Goal: Task Accomplishment & Management: Use online tool/utility

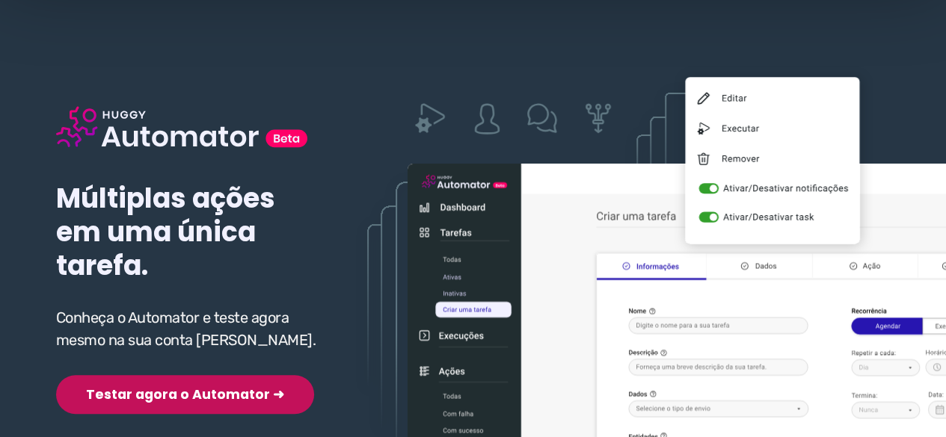
scroll to position [150, 0]
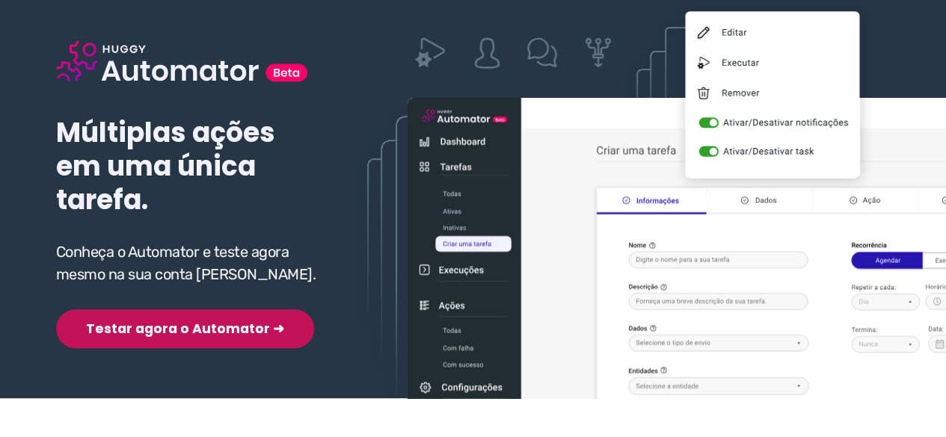
click at [146, 310] on button "Testar agora o Automator ➜" at bounding box center [185, 329] width 258 height 39
click at [138, 328] on button "Testar agora o Automator ➜" at bounding box center [185, 329] width 258 height 39
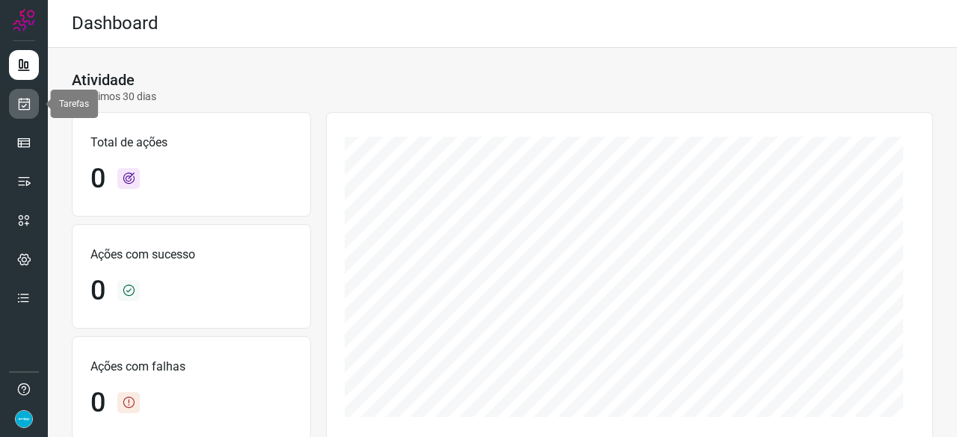
click at [30, 101] on icon at bounding box center [24, 103] width 16 height 15
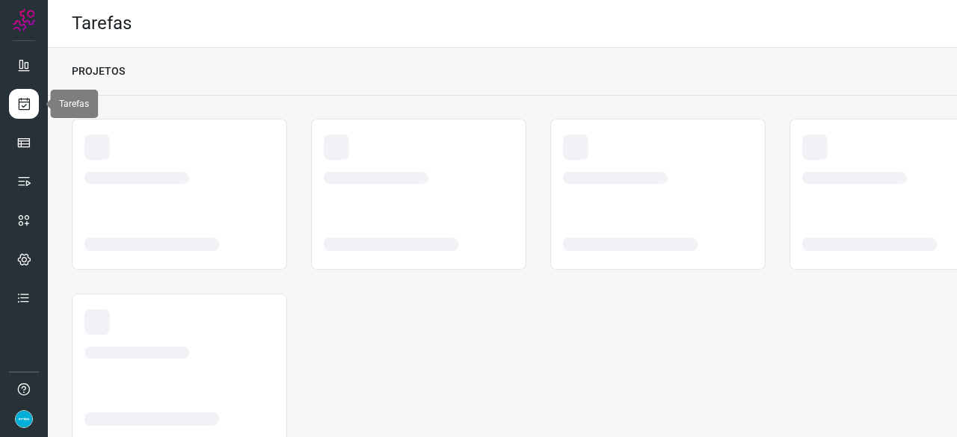
click at [23, 102] on icon at bounding box center [24, 103] width 16 height 15
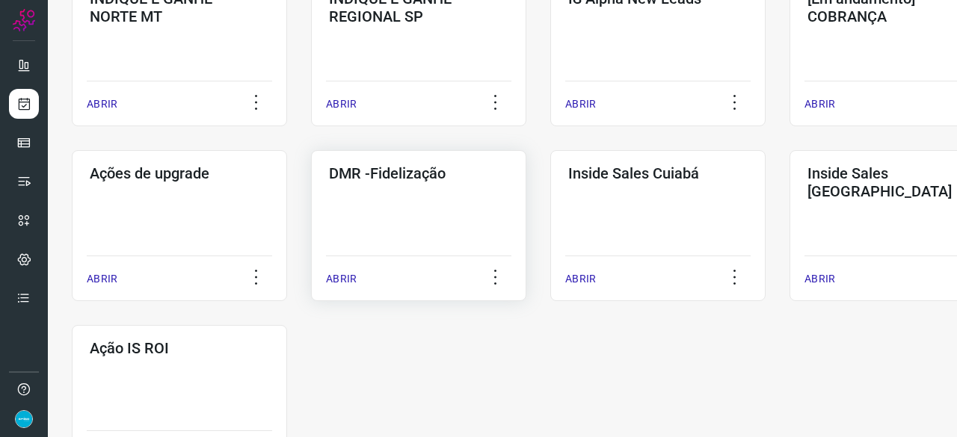
scroll to position [673, 0]
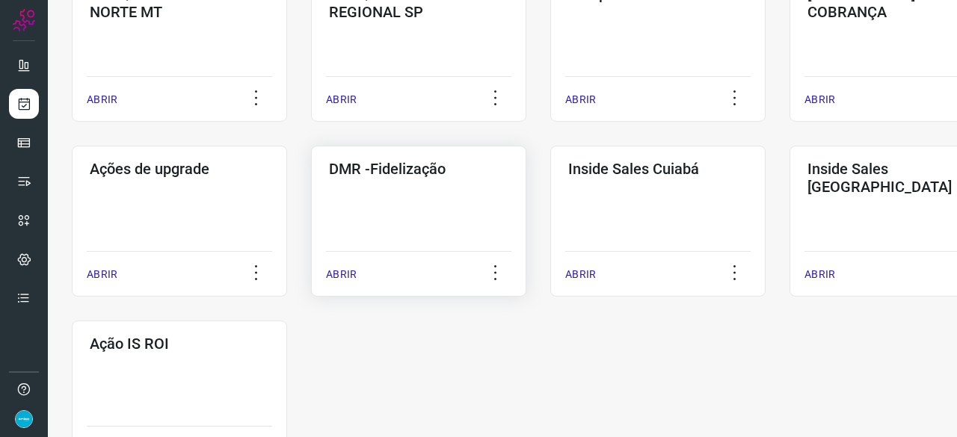
click at [344, 277] on p "ABRIR" at bounding box center [341, 275] width 31 height 16
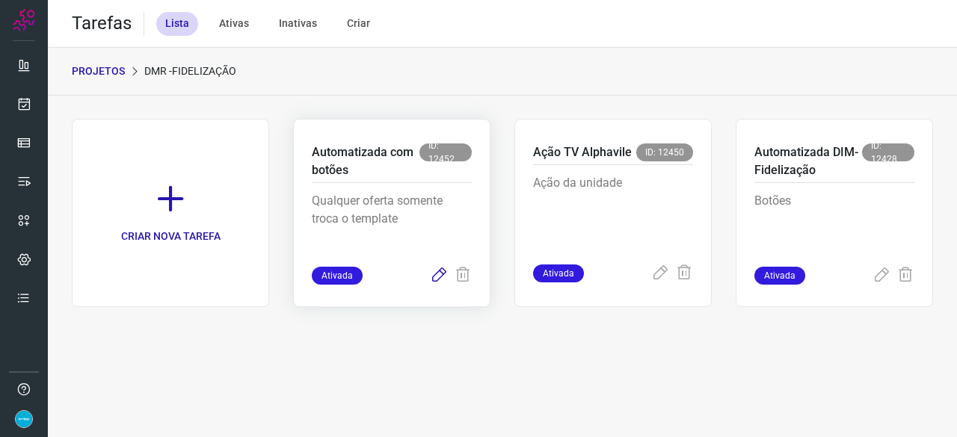
click at [438, 270] on icon at bounding box center [439, 276] width 18 height 18
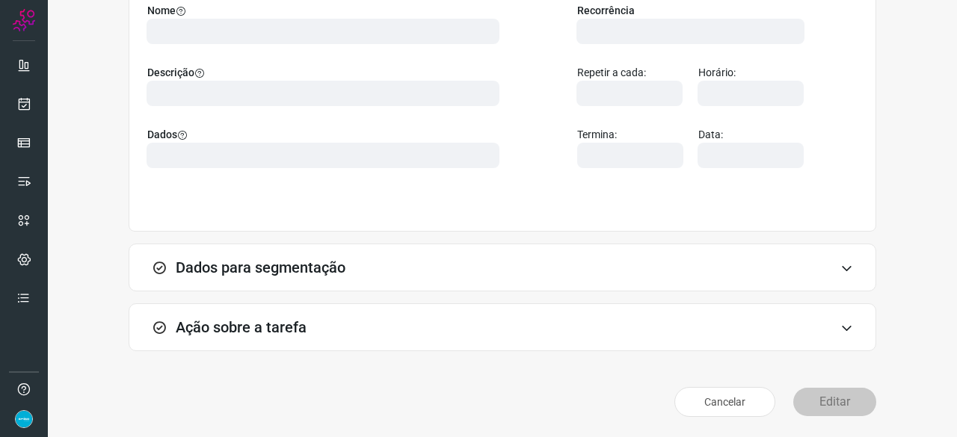
scroll to position [146, 0]
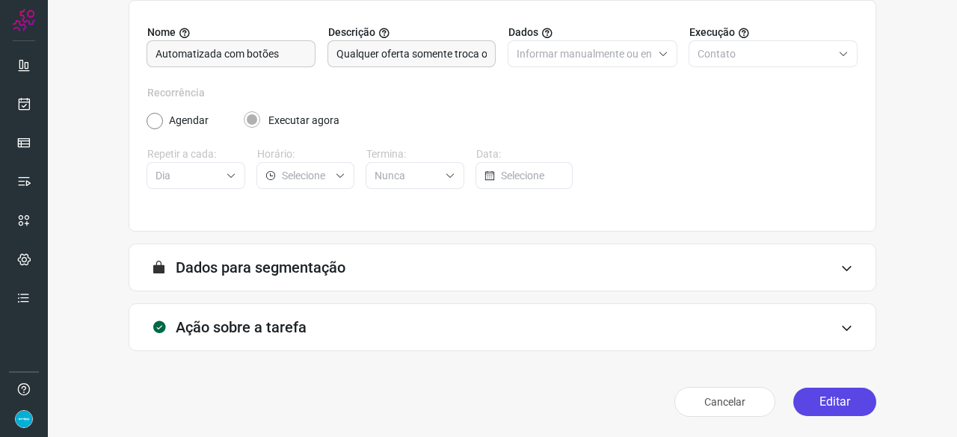
click at [812, 402] on button "Editar" at bounding box center [834, 402] width 83 height 28
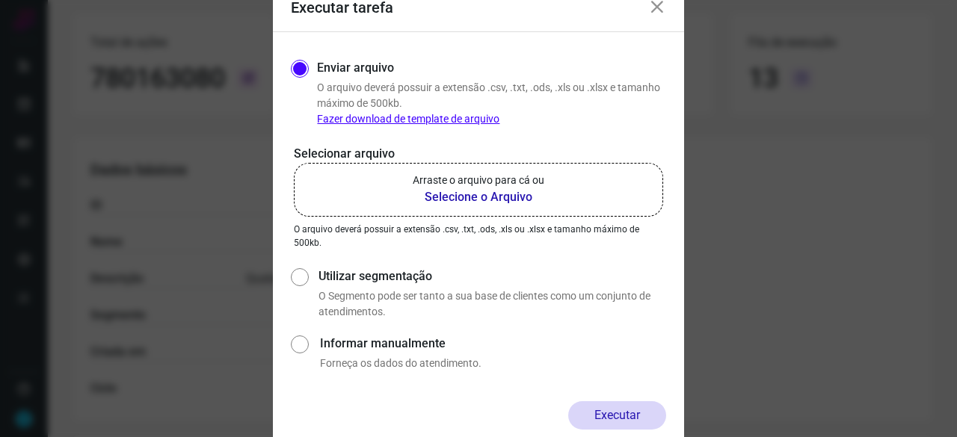
click at [455, 201] on b "Selecione o Arquivo" at bounding box center [479, 197] width 132 height 18
click at [0, 0] on input "Arraste o arquivo para cá ou Selecione o Arquivo" at bounding box center [0, 0] width 0 height 0
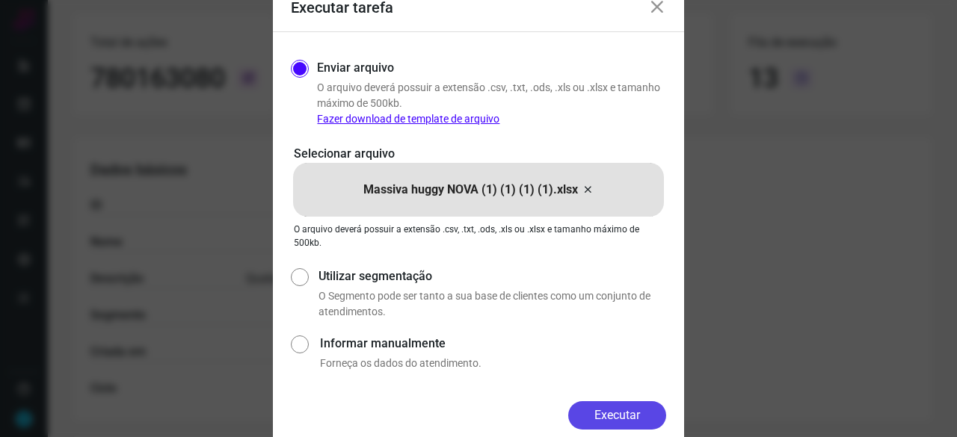
click at [660, 412] on button "Executar" at bounding box center [617, 416] width 98 height 28
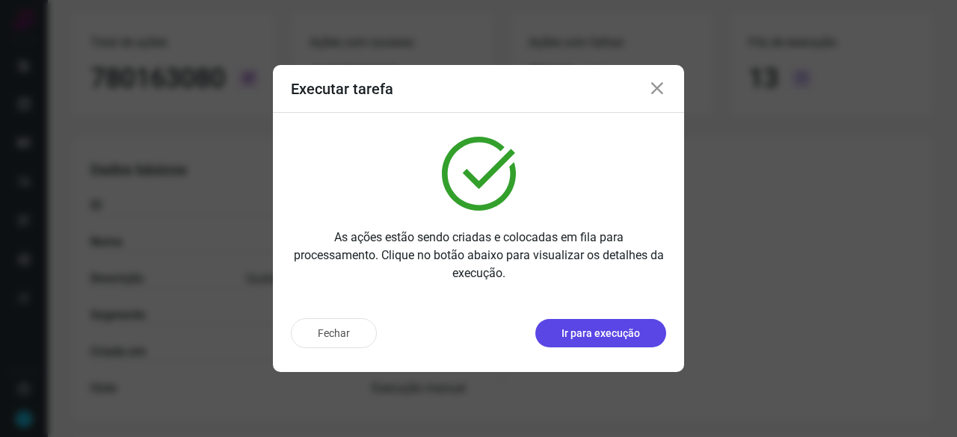
click at [624, 339] on p "Ir para execução" at bounding box center [601, 334] width 79 height 16
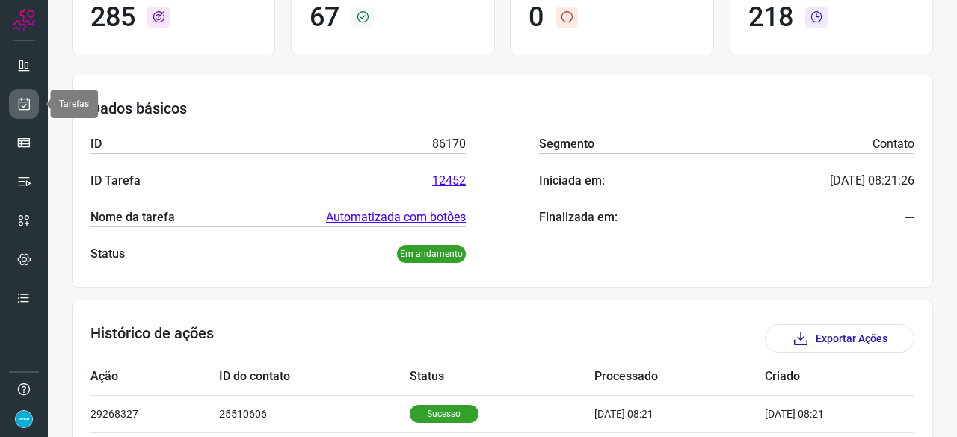
click at [24, 101] on icon at bounding box center [24, 103] width 16 height 15
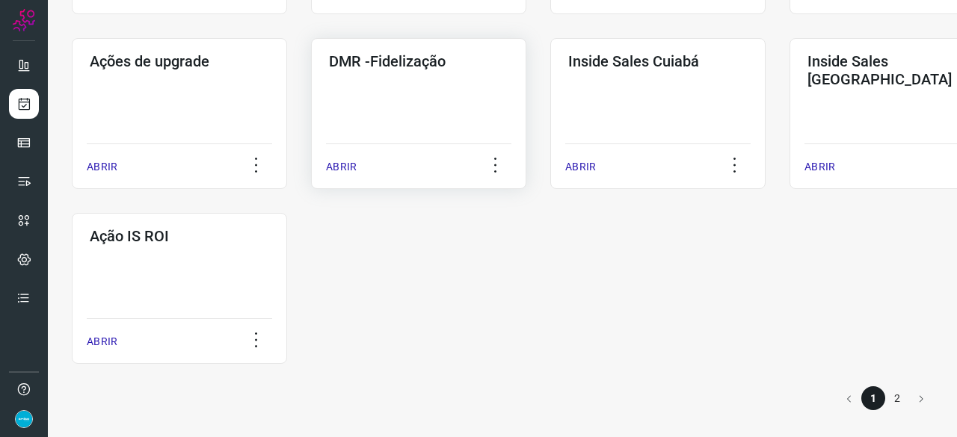
click at [340, 172] on p "ABRIR" at bounding box center [341, 167] width 31 height 16
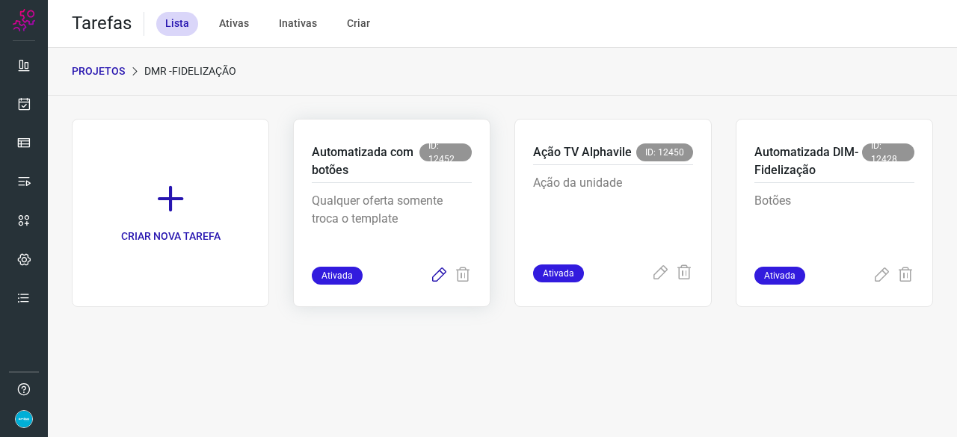
click at [440, 274] on icon at bounding box center [439, 276] width 18 height 18
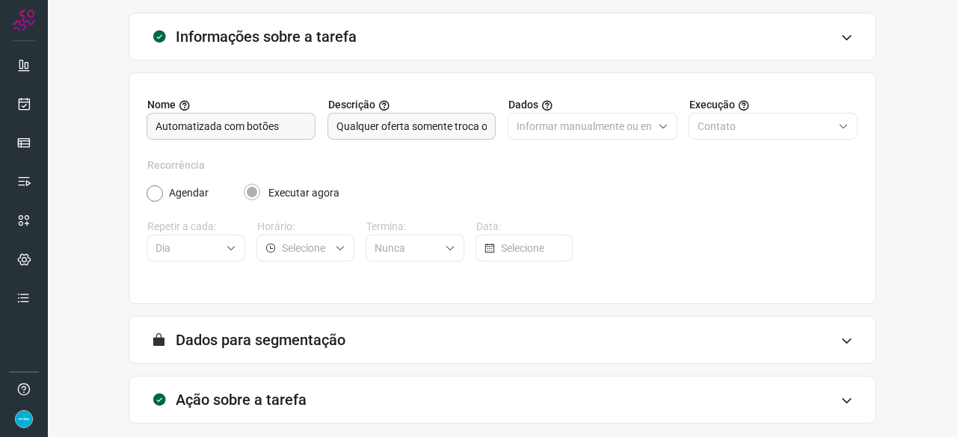
scroll to position [146, 0]
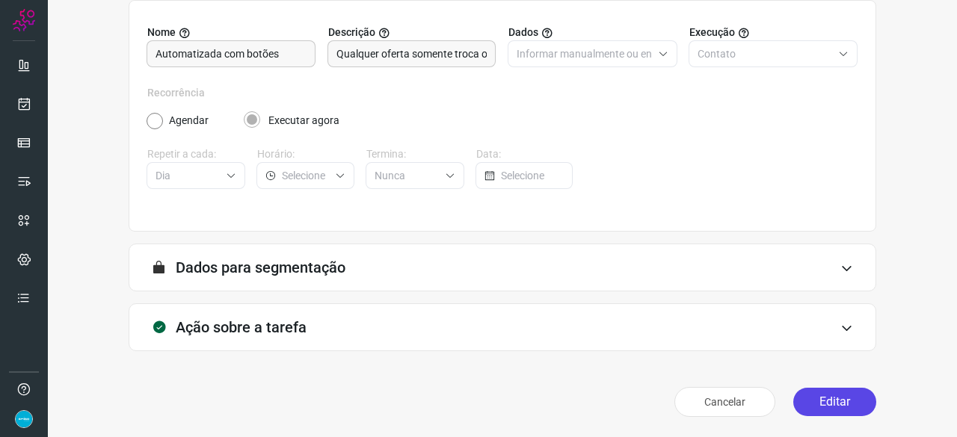
click at [817, 396] on button "Editar" at bounding box center [834, 402] width 83 height 28
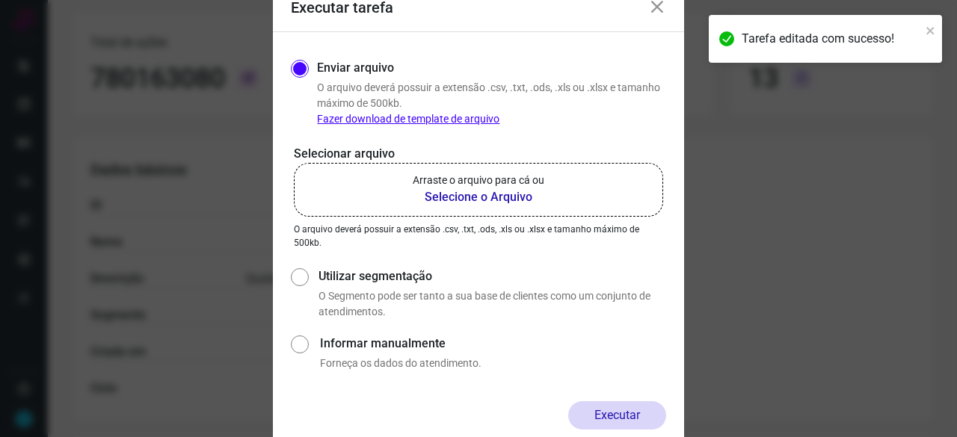
click at [444, 198] on b "Selecione o Arquivo" at bounding box center [479, 197] width 132 height 18
click at [0, 0] on input "Arraste o arquivo para cá ou Selecione o Arquivo" at bounding box center [0, 0] width 0 height 0
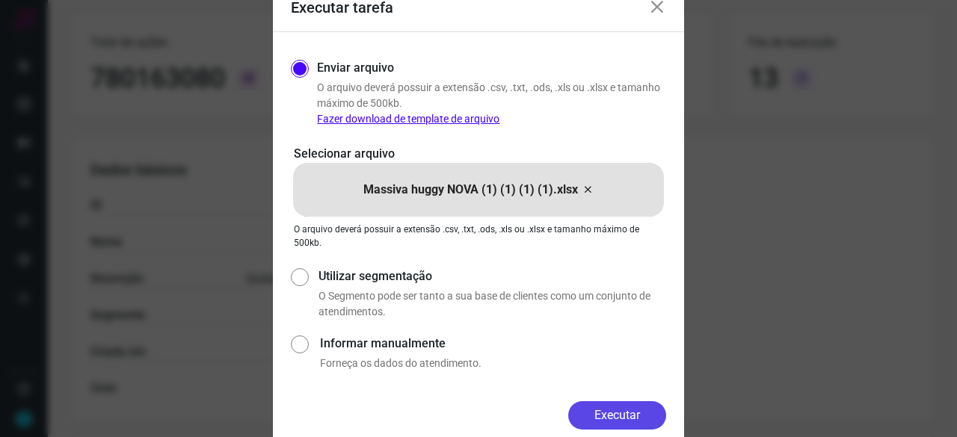
click at [634, 407] on button "Executar" at bounding box center [617, 416] width 98 height 28
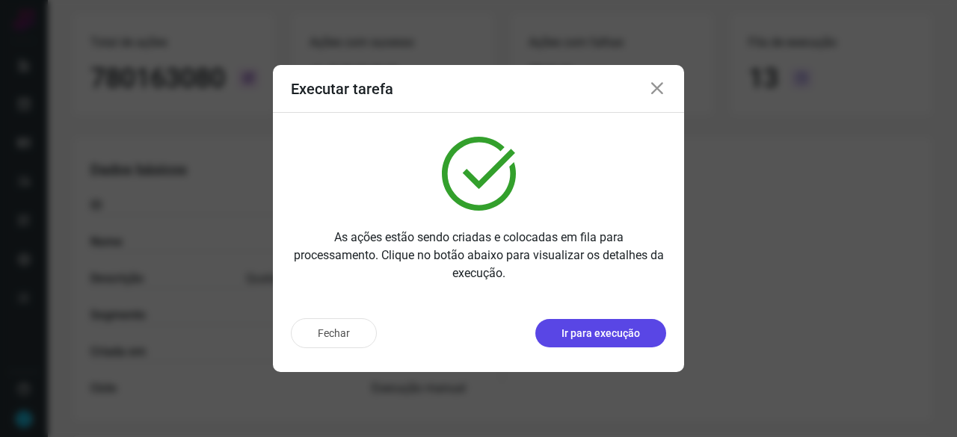
click at [601, 339] on p "Ir para execução" at bounding box center [601, 334] width 79 height 16
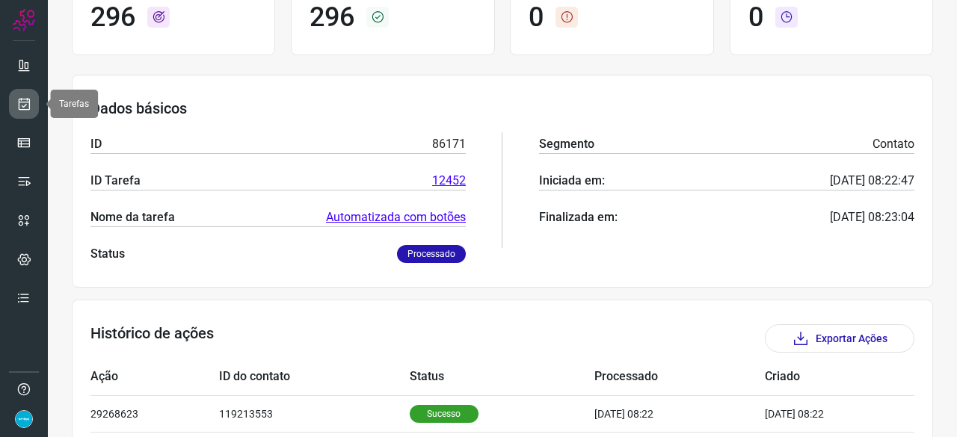
click at [22, 99] on icon at bounding box center [24, 103] width 16 height 15
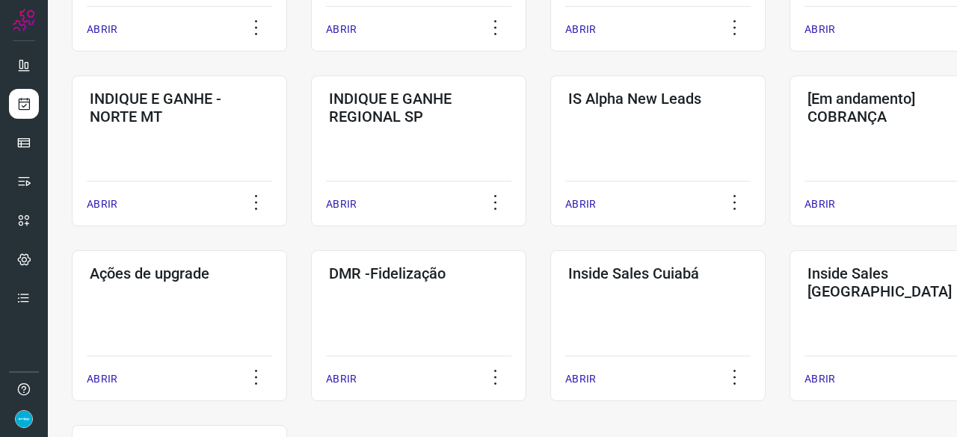
scroll to position [718, 0]
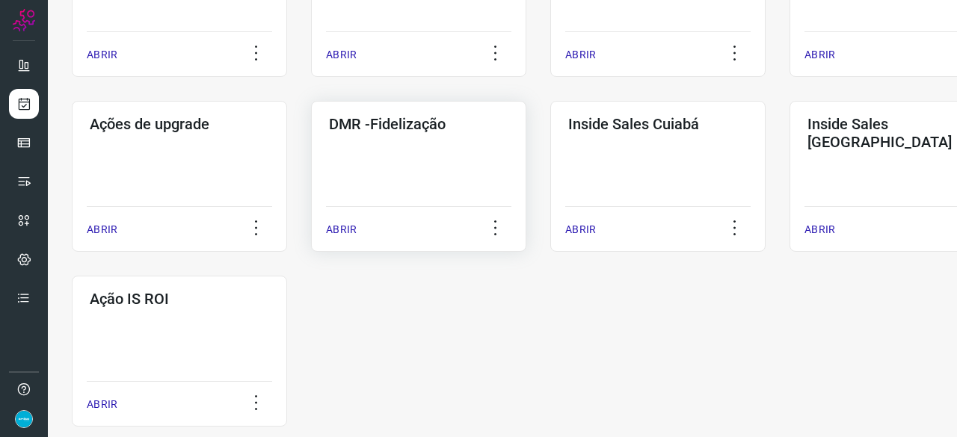
click at [341, 230] on p "ABRIR" at bounding box center [341, 230] width 31 height 16
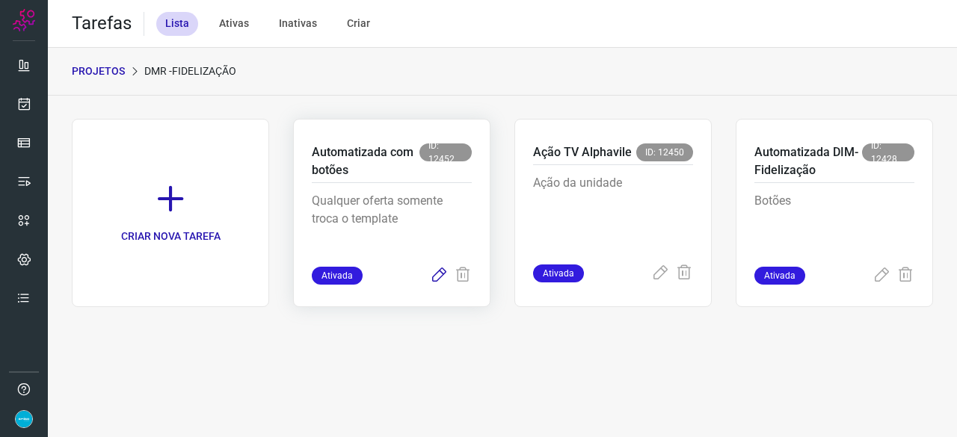
click at [441, 275] on icon at bounding box center [439, 276] width 18 height 18
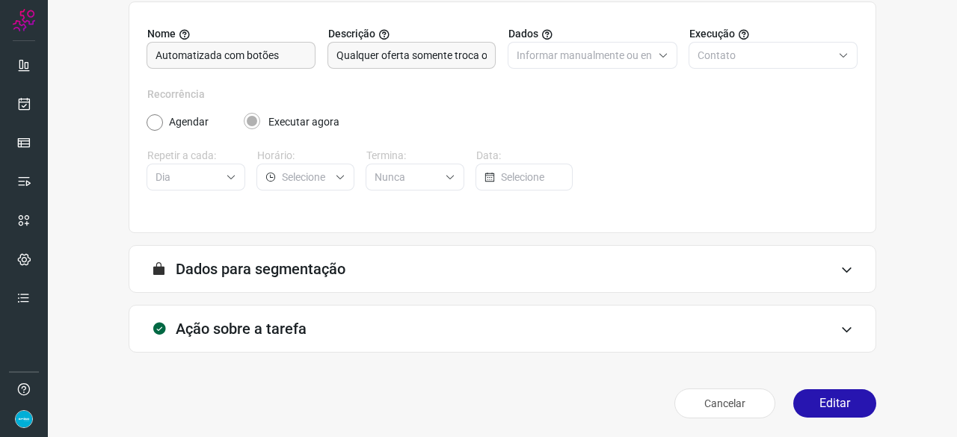
scroll to position [146, 0]
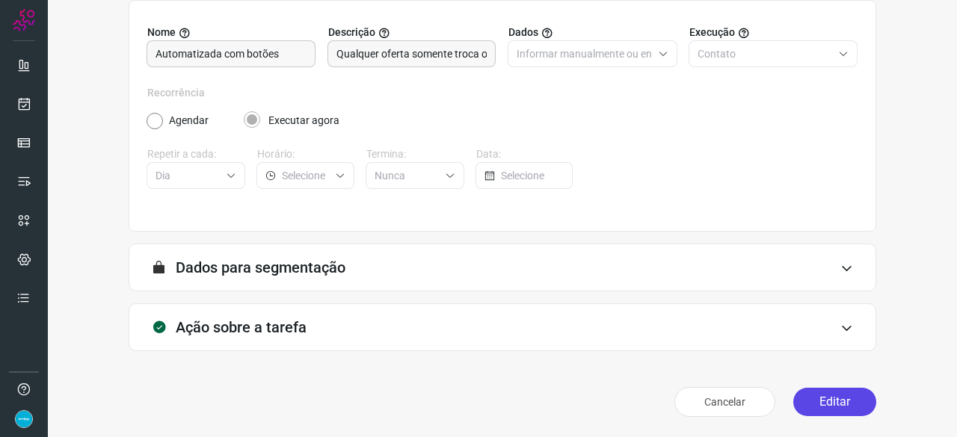
click at [836, 394] on button "Editar" at bounding box center [834, 402] width 83 height 28
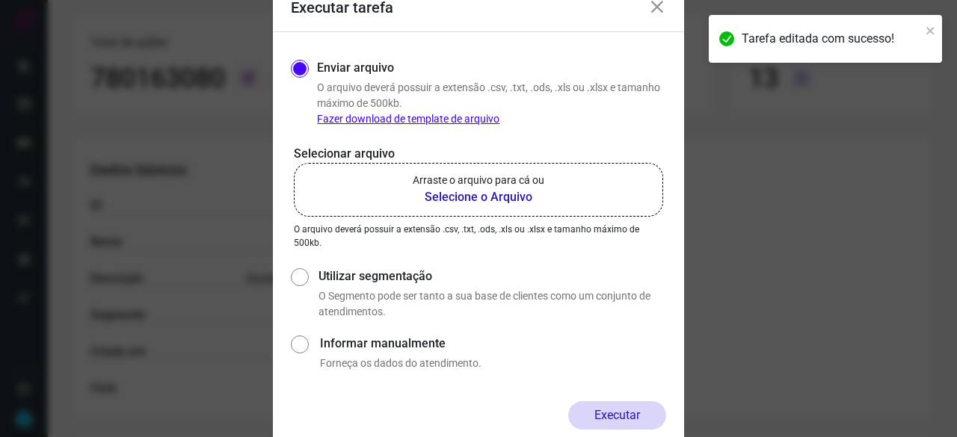
click at [493, 197] on b "Selecione o Arquivo" at bounding box center [479, 197] width 132 height 18
click at [0, 0] on input "Arraste o arquivo para cá ou Selecione o Arquivo" at bounding box center [0, 0] width 0 height 0
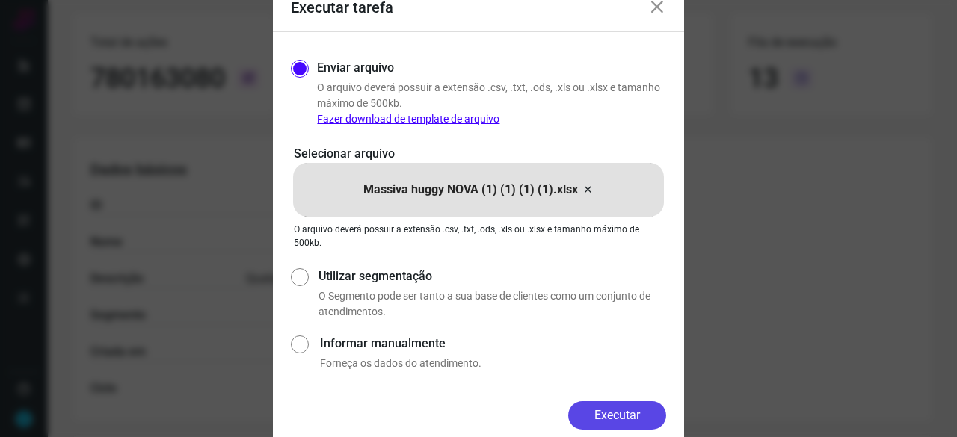
click at [625, 415] on button "Executar" at bounding box center [617, 416] width 98 height 28
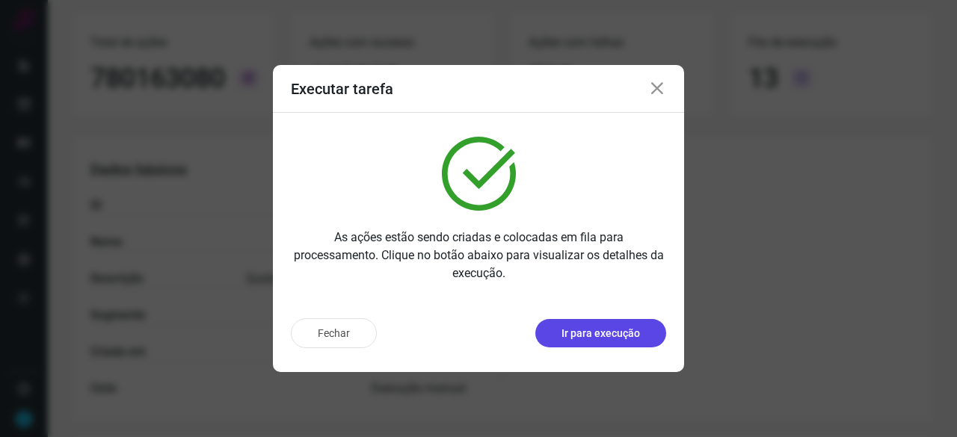
click at [586, 337] on p "Ir para execução" at bounding box center [601, 334] width 79 height 16
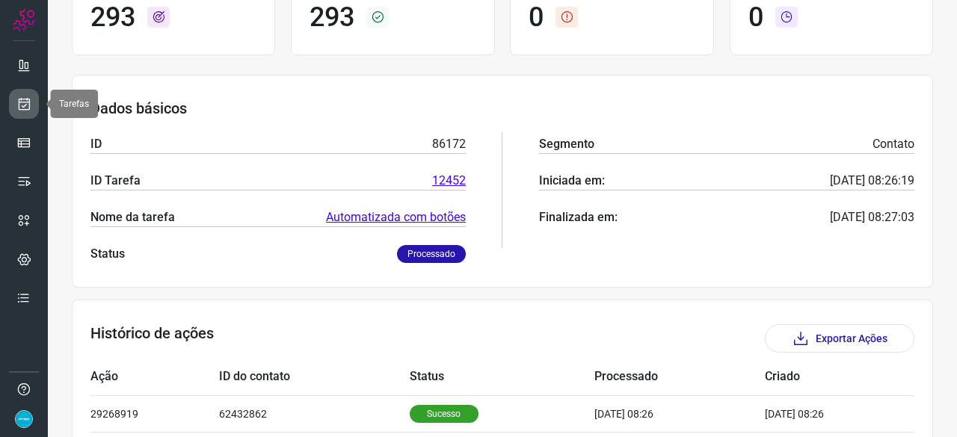
click at [34, 102] on link at bounding box center [24, 104] width 30 height 30
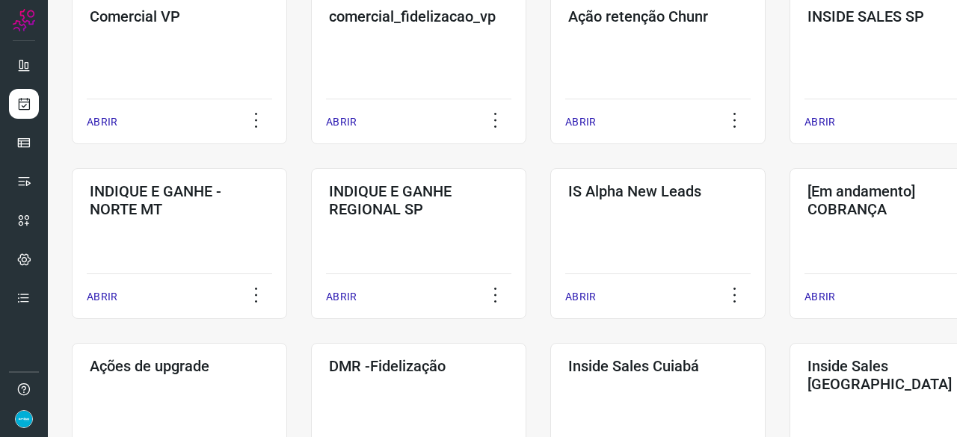
scroll to position [568, 0]
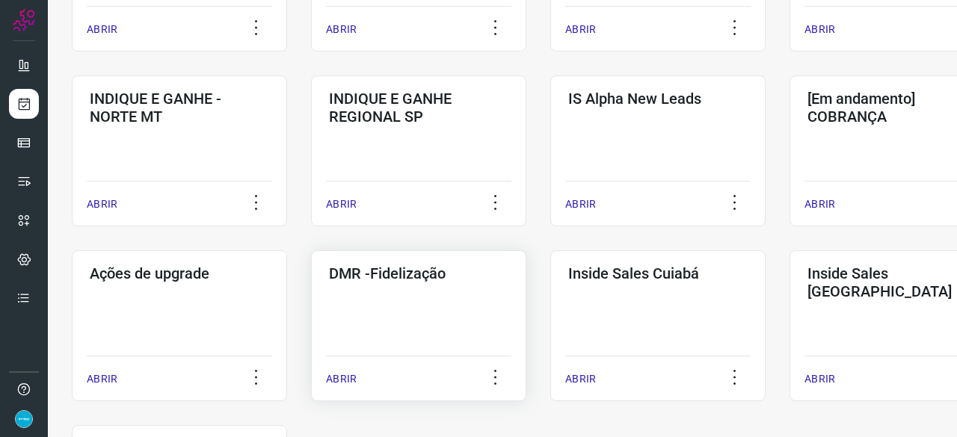
click at [334, 379] on p "ABRIR" at bounding box center [341, 380] width 31 height 16
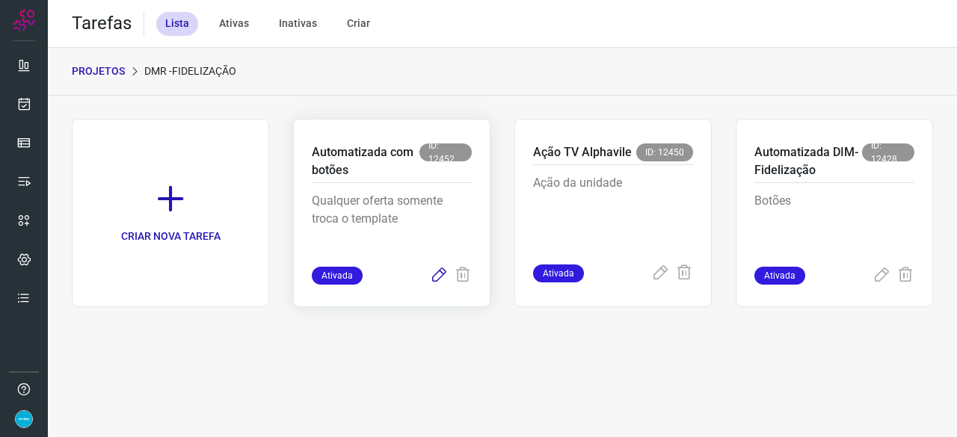
click at [440, 271] on icon at bounding box center [439, 276] width 18 height 18
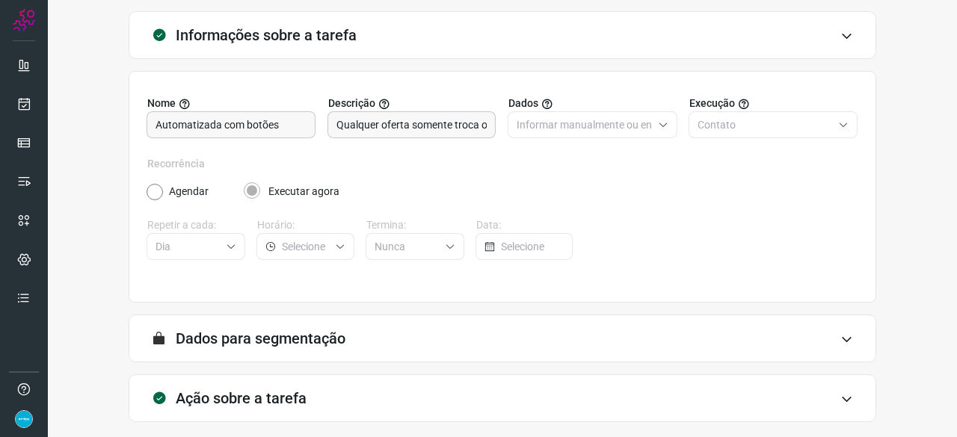
scroll to position [146, 0]
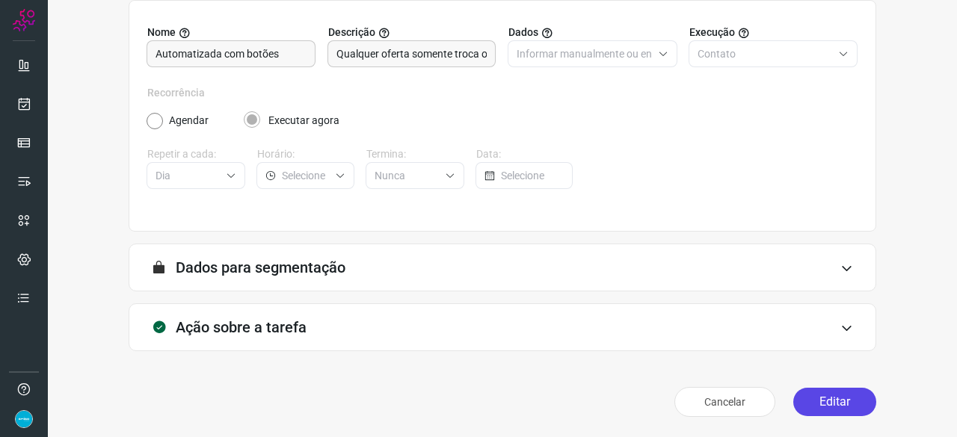
click at [853, 403] on button "Editar" at bounding box center [834, 402] width 83 height 28
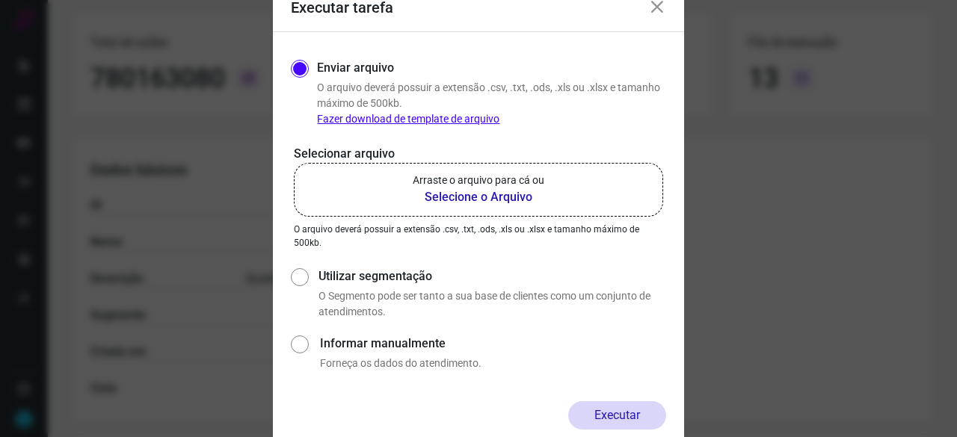
click at [477, 197] on b "Selecione o Arquivo" at bounding box center [479, 197] width 132 height 18
click at [0, 0] on input "Arraste o arquivo para cá ou Selecione o Arquivo" at bounding box center [0, 0] width 0 height 0
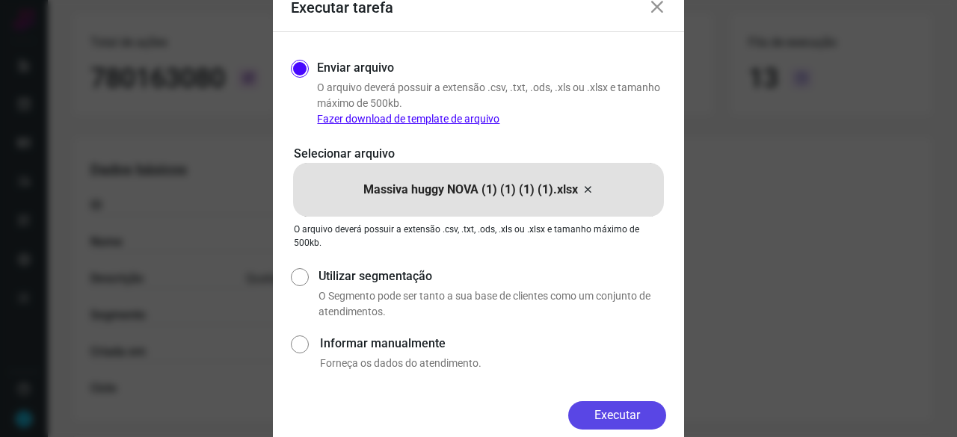
click at [626, 418] on button "Executar" at bounding box center [617, 416] width 98 height 28
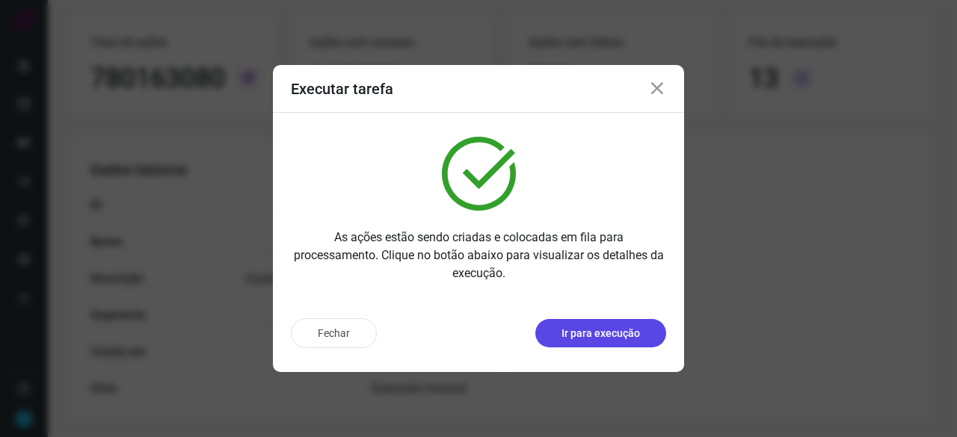
click at [604, 330] on p "Ir para execução" at bounding box center [601, 334] width 79 height 16
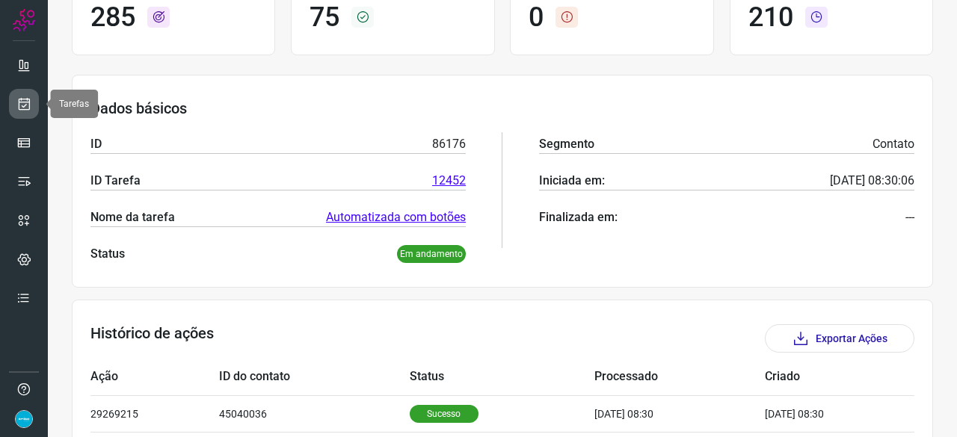
click at [28, 103] on icon at bounding box center [24, 103] width 16 height 15
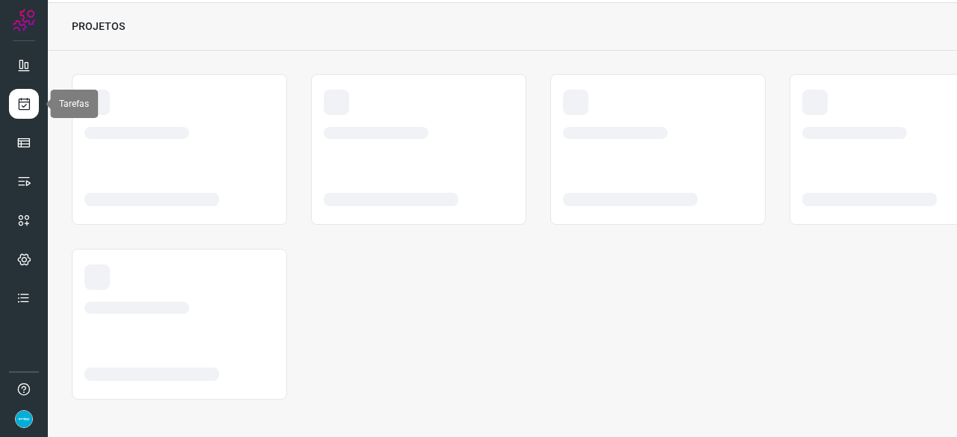
scroll to position [45, 0]
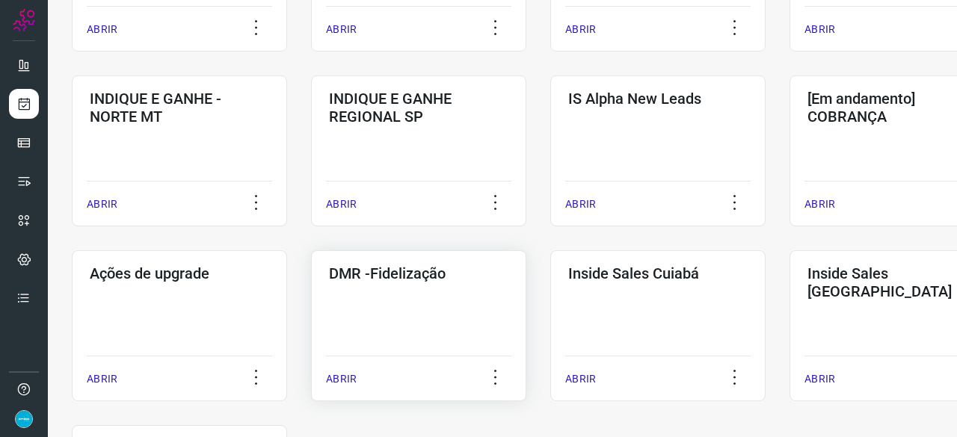
click at [340, 377] on p "ABRIR" at bounding box center [341, 380] width 31 height 16
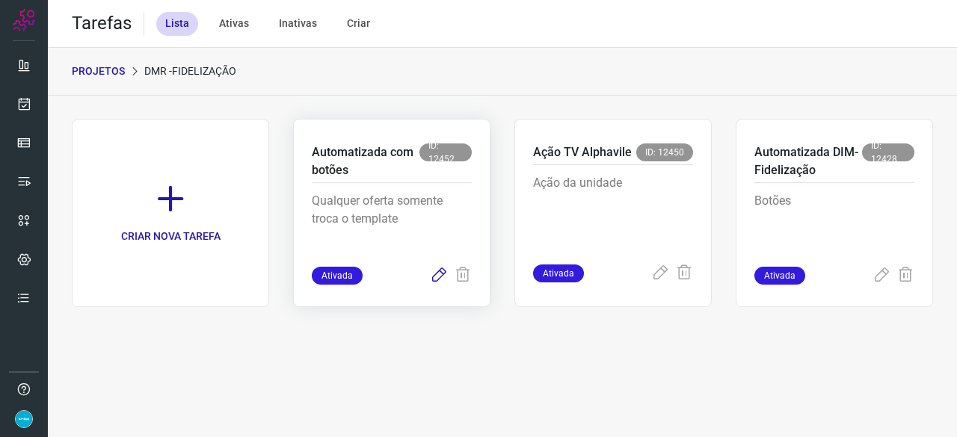
click at [438, 270] on icon at bounding box center [439, 276] width 18 height 18
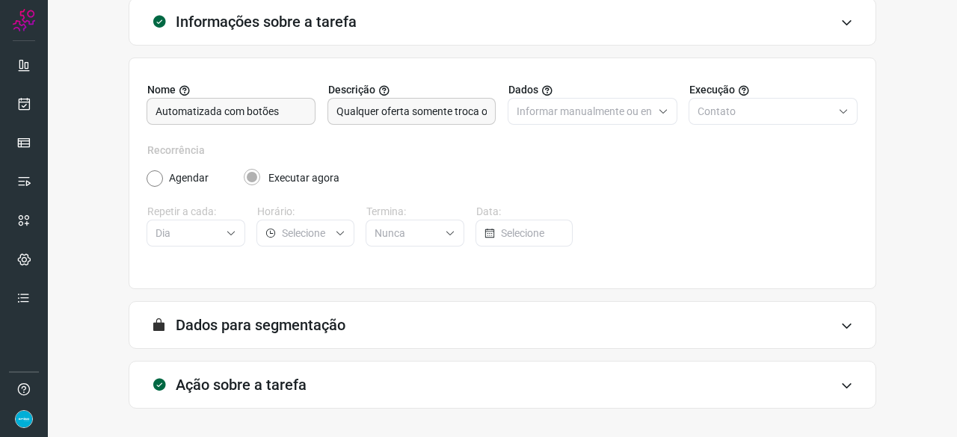
scroll to position [146, 0]
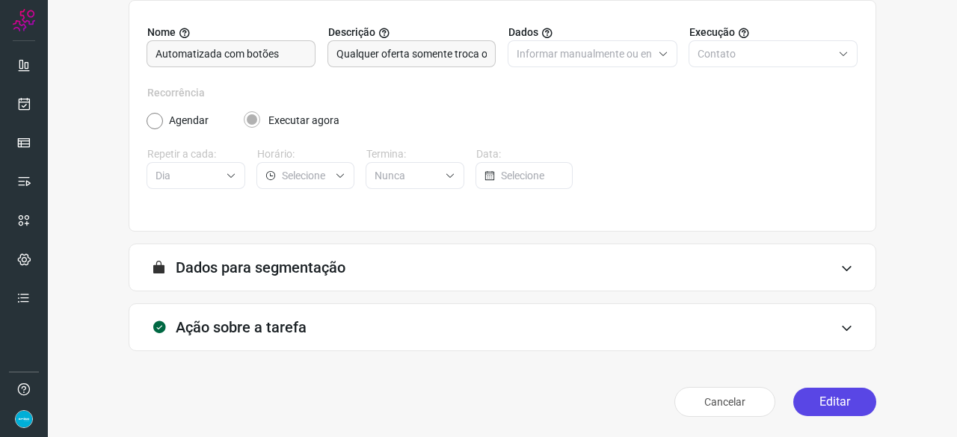
click at [830, 399] on button "Editar" at bounding box center [834, 402] width 83 height 28
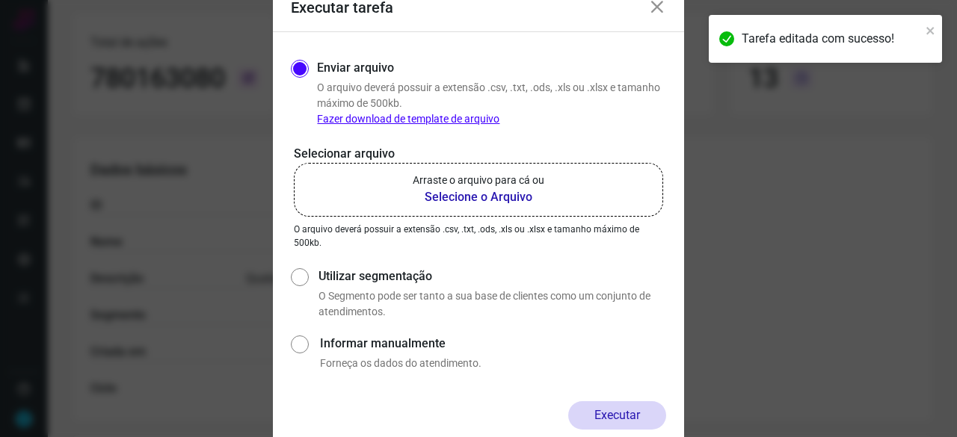
click at [467, 196] on b "Selecione o Arquivo" at bounding box center [479, 197] width 132 height 18
click at [0, 0] on input "Arraste o arquivo para cá ou Selecione o Arquivo" at bounding box center [0, 0] width 0 height 0
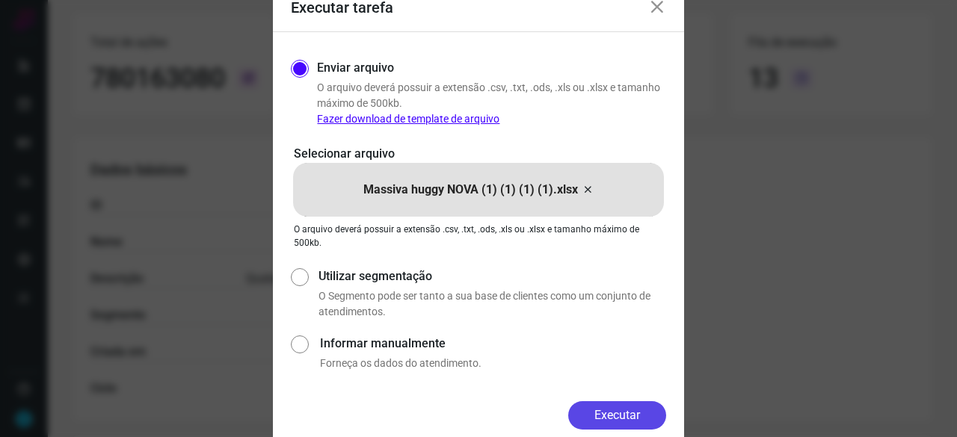
click at [633, 412] on button "Executar" at bounding box center [617, 416] width 98 height 28
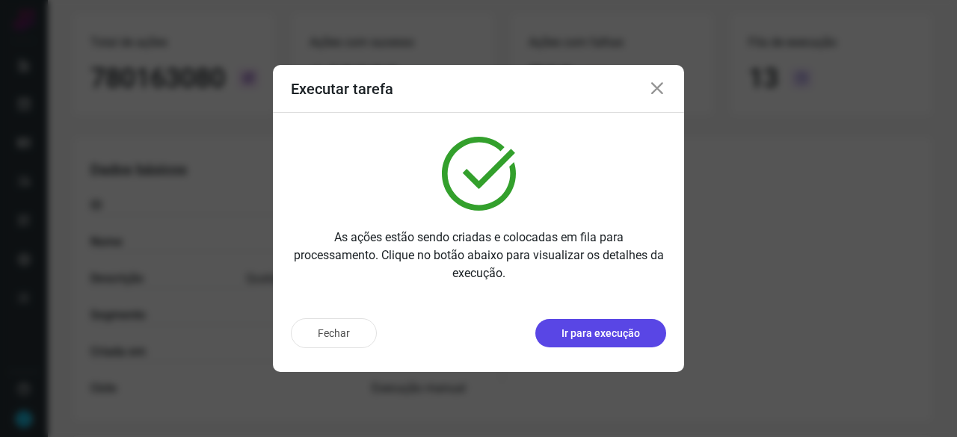
click at [590, 336] on p "Ir para execução" at bounding box center [601, 334] width 79 height 16
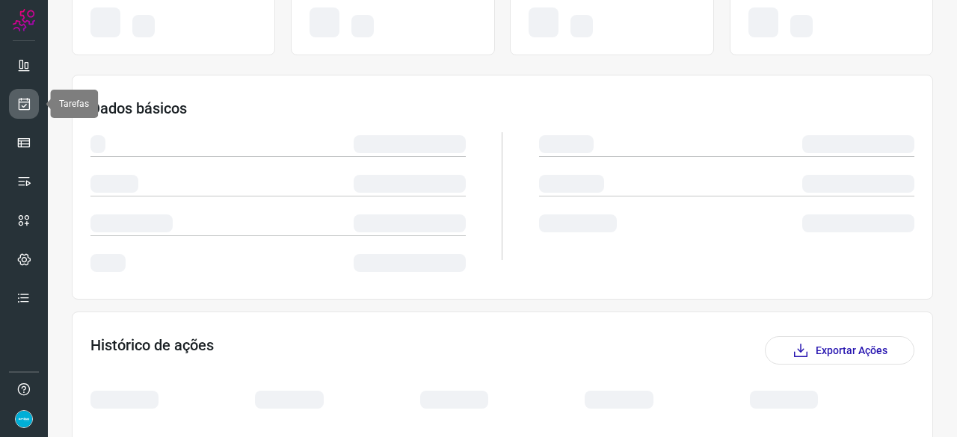
click at [22, 104] on icon at bounding box center [24, 103] width 16 height 15
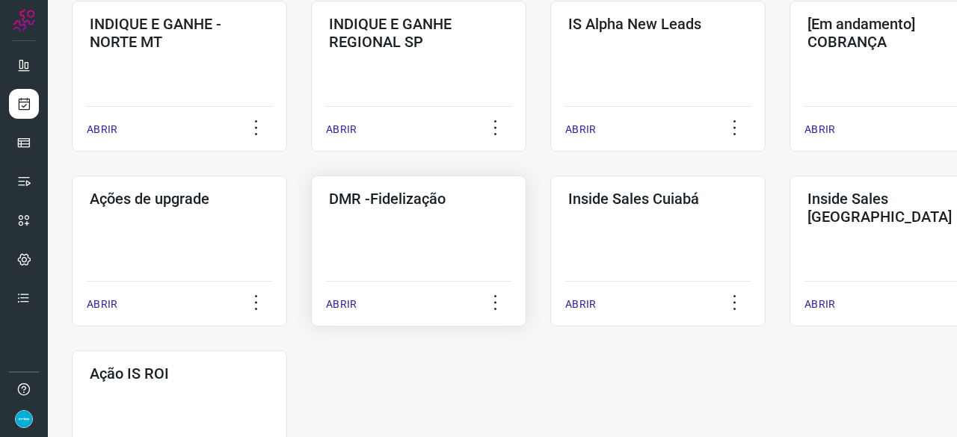
click at [340, 304] on p "ABRIR" at bounding box center [341, 305] width 31 height 16
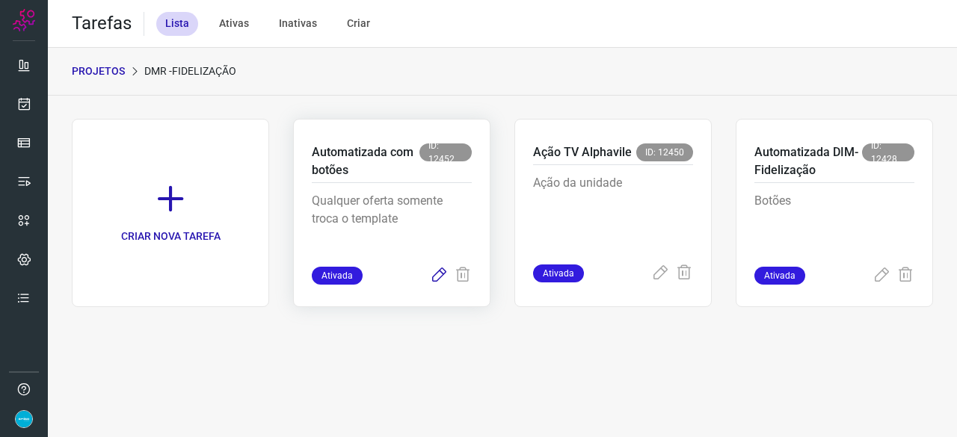
click at [437, 273] on icon at bounding box center [439, 276] width 18 height 18
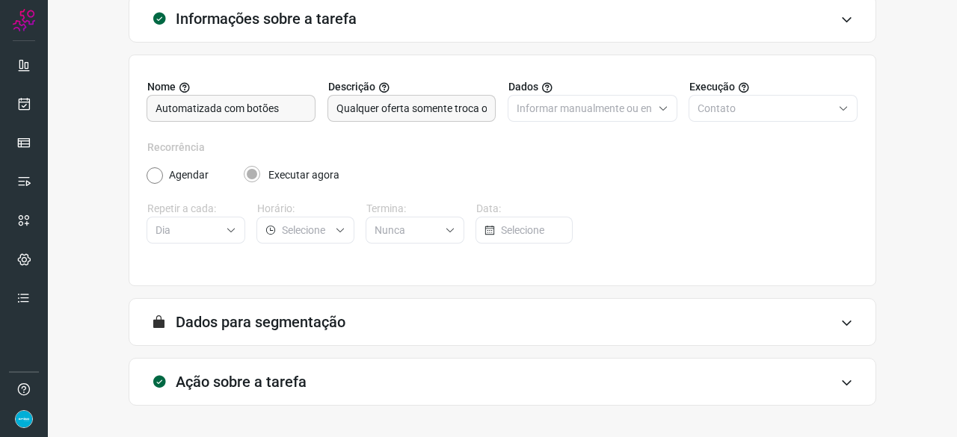
scroll to position [146, 0]
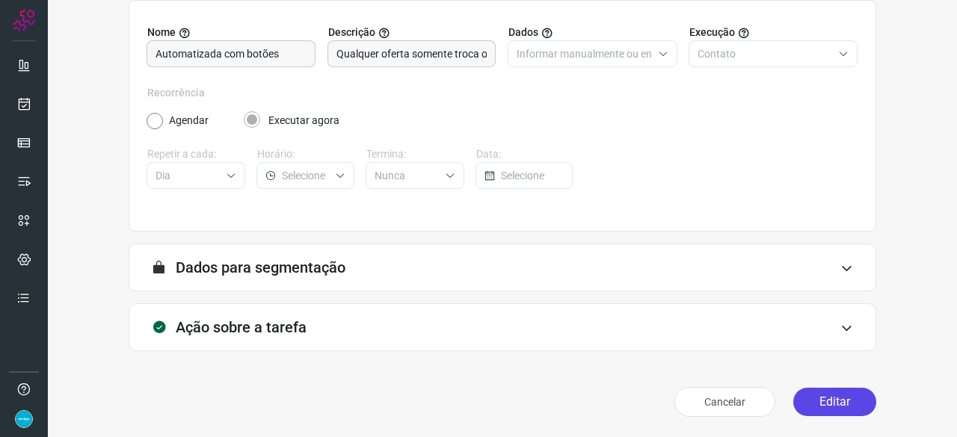
click at [832, 399] on button "Editar" at bounding box center [834, 402] width 83 height 28
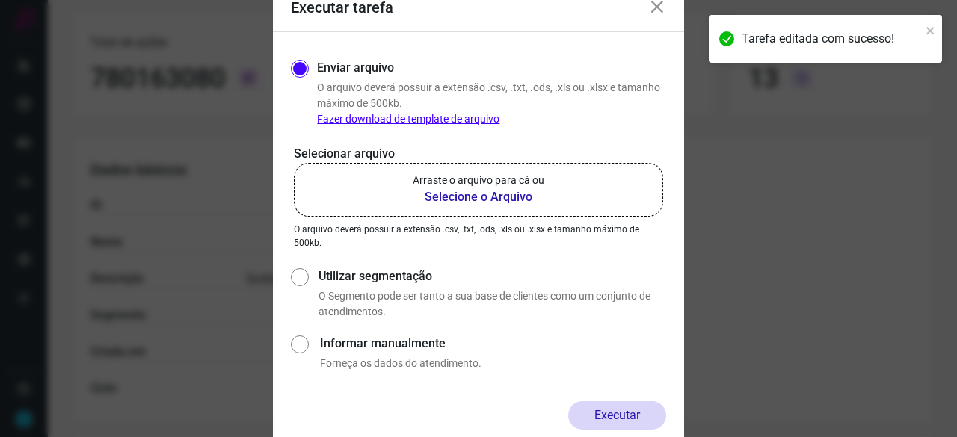
click at [451, 200] on b "Selecione o Arquivo" at bounding box center [479, 197] width 132 height 18
click at [0, 0] on input "Arraste o arquivo para cá ou Selecione o Arquivo" at bounding box center [0, 0] width 0 height 0
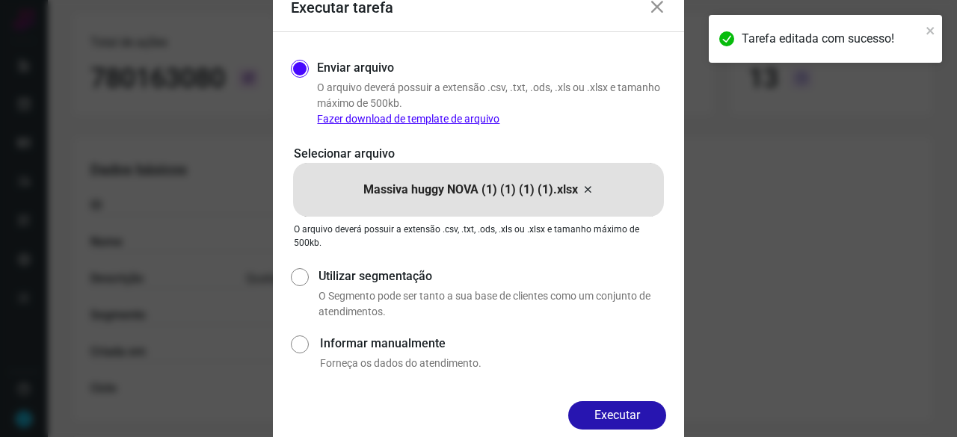
drag, startPoint x: 621, startPoint y: 420, endPoint x: 639, endPoint y: 424, distance: 19.1
click at [622, 420] on button "Executar" at bounding box center [617, 416] width 98 height 28
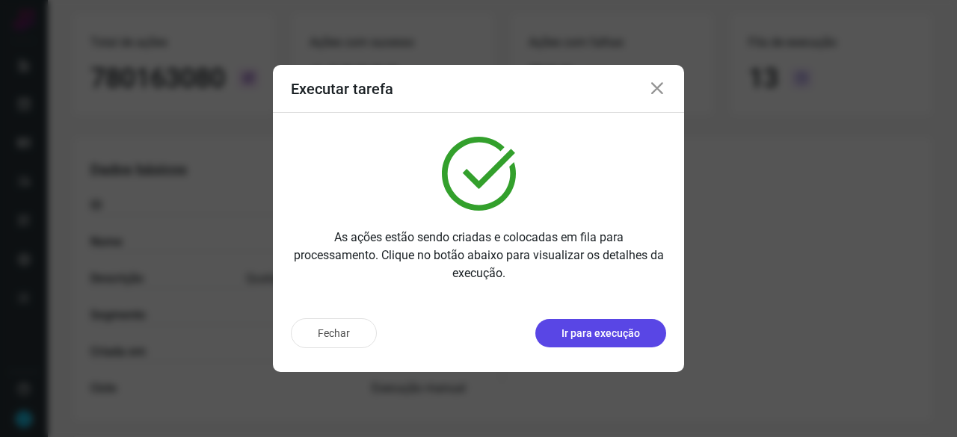
click at [588, 329] on p "Ir para execução" at bounding box center [601, 334] width 79 height 16
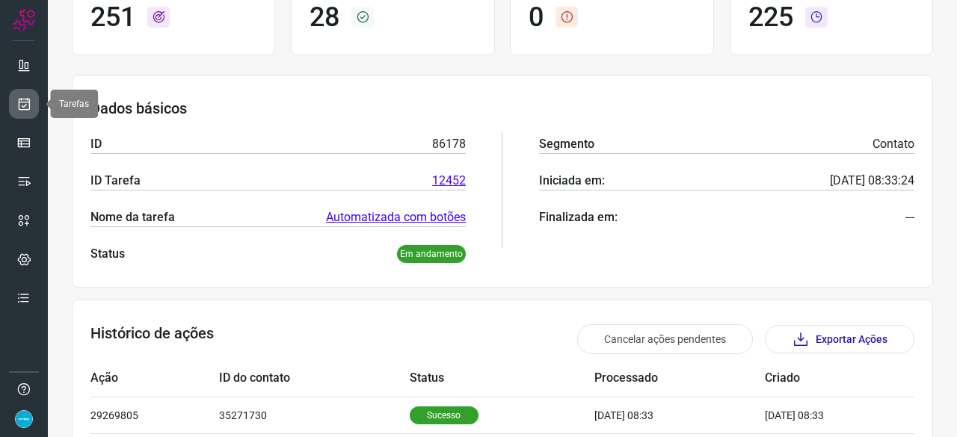
click at [24, 102] on icon at bounding box center [24, 103] width 16 height 15
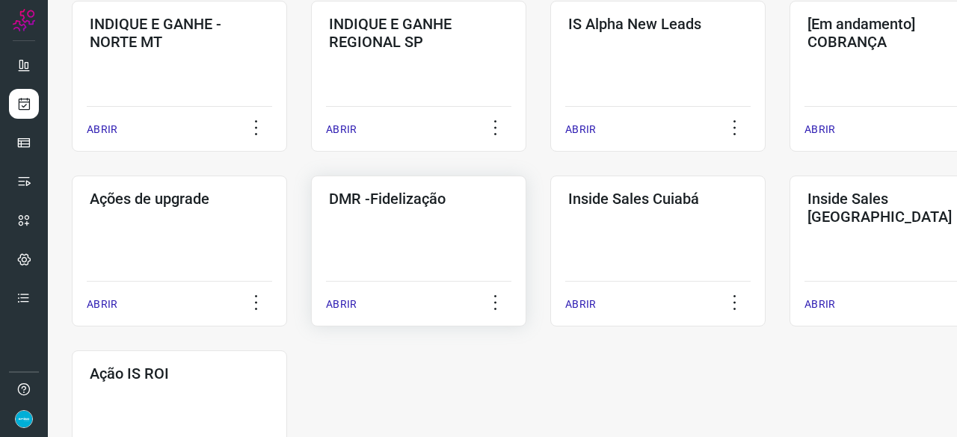
click at [334, 303] on p "ABRIR" at bounding box center [341, 305] width 31 height 16
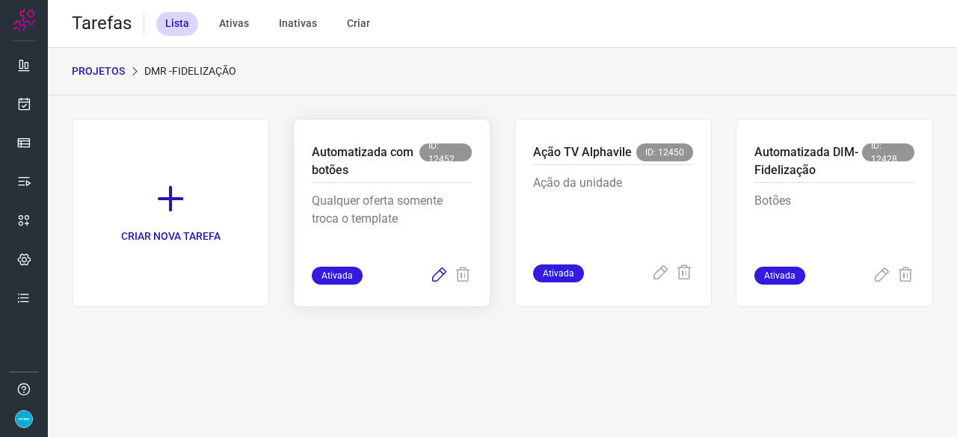
click at [437, 274] on icon at bounding box center [439, 276] width 18 height 18
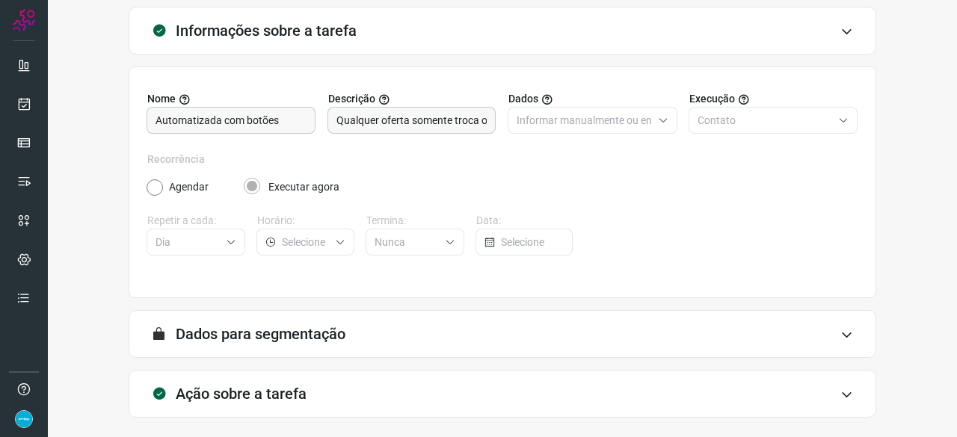
scroll to position [146, 0]
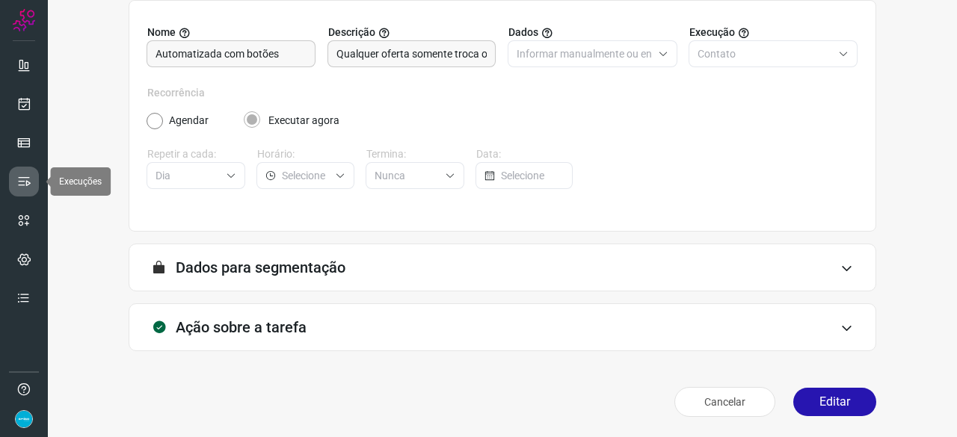
click at [19, 170] on link at bounding box center [24, 182] width 30 height 30
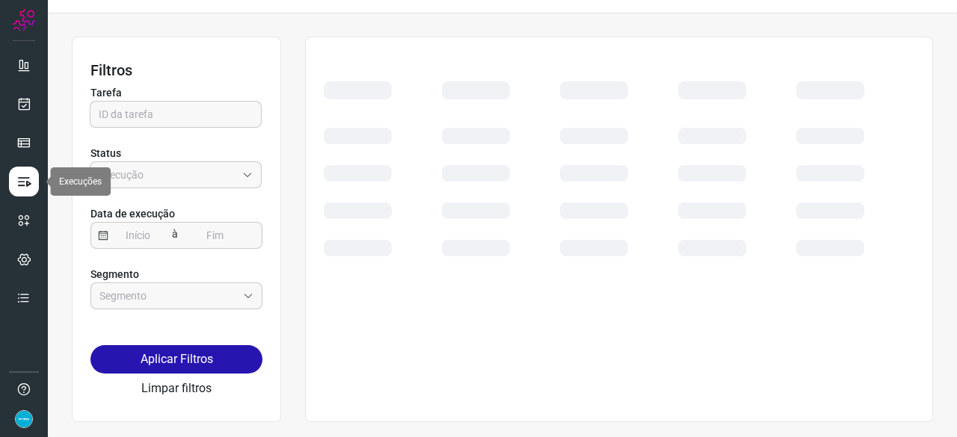
scroll to position [34, 0]
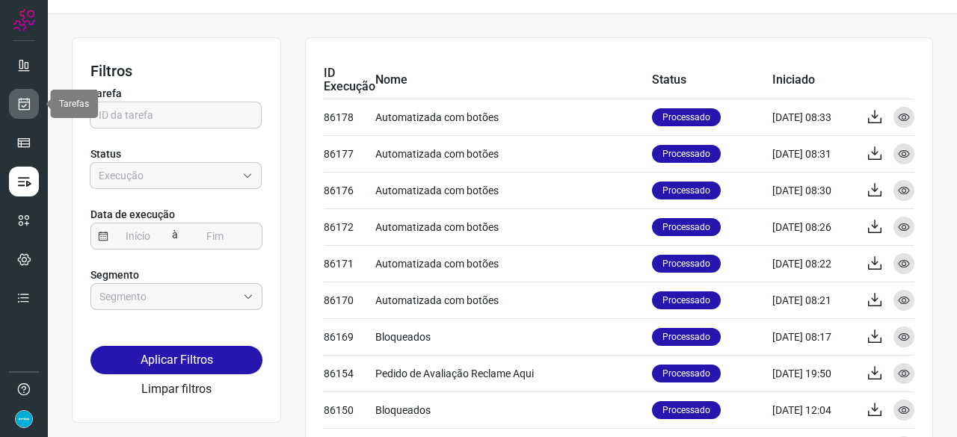
click at [25, 94] on link at bounding box center [24, 104] width 30 height 30
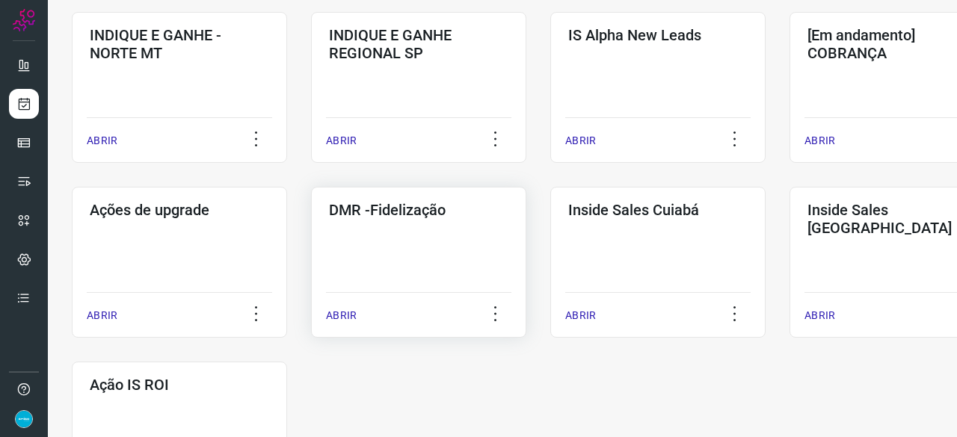
click at [345, 315] on p "ABRIR" at bounding box center [341, 316] width 31 height 16
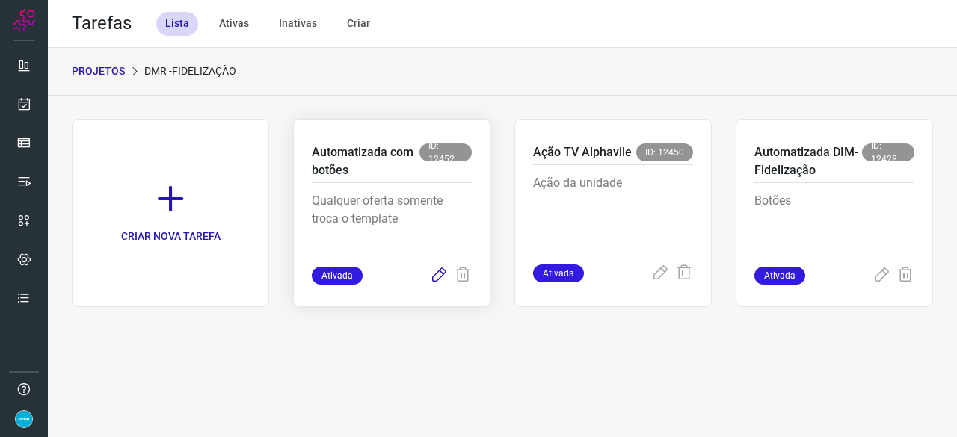
click at [432, 274] on icon at bounding box center [439, 276] width 18 height 18
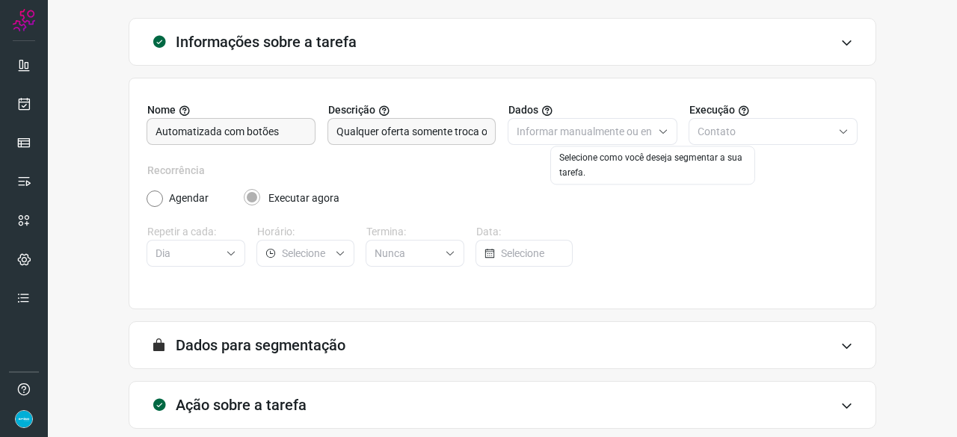
scroll to position [146, 0]
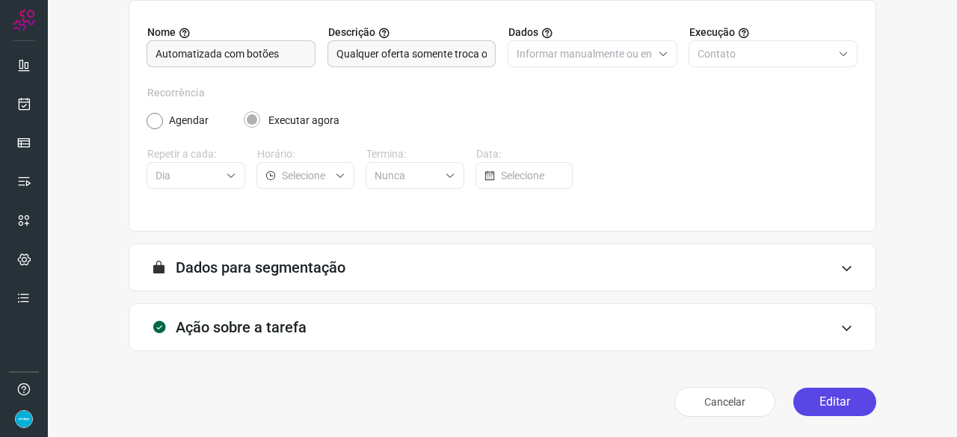
click at [832, 400] on button "Editar" at bounding box center [834, 402] width 83 height 28
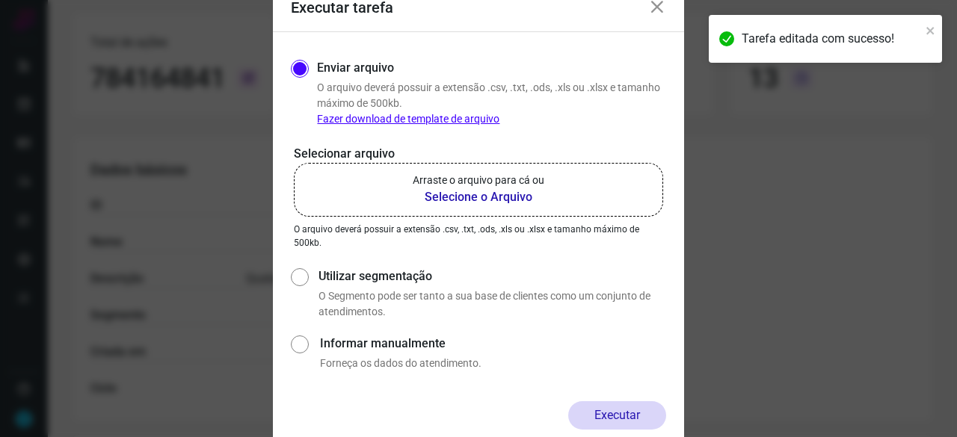
click at [443, 195] on b "Selecione o Arquivo" at bounding box center [479, 197] width 132 height 18
click at [0, 0] on input "Arraste o arquivo para cá ou Selecione o Arquivo" at bounding box center [0, 0] width 0 height 0
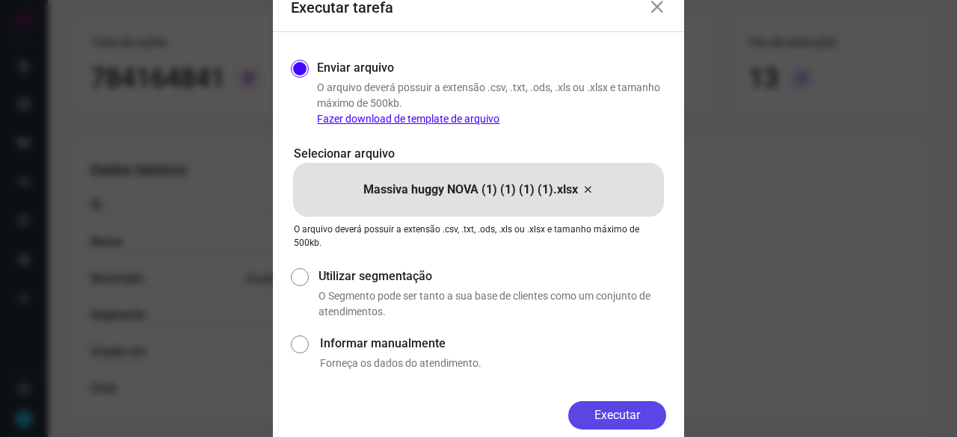
click at [622, 415] on button "Executar" at bounding box center [617, 416] width 98 height 28
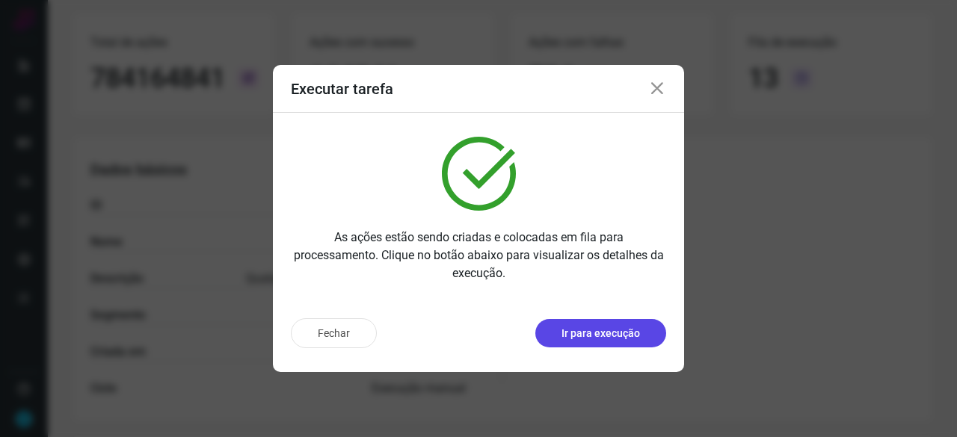
click at [615, 333] on p "Ir para execução" at bounding box center [601, 334] width 79 height 16
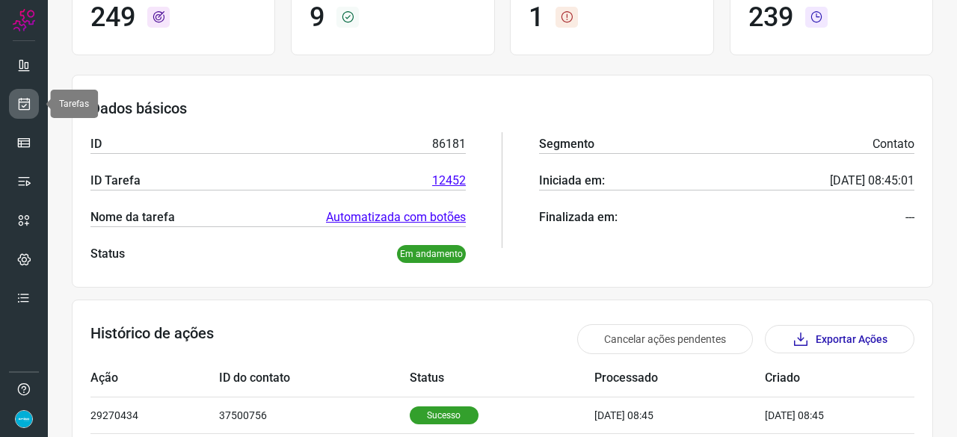
click at [30, 100] on icon at bounding box center [24, 103] width 16 height 15
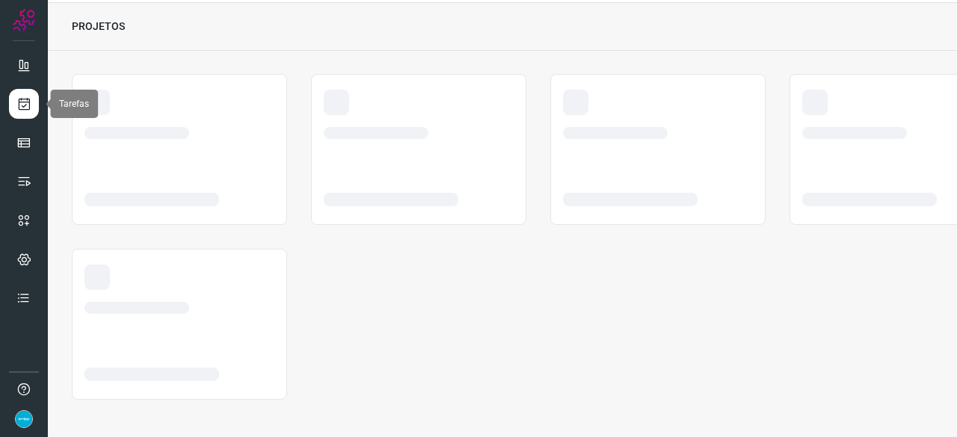
scroll to position [45, 0]
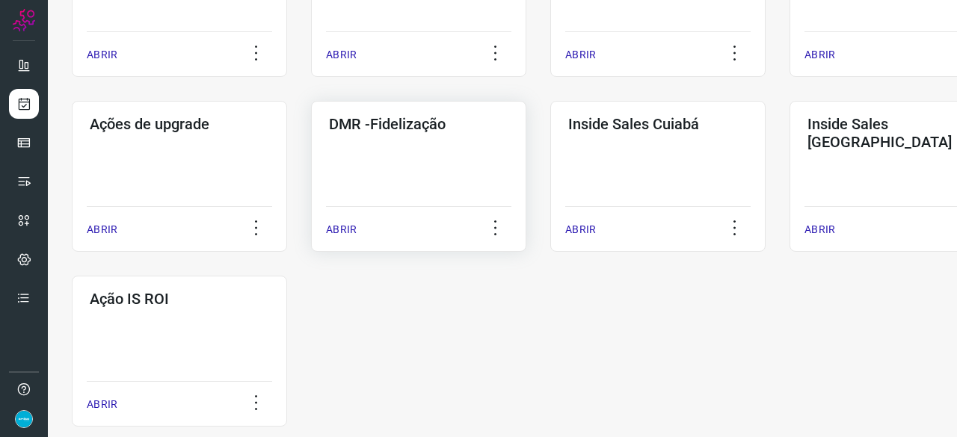
click at [345, 230] on p "ABRIR" at bounding box center [341, 230] width 31 height 16
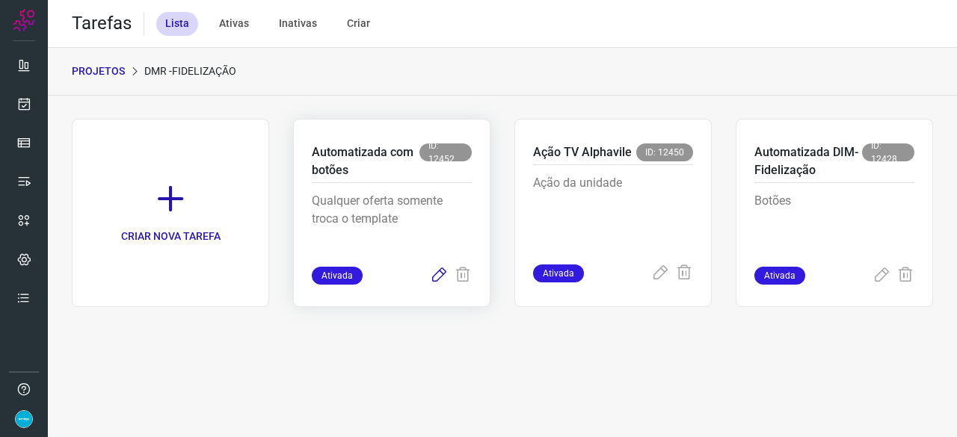
click at [440, 273] on icon at bounding box center [439, 276] width 18 height 18
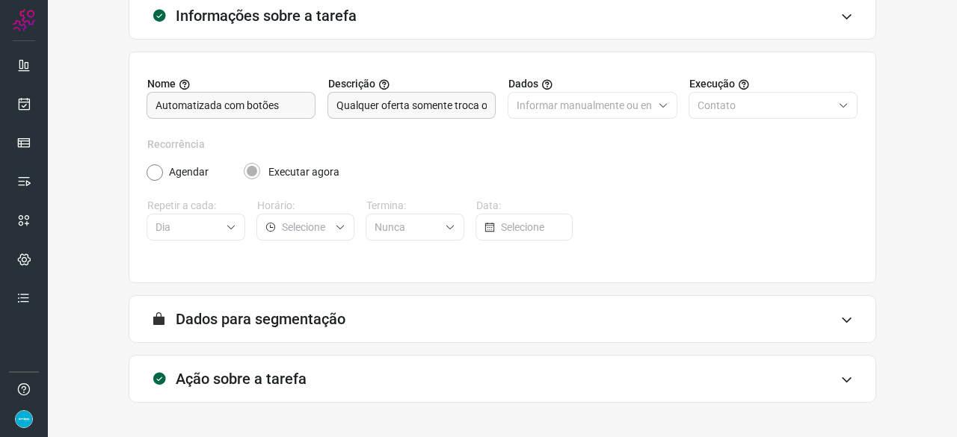
scroll to position [146, 0]
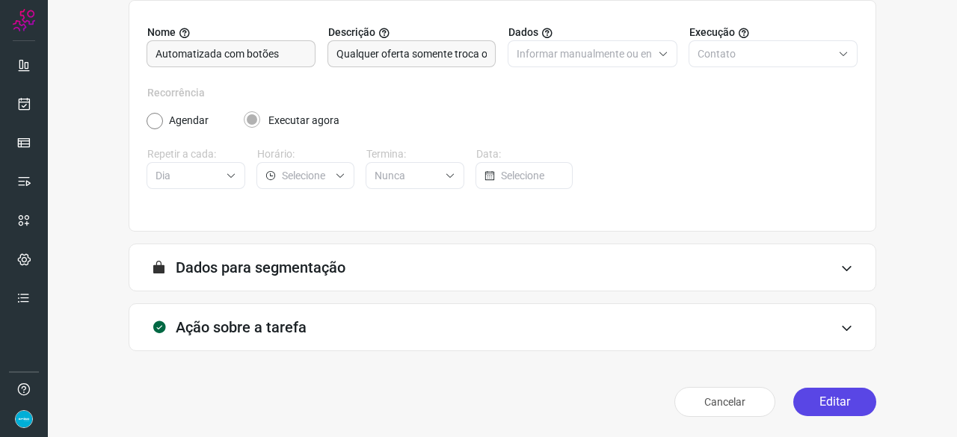
click at [824, 398] on button "Editar" at bounding box center [834, 402] width 83 height 28
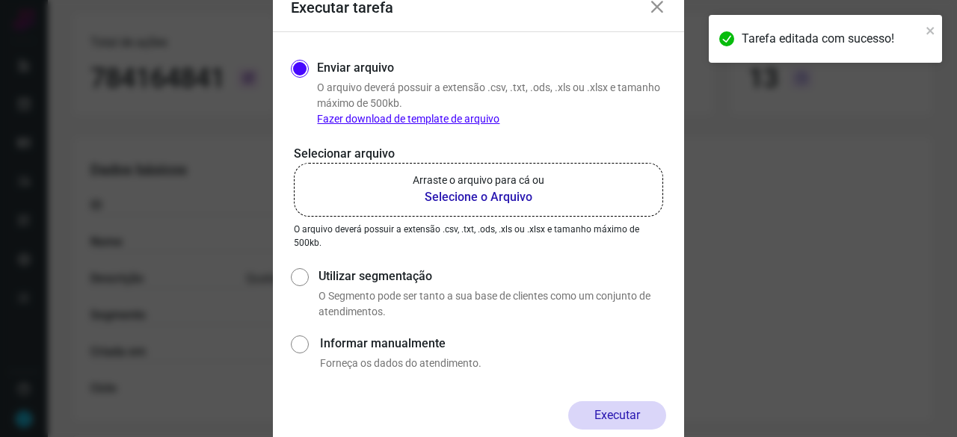
click at [448, 195] on b "Selecione o Arquivo" at bounding box center [479, 197] width 132 height 18
click at [0, 0] on input "Arraste o arquivo para cá ou Selecione o Arquivo" at bounding box center [0, 0] width 0 height 0
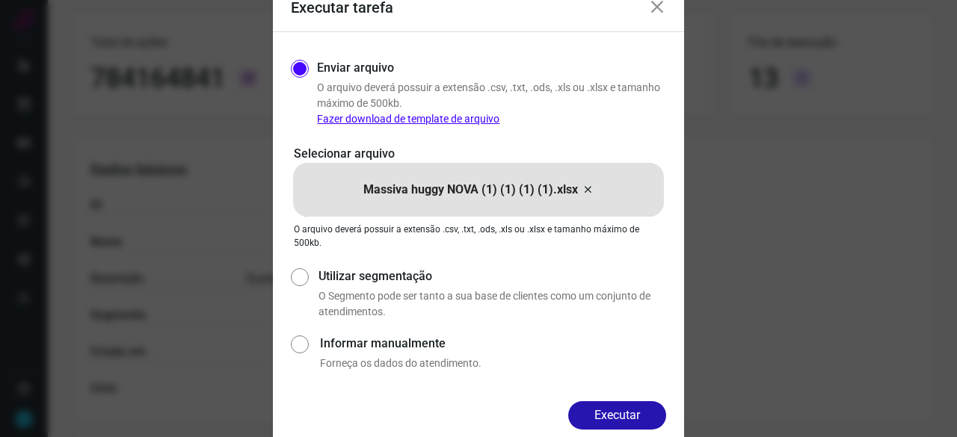
drag, startPoint x: 624, startPoint y: 411, endPoint x: 633, endPoint y: 411, distance: 9.7
click at [625, 411] on button "Executar" at bounding box center [617, 416] width 98 height 28
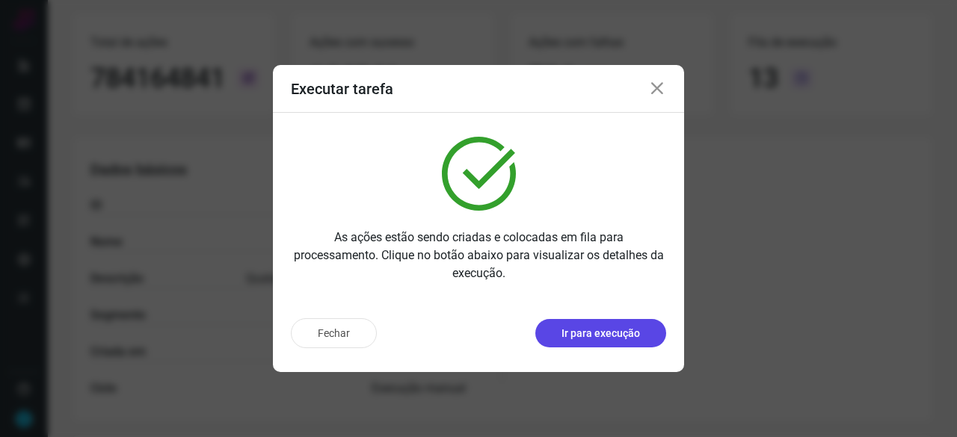
click at [598, 332] on p "Ir para execução" at bounding box center [601, 334] width 79 height 16
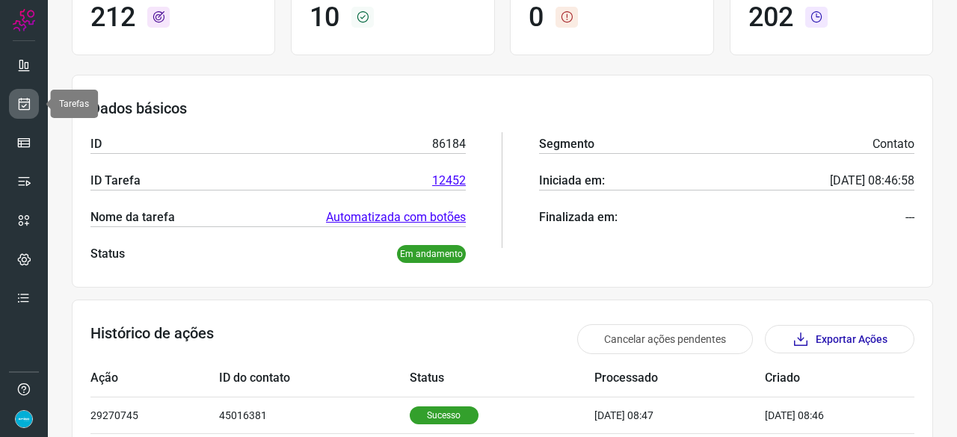
click at [19, 108] on icon at bounding box center [24, 103] width 16 height 15
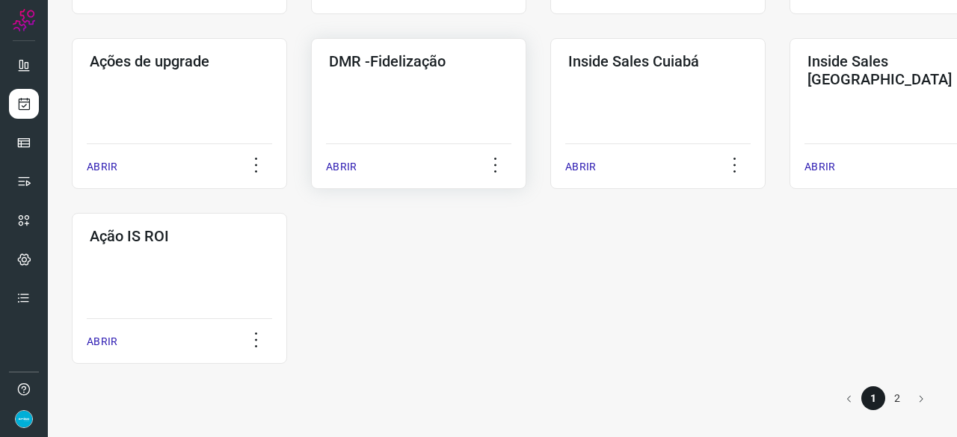
click at [344, 168] on p "ABRIR" at bounding box center [341, 167] width 31 height 16
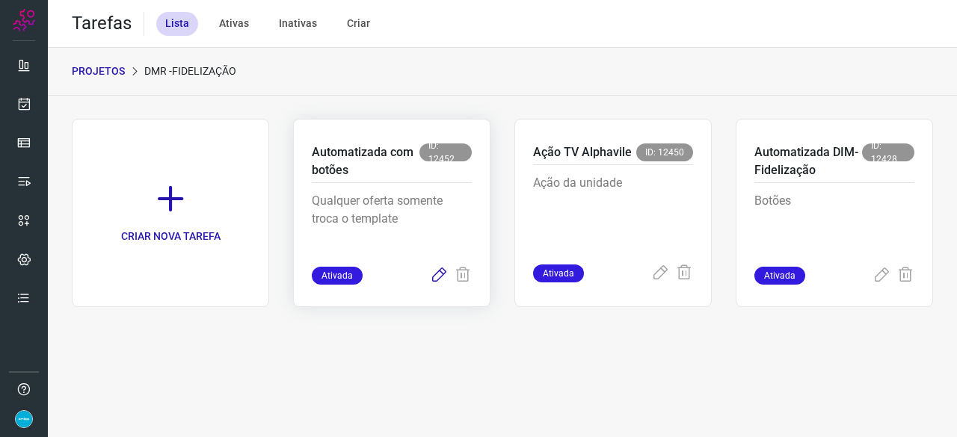
click at [440, 272] on icon at bounding box center [439, 276] width 18 height 18
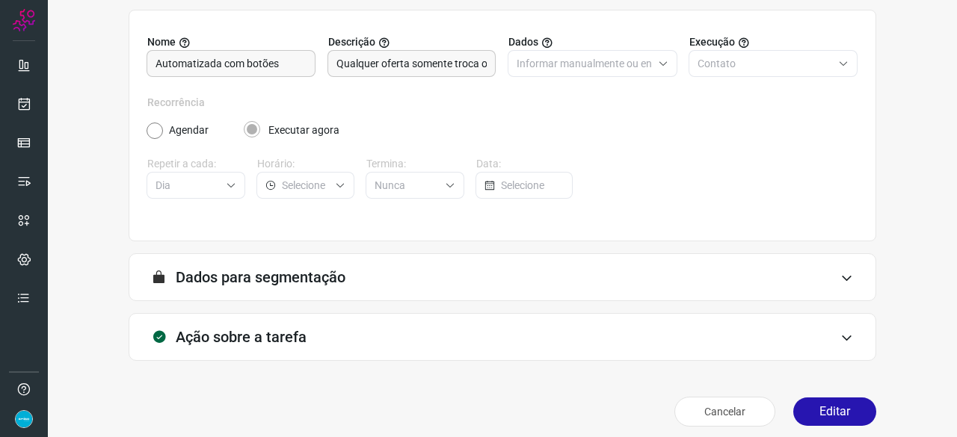
scroll to position [146, 0]
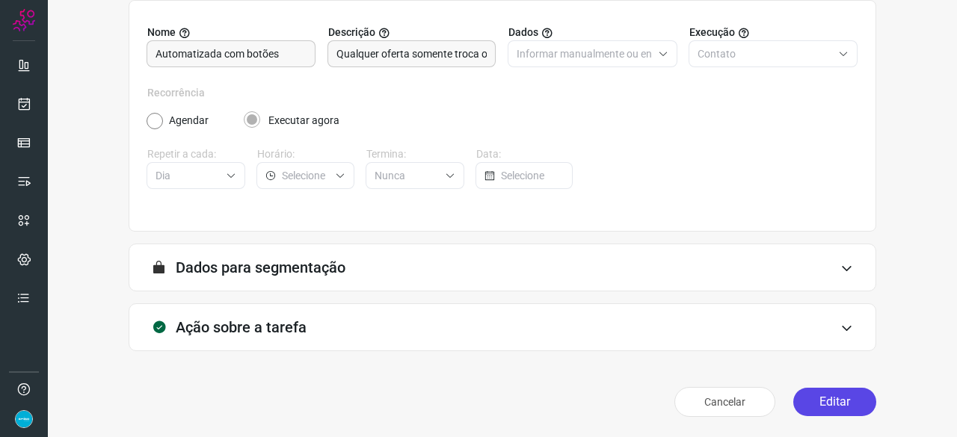
click at [856, 405] on button "Editar" at bounding box center [834, 402] width 83 height 28
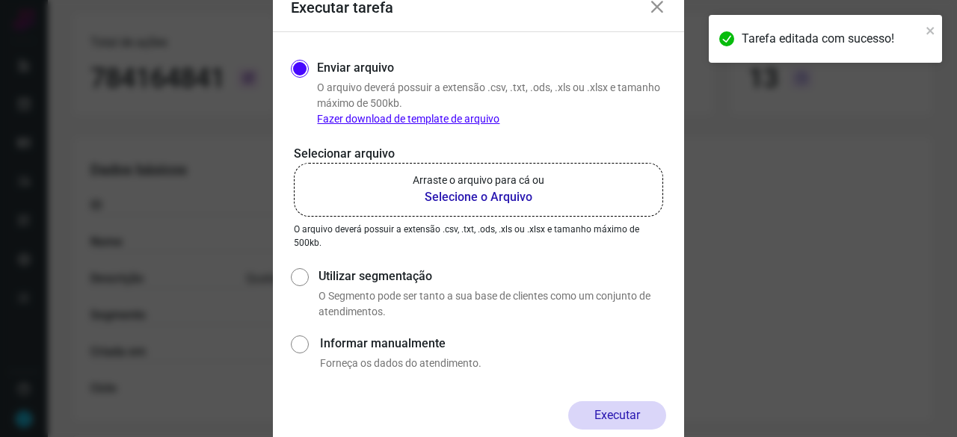
click at [461, 192] on b "Selecione o Arquivo" at bounding box center [479, 197] width 132 height 18
click at [0, 0] on input "Arraste o arquivo para cá ou Selecione o Arquivo" at bounding box center [0, 0] width 0 height 0
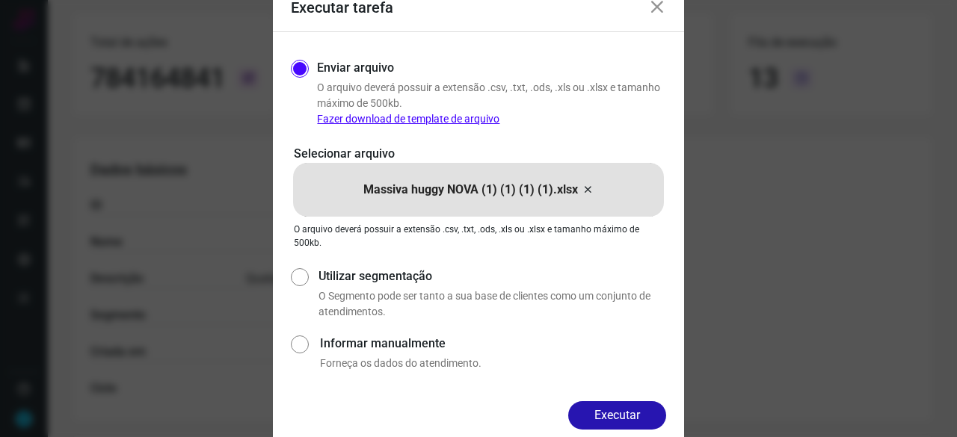
drag, startPoint x: 633, startPoint y: 415, endPoint x: 645, endPoint y: 417, distance: 12.9
click at [633, 415] on button "Executar" at bounding box center [617, 416] width 98 height 28
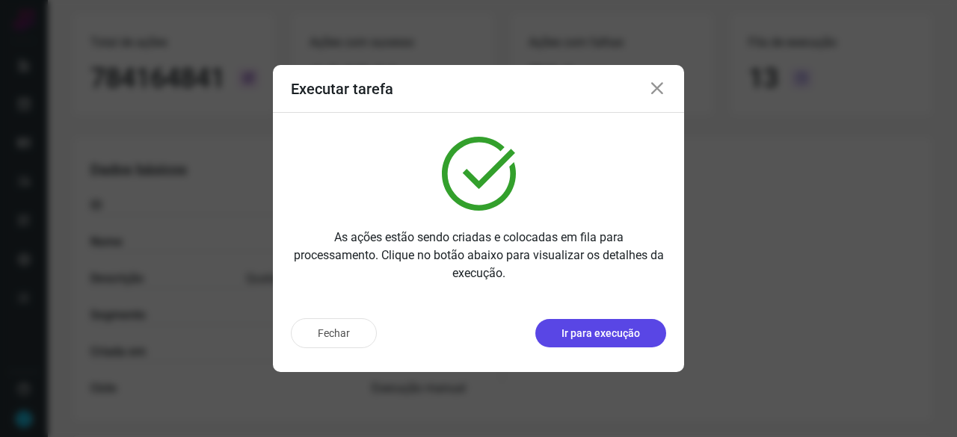
click at [637, 334] on p "Ir para execução" at bounding box center [601, 334] width 79 height 16
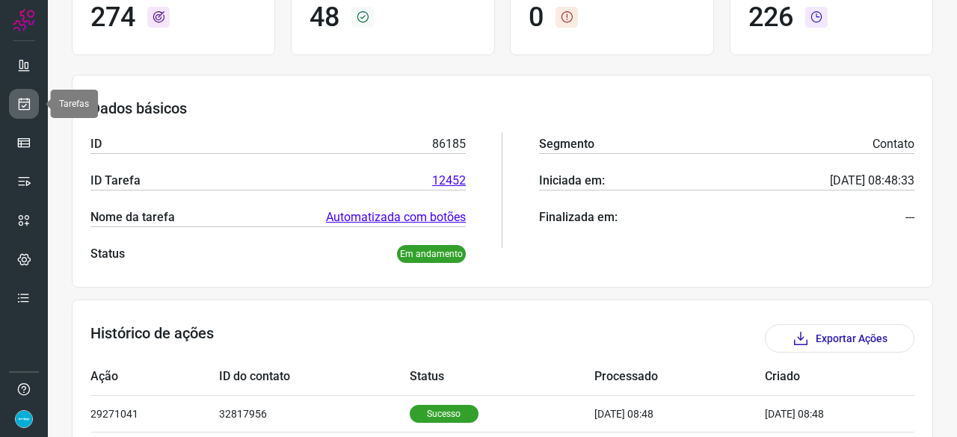
click at [32, 102] on link at bounding box center [24, 104] width 30 height 30
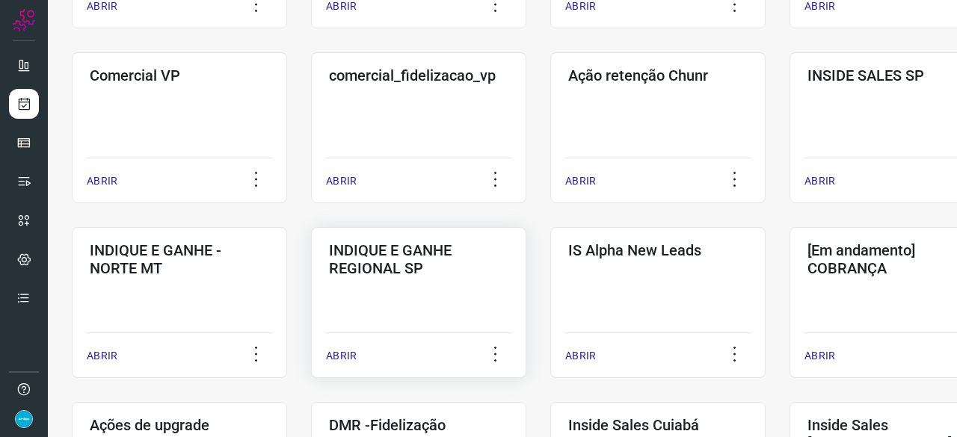
scroll to position [568, 0]
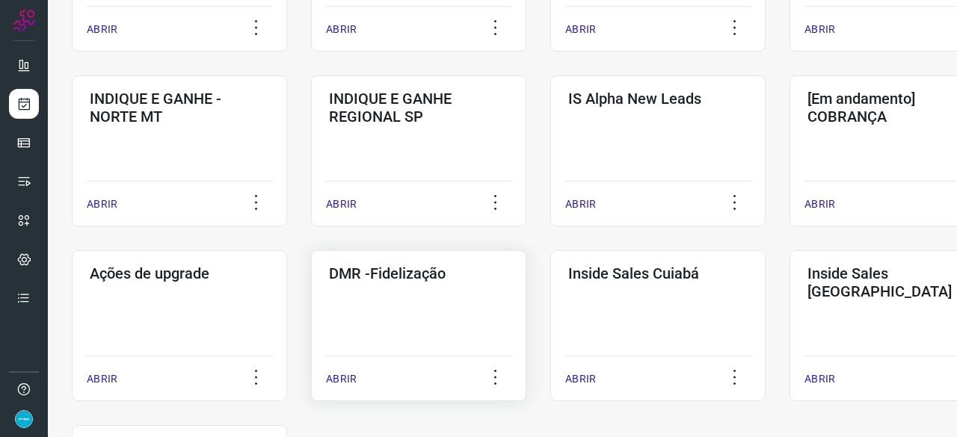
click at [346, 373] on p "ABRIR" at bounding box center [341, 380] width 31 height 16
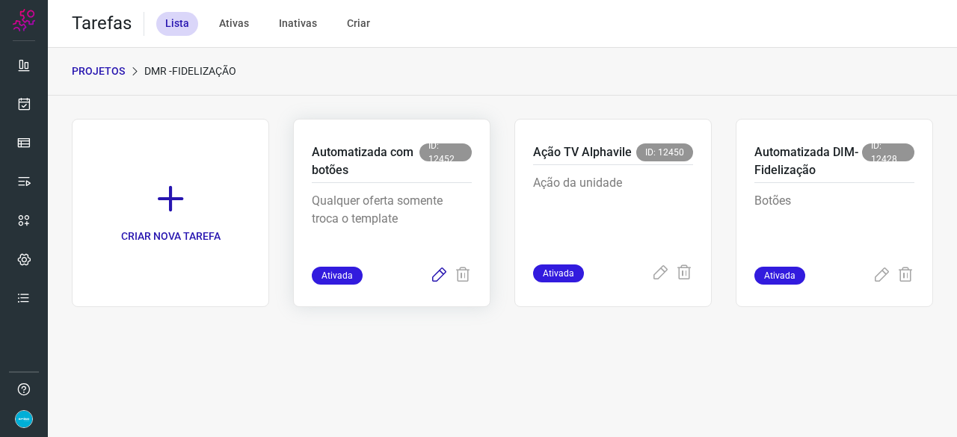
click at [440, 274] on icon at bounding box center [439, 276] width 18 height 18
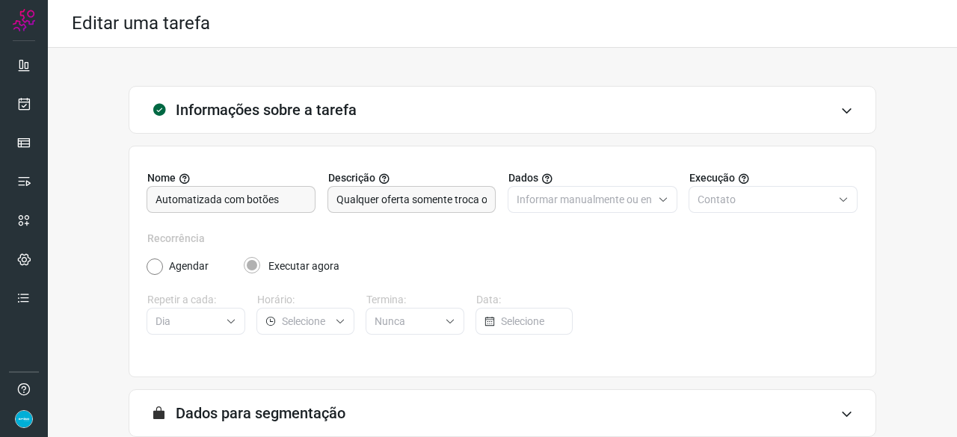
scroll to position [146, 0]
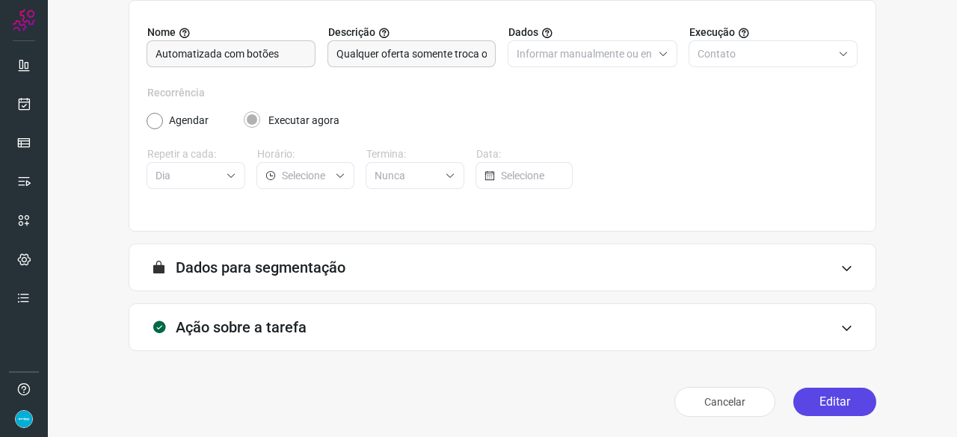
click at [842, 407] on button "Editar" at bounding box center [834, 402] width 83 height 28
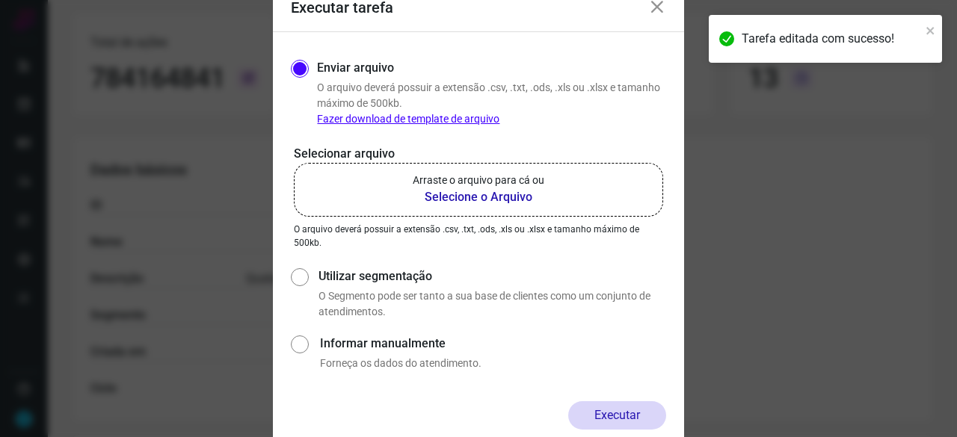
click at [447, 195] on b "Selecione o Arquivo" at bounding box center [479, 197] width 132 height 18
click at [0, 0] on input "Arraste o arquivo para cá ou Selecione o Arquivo" at bounding box center [0, 0] width 0 height 0
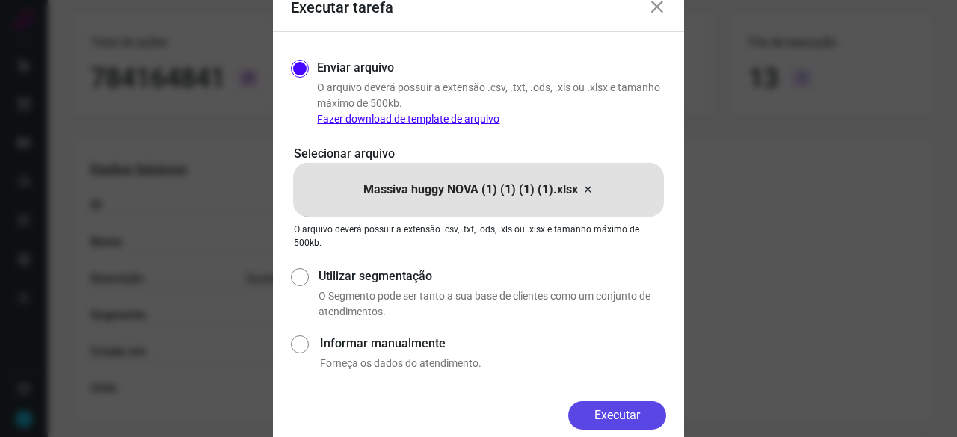
click at [622, 415] on button "Executar" at bounding box center [617, 416] width 98 height 28
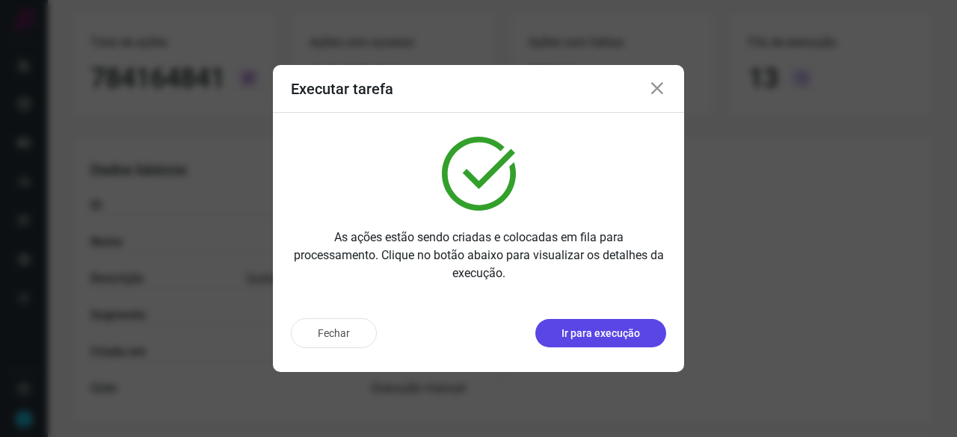
click at [575, 333] on p "Ir para execução" at bounding box center [601, 334] width 79 height 16
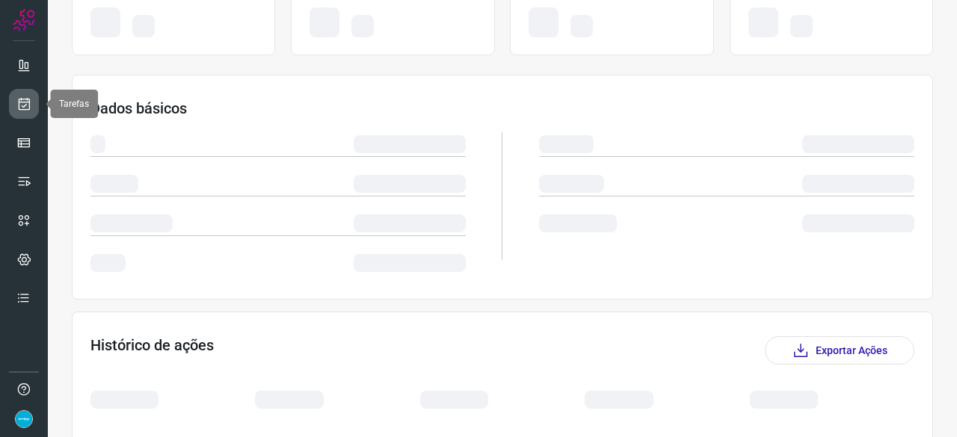
click at [23, 100] on icon at bounding box center [24, 103] width 16 height 15
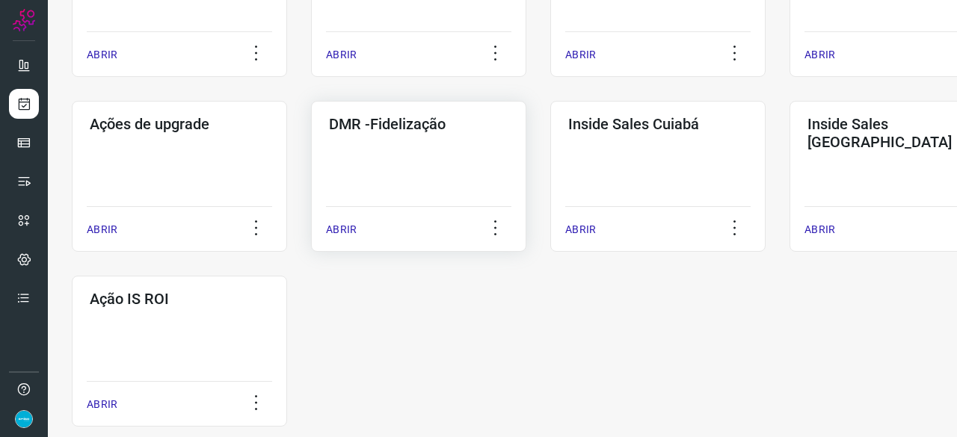
click at [344, 230] on p "ABRIR" at bounding box center [341, 230] width 31 height 16
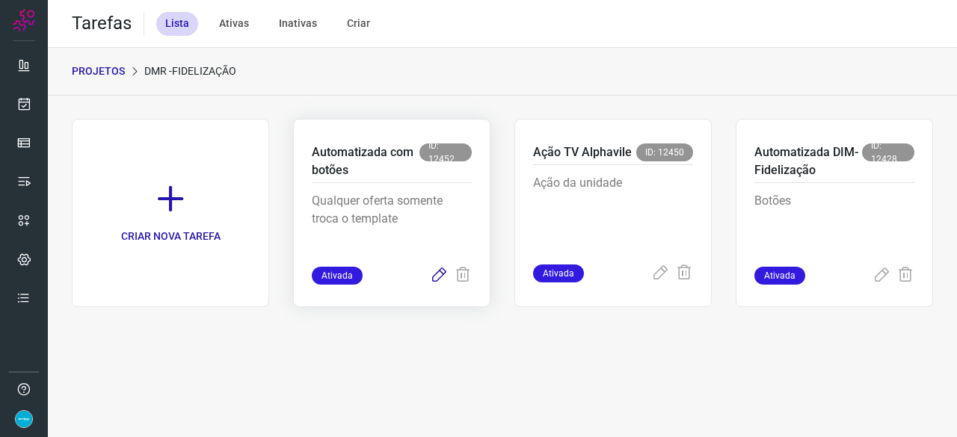
click at [437, 277] on icon at bounding box center [439, 276] width 18 height 18
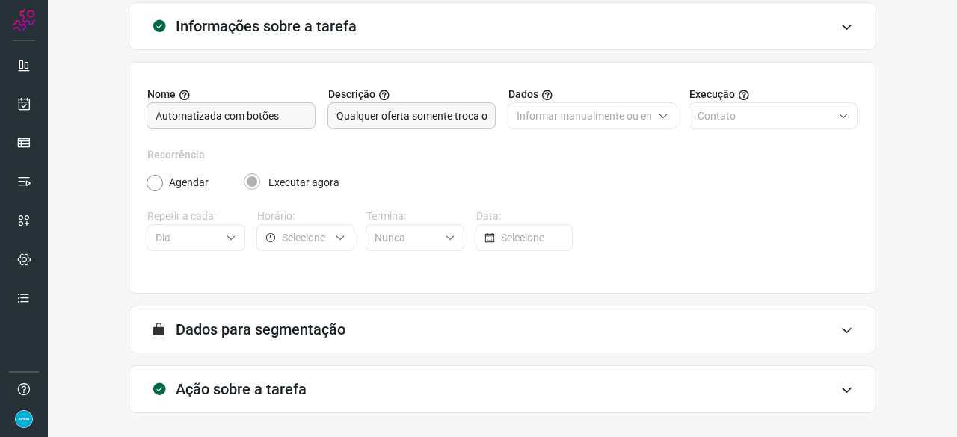
scroll to position [146, 0]
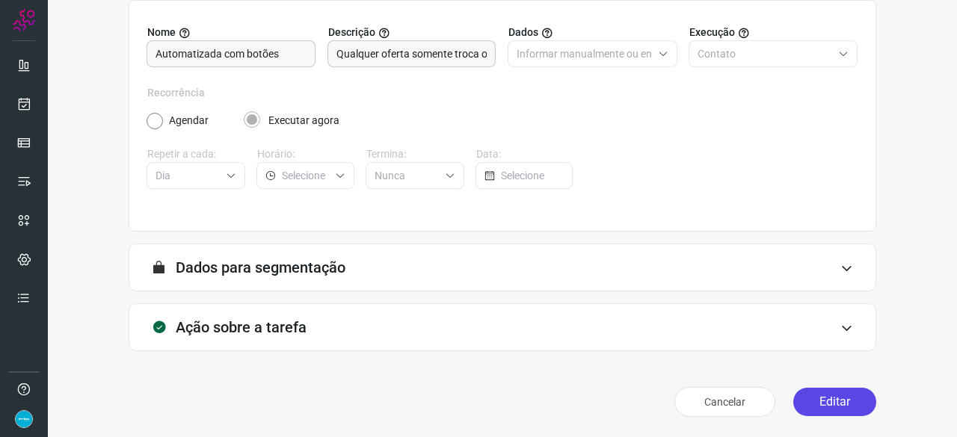
click at [838, 400] on button "Editar" at bounding box center [834, 402] width 83 height 28
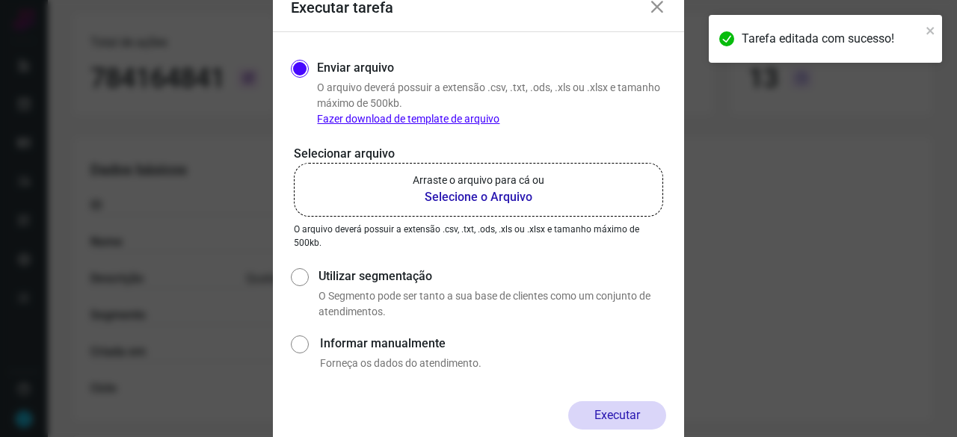
click at [446, 200] on b "Selecione o Arquivo" at bounding box center [479, 197] width 132 height 18
click at [0, 0] on input "Arraste o arquivo para cá ou Selecione o Arquivo" at bounding box center [0, 0] width 0 height 0
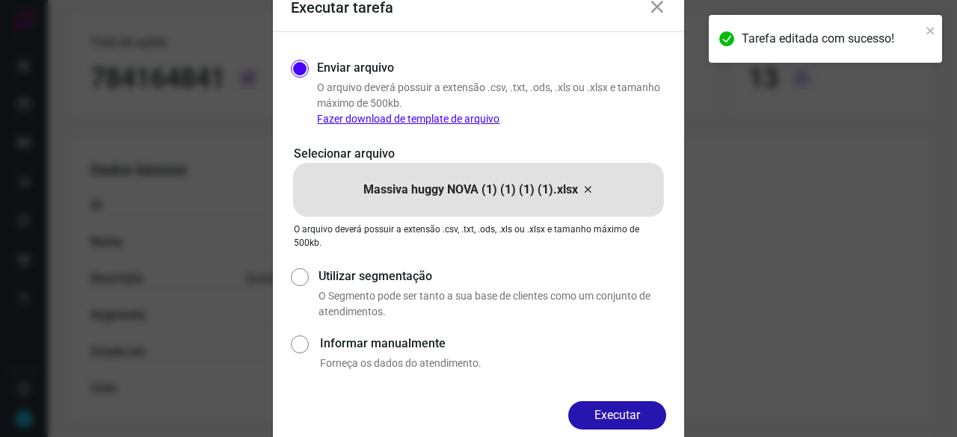
click at [622, 413] on button "Executar" at bounding box center [617, 416] width 98 height 28
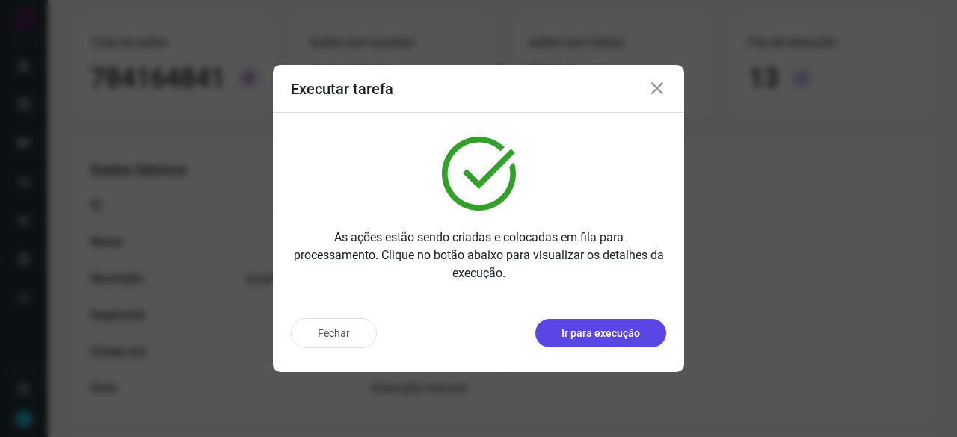
click at [606, 337] on p "Ir para execução" at bounding box center [601, 334] width 79 height 16
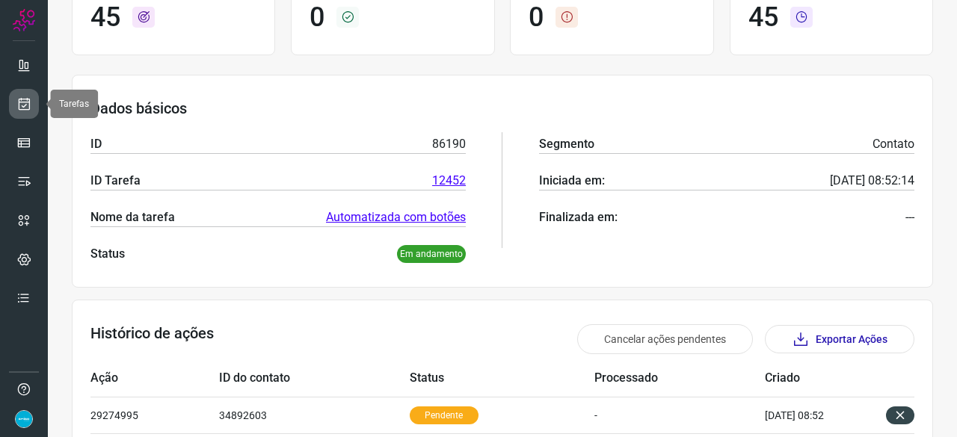
click at [22, 104] on icon at bounding box center [24, 103] width 16 height 15
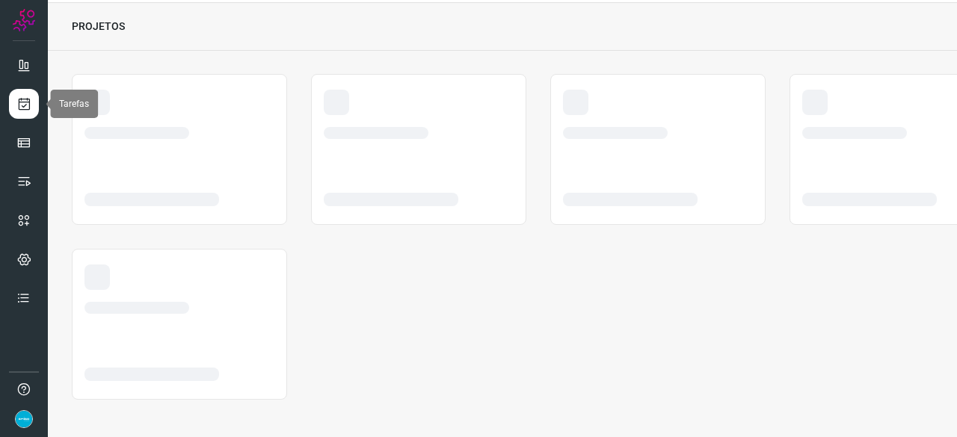
scroll to position [45, 0]
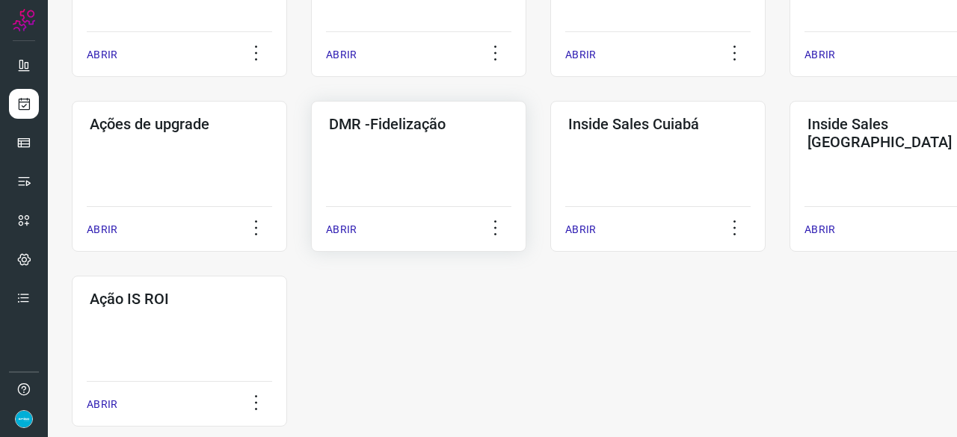
click at [353, 231] on p "ABRIR" at bounding box center [341, 230] width 31 height 16
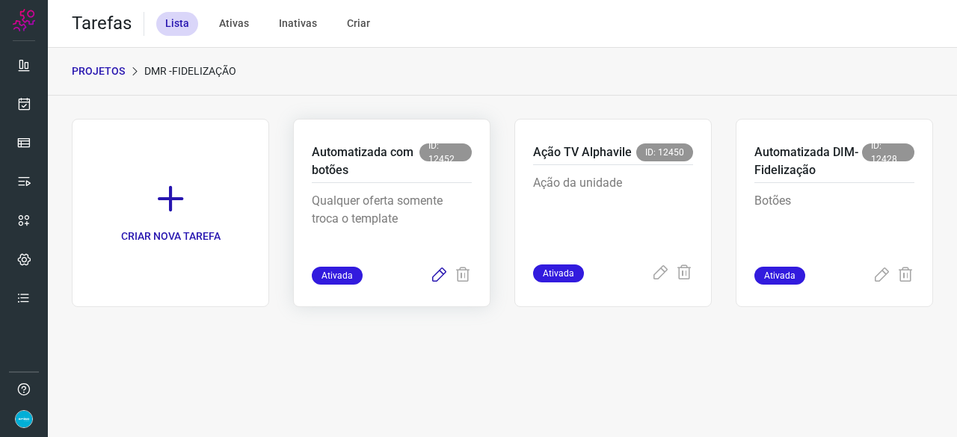
click at [443, 274] on icon at bounding box center [439, 276] width 18 height 18
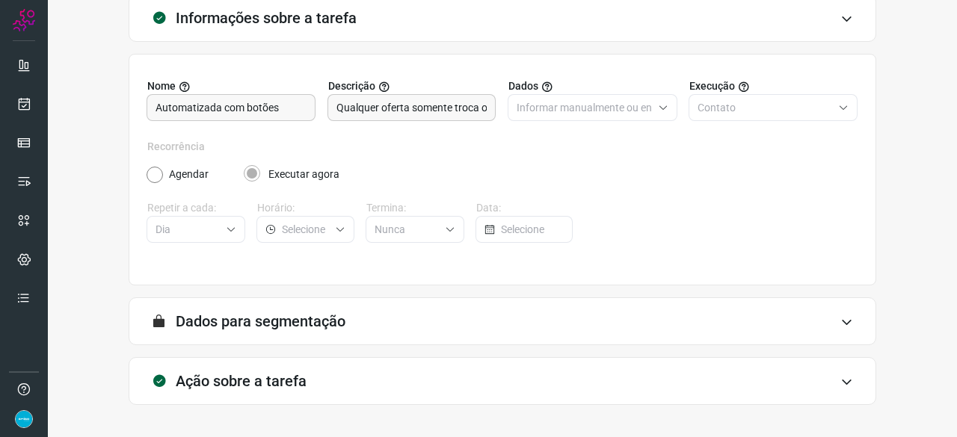
scroll to position [146, 0]
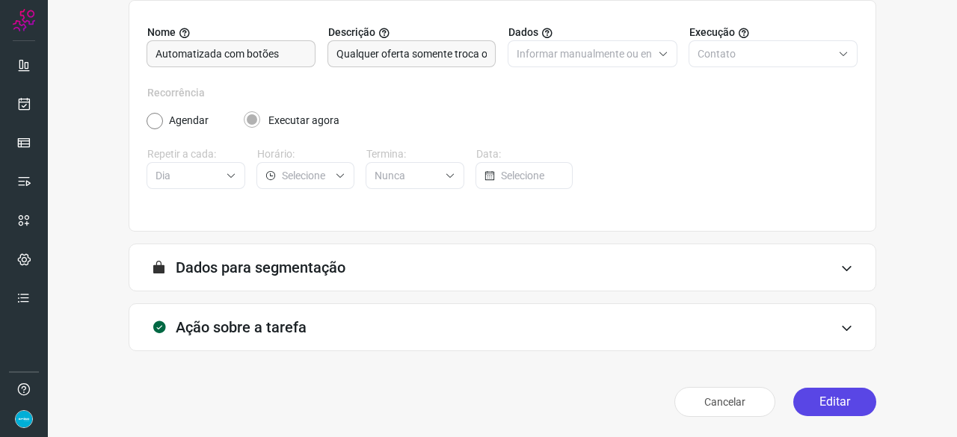
click at [827, 400] on button "Editar" at bounding box center [834, 402] width 83 height 28
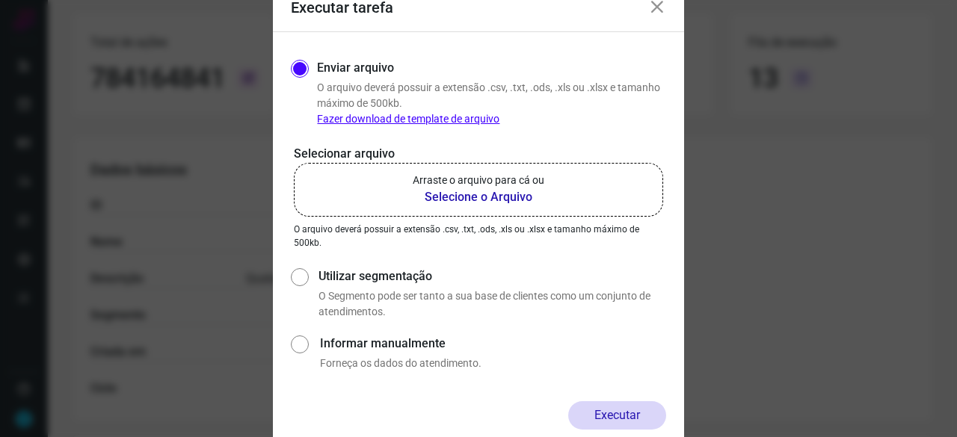
click at [485, 197] on b "Selecione o Arquivo" at bounding box center [479, 197] width 132 height 18
click at [0, 0] on input "Arraste o arquivo para cá ou Selecione o Arquivo" at bounding box center [0, 0] width 0 height 0
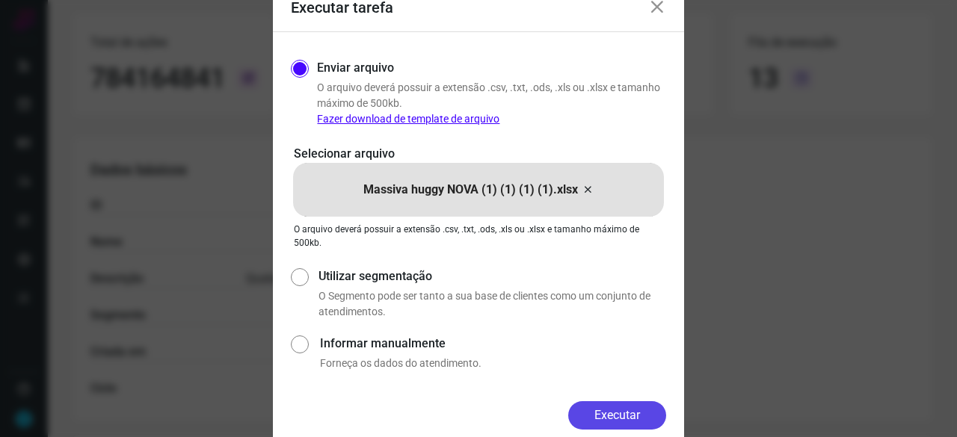
click at [627, 419] on button "Executar" at bounding box center [617, 416] width 98 height 28
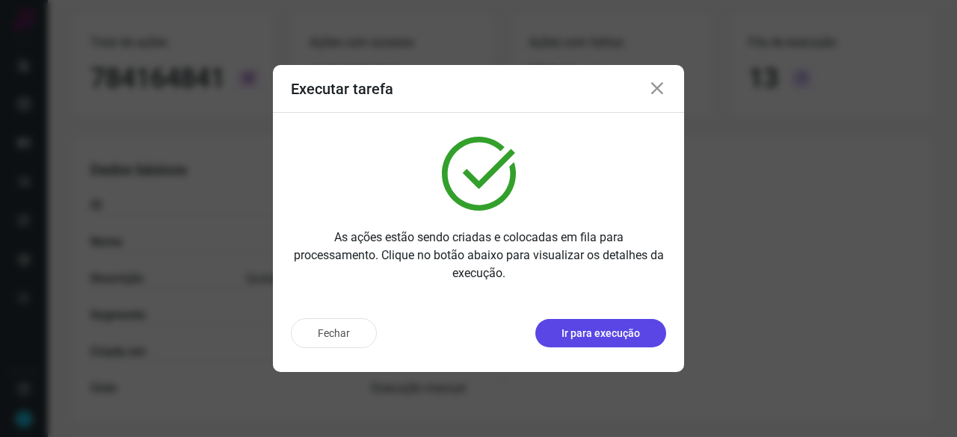
click at [612, 337] on p "Ir para execução" at bounding box center [601, 334] width 79 height 16
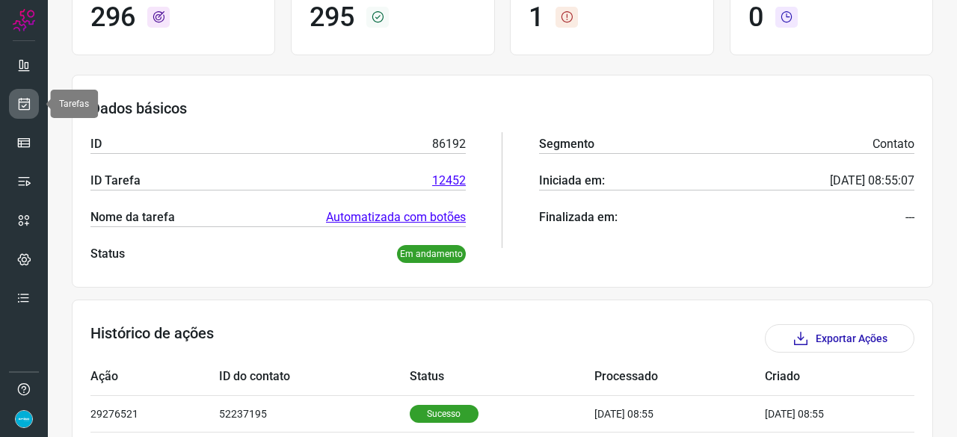
click at [24, 102] on icon at bounding box center [24, 103] width 16 height 15
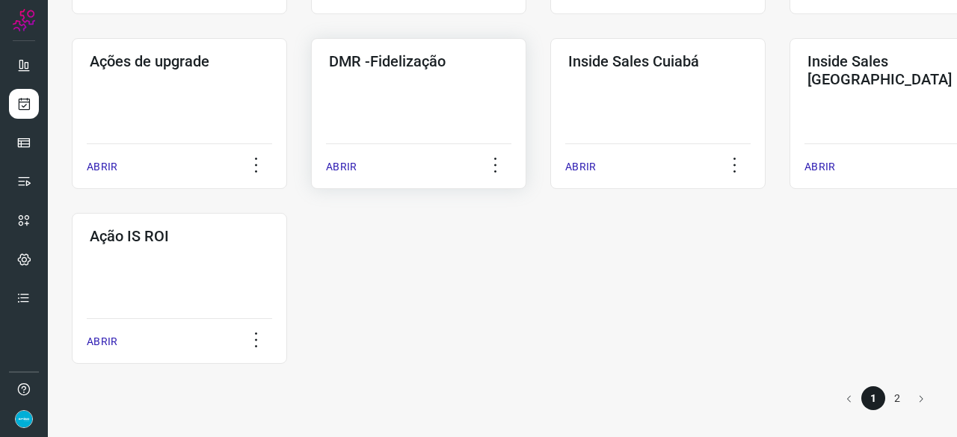
click at [348, 168] on p "ABRIR" at bounding box center [341, 167] width 31 height 16
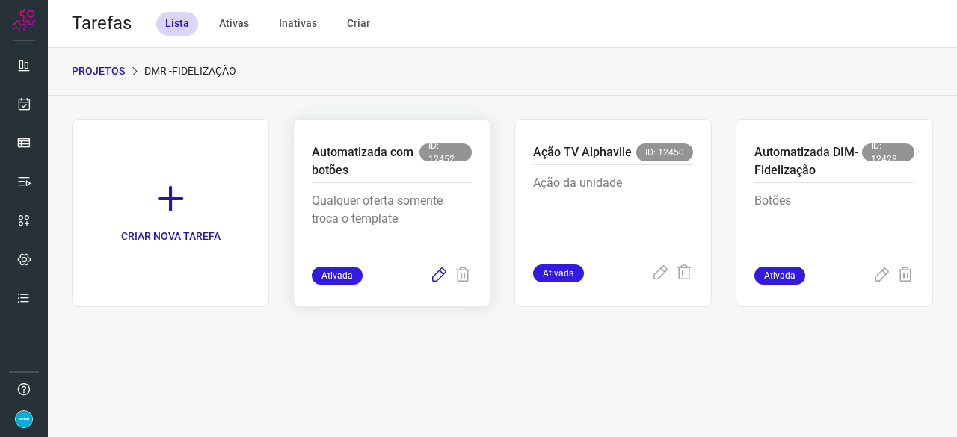
click at [440, 277] on icon at bounding box center [439, 276] width 18 height 18
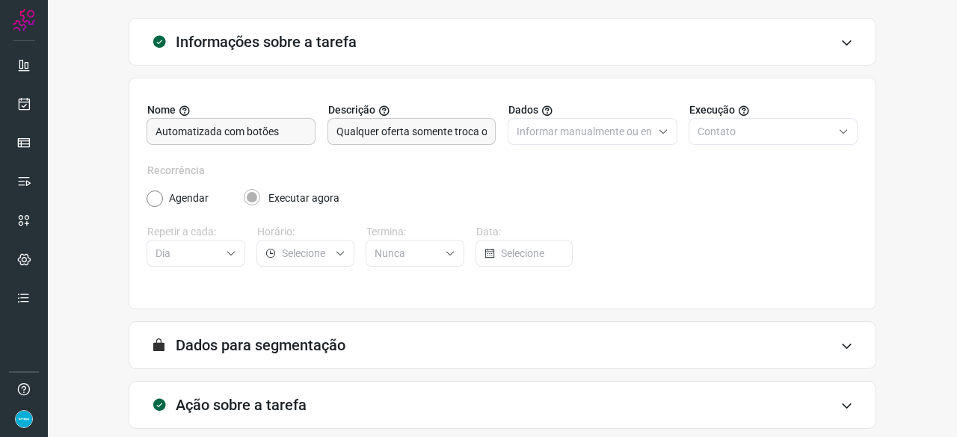
scroll to position [146, 0]
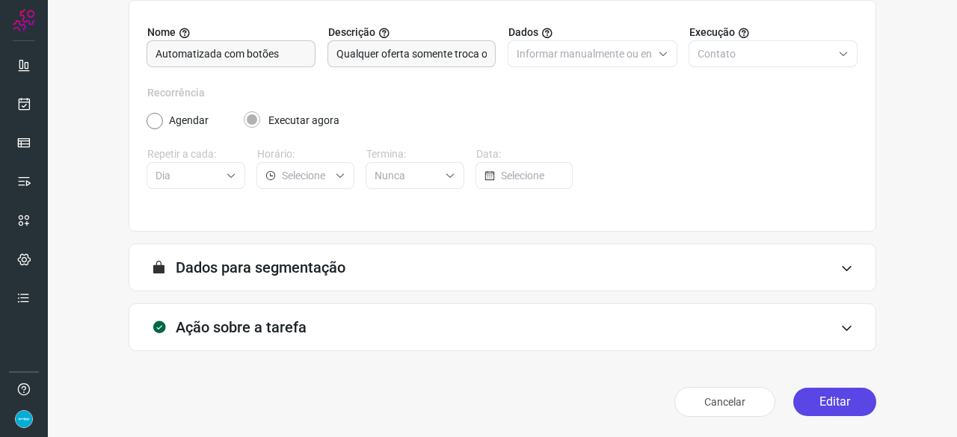
click at [842, 402] on button "Editar" at bounding box center [834, 402] width 83 height 28
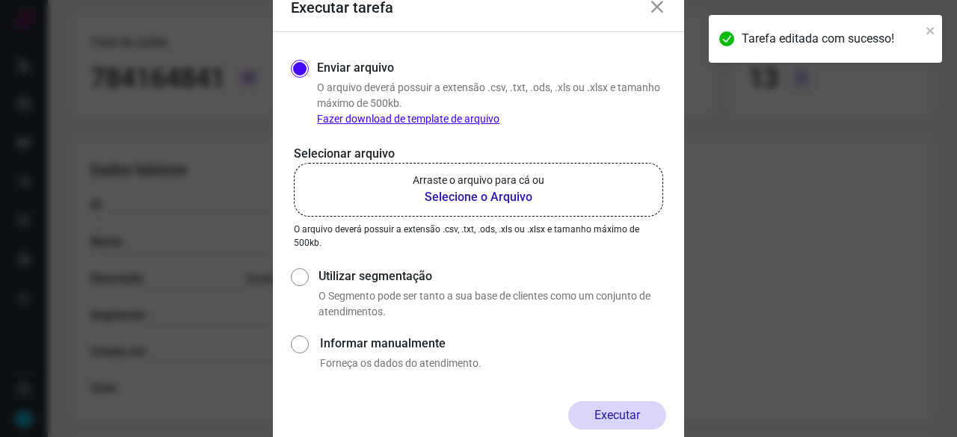
click at [453, 197] on b "Selecione o Arquivo" at bounding box center [479, 197] width 132 height 18
click at [0, 0] on input "Arraste o arquivo para cá ou Selecione o Arquivo" at bounding box center [0, 0] width 0 height 0
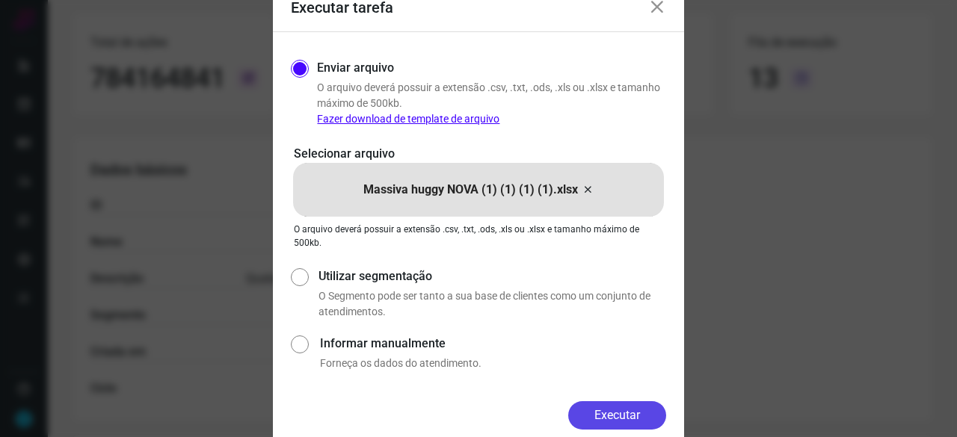
click at [601, 411] on button "Executar" at bounding box center [617, 416] width 98 height 28
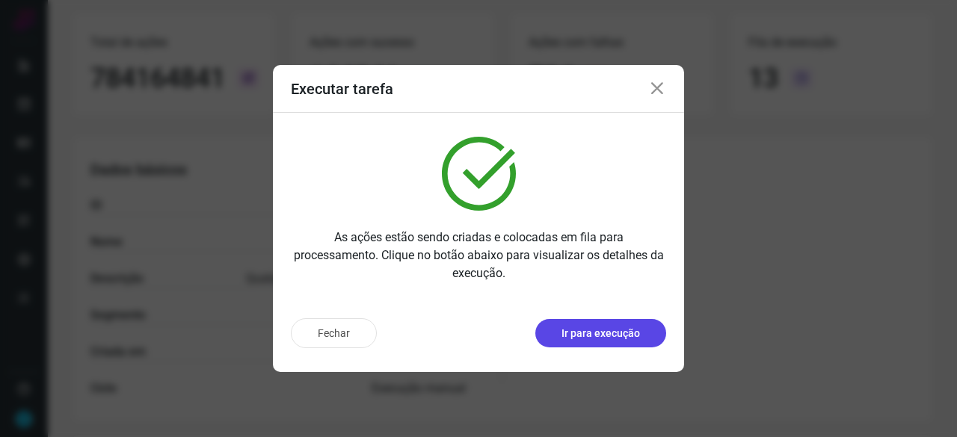
click at [580, 333] on p "Ir para execução" at bounding box center [601, 334] width 79 height 16
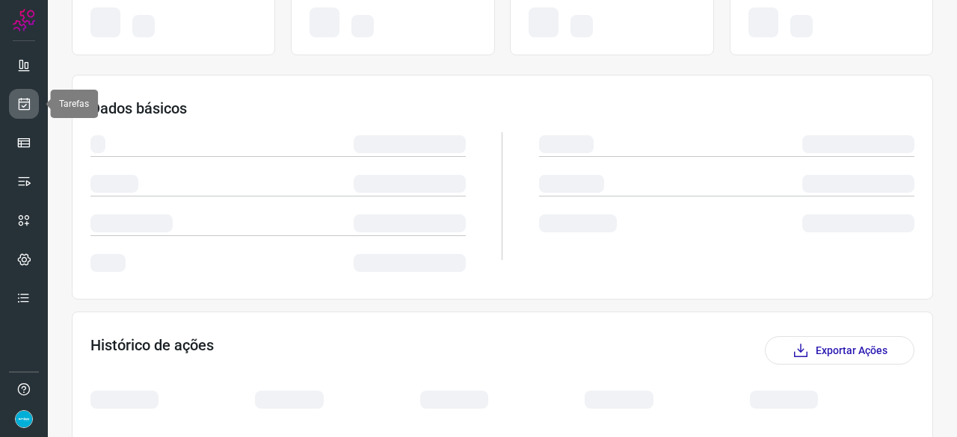
click at [21, 98] on icon at bounding box center [24, 103] width 16 height 15
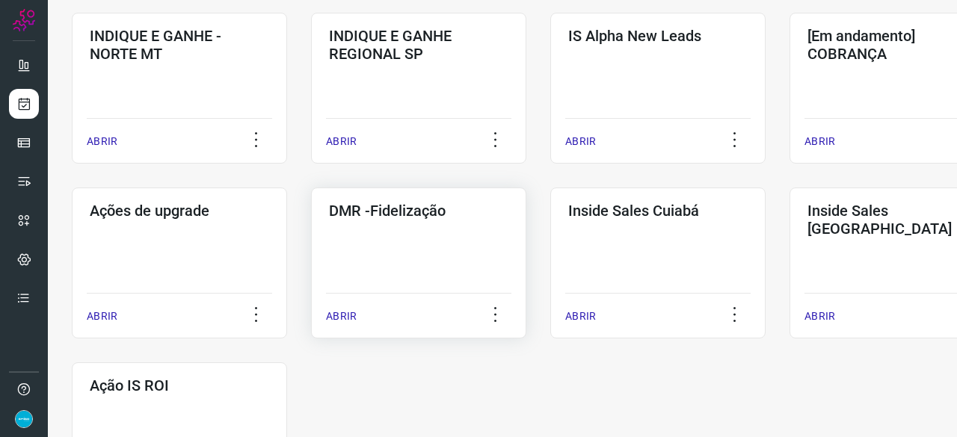
scroll to position [556, 0]
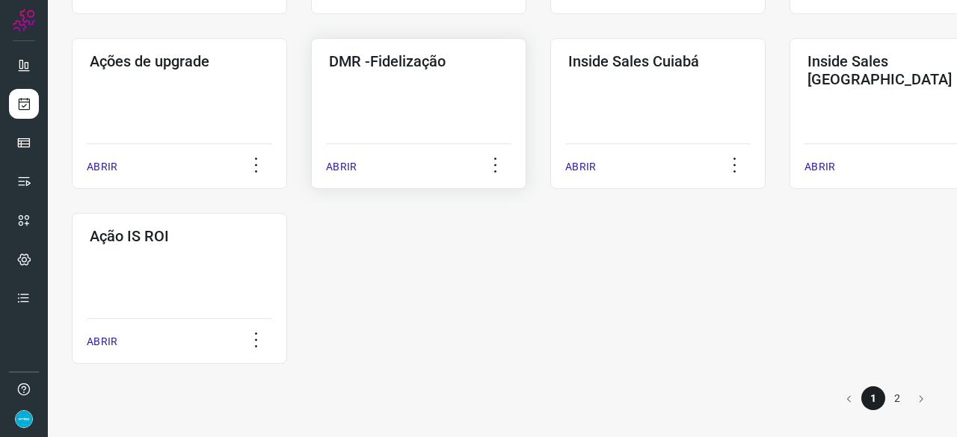
click at [349, 168] on p "ABRIR" at bounding box center [341, 167] width 31 height 16
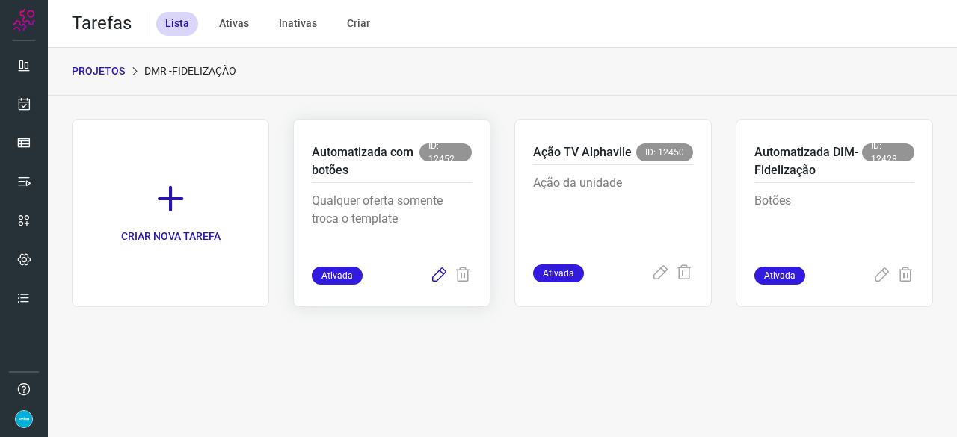
click at [435, 275] on icon at bounding box center [439, 276] width 18 height 18
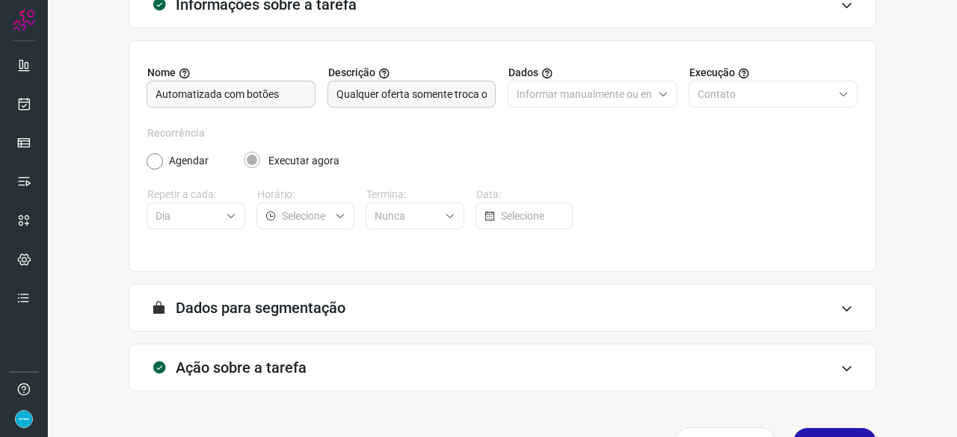
scroll to position [146, 0]
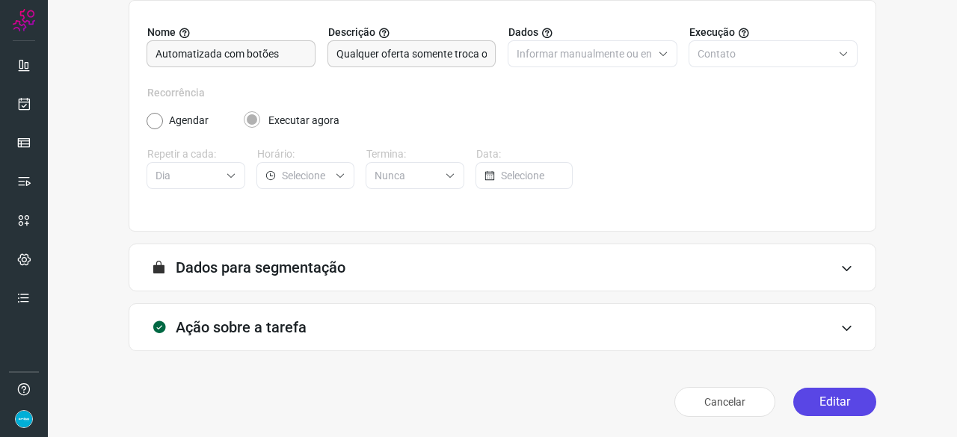
click at [840, 401] on button "Editar" at bounding box center [834, 402] width 83 height 28
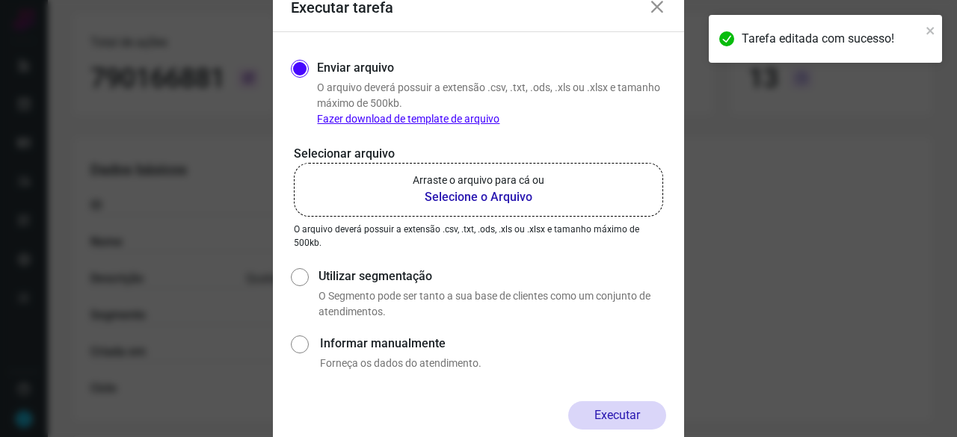
click at [470, 198] on b "Selecione o Arquivo" at bounding box center [479, 197] width 132 height 18
click at [0, 0] on input "Arraste o arquivo para cá ou Selecione o Arquivo" at bounding box center [0, 0] width 0 height 0
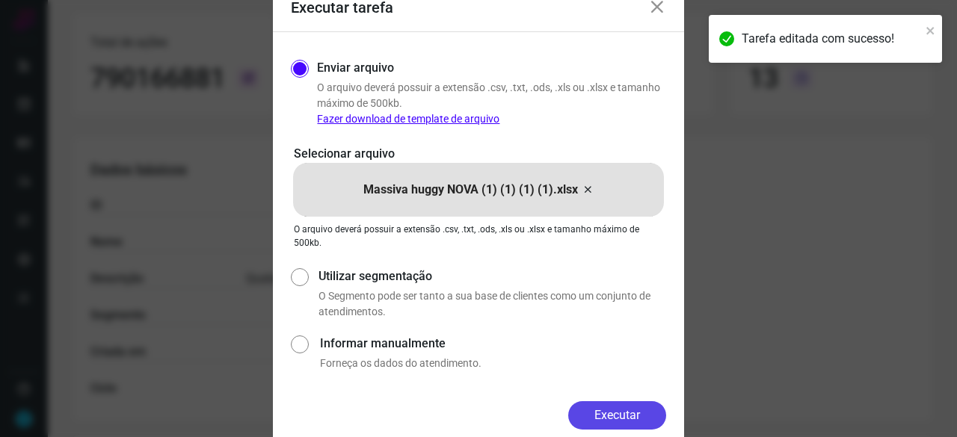
click at [633, 412] on button "Executar" at bounding box center [617, 416] width 98 height 28
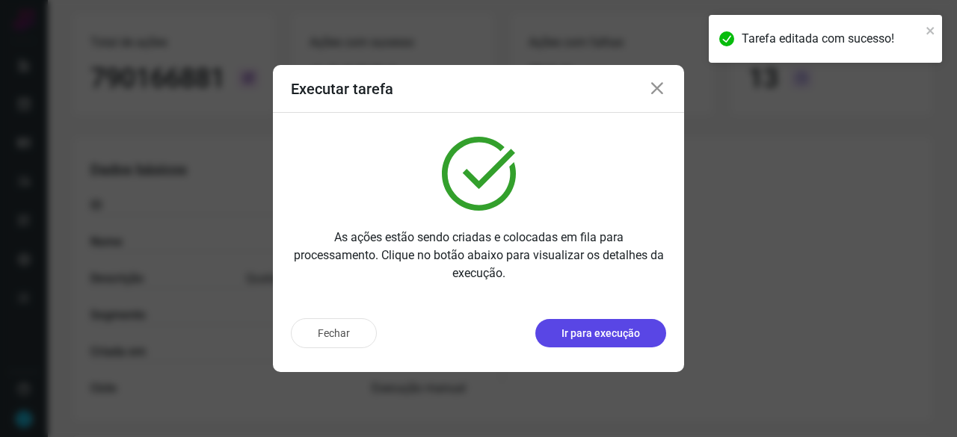
click at [587, 330] on p "Ir para execução" at bounding box center [601, 334] width 79 height 16
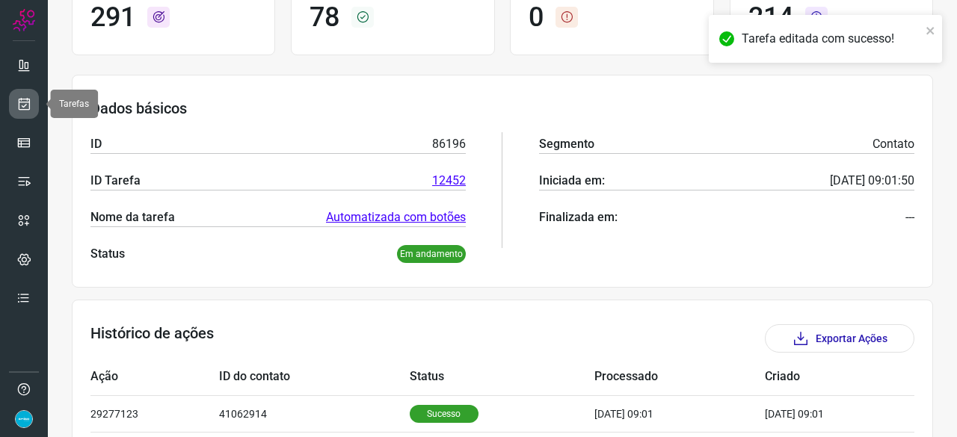
click at [18, 98] on icon at bounding box center [24, 103] width 16 height 15
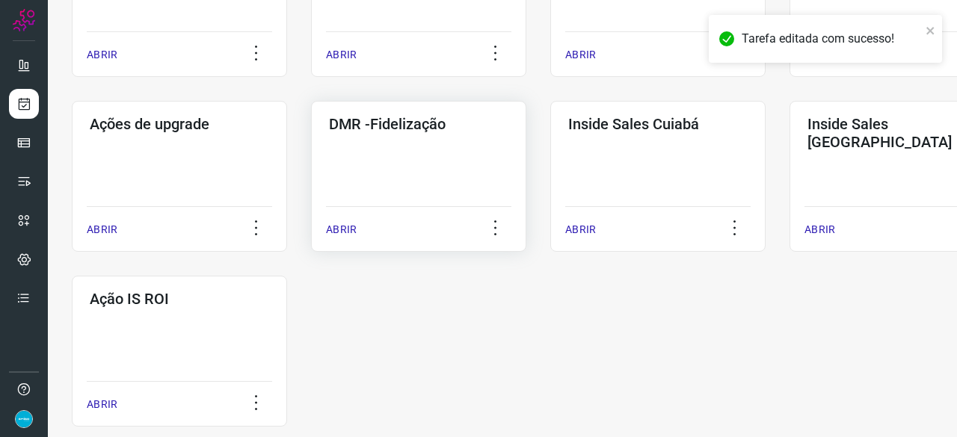
click at [351, 229] on p "ABRIR" at bounding box center [341, 230] width 31 height 16
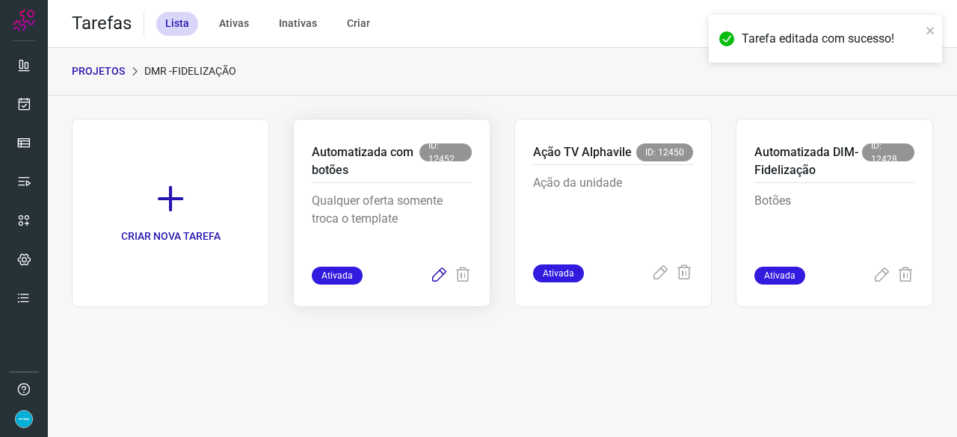
click at [440, 271] on icon at bounding box center [439, 276] width 18 height 18
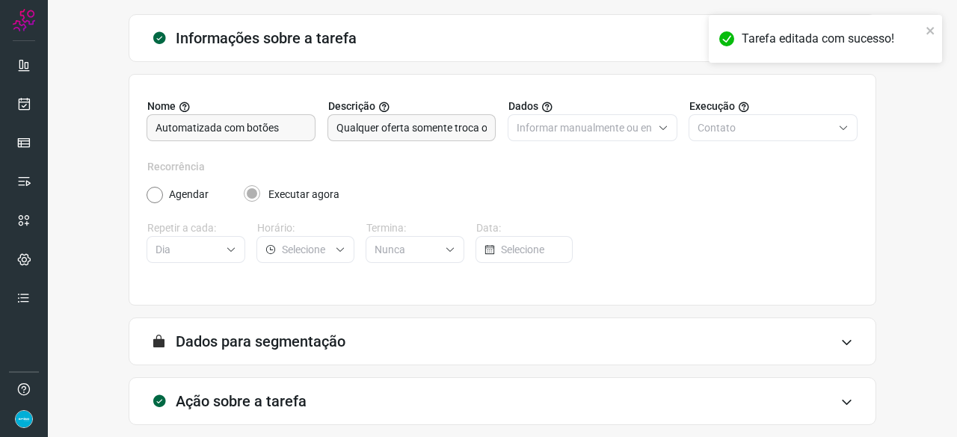
scroll to position [146, 0]
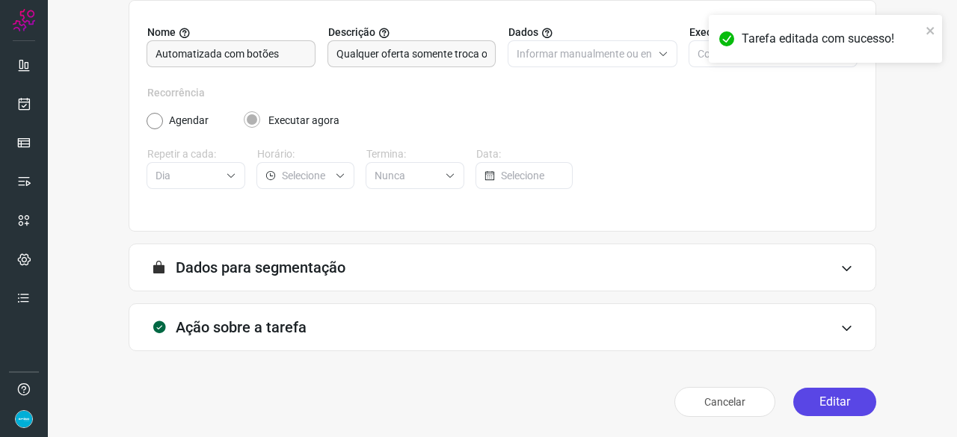
click at [821, 409] on button "Editar" at bounding box center [834, 402] width 83 height 28
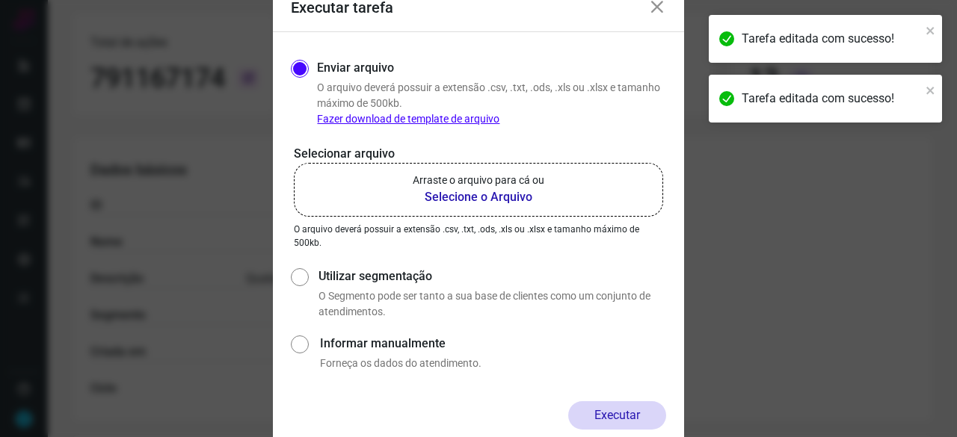
click at [471, 200] on b "Selecione o Arquivo" at bounding box center [479, 197] width 132 height 18
click at [0, 0] on input "Arraste o arquivo para cá ou Selecione o Arquivo" at bounding box center [0, 0] width 0 height 0
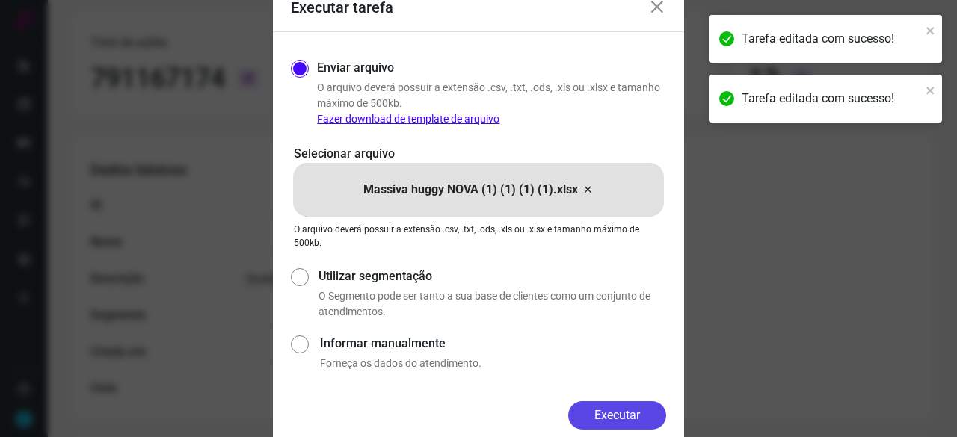
drag, startPoint x: 616, startPoint y: 414, endPoint x: 659, endPoint y: 414, distance: 42.6
click at [622, 414] on button "Executar" at bounding box center [617, 416] width 98 height 28
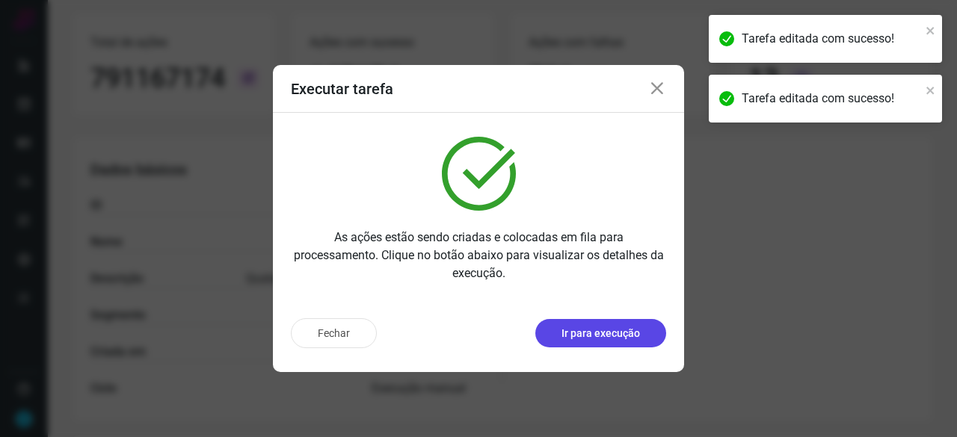
click at [592, 339] on p "Ir para execução" at bounding box center [601, 334] width 79 height 16
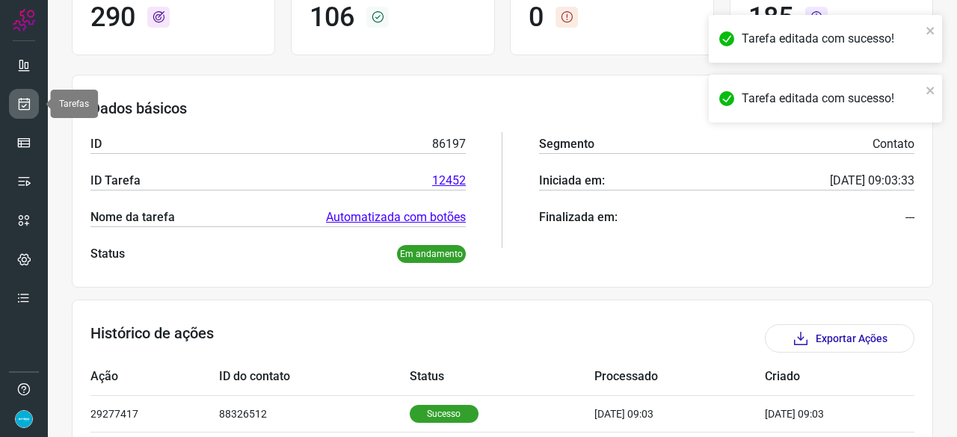
click at [25, 104] on icon at bounding box center [24, 103] width 16 height 15
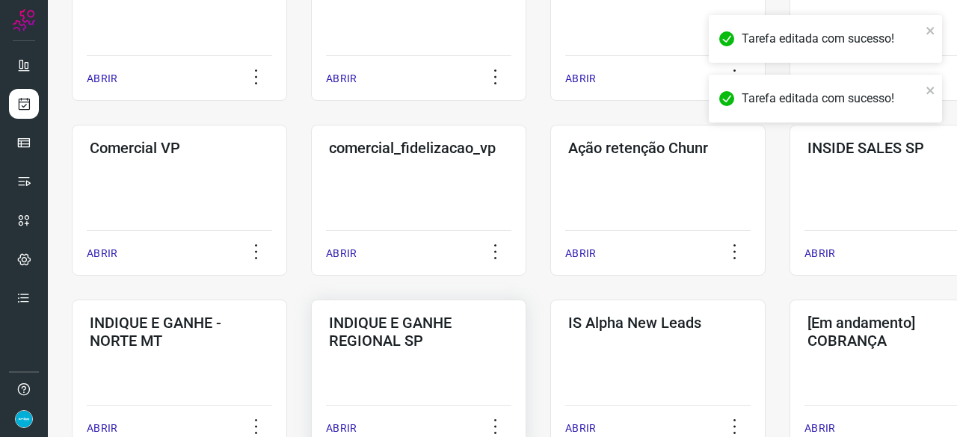
scroll to position [568, 0]
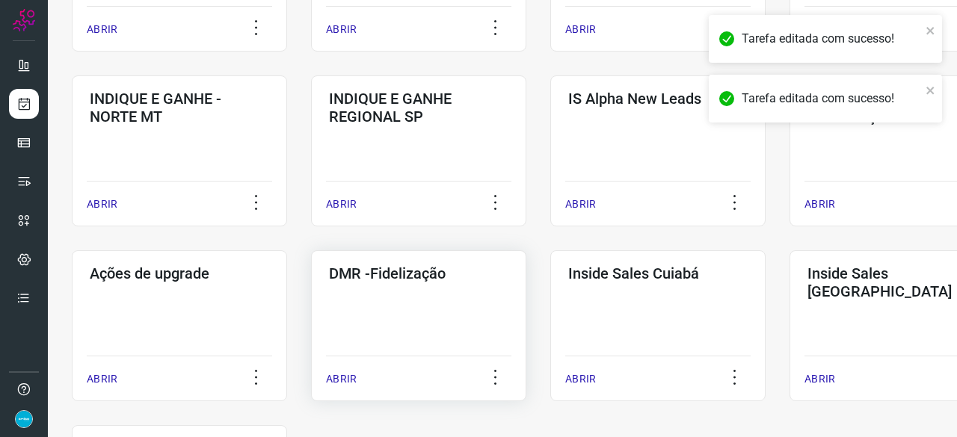
click at [343, 376] on p "ABRIR" at bounding box center [341, 380] width 31 height 16
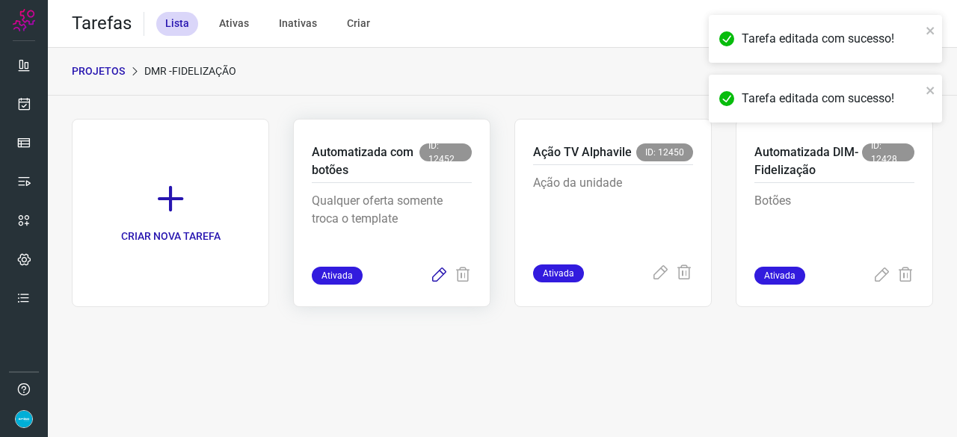
click at [438, 277] on icon at bounding box center [439, 276] width 18 height 18
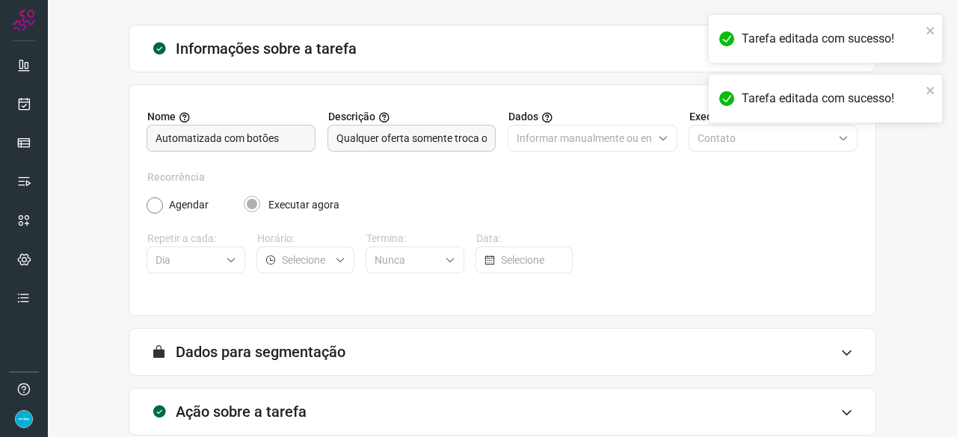
scroll to position [146, 0]
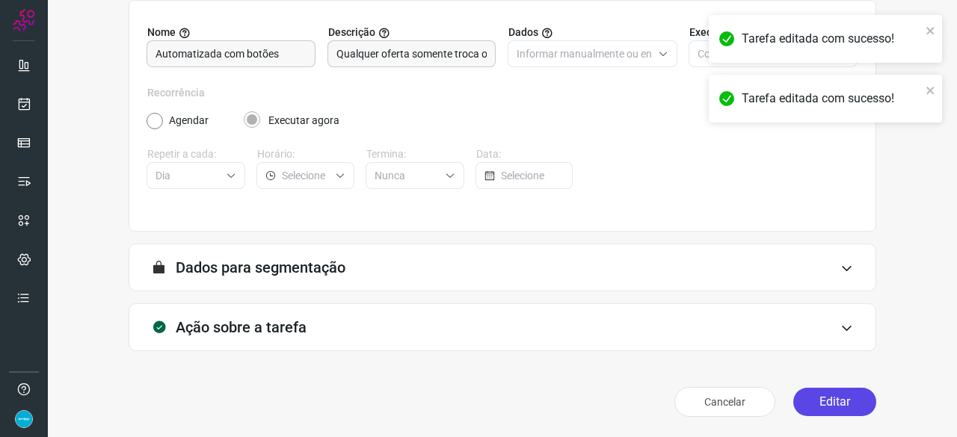
click at [836, 405] on button "Editar" at bounding box center [834, 402] width 83 height 28
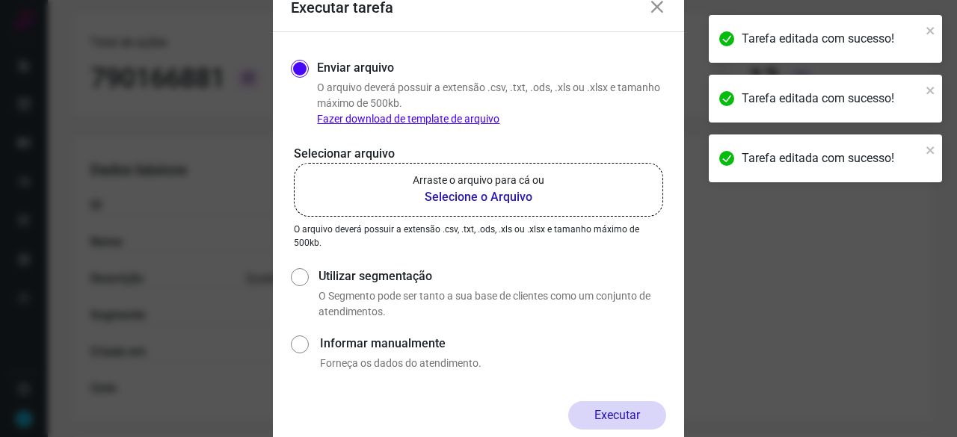
click at [468, 194] on b "Selecione o Arquivo" at bounding box center [479, 197] width 132 height 18
click at [0, 0] on input "Arraste o arquivo para cá ou Selecione o Arquivo" at bounding box center [0, 0] width 0 height 0
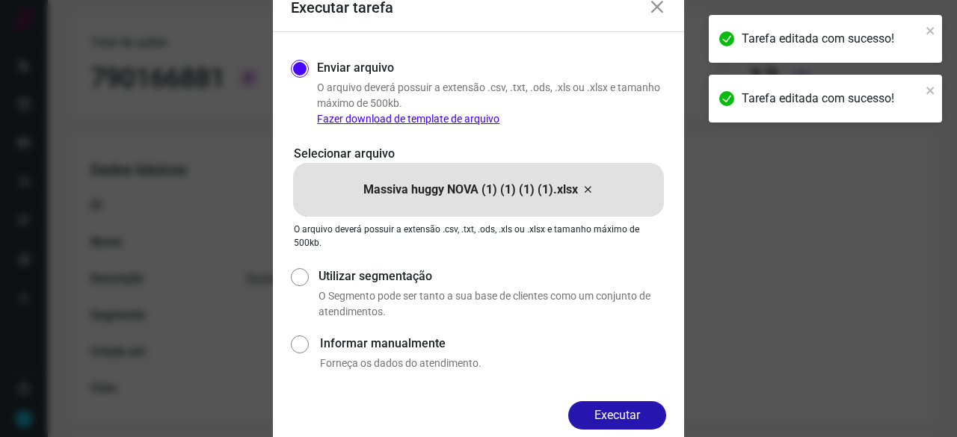
drag, startPoint x: 631, startPoint y: 419, endPoint x: 667, endPoint y: 423, distance: 36.1
click at [631, 418] on button "Executar" at bounding box center [617, 416] width 98 height 28
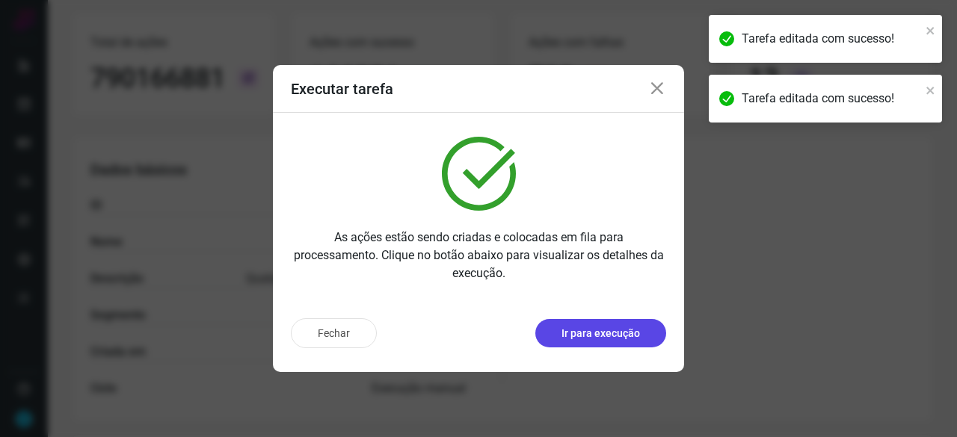
click at [585, 334] on p "Ir para execução" at bounding box center [601, 334] width 79 height 16
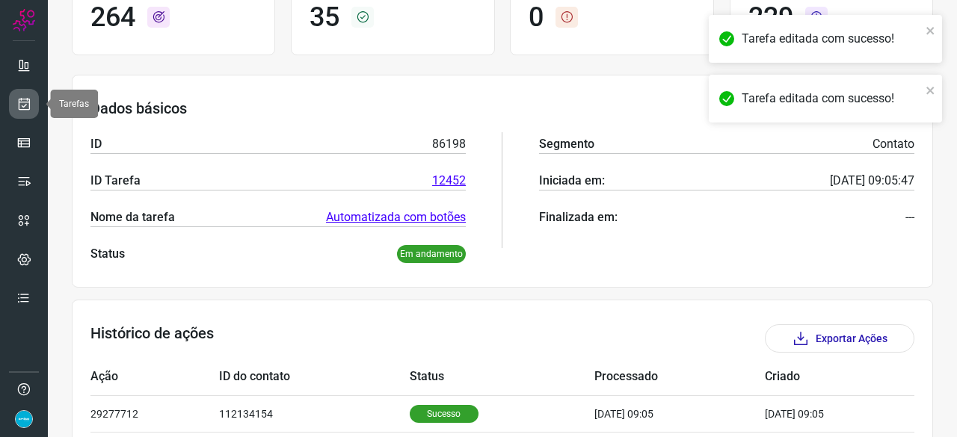
click at [27, 98] on icon at bounding box center [24, 103] width 16 height 15
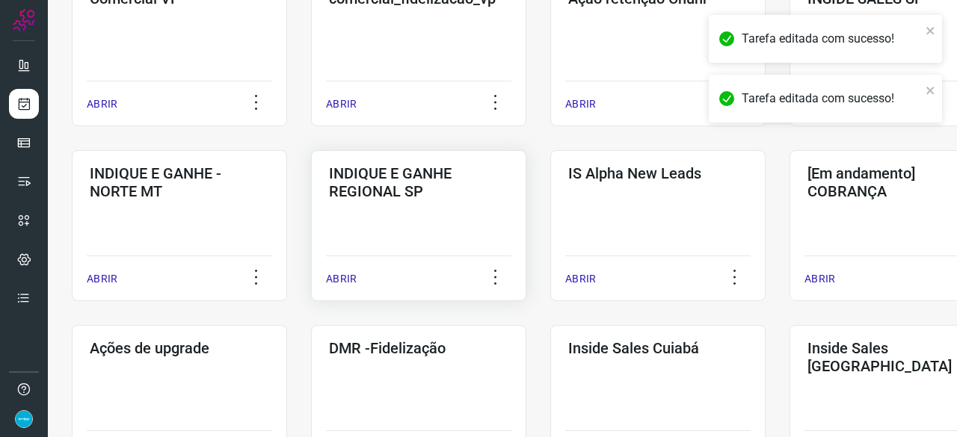
scroll to position [643, 0]
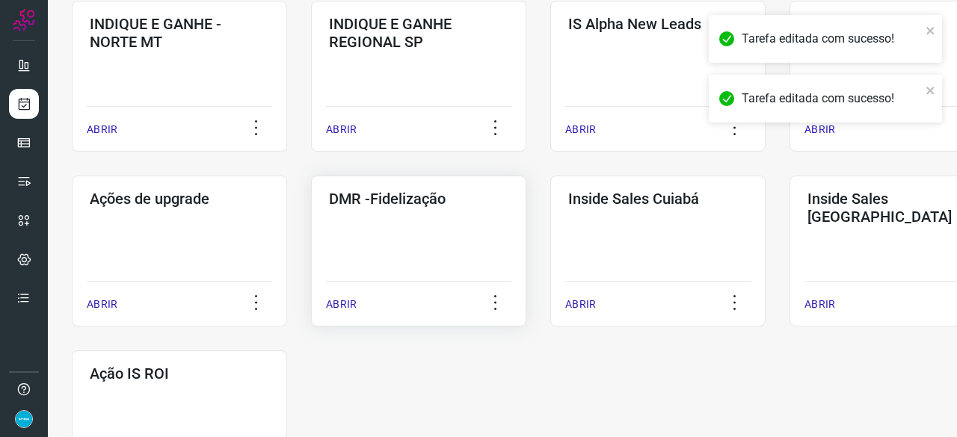
click at [343, 304] on p "ABRIR" at bounding box center [341, 305] width 31 height 16
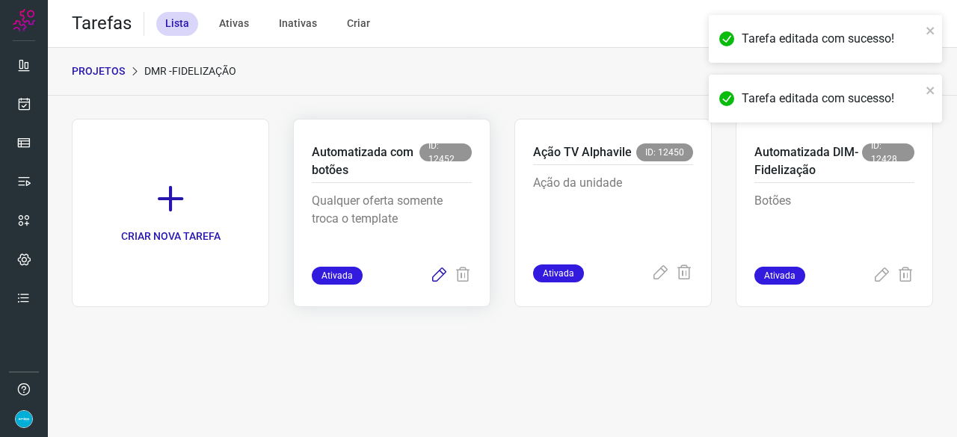
click at [440, 277] on icon at bounding box center [439, 276] width 18 height 18
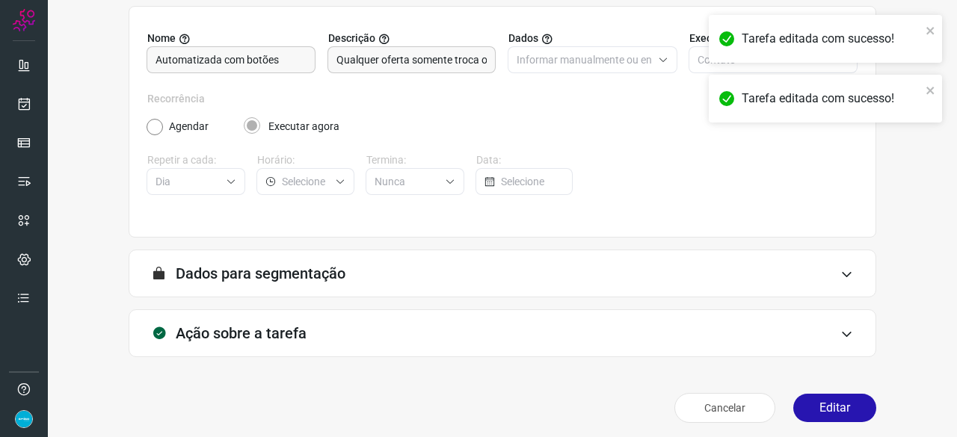
scroll to position [146, 0]
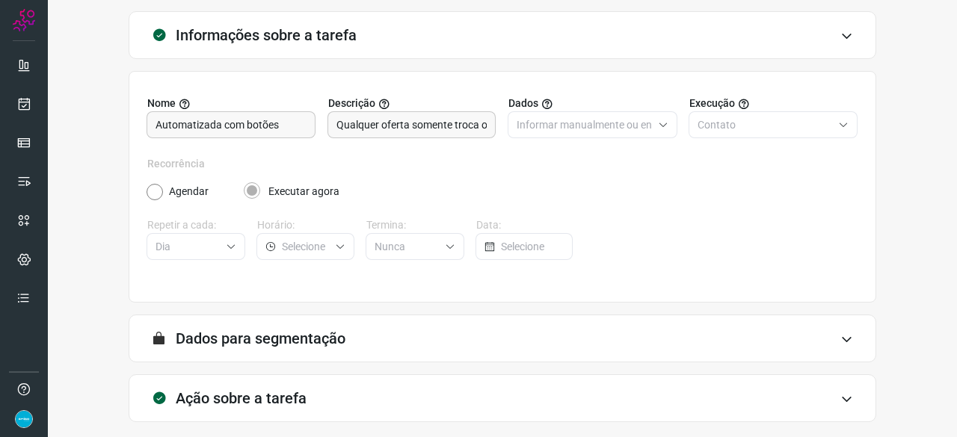
scroll to position [146, 0]
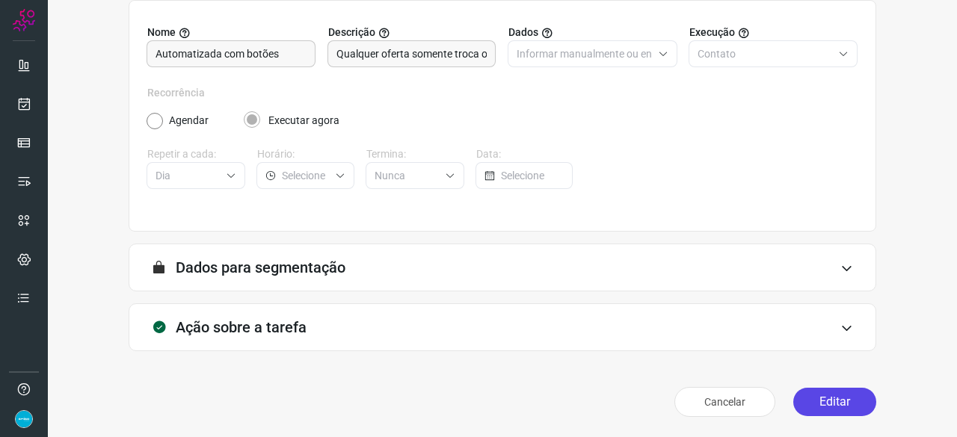
click at [844, 400] on button "Editar" at bounding box center [834, 402] width 83 height 28
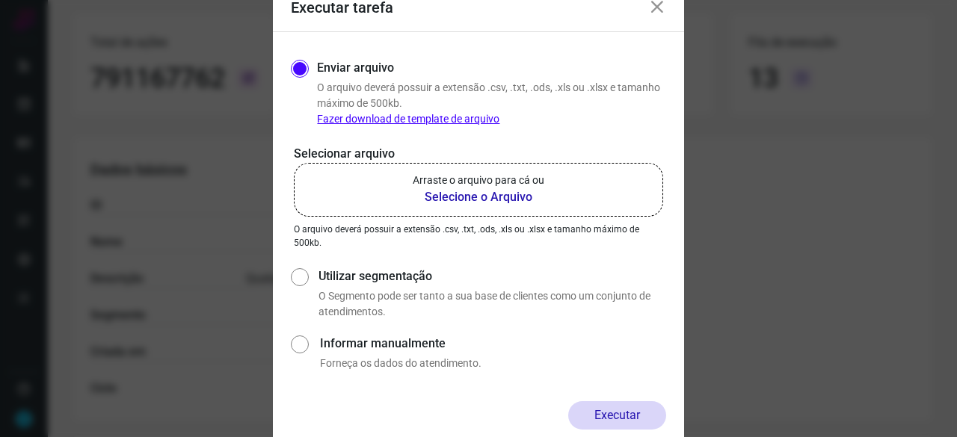
click at [434, 199] on b "Selecione o Arquivo" at bounding box center [479, 197] width 132 height 18
click at [0, 0] on input "Arraste o arquivo para cá ou Selecione o Arquivo" at bounding box center [0, 0] width 0 height 0
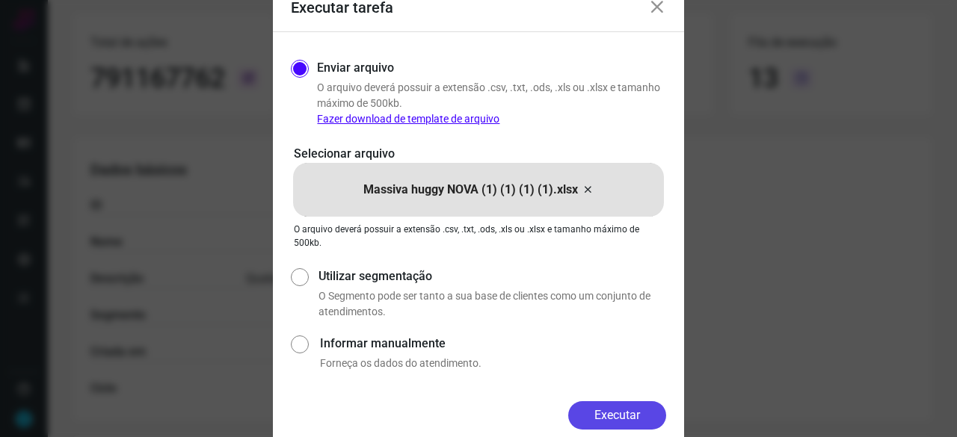
click at [636, 417] on button "Executar" at bounding box center [617, 416] width 98 height 28
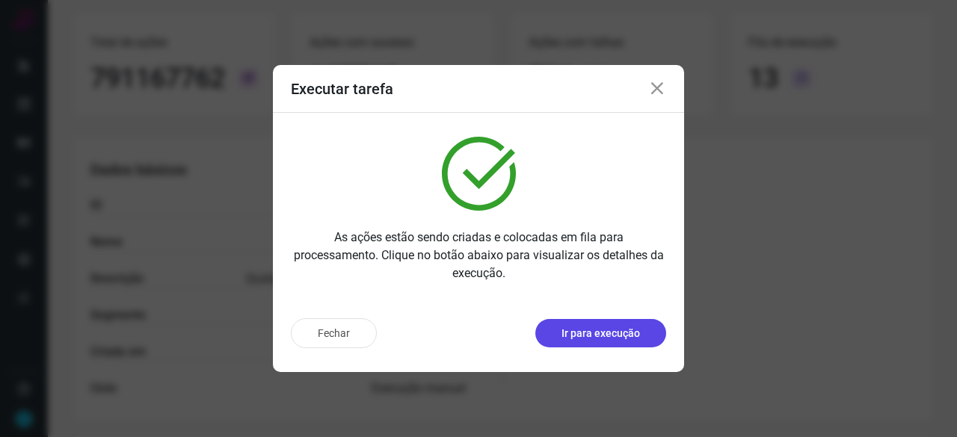
click at [586, 334] on p "Ir para execução" at bounding box center [601, 334] width 79 height 16
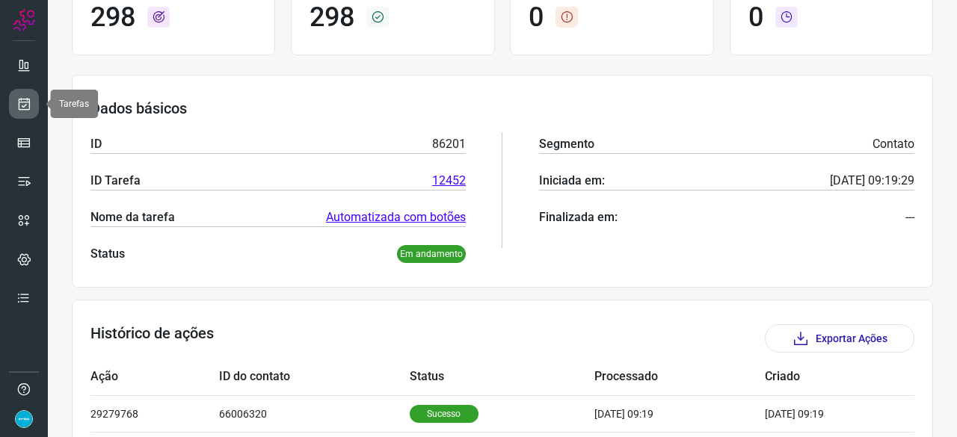
click at [28, 99] on icon at bounding box center [24, 103] width 16 height 15
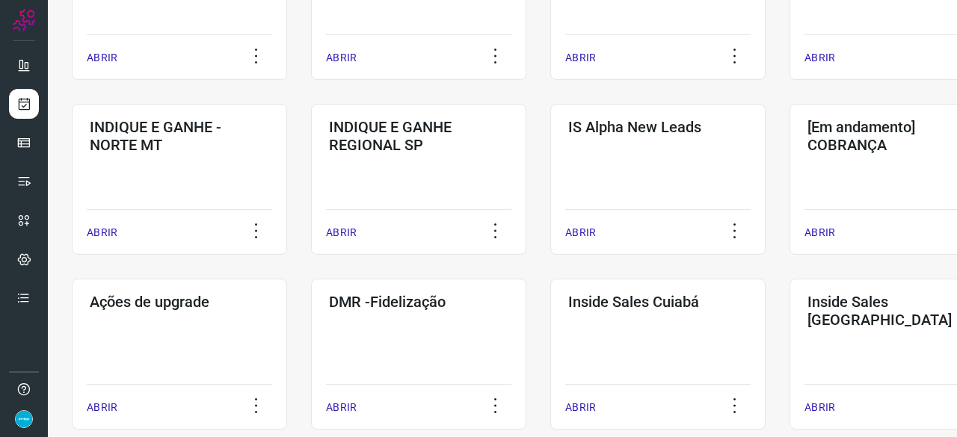
scroll to position [568, 0]
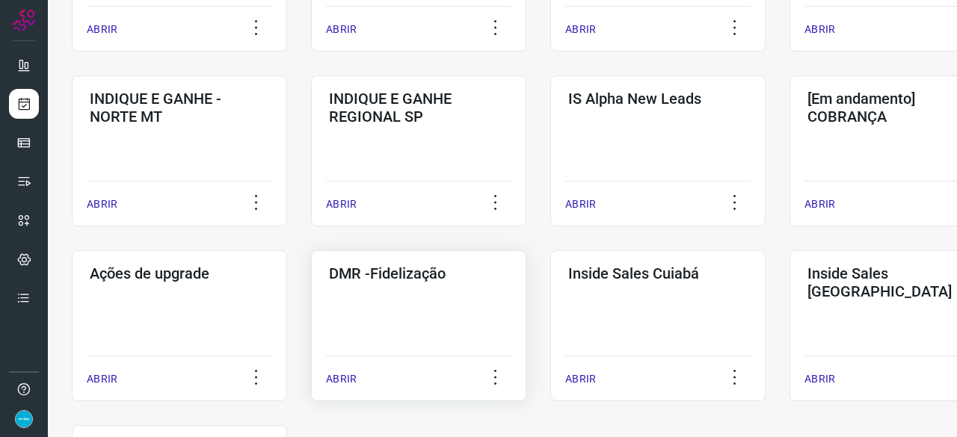
click at [338, 381] on p "ABRIR" at bounding box center [341, 380] width 31 height 16
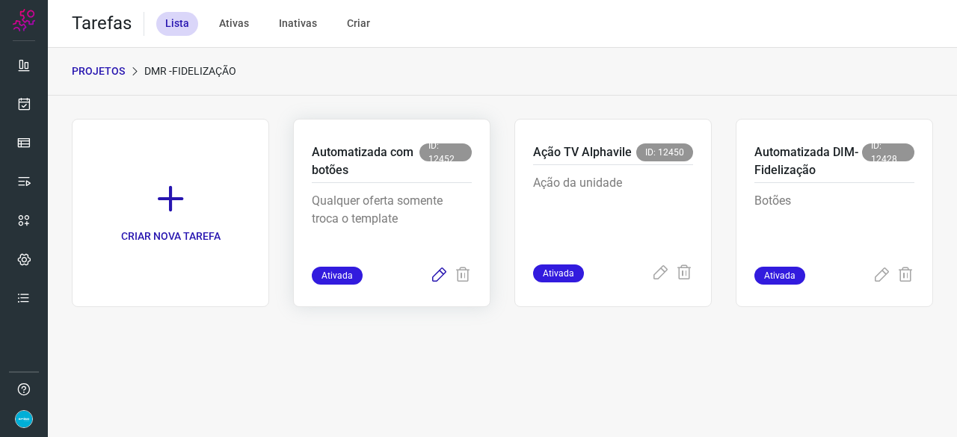
click at [435, 278] on icon at bounding box center [439, 276] width 18 height 18
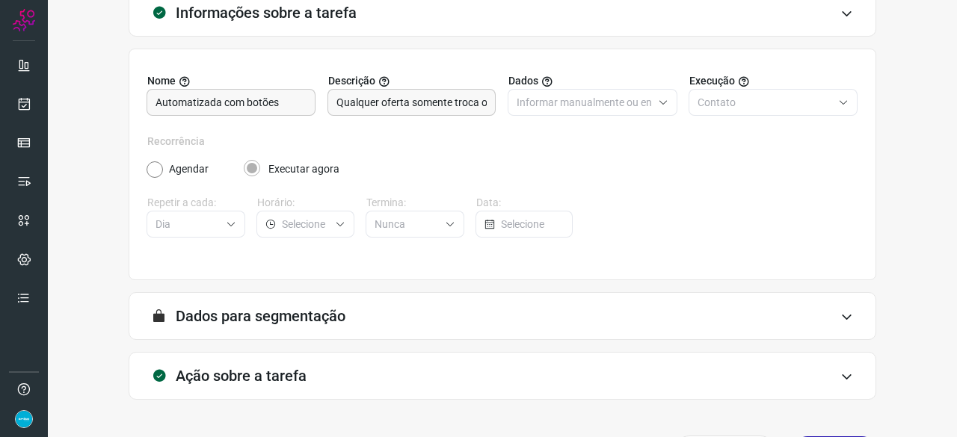
scroll to position [146, 0]
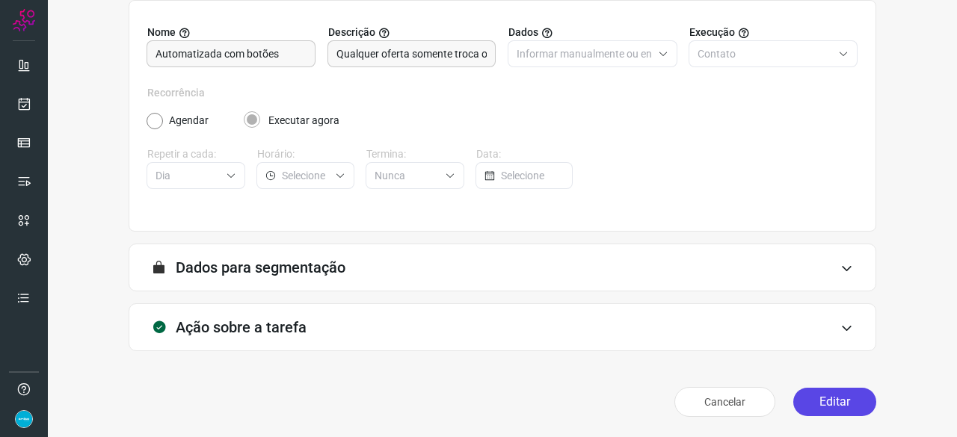
click at [832, 402] on button "Editar" at bounding box center [834, 402] width 83 height 28
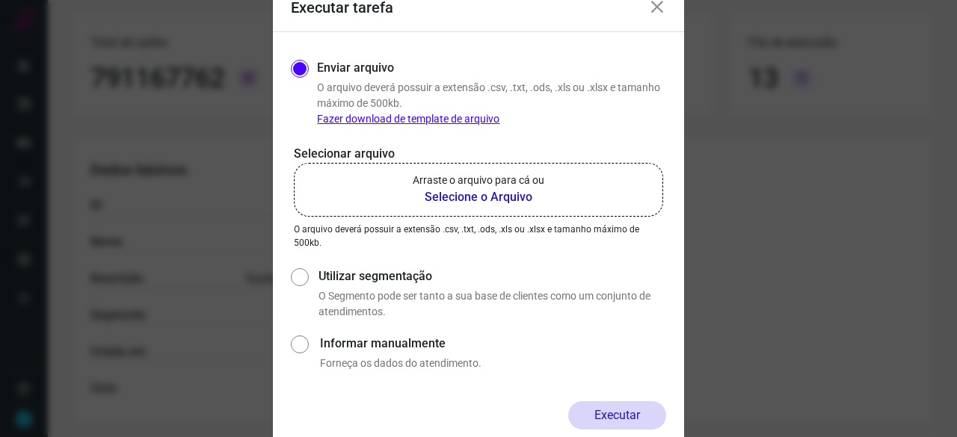
click at [477, 197] on b "Selecione o Arquivo" at bounding box center [479, 197] width 132 height 18
click at [0, 0] on input "Arraste o arquivo para cá ou Selecione o Arquivo" at bounding box center [0, 0] width 0 height 0
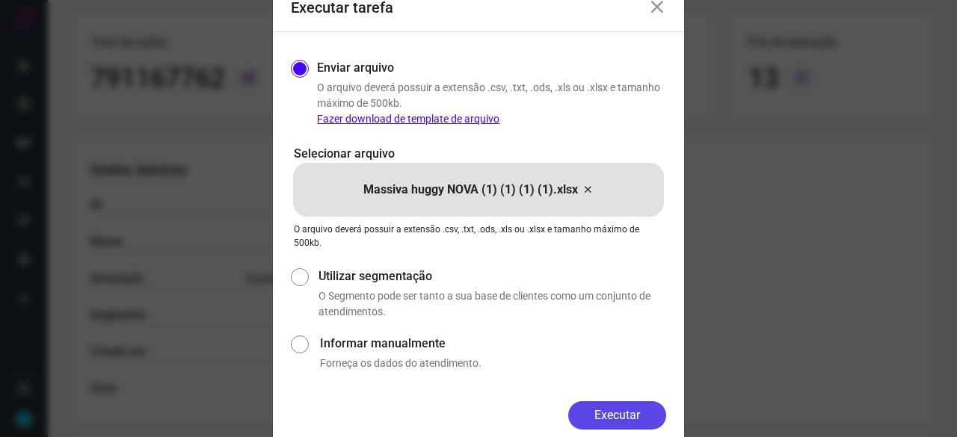
click at [606, 419] on button "Executar" at bounding box center [617, 416] width 98 height 28
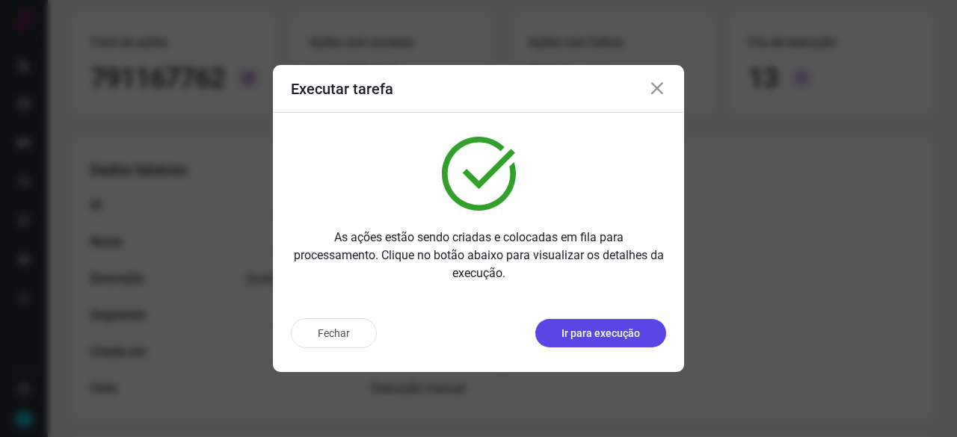
click at [604, 326] on p "Ir para execução" at bounding box center [601, 334] width 79 height 16
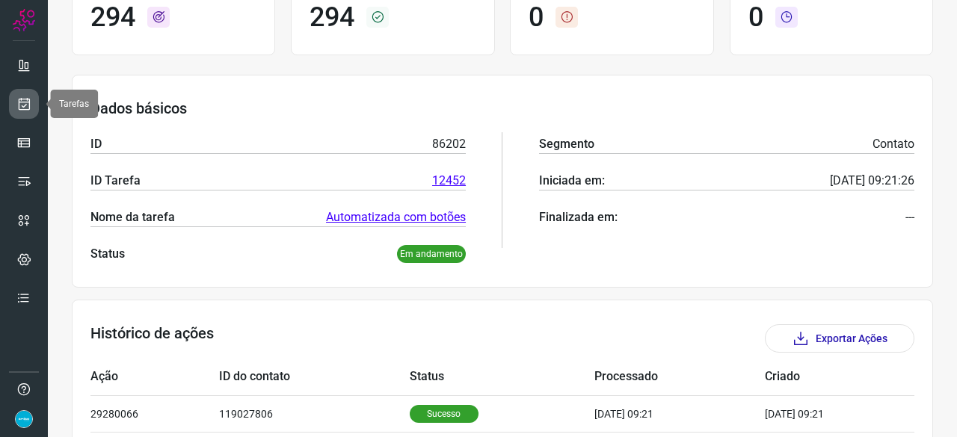
click at [21, 100] on icon at bounding box center [24, 103] width 16 height 15
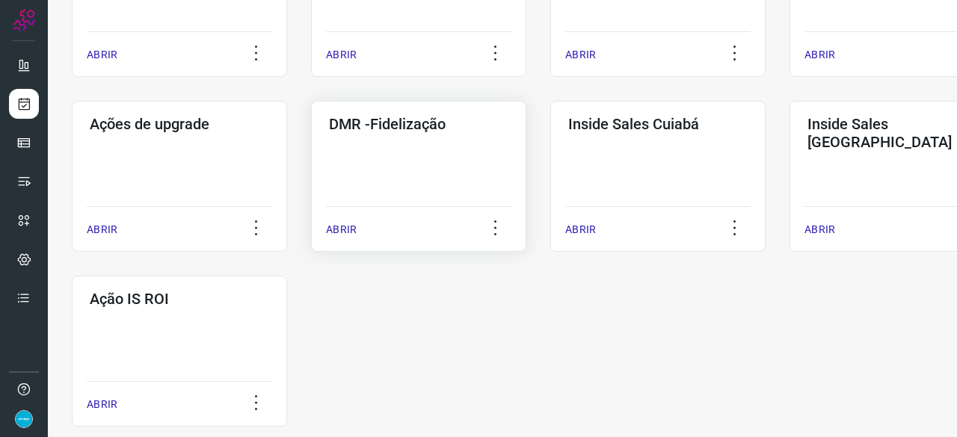
click at [344, 228] on p "ABRIR" at bounding box center [341, 230] width 31 height 16
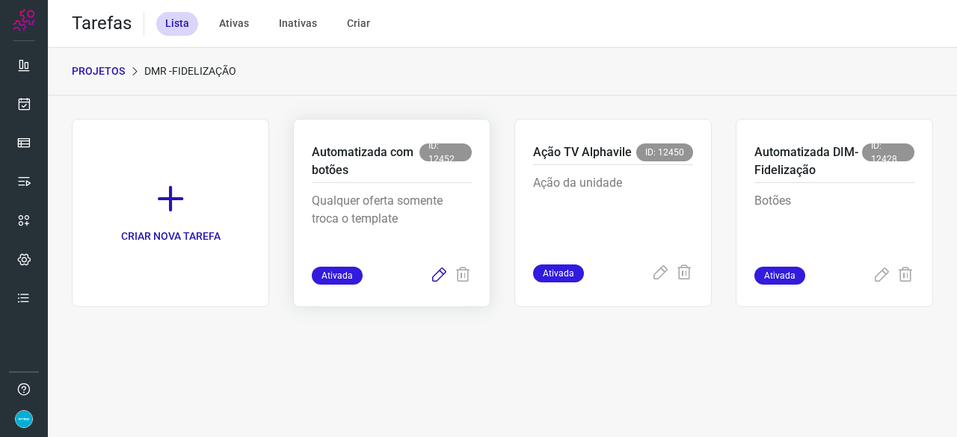
click at [433, 280] on icon at bounding box center [439, 276] width 18 height 18
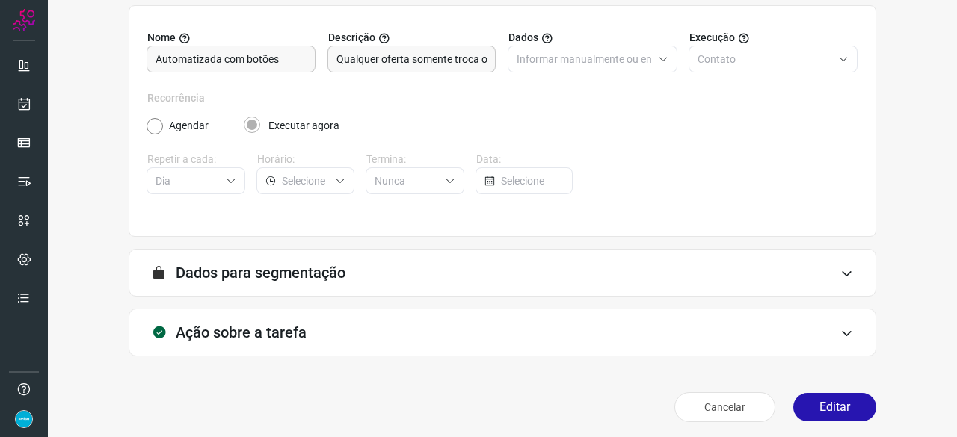
scroll to position [146, 0]
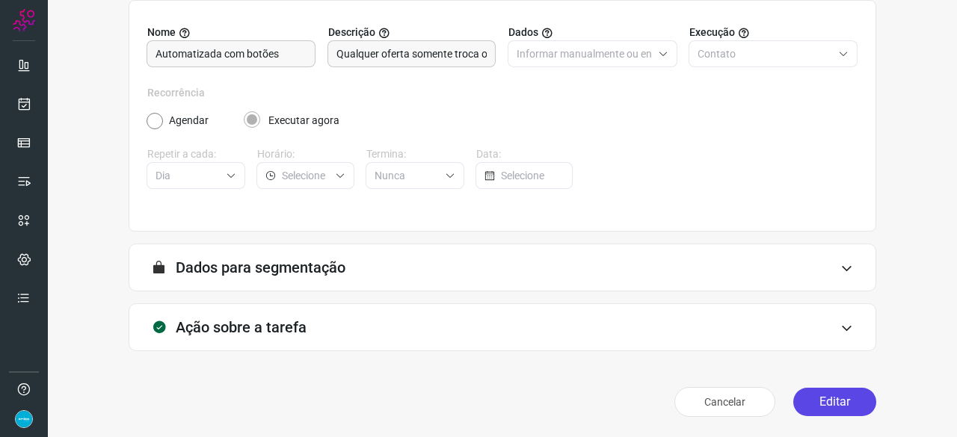
click at [821, 409] on button "Editar" at bounding box center [834, 402] width 83 height 28
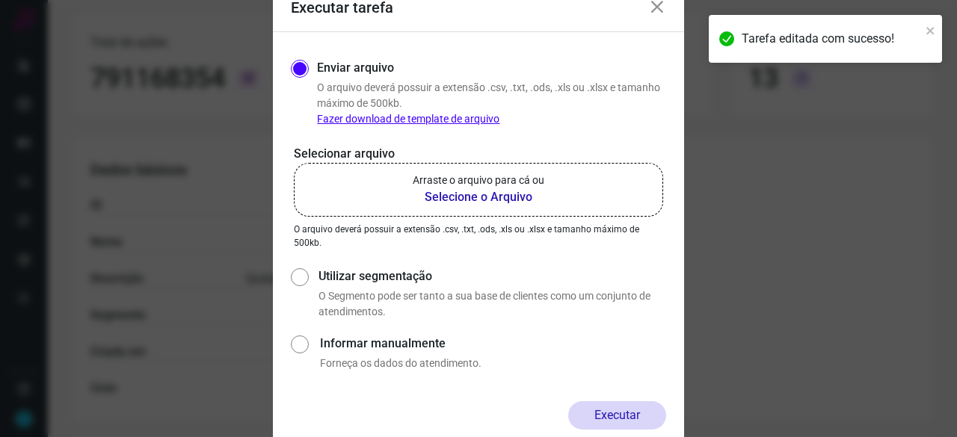
click at [448, 197] on b "Selecione o Arquivo" at bounding box center [479, 197] width 132 height 18
click at [0, 0] on input "Arraste o arquivo para cá ou Selecione o Arquivo" at bounding box center [0, 0] width 0 height 0
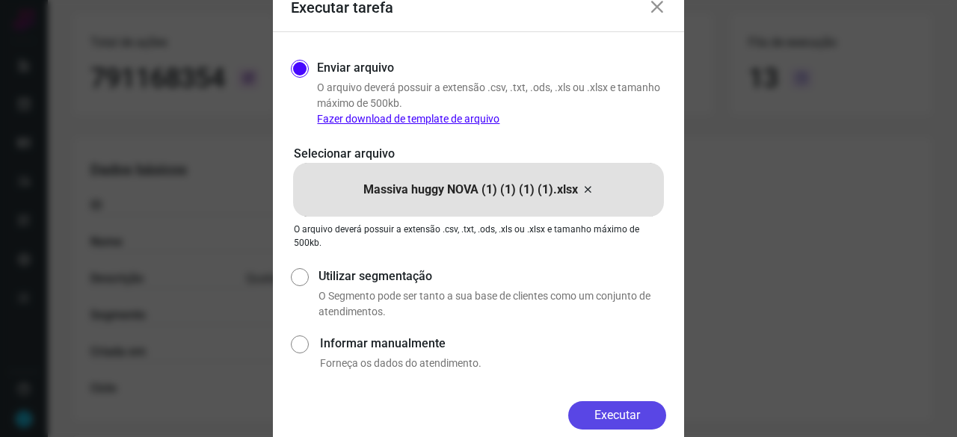
click at [613, 418] on button "Executar" at bounding box center [617, 416] width 98 height 28
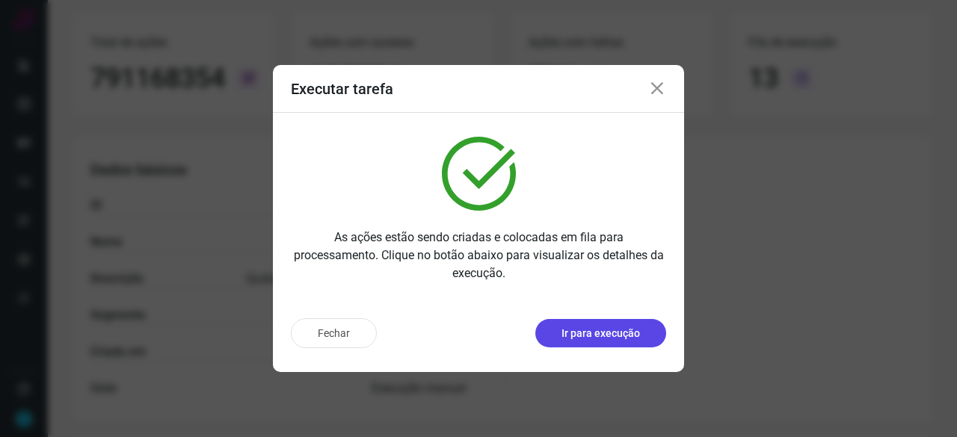
click at [594, 339] on p "Ir para execução" at bounding box center [601, 334] width 79 height 16
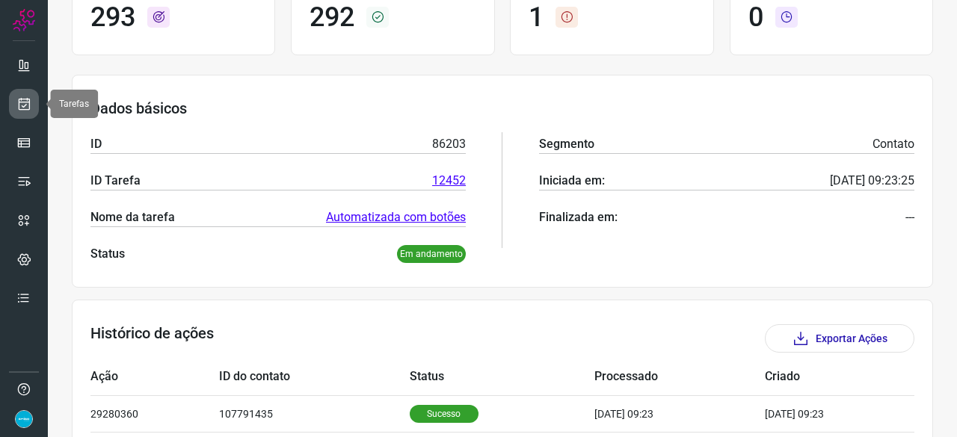
click at [17, 96] on icon at bounding box center [24, 103] width 16 height 15
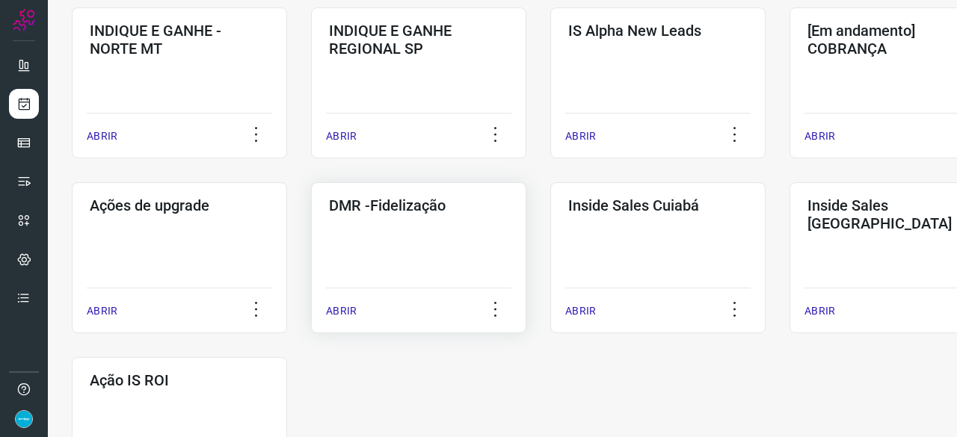
scroll to position [643, 0]
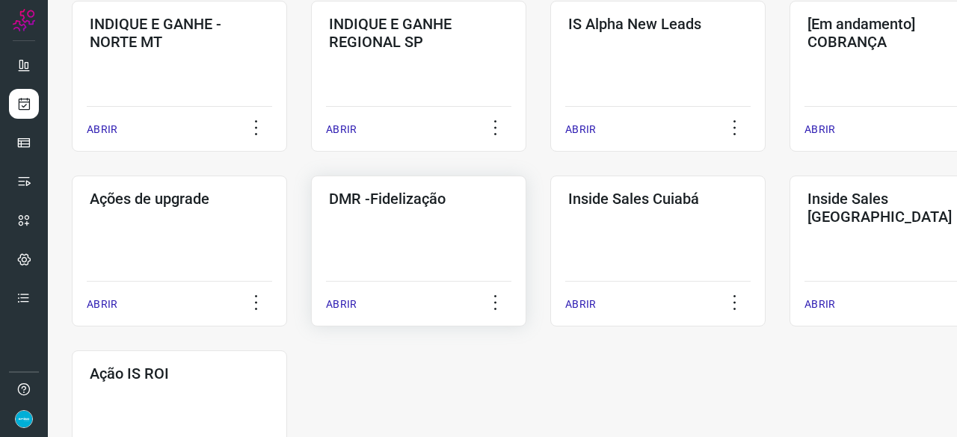
click at [345, 304] on p "ABRIR" at bounding box center [341, 305] width 31 height 16
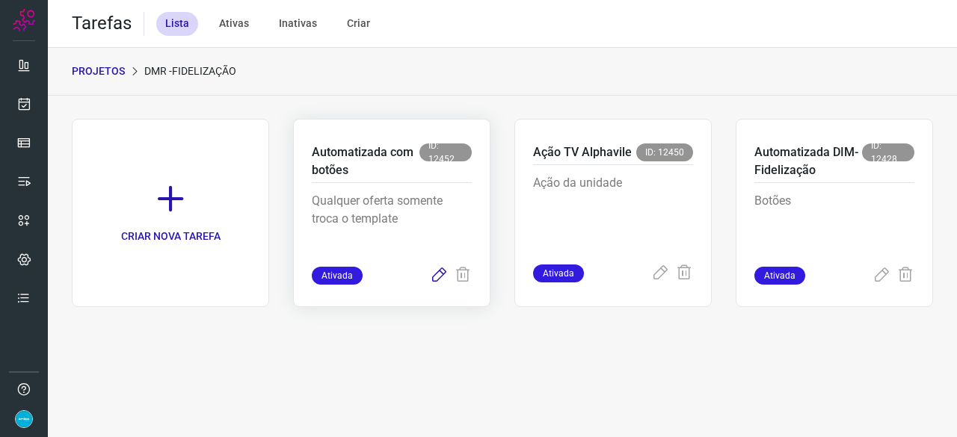
click at [437, 276] on icon at bounding box center [439, 276] width 18 height 18
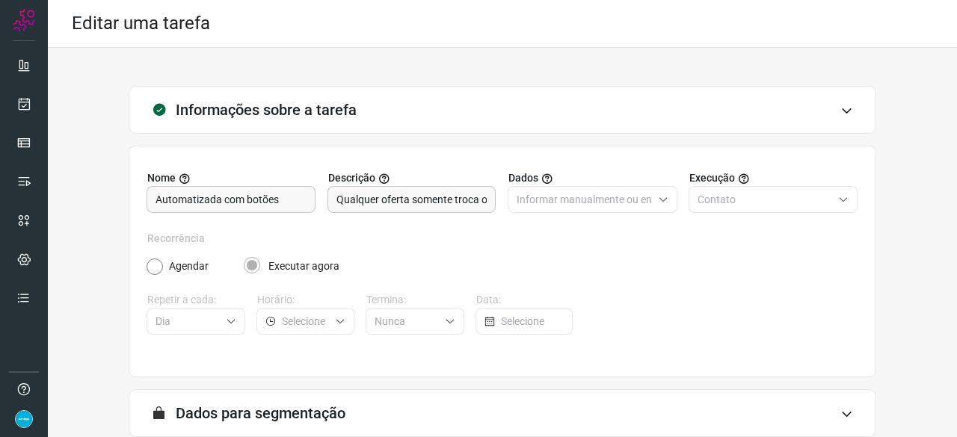
scroll to position [146, 0]
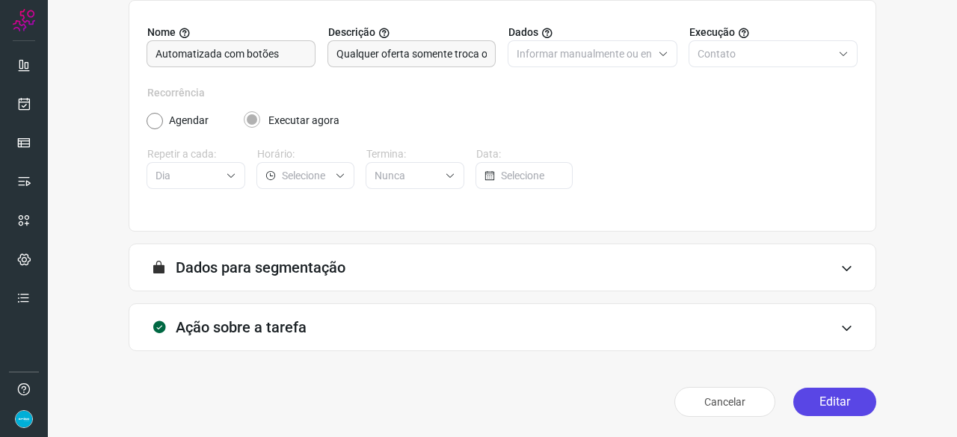
click at [820, 396] on button "Editar" at bounding box center [834, 402] width 83 height 28
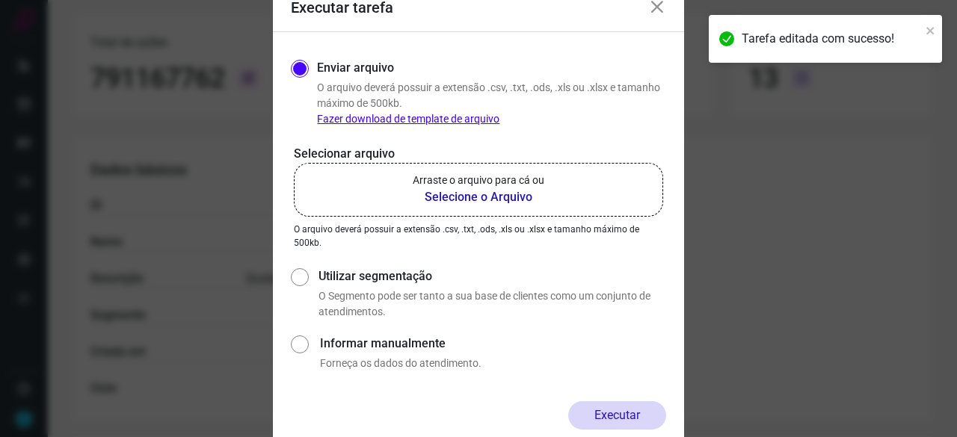
click at [471, 200] on b "Selecione o Arquivo" at bounding box center [479, 197] width 132 height 18
click at [0, 0] on input "Arraste o arquivo para cá ou Selecione o Arquivo" at bounding box center [0, 0] width 0 height 0
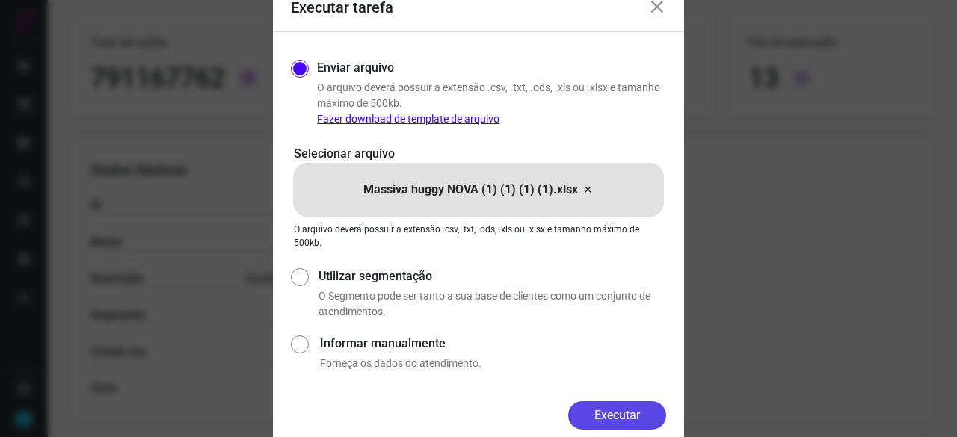
click at [616, 407] on button "Executar" at bounding box center [617, 416] width 98 height 28
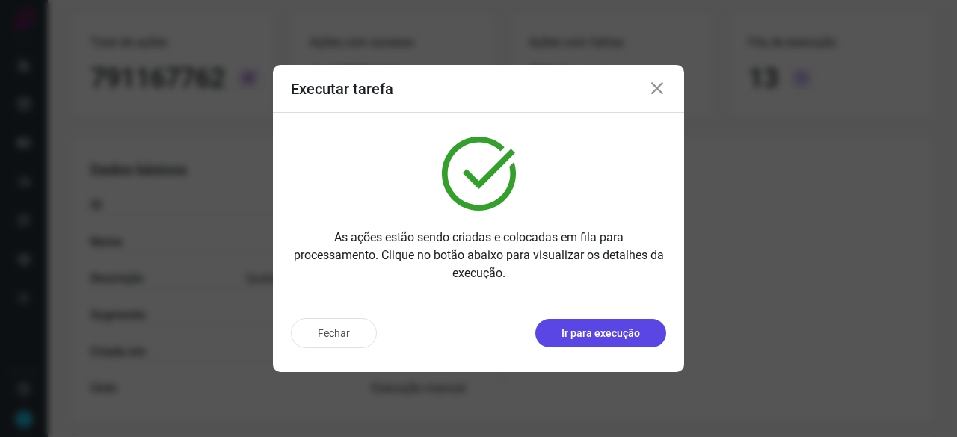
click at [604, 340] on p "Ir para execução" at bounding box center [601, 334] width 79 height 16
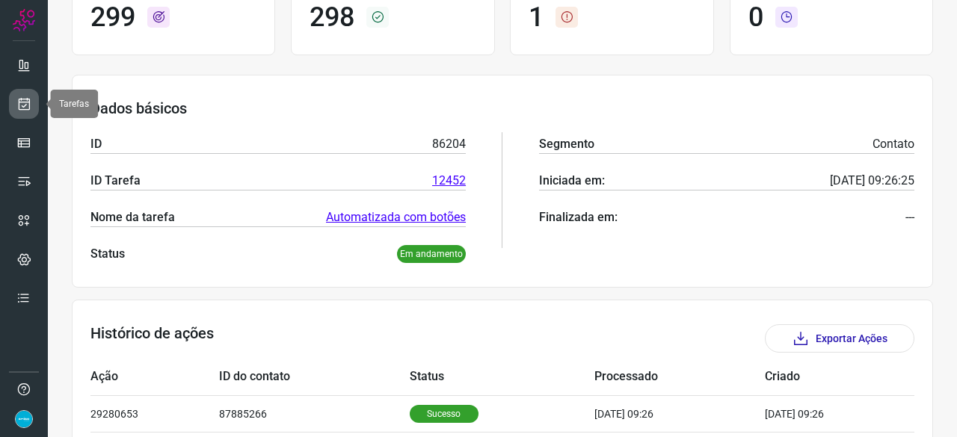
click at [26, 111] on link at bounding box center [24, 104] width 30 height 30
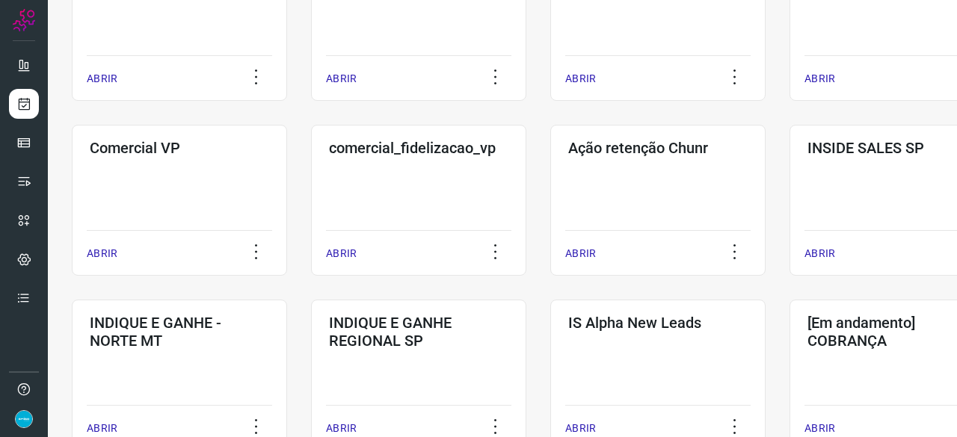
scroll to position [568, 0]
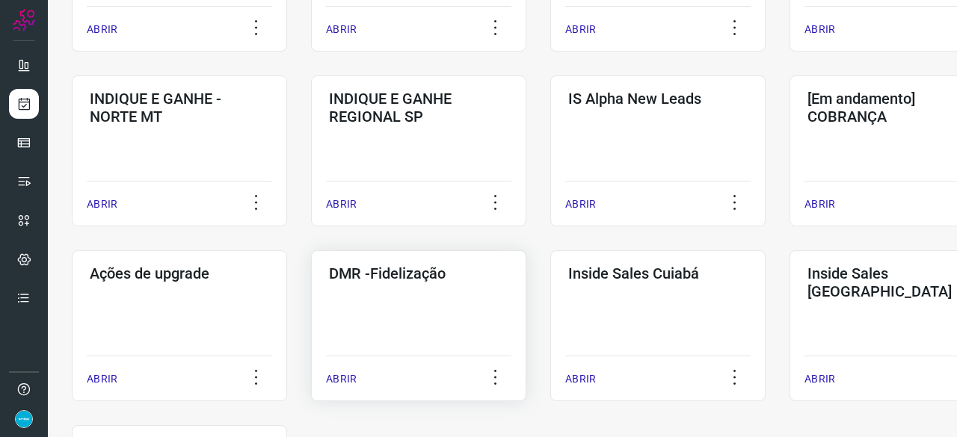
click at [344, 377] on p "ABRIR" at bounding box center [341, 380] width 31 height 16
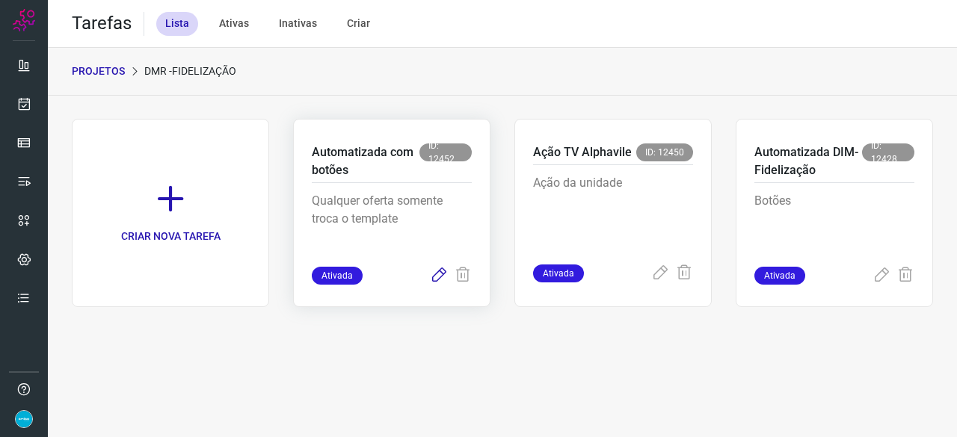
click at [438, 271] on icon at bounding box center [439, 276] width 18 height 18
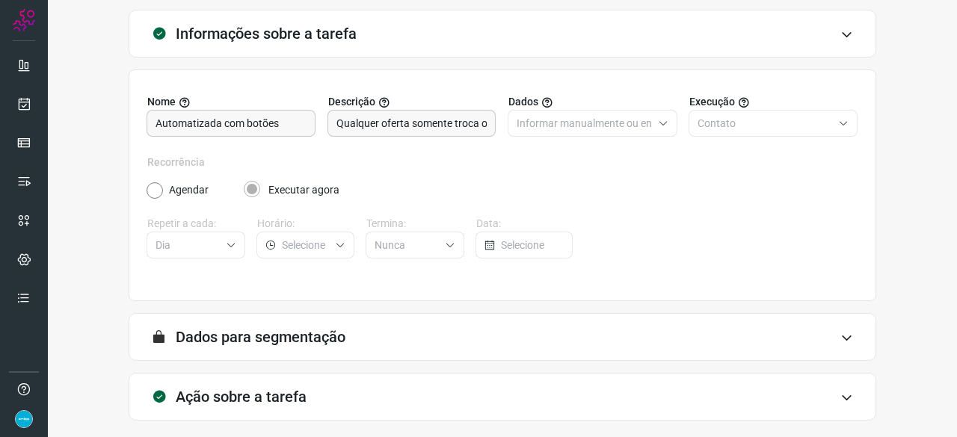
scroll to position [146, 0]
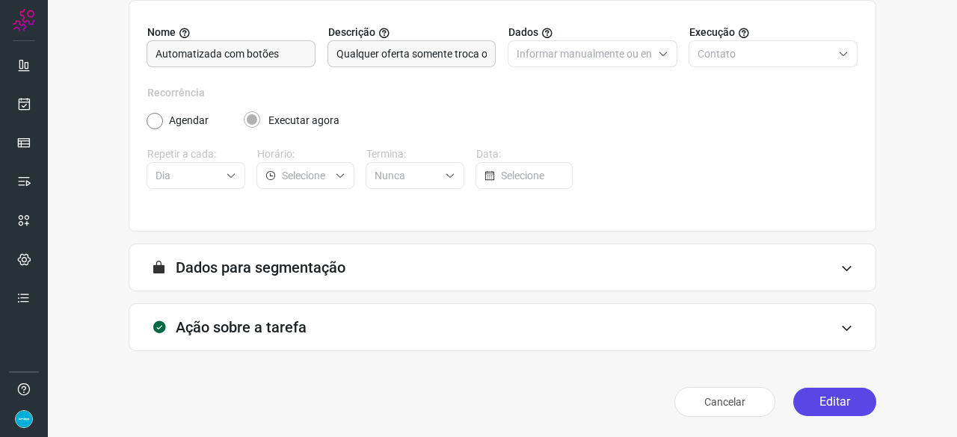
click at [841, 408] on button "Editar" at bounding box center [834, 402] width 83 height 28
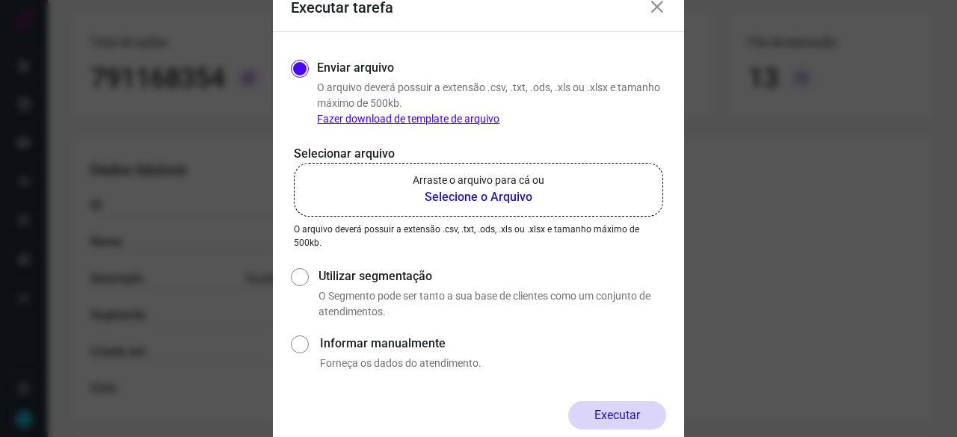
click at [484, 195] on b "Selecione o Arquivo" at bounding box center [479, 197] width 132 height 18
click at [0, 0] on input "Arraste o arquivo para cá ou Selecione o Arquivo" at bounding box center [0, 0] width 0 height 0
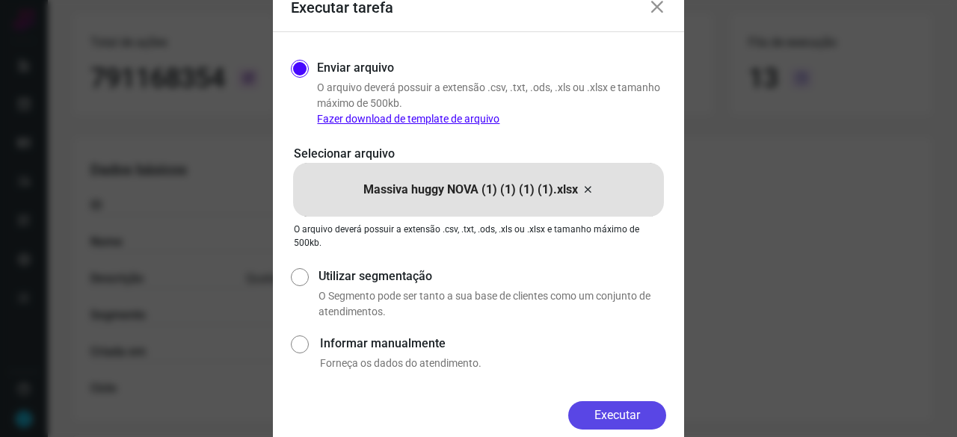
click at [615, 402] on button "Executar" at bounding box center [617, 416] width 98 height 28
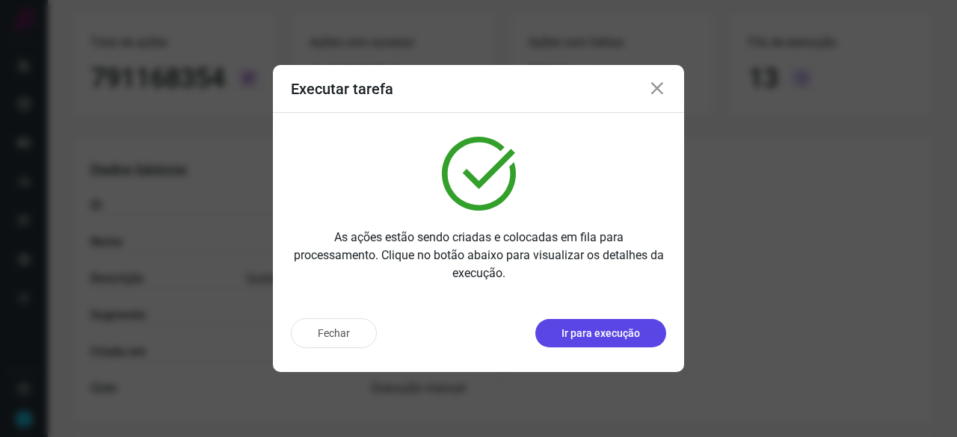
click at [568, 333] on p "Ir para execução" at bounding box center [601, 334] width 79 height 16
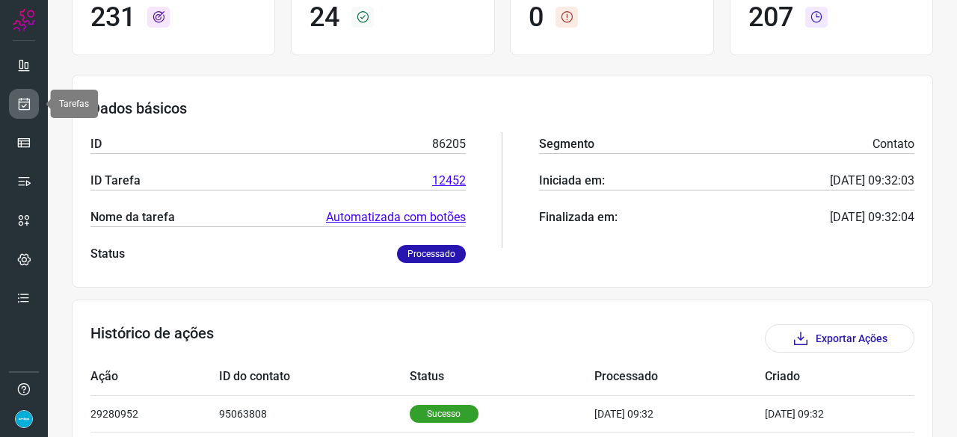
click at [20, 104] on icon at bounding box center [24, 103] width 16 height 15
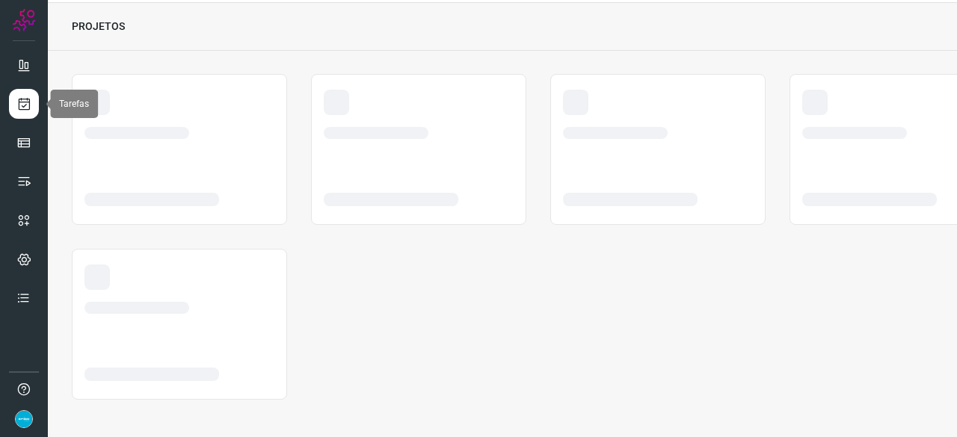
scroll to position [45, 0]
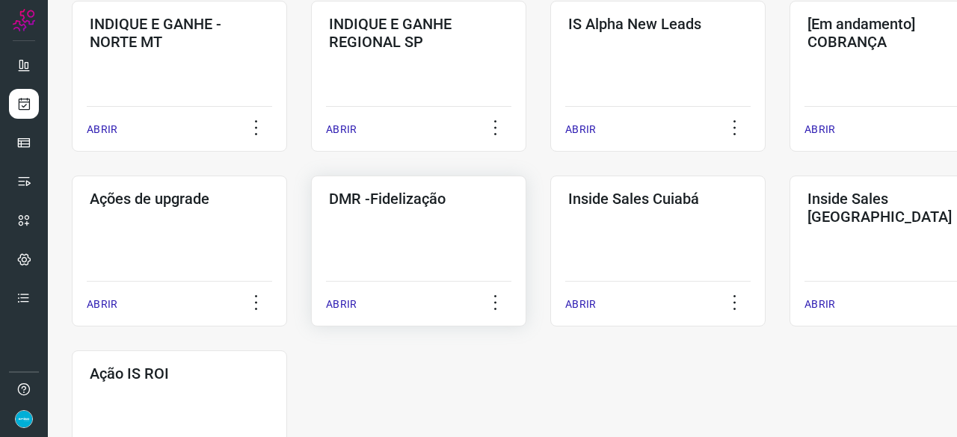
click at [354, 303] on p "ABRIR" at bounding box center [341, 305] width 31 height 16
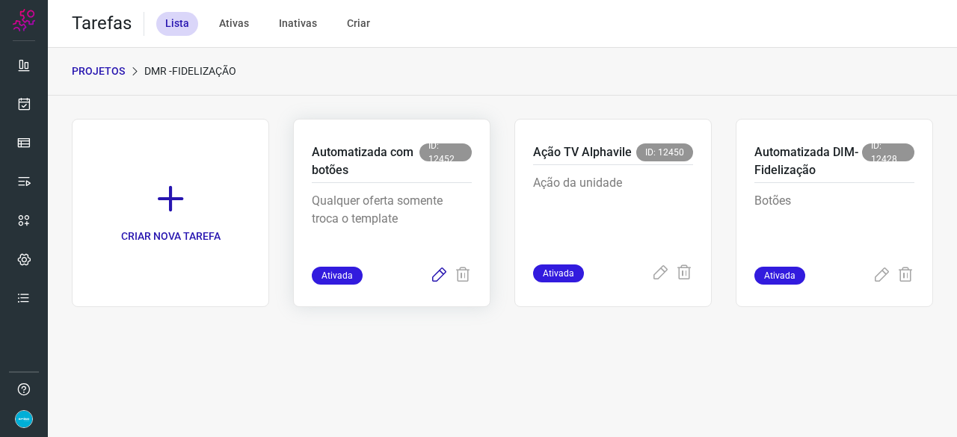
click at [440, 276] on icon at bounding box center [439, 276] width 18 height 18
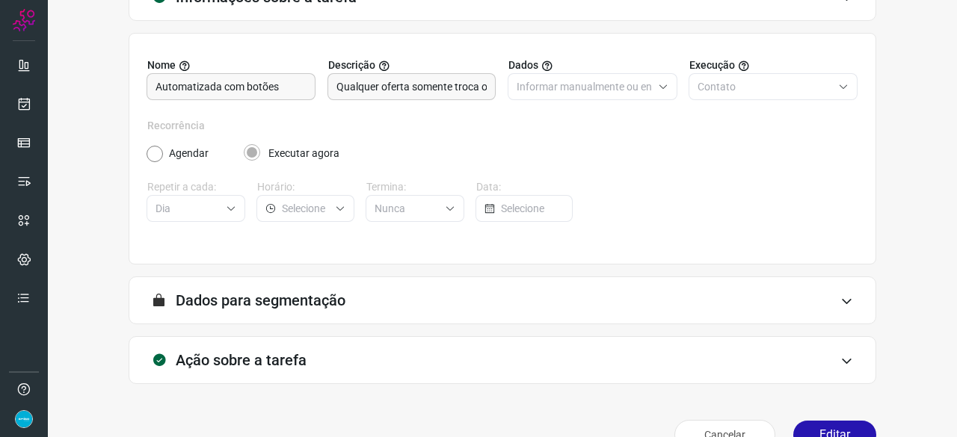
scroll to position [146, 0]
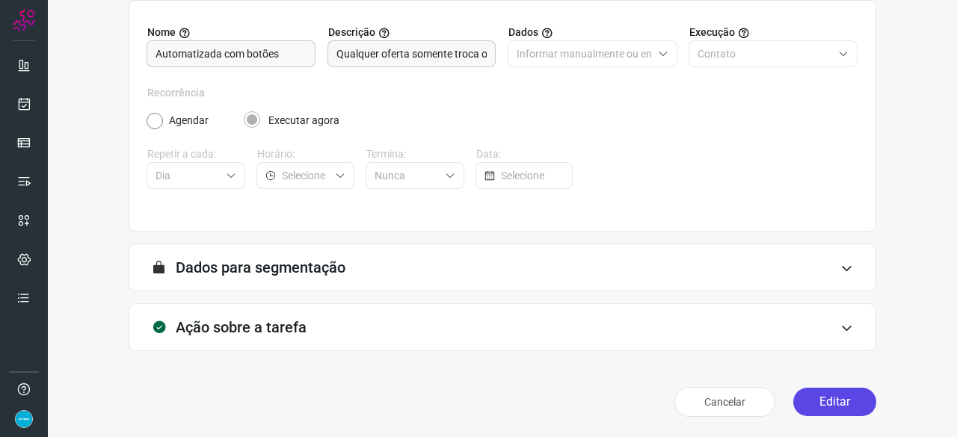
drag, startPoint x: 848, startPoint y: 402, endPoint x: 835, endPoint y: 412, distance: 17.1
click at [848, 401] on button "Editar" at bounding box center [834, 402] width 83 height 28
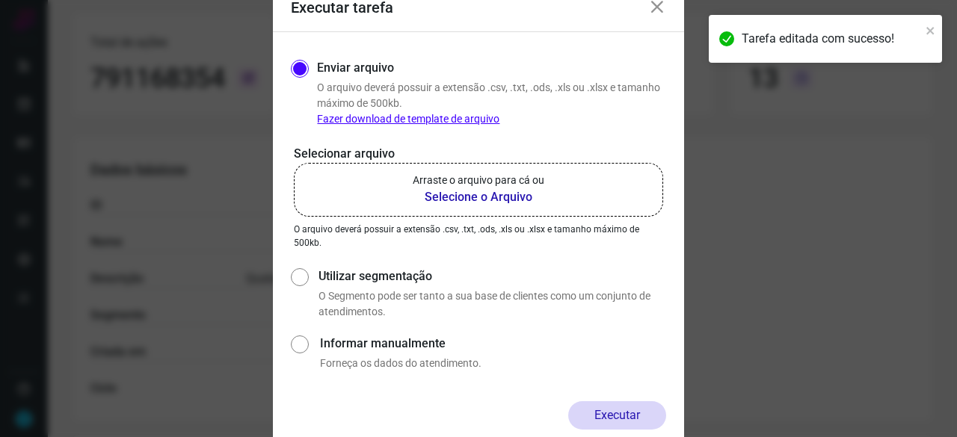
click at [470, 197] on b "Selecione o Arquivo" at bounding box center [479, 197] width 132 height 18
click at [0, 0] on input "Arraste o arquivo para cá ou Selecione o Arquivo" at bounding box center [0, 0] width 0 height 0
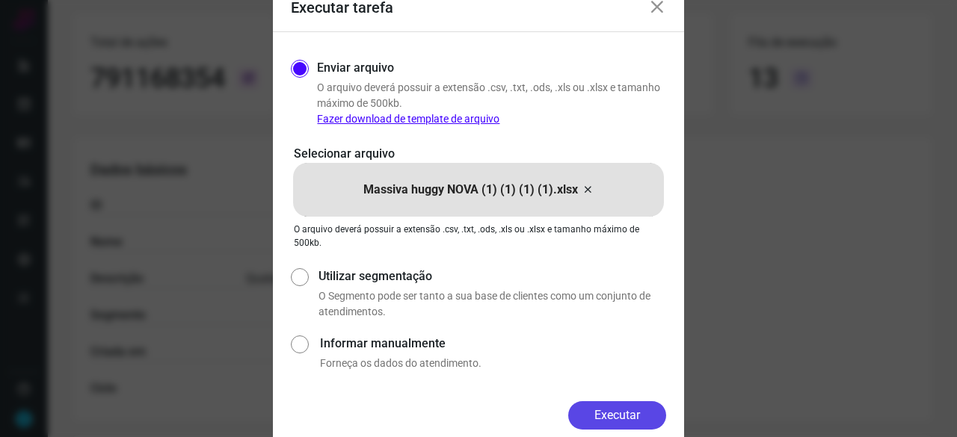
click at [619, 415] on button "Executar" at bounding box center [617, 416] width 98 height 28
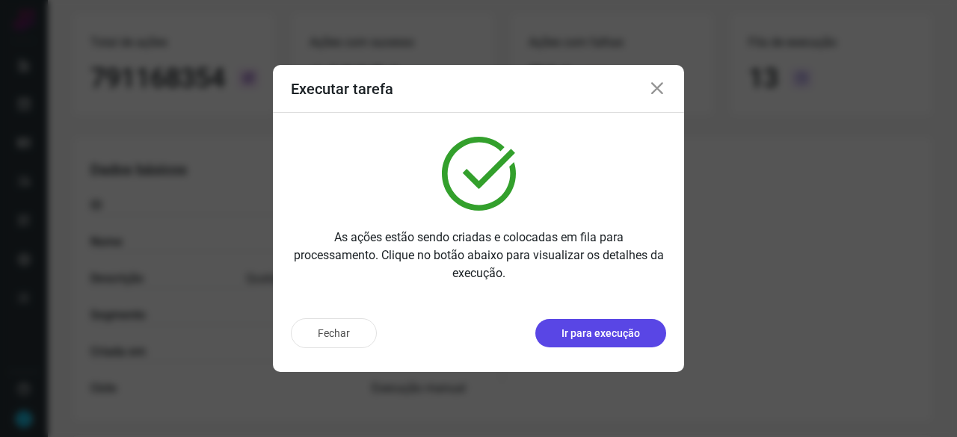
click at [610, 339] on p "Ir para execução" at bounding box center [601, 334] width 79 height 16
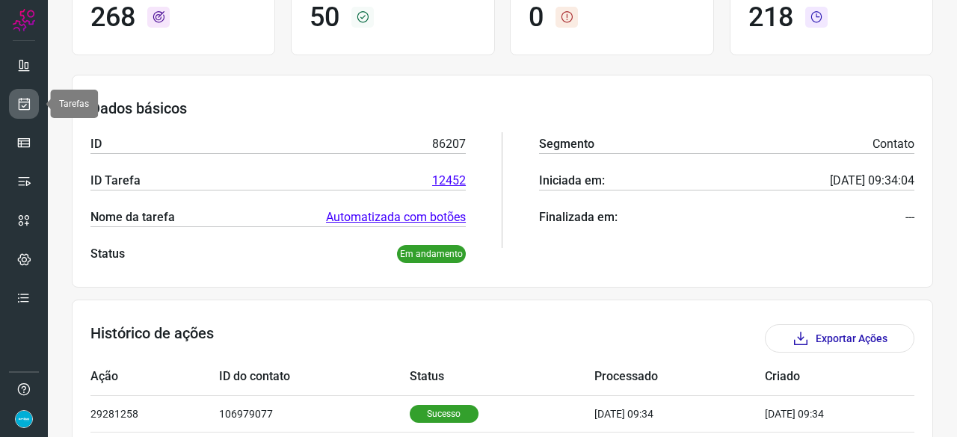
click at [19, 102] on icon at bounding box center [24, 103] width 16 height 15
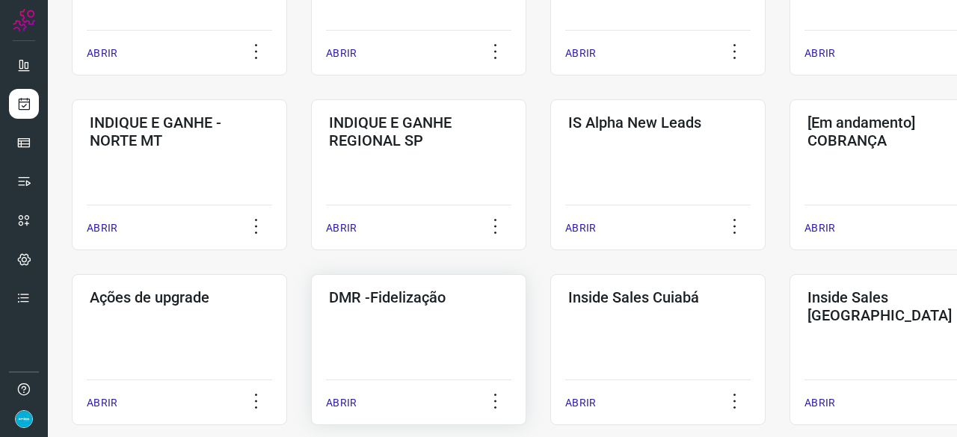
scroll to position [568, 0]
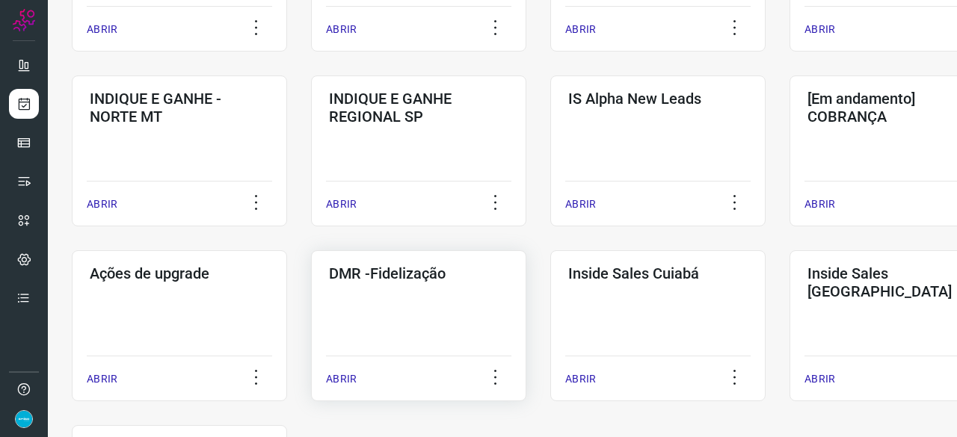
click at [333, 380] on p "ABRIR" at bounding box center [341, 380] width 31 height 16
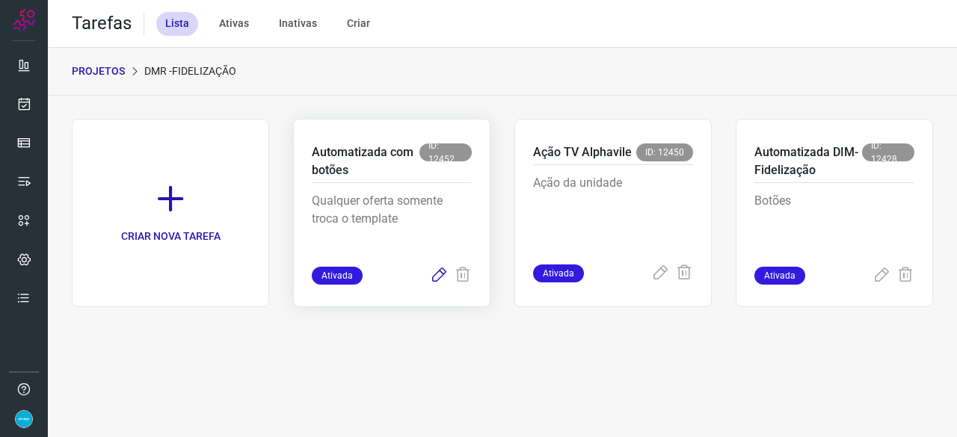
click at [436, 274] on icon at bounding box center [439, 276] width 18 height 18
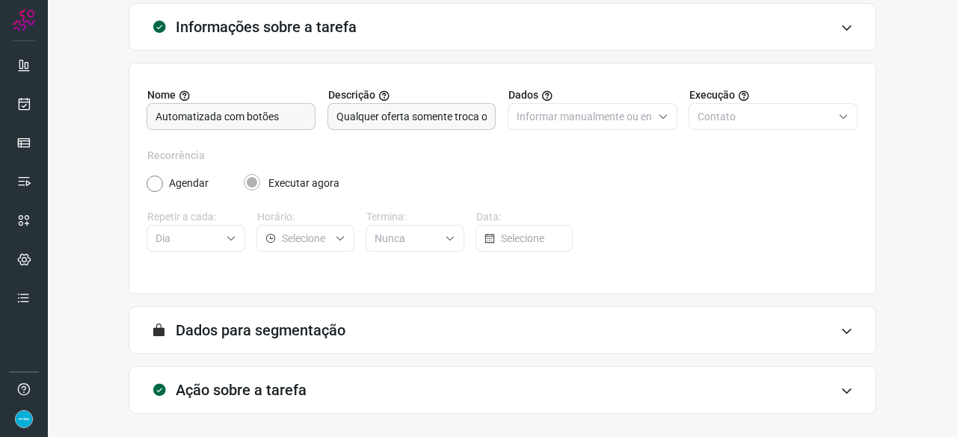
scroll to position [146, 0]
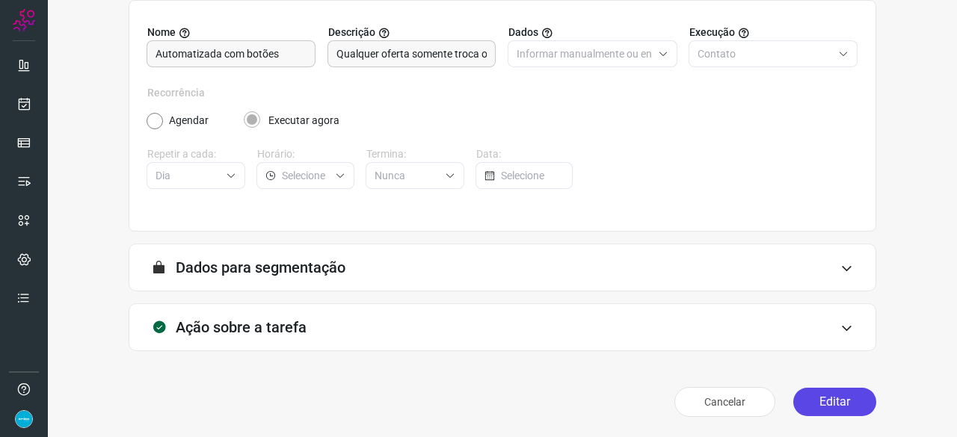
click at [826, 400] on button "Editar" at bounding box center [834, 402] width 83 height 28
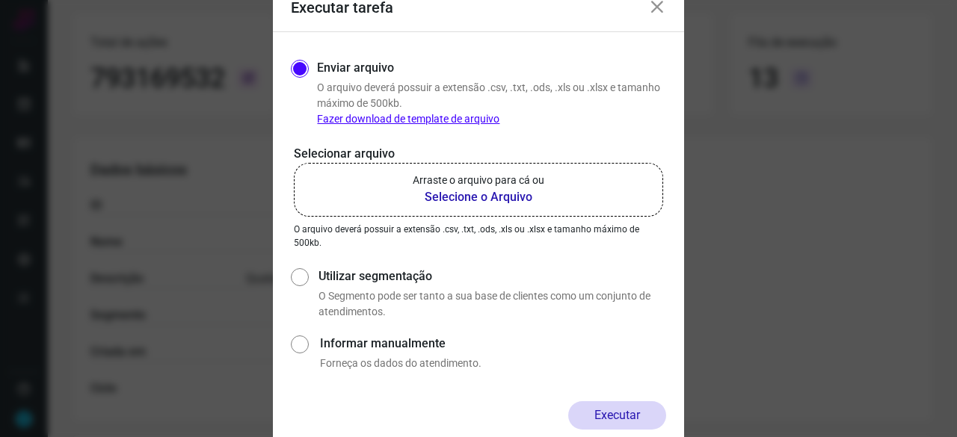
click at [459, 196] on b "Selecione o Arquivo" at bounding box center [479, 197] width 132 height 18
click at [0, 0] on input "Arraste o arquivo para cá ou Selecione o Arquivo" at bounding box center [0, 0] width 0 height 0
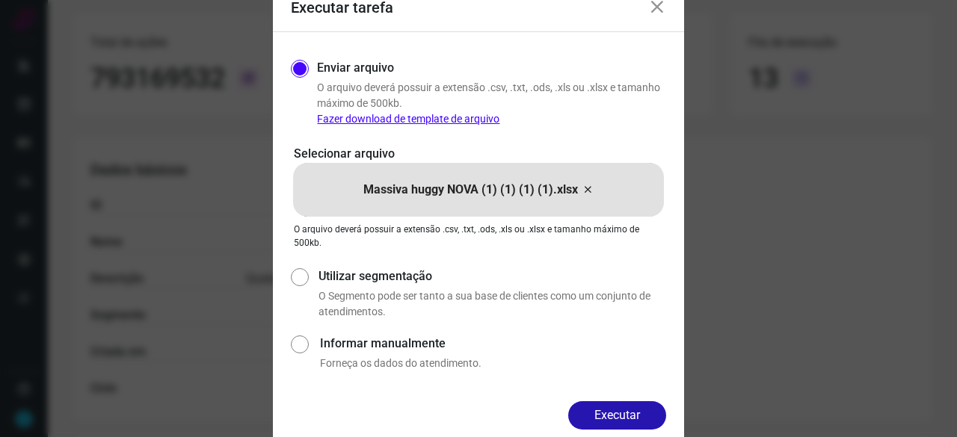
drag, startPoint x: 609, startPoint y: 420, endPoint x: 617, endPoint y: 420, distance: 8.2
click at [612, 420] on button "Executar" at bounding box center [617, 416] width 98 height 28
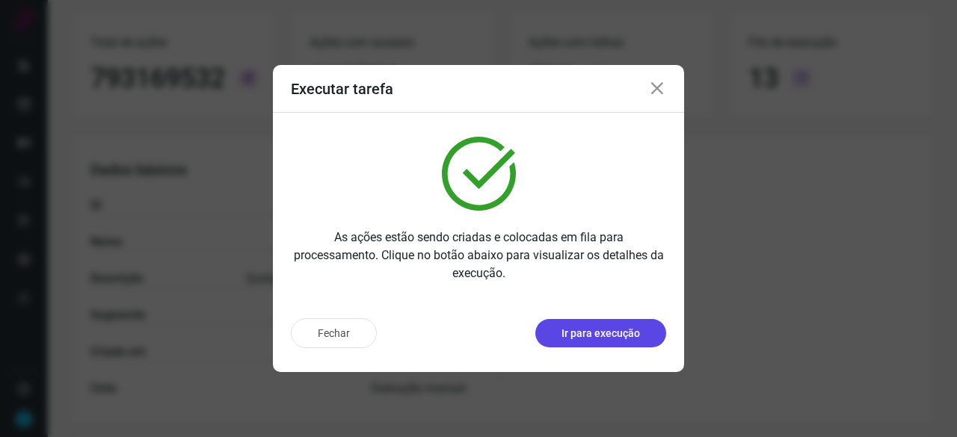
click at [628, 337] on p "Ir para execução" at bounding box center [601, 334] width 79 height 16
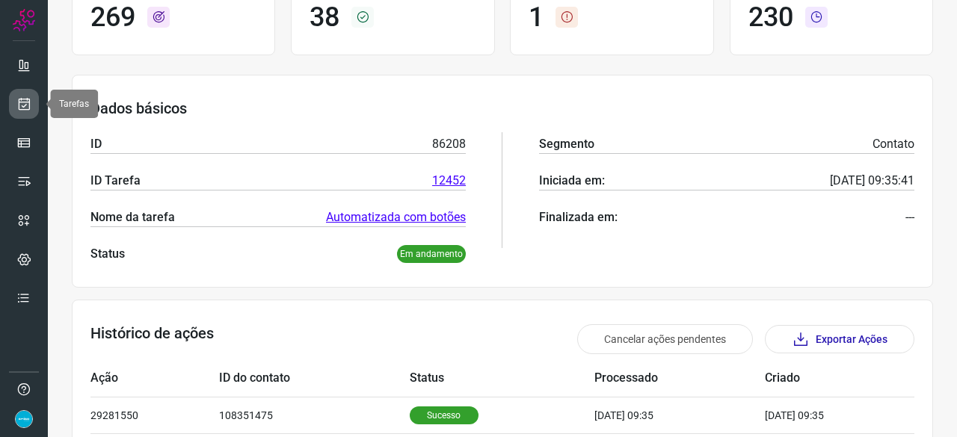
click at [21, 104] on icon at bounding box center [24, 103] width 16 height 15
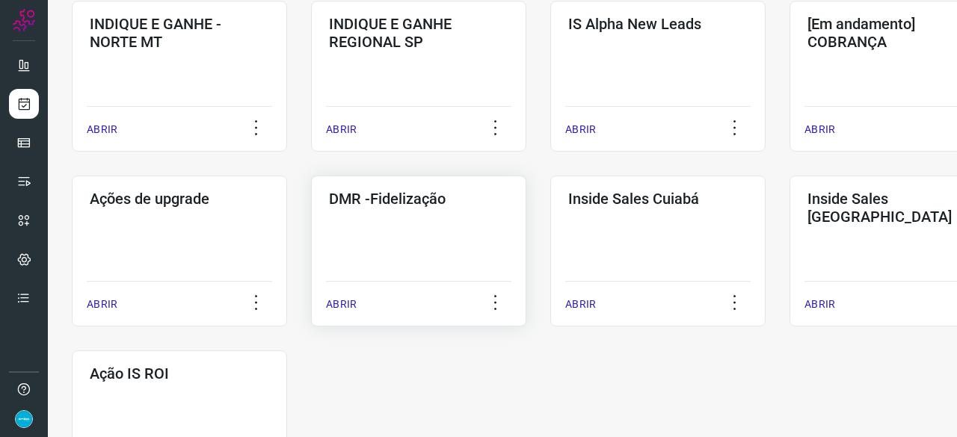
click at [343, 304] on p "ABRIR" at bounding box center [341, 305] width 31 height 16
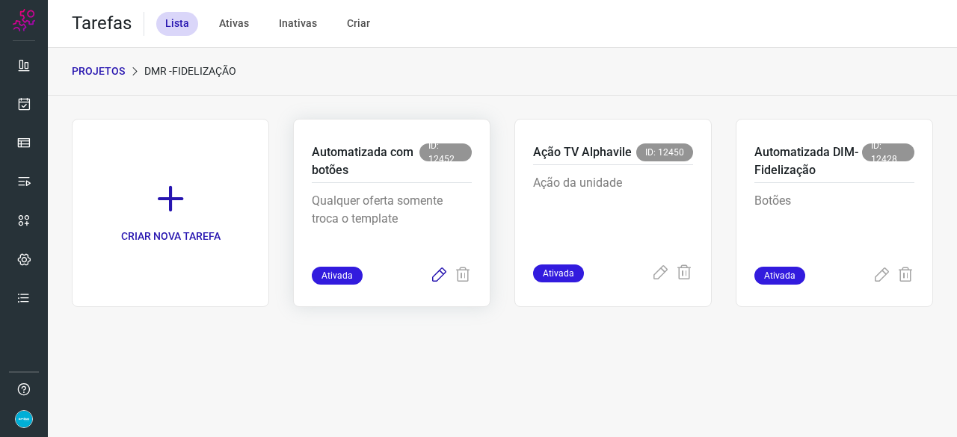
click at [436, 280] on icon at bounding box center [439, 276] width 18 height 18
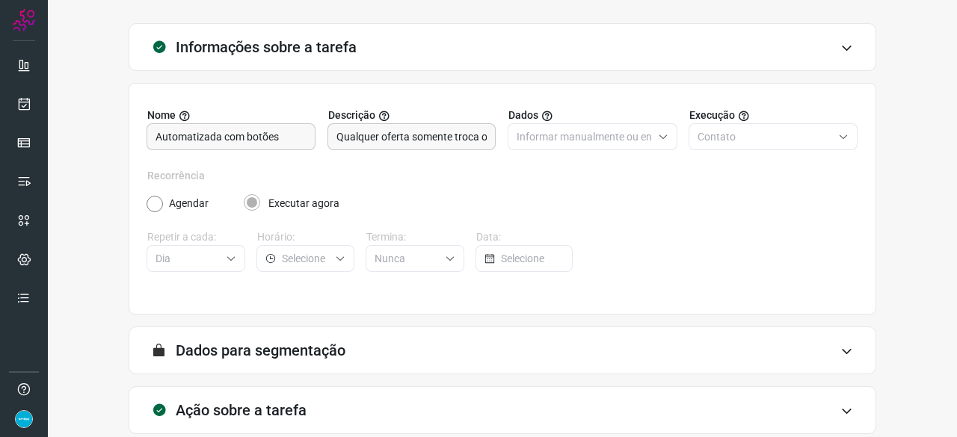
scroll to position [146, 0]
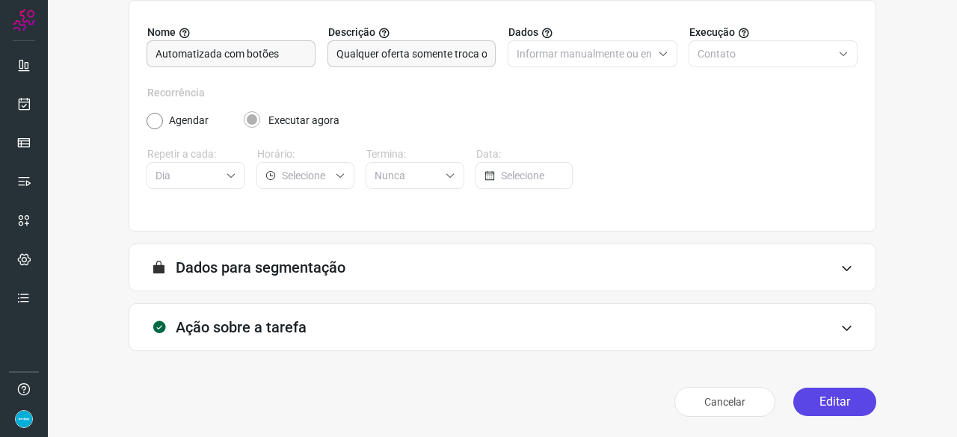
click at [835, 403] on button "Editar" at bounding box center [834, 402] width 83 height 28
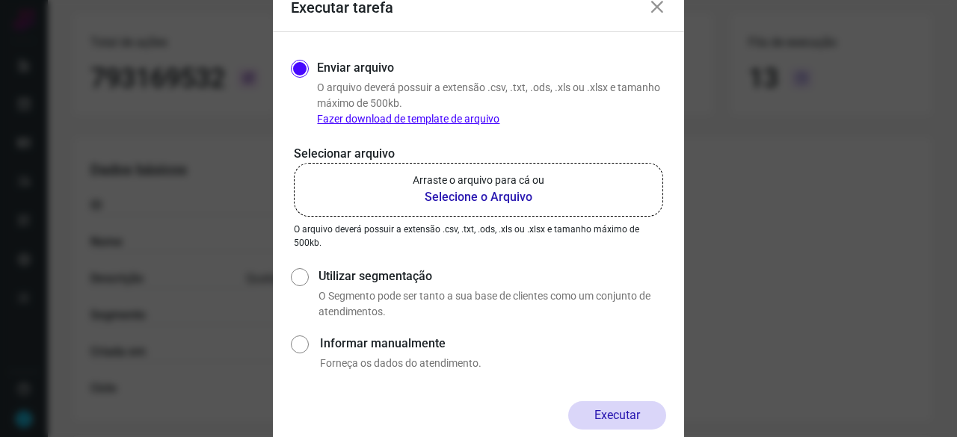
click at [456, 199] on b "Selecione o Arquivo" at bounding box center [479, 197] width 132 height 18
click at [0, 0] on input "Arraste o arquivo para cá ou Selecione o Arquivo" at bounding box center [0, 0] width 0 height 0
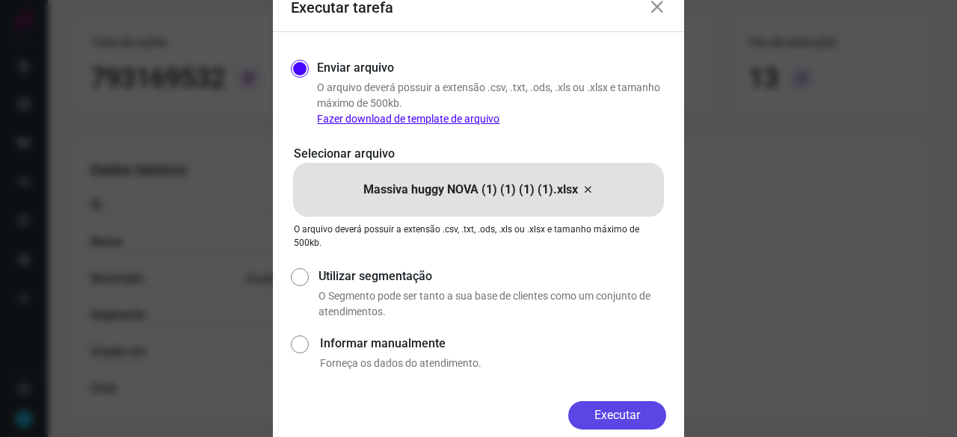
click at [629, 415] on button "Executar" at bounding box center [617, 416] width 98 height 28
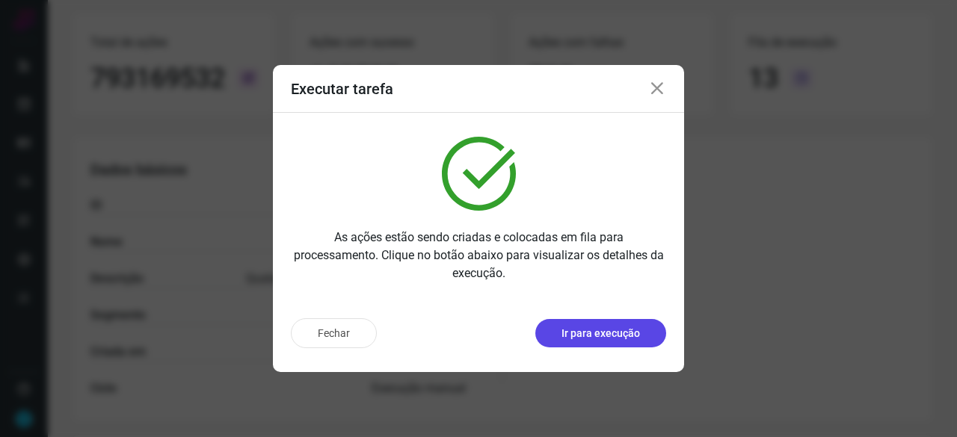
click at [577, 331] on p "Ir para execução" at bounding box center [601, 334] width 79 height 16
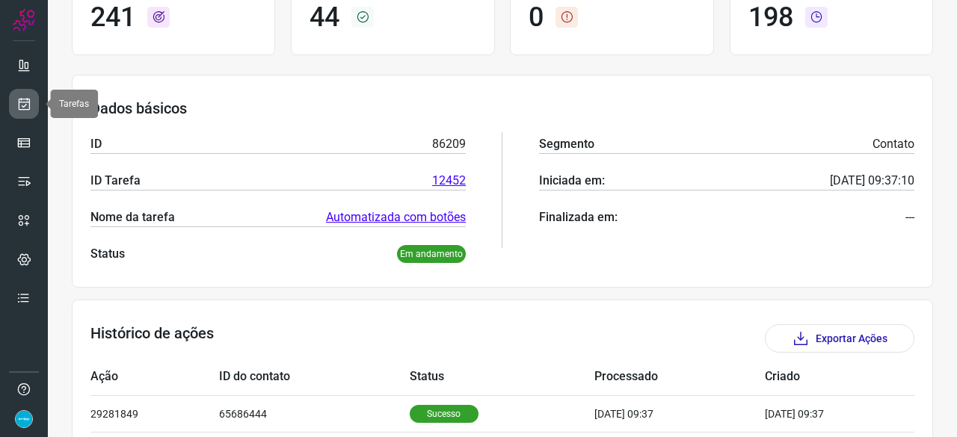
click at [20, 104] on icon at bounding box center [24, 103] width 16 height 15
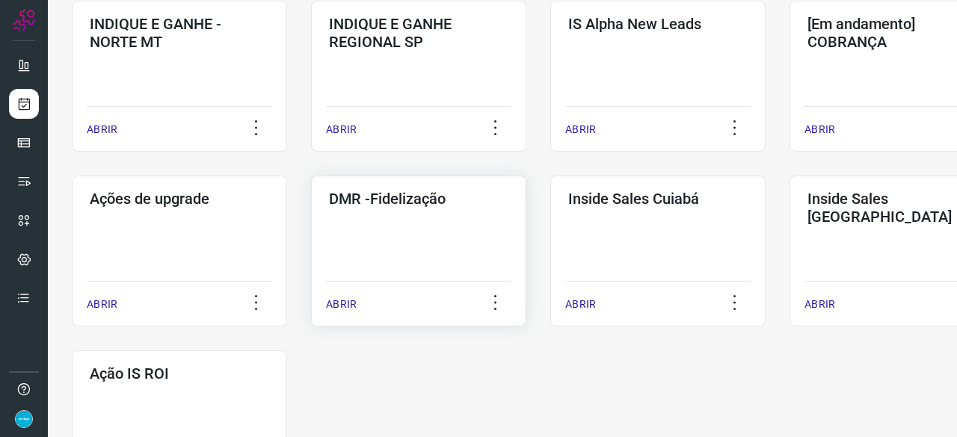
click at [350, 303] on p "ABRIR" at bounding box center [341, 305] width 31 height 16
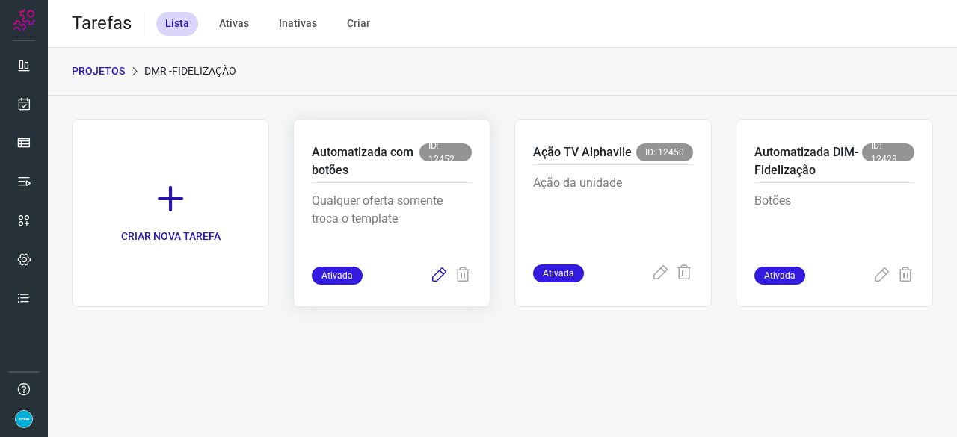
click at [441, 273] on icon at bounding box center [439, 276] width 18 height 18
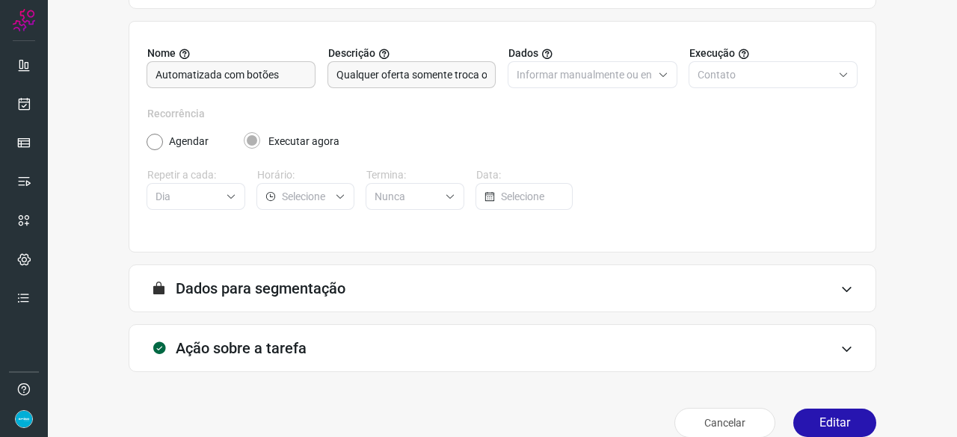
scroll to position [146, 0]
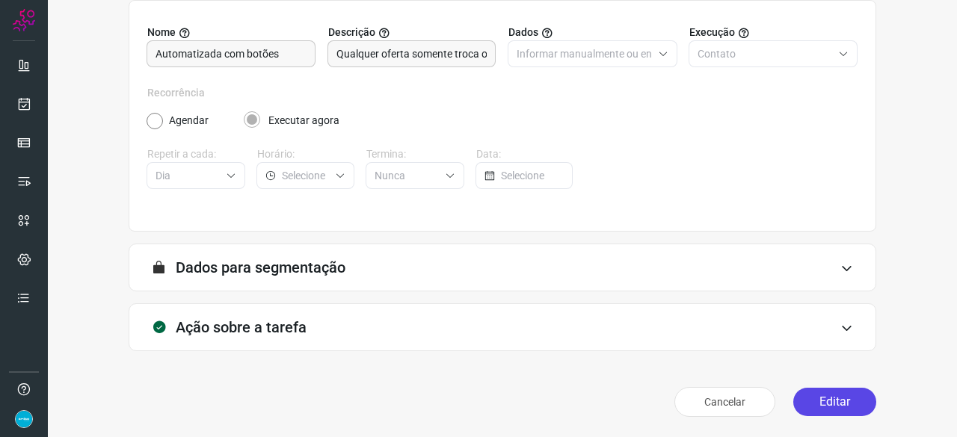
click at [840, 407] on button "Editar" at bounding box center [834, 402] width 83 height 28
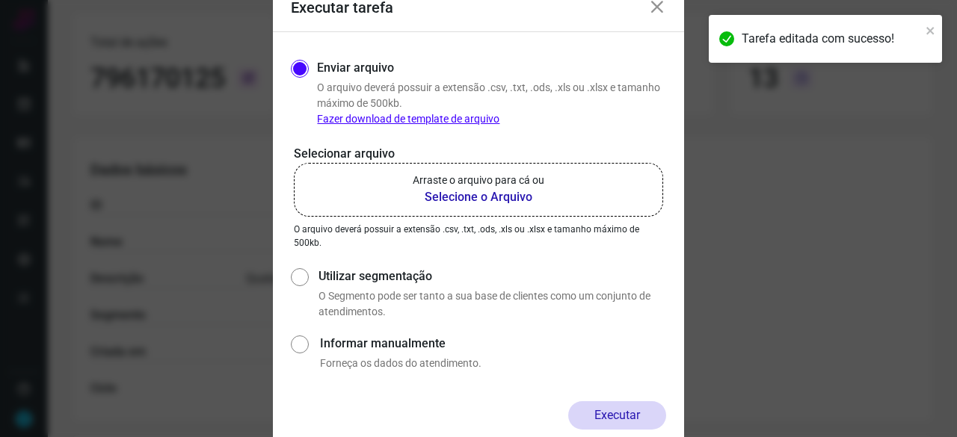
click at [483, 194] on b "Selecione o Arquivo" at bounding box center [479, 197] width 132 height 18
click at [0, 0] on input "Arraste o arquivo para cá ou Selecione o Arquivo" at bounding box center [0, 0] width 0 height 0
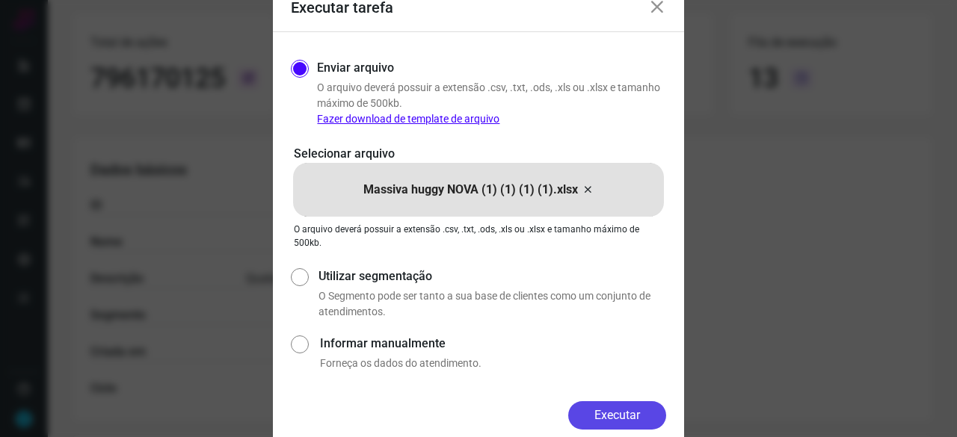
click at [651, 414] on button "Executar" at bounding box center [617, 416] width 98 height 28
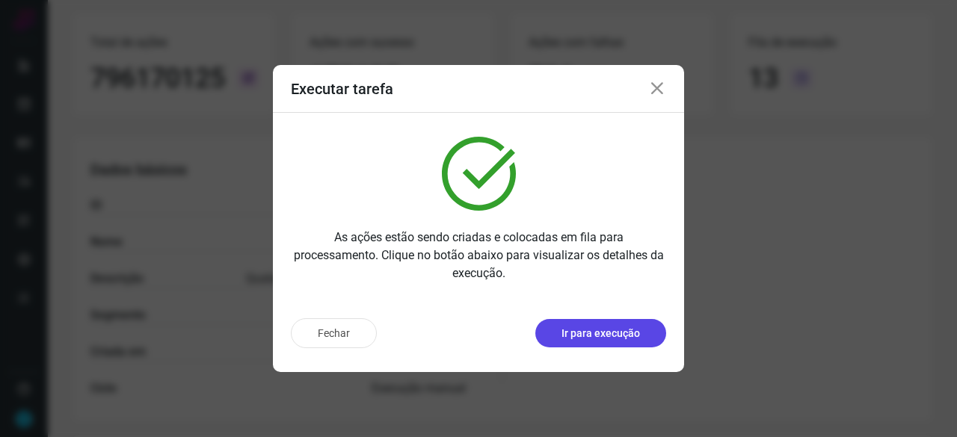
click at [596, 325] on button "Ir para execução" at bounding box center [600, 333] width 131 height 28
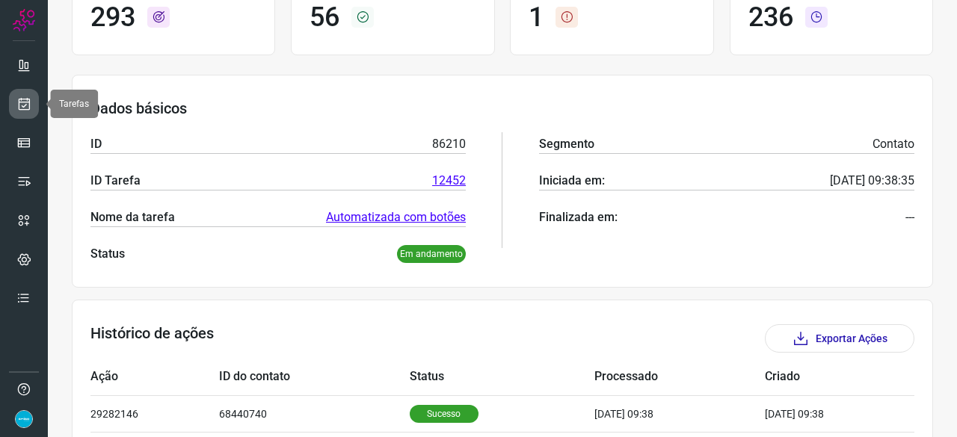
click at [25, 101] on icon at bounding box center [24, 103] width 16 height 15
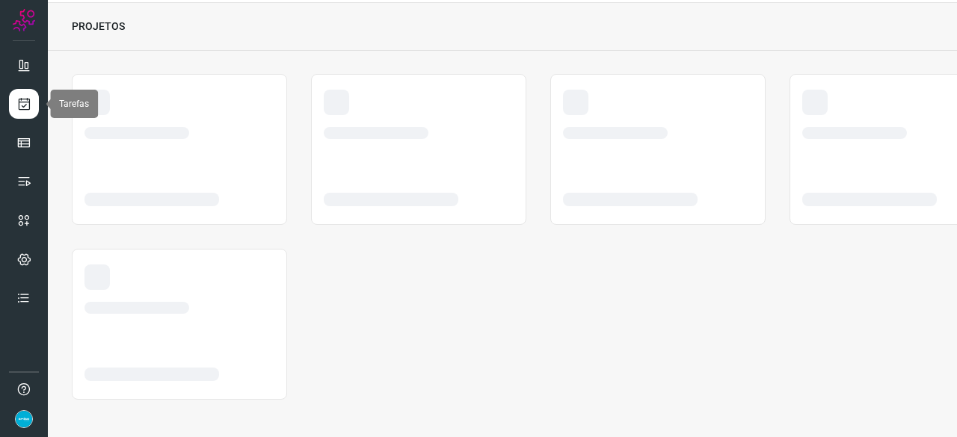
scroll to position [45, 0]
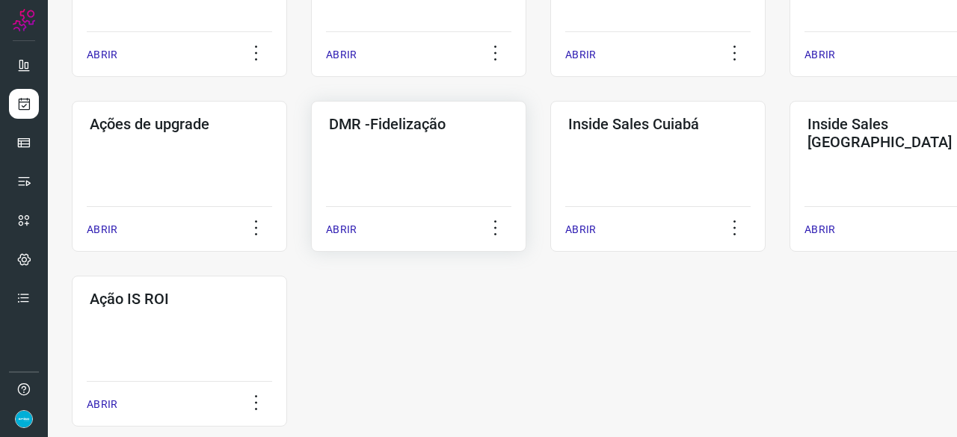
click at [337, 234] on p "ABRIR" at bounding box center [341, 230] width 31 height 16
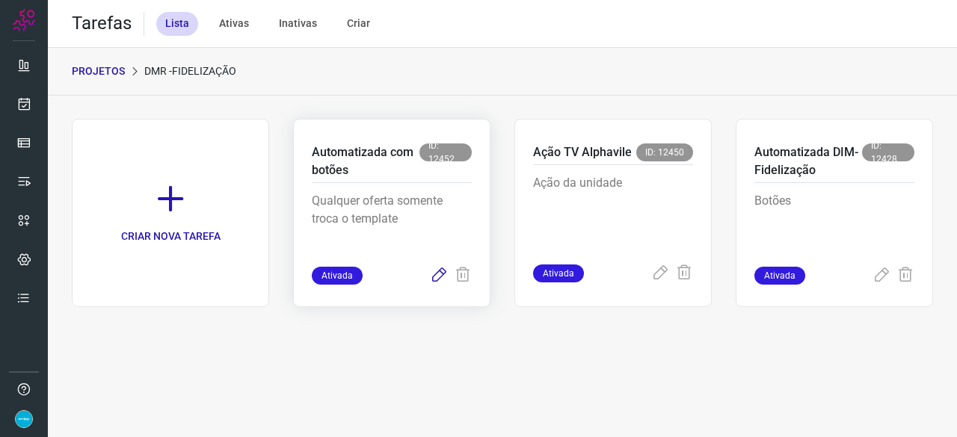
click at [440, 277] on icon at bounding box center [439, 276] width 18 height 18
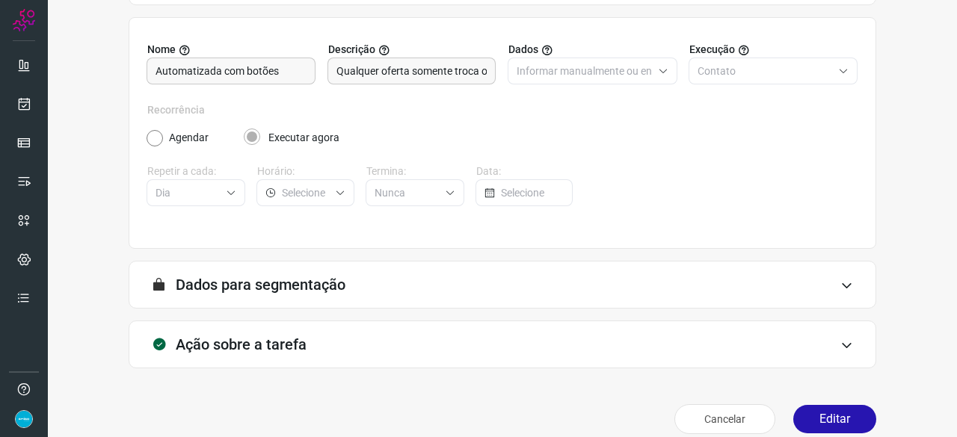
scroll to position [146, 0]
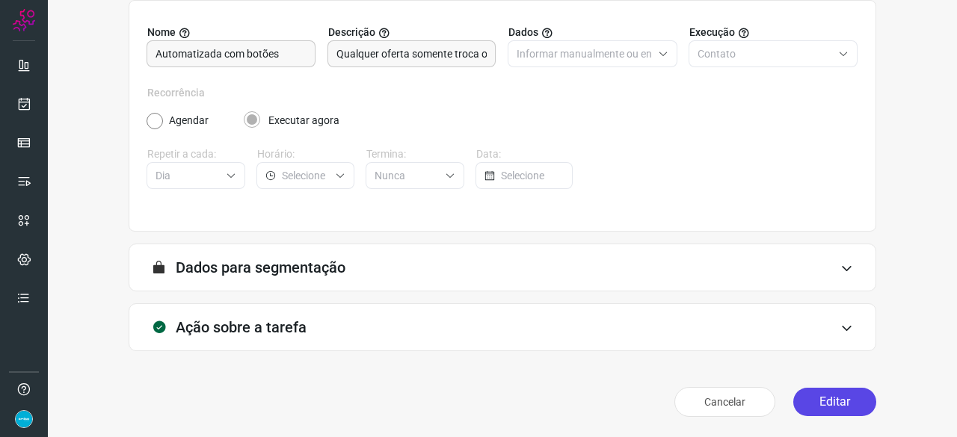
click at [838, 406] on button "Editar" at bounding box center [834, 402] width 83 height 28
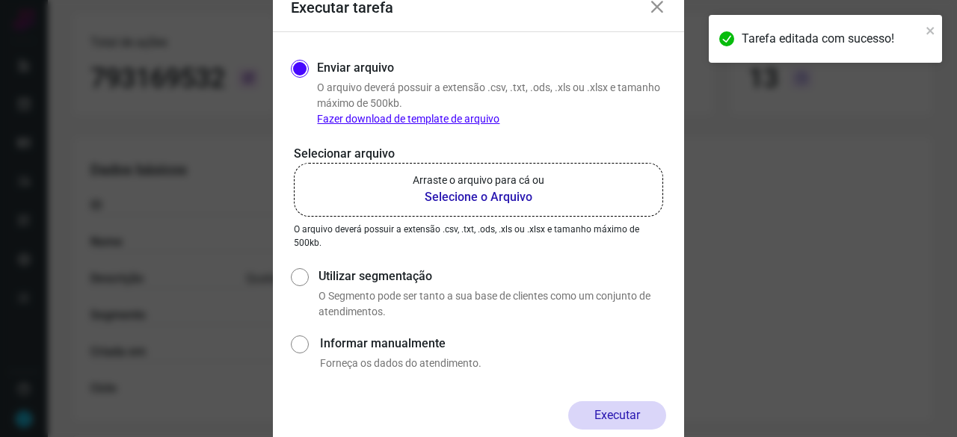
click at [464, 197] on b "Selecione o Arquivo" at bounding box center [479, 197] width 132 height 18
click at [0, 0] on input "Arraste o arquivo para cá ou Selecione o Arquivo" at bounding box center [0, 0] width 0 height 0
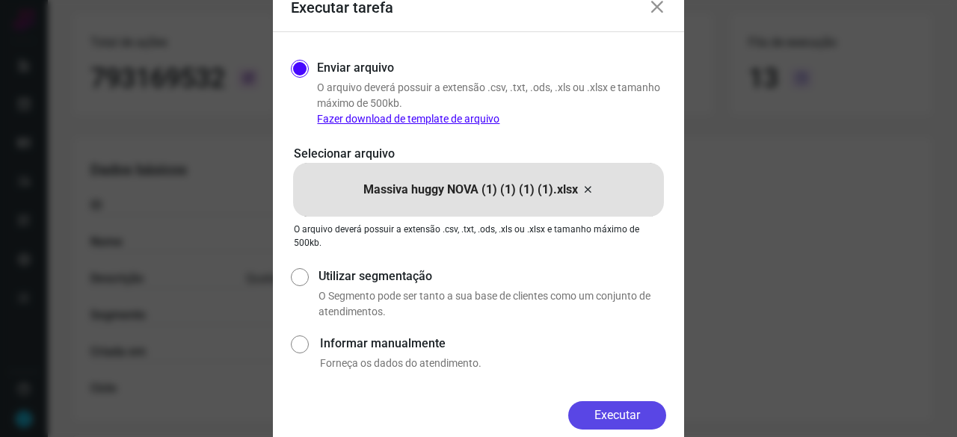
click at [629, 408] on button "Executar" at bounding box center [617, 416] width 98 height 28
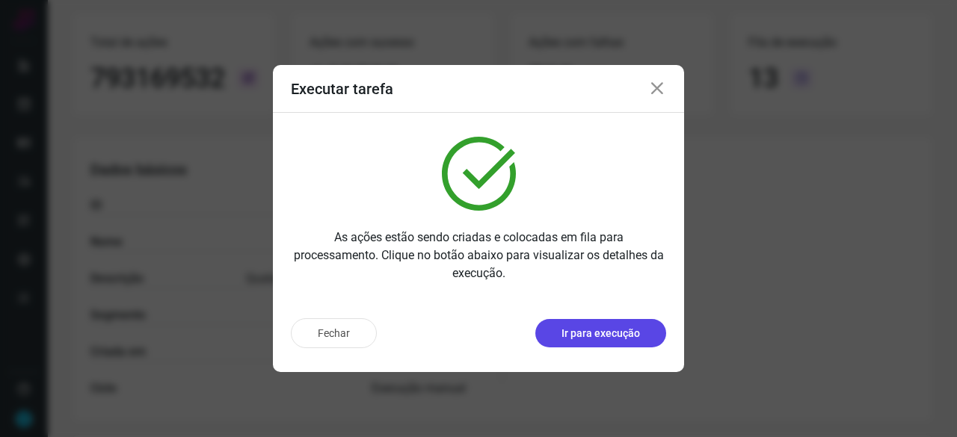
click at [580, 331] on p "Ir para execução" at bounding box center [601, 334] width 79 height 16
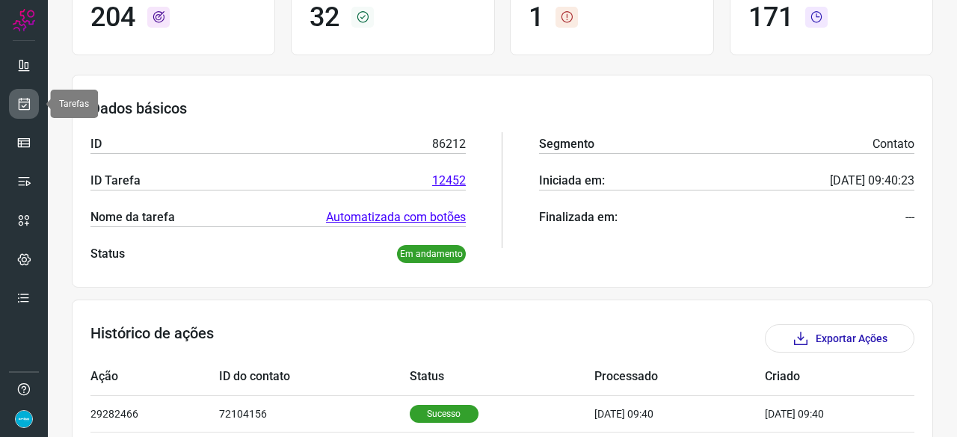
click at [33, 102] on link at bounding box center [24, 104] width 30 height 30
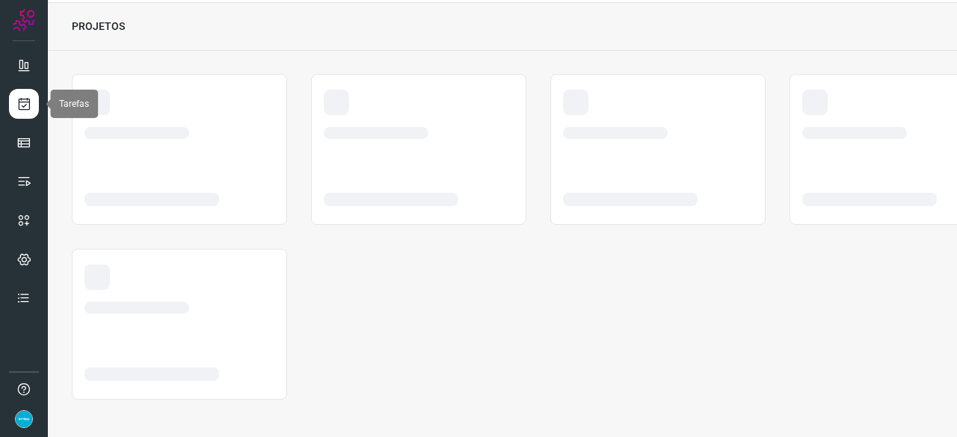
scroll to position [45, 0]
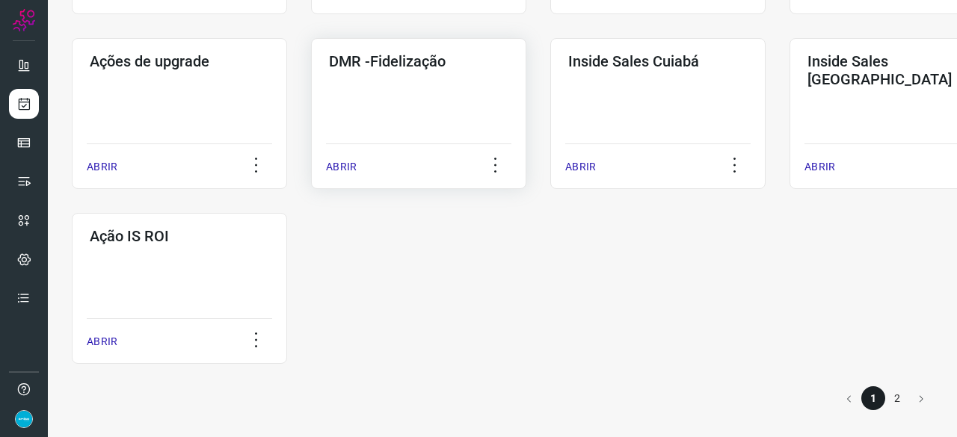
click at [332, 160] on p "ABRIR" at bounding box center [341, 167] width 31 height 16
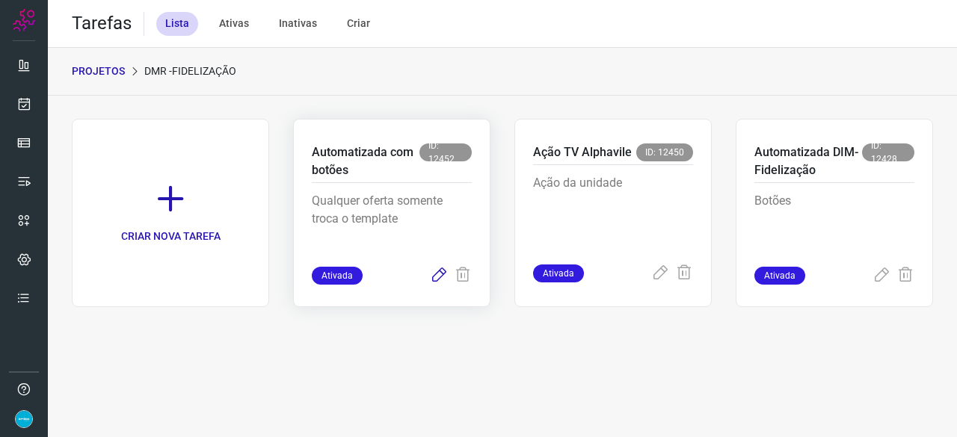
click at [437, 274] on icon at bounding box center [439, 276] width 18 height 18
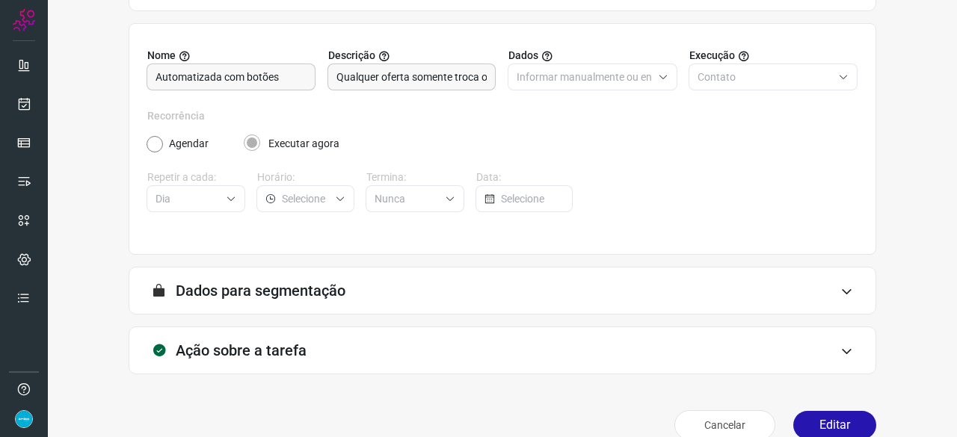
scroll to position [146, 0]
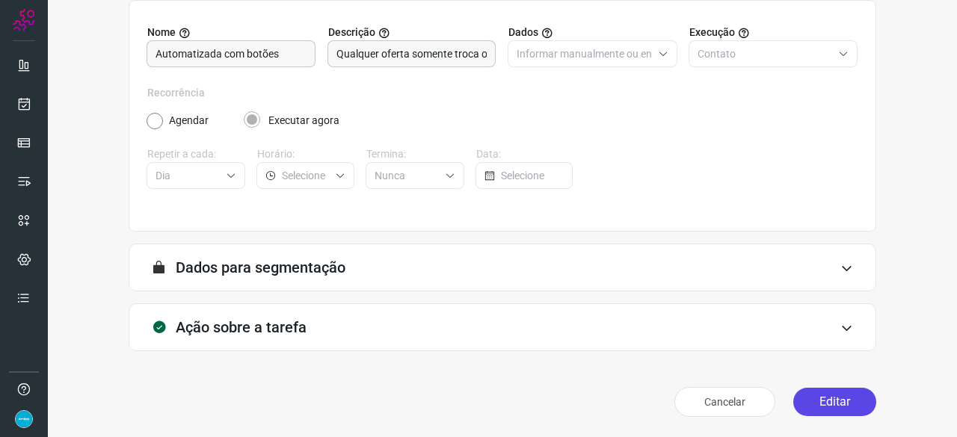
click at [831, 402] on button "Editar" at bounding box center [834, 402] width 83 height 28
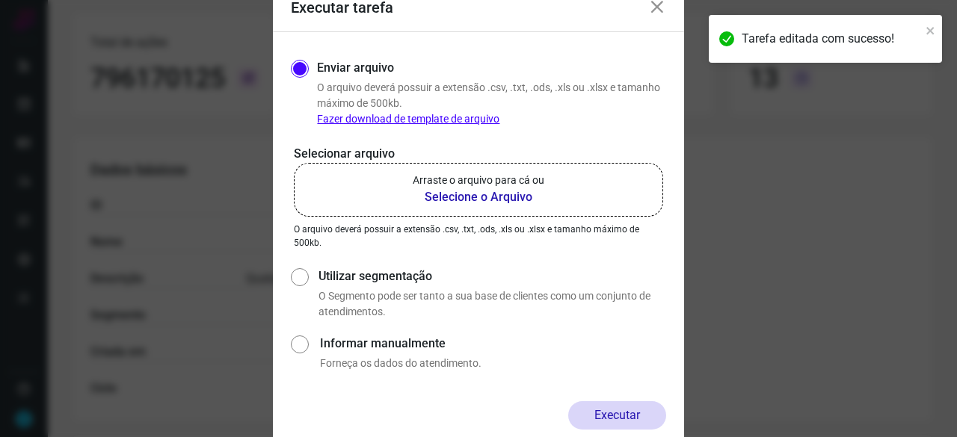
click at [446, 201] on b "Selecione o Arquivo" at bounding box center [479, 197] width 132 height 18
click at [0, 0] on input "Arraste o arquivo para cá ou Selecione o Arquivo" at bounding box center [0, 0] width 0 height 0
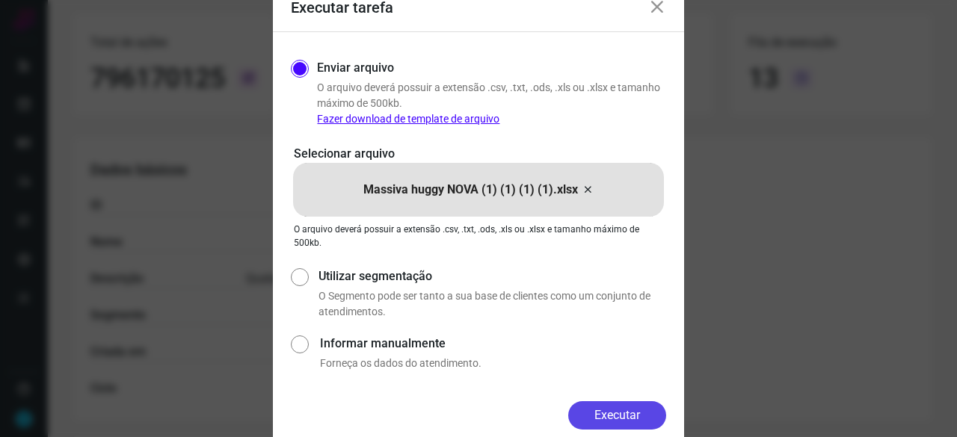
click at [613, 413] on button "Executar" at bounding box center [617, 416] width 98 height 28
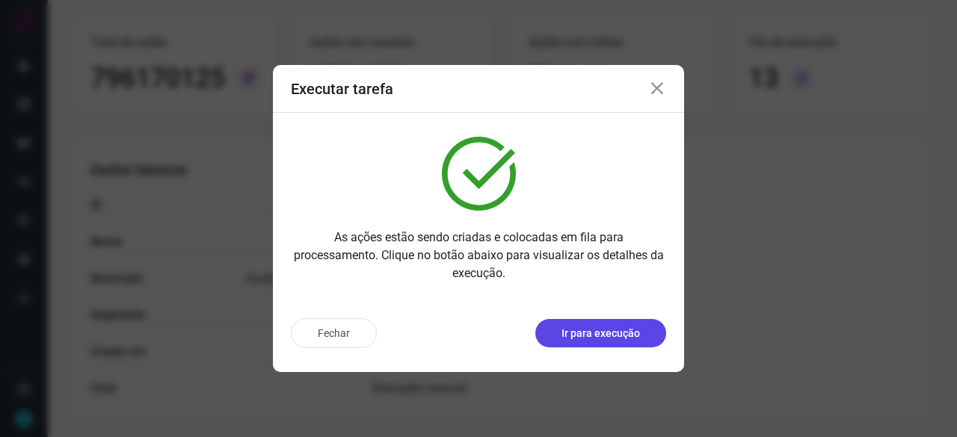
click at [577, 333] on p "Ir para execução" at bounding box center [601, 334] width 79 height 16
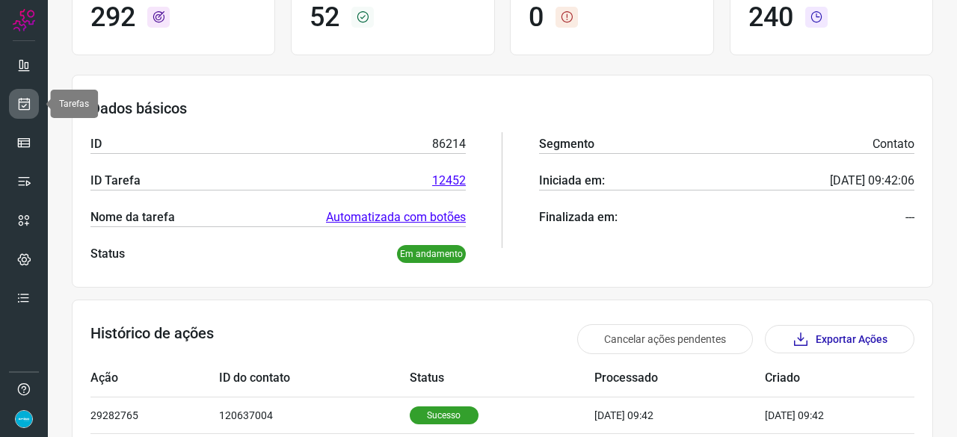
click at [30, 106] on icon at bounding box center [24, 103] width 16 height 15
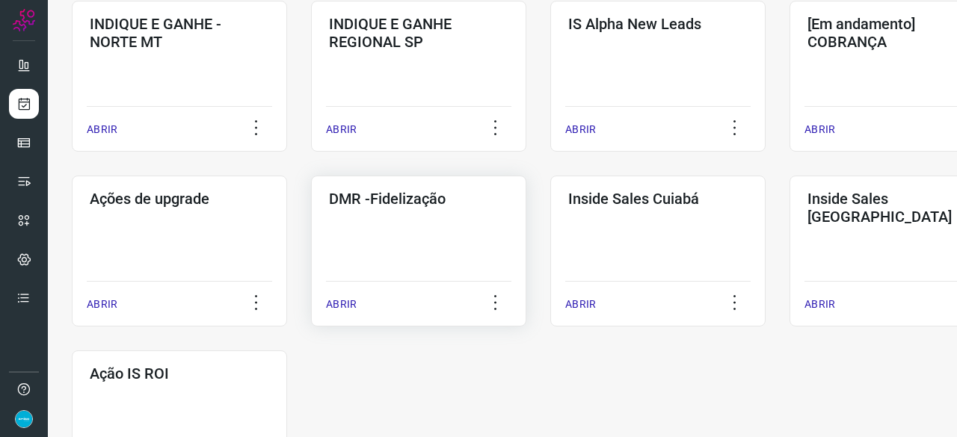
click at [349, 302] on p "ABRIR" at bounding box center [341, 305] width 31 height 16
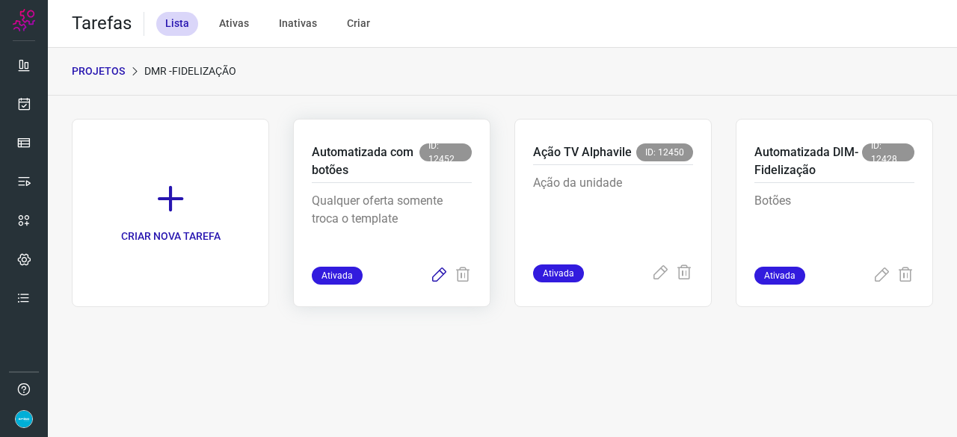
click at [440, 276] on icon at bounding box center [439, 276] width 18 height 18
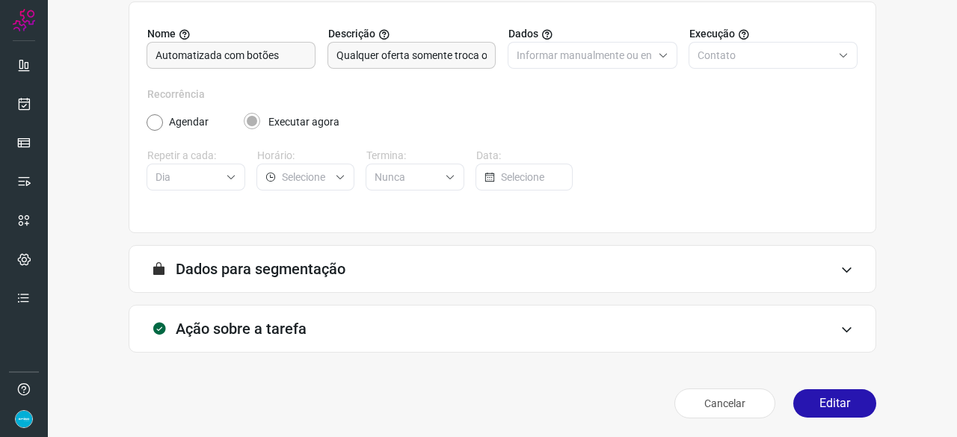
scroll to position [146, 0]
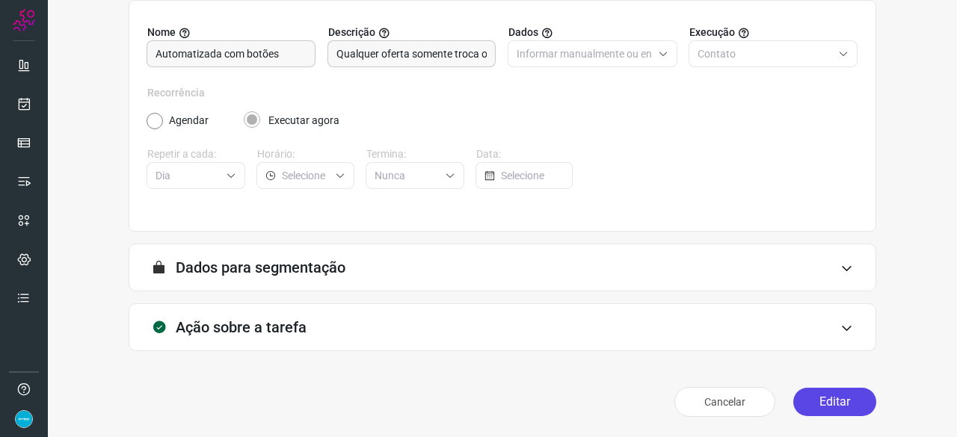
click at [848, 400] on button "Editar" at bounding box center [834, 402] width 83 height 28
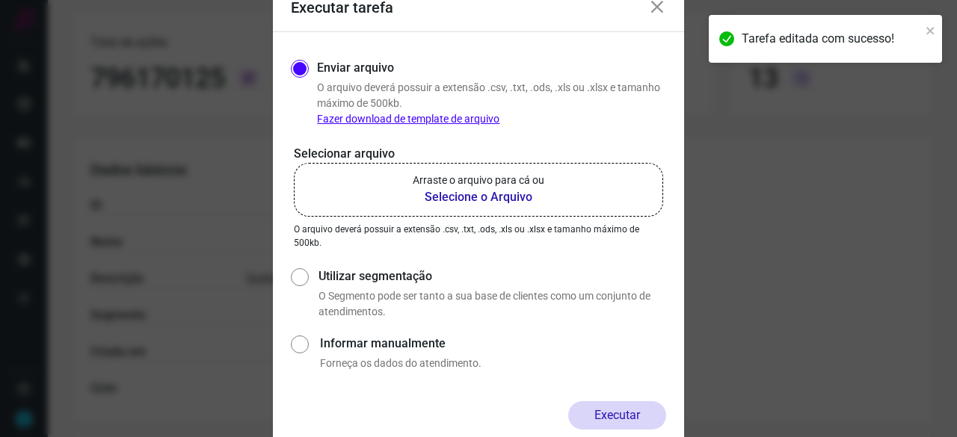
click at [452, 197] on b "Selecione o Arquivo" at bounding box center [479, 197] width 132 height 18
click at [0, 0] on input "Arraste o arquivo para cá ou Selecione o Arquivo" at bounding box center [0, 0] width 0 height 0
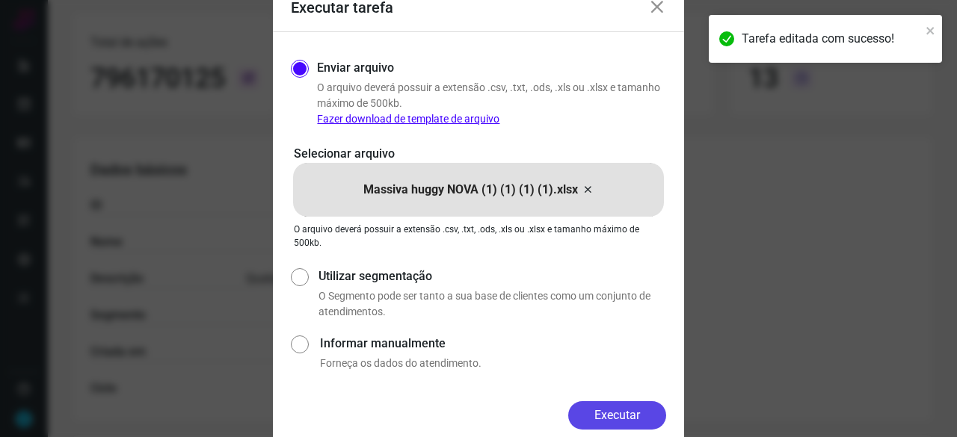
click at [624, 417] on button "Executar" at bounding box center [617, 416] width 98 height 28
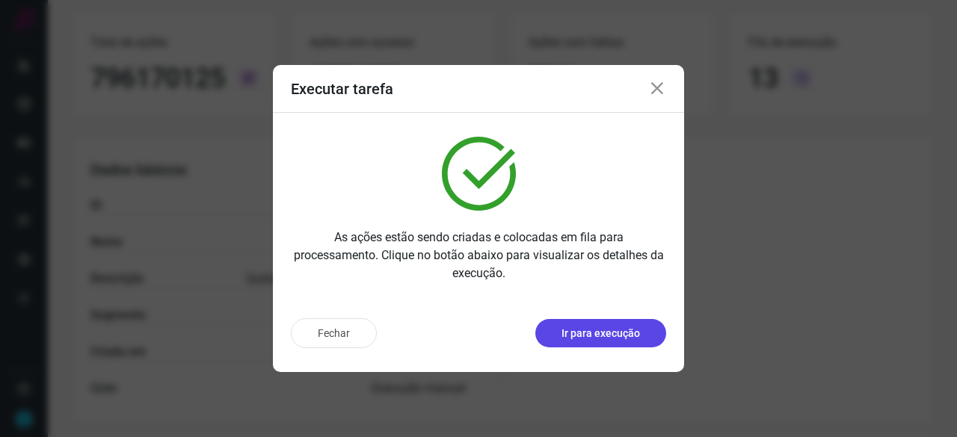
click at [569, 334] on p "Ir para execução" at bounding box center [601, 334] width 79 height 16
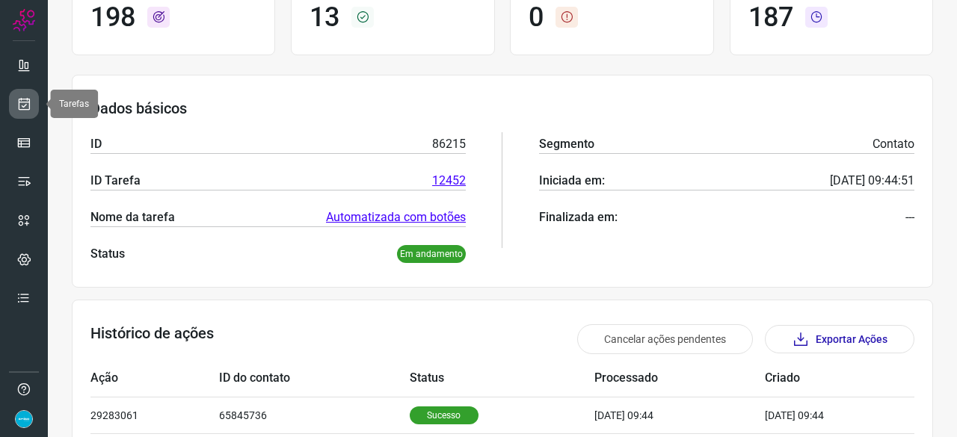
click at [24, 98] on icon at bounding box center [24, 103] width 16 height 15
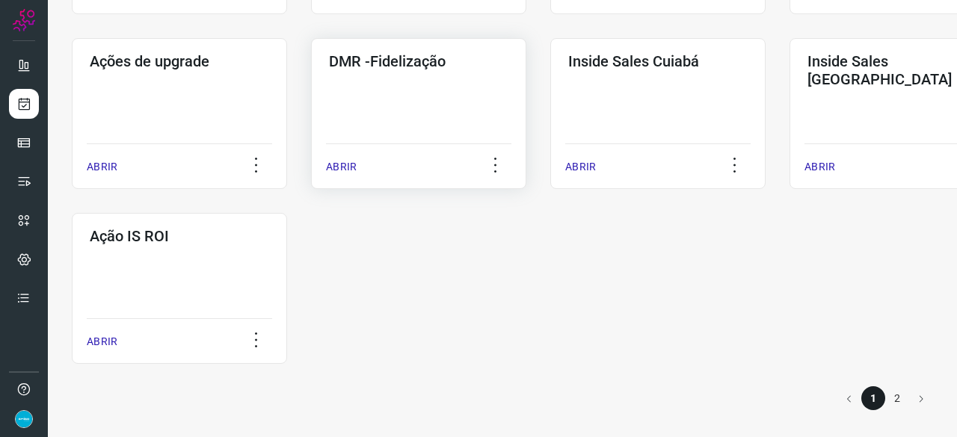
click at [346, 160] on p "ABRIR" at bounding box center [341, 167] width 31 height 16
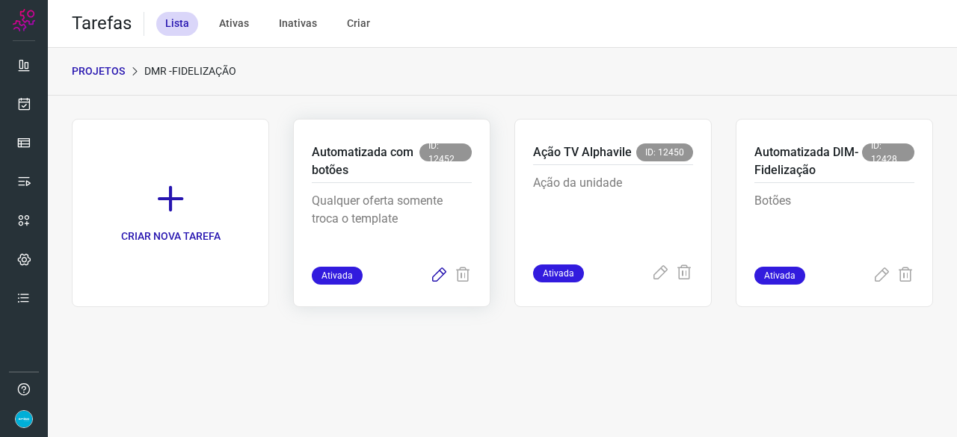
click at [435, 277] on icon at bounding box center [439, 276] width 18 height 18
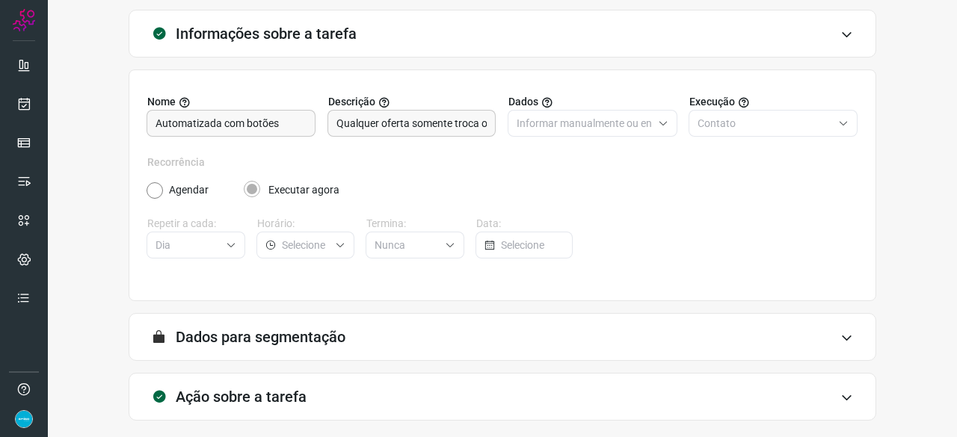
scroll to position [146, 0]
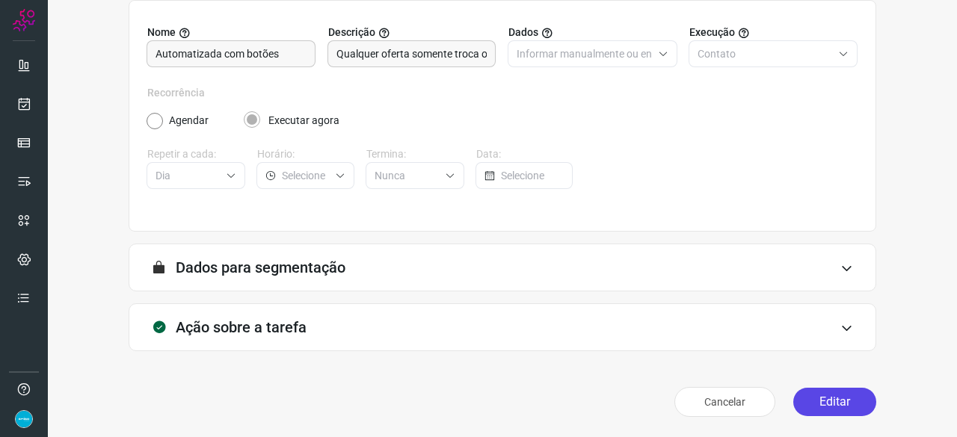
click at [820, 403] on button "Editar" at bounding box center [834, 402] width 83 height 28
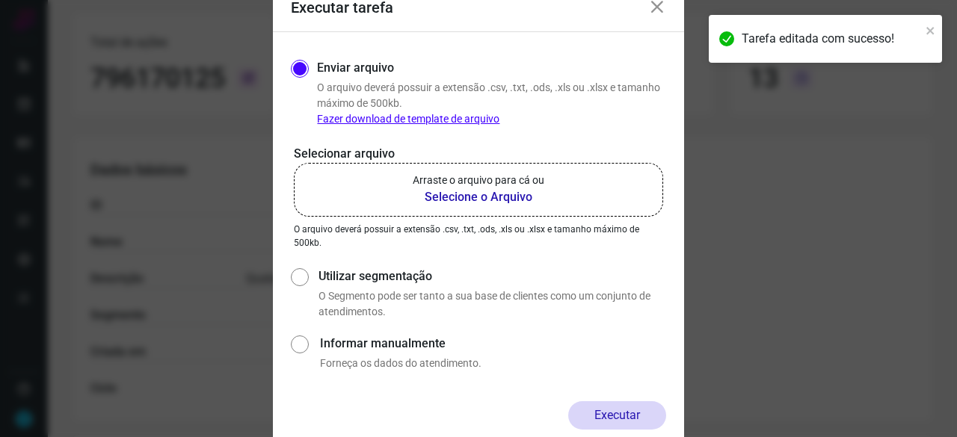
click at [437, 200] on b "Selecione o Arquivo" at bounding box center [479, 197] width 132 height 18
click at [0, 0] on input "Arraste o arquivo para cá ou Selecione o Arquivo" at bounding box center [0, 0] width 0 height 0
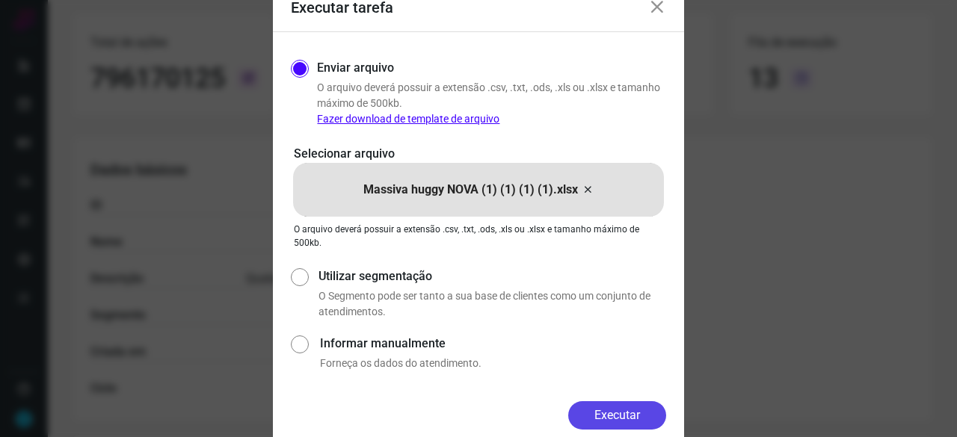
drag, startPoint x: 627, startPoint y: 420, endPoint x: 646, endPoint y: 424, distance: 20.0
click at [627, 420] on button "Executar" at bounding box center [617, 416] width 98 height 28
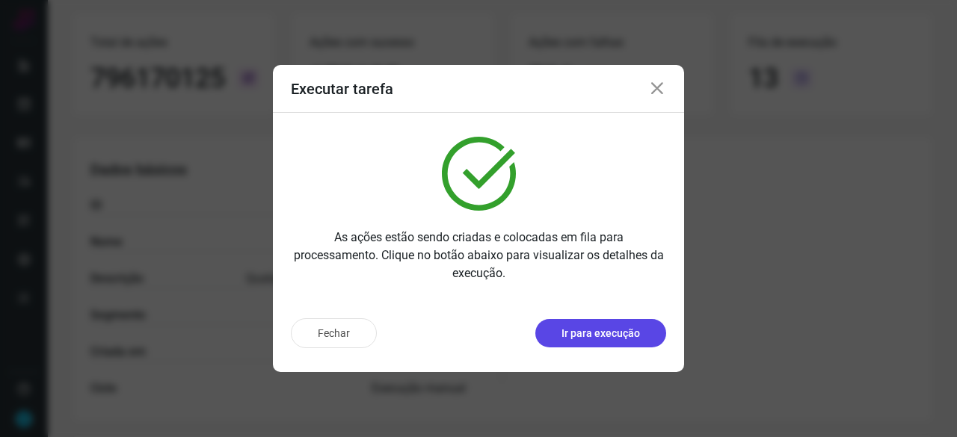
click at [606, 343] on button "Ir para execução" at bounding box center [600, 333] width 131 height 28
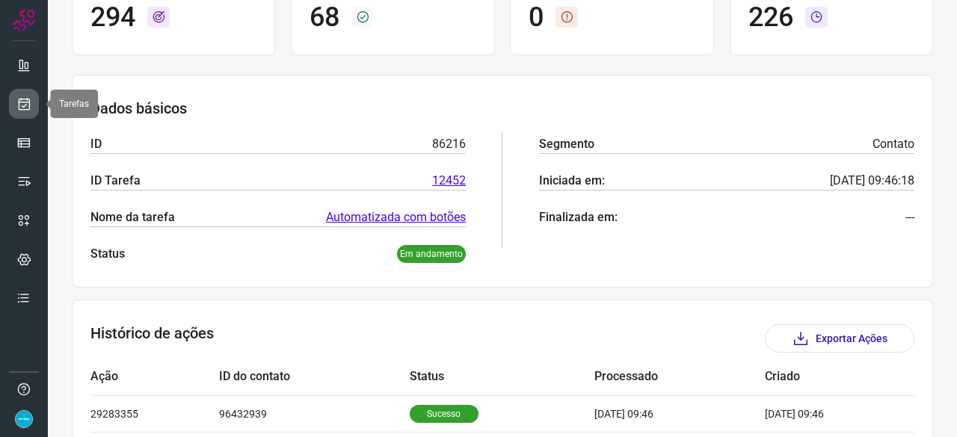
click at [16, 99] on icon at bounding box center [24, 103] width 16 height 15
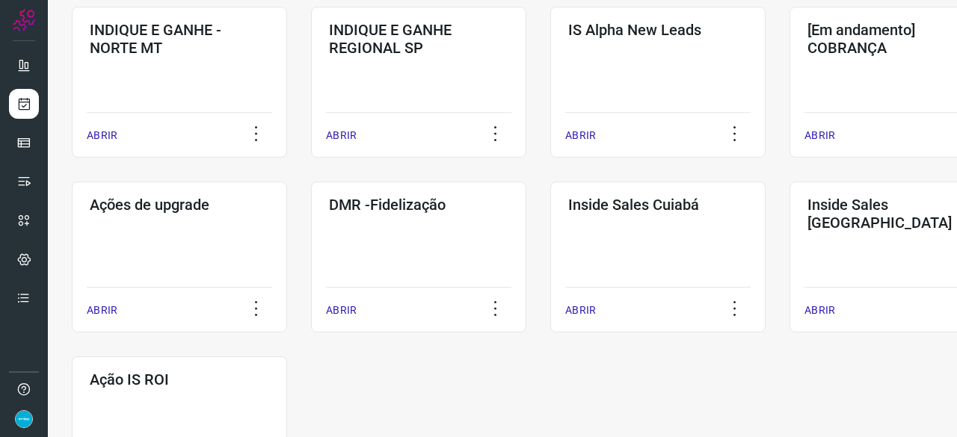
scroll to position [643, 0]
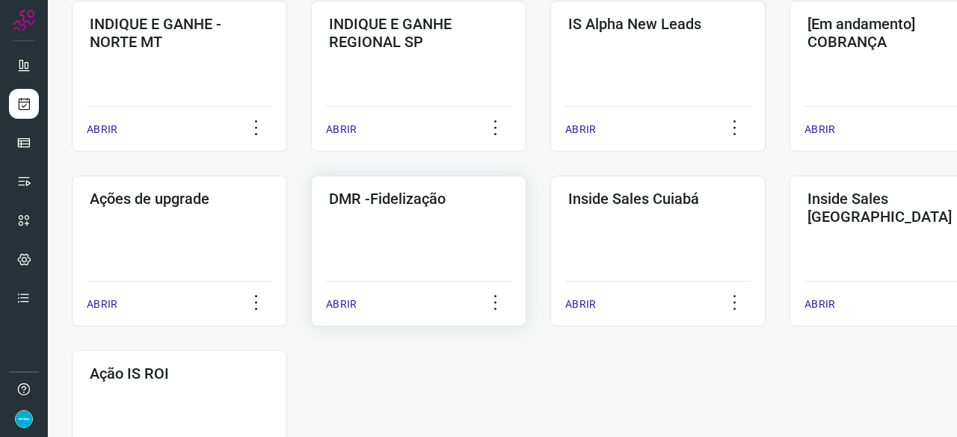
click at [349, 304] on p "ABRIR" at bounding box center [341, 305] width 31 height 16
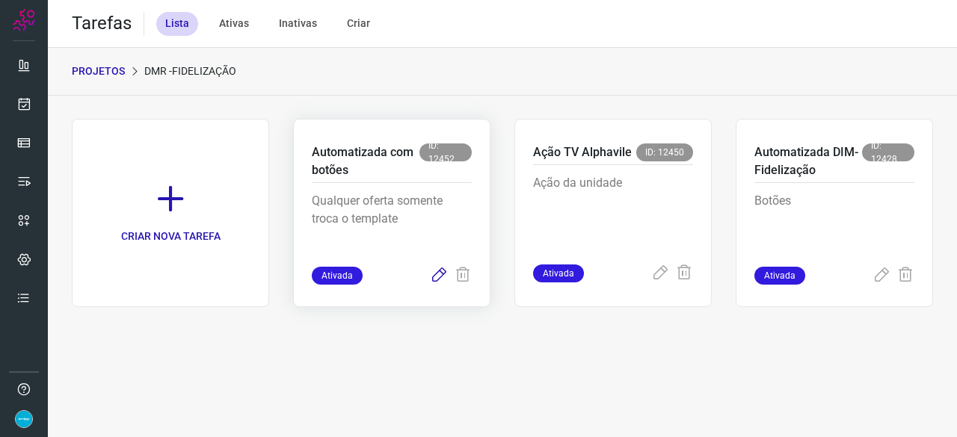
click at [441, 274] on icon at bounding box center [439, 276] width 18 height 18
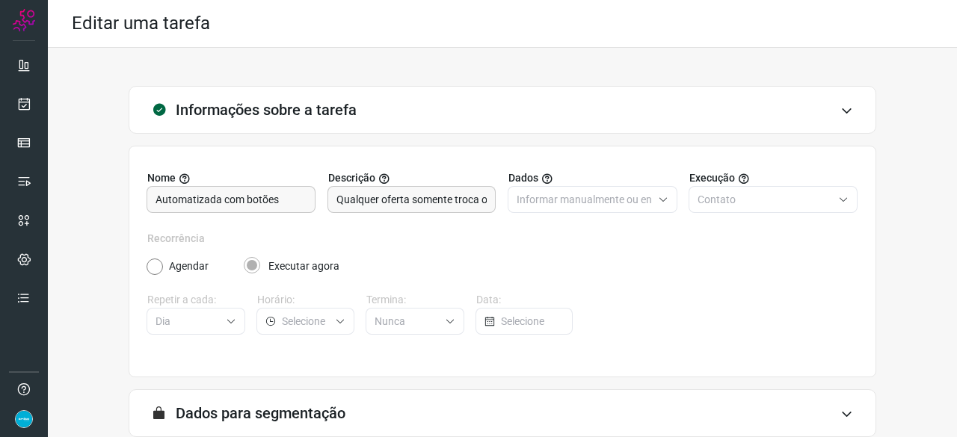
scroll to position [146, 0]
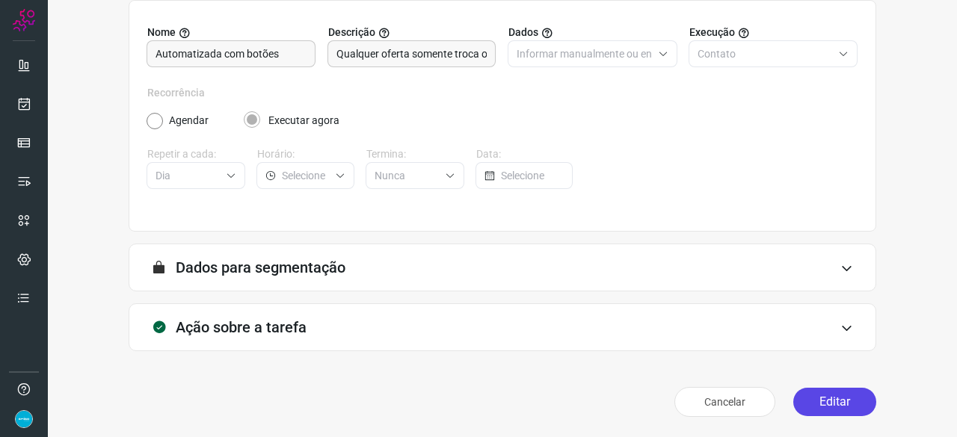
click at [805, 402] on button "Editar" at bounding box center [834, 402] width 83 height 28
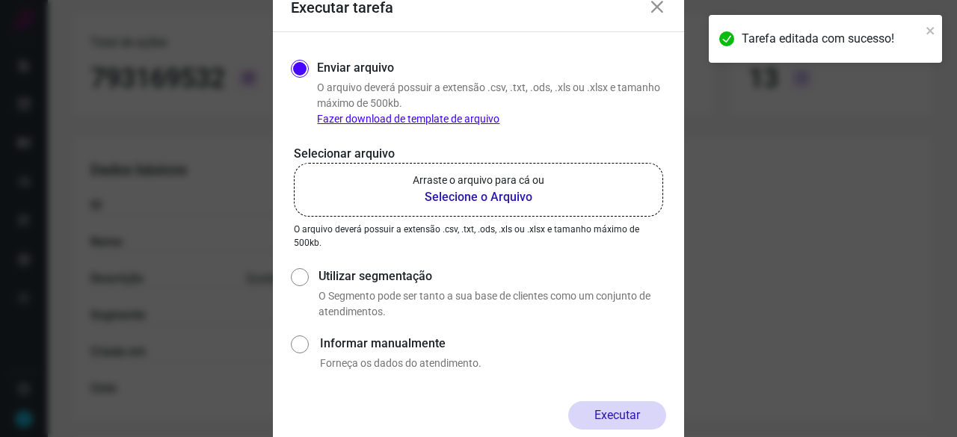
click at [455, 197] on b "Selecione o Arquivo" at bounding box center [479, 197] width 132 height 18
click at [0, 0] on input "Arraste o arquivo para cá ou Selecione o Arquivo" at bounding box center [0, 0] width 0 height 0
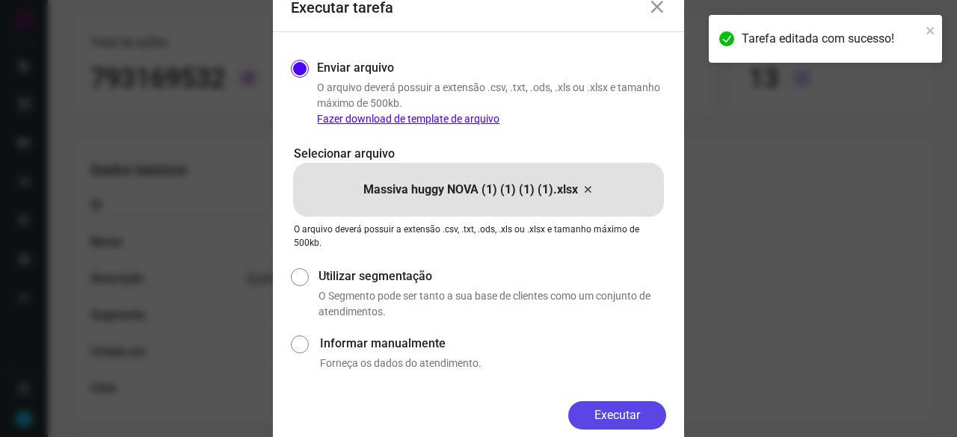
click at [621, 418] on button "Executar" at bounding box center [617, 416] width 98 height 28
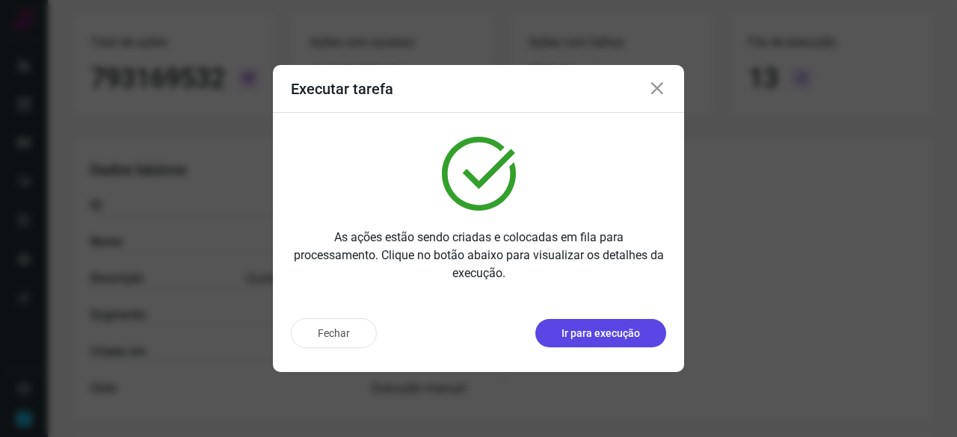
click at [588, 328] on p "Ir para execução" at bounding box center [601, 334] width 79 height 16
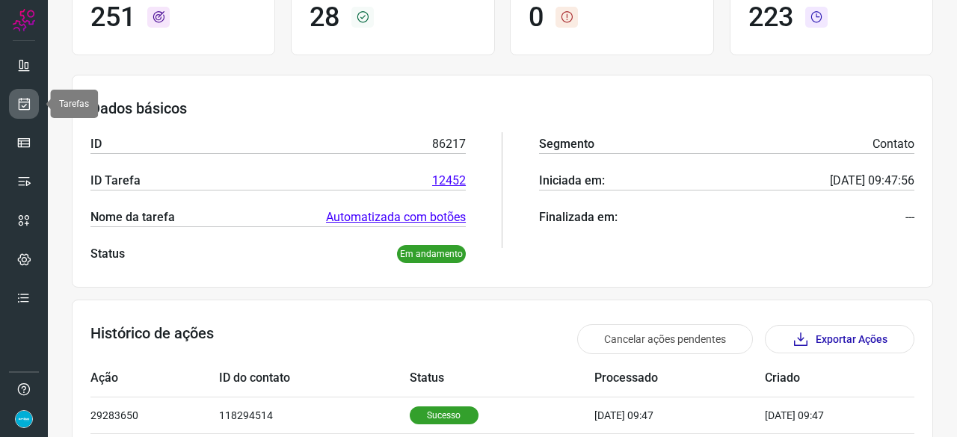
click at [20, 100] on icon at bounding box center [24, 103] width 16 height 15
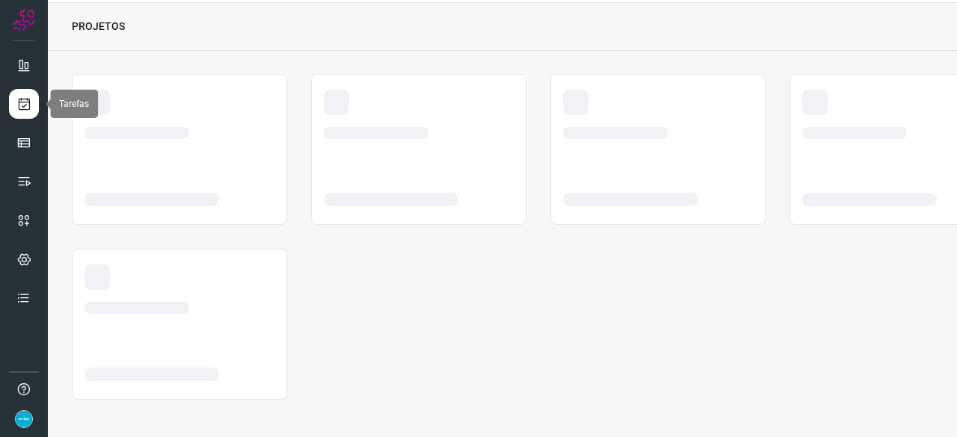
scroll to position [45, 0]
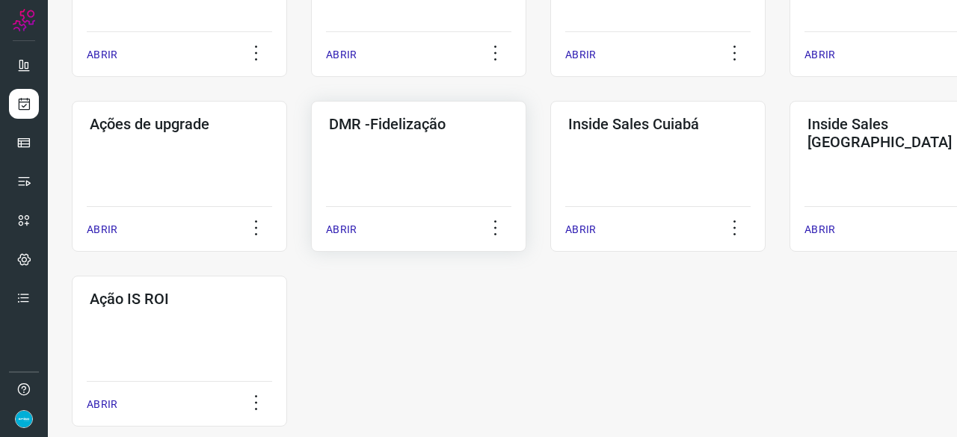
click at [343, 230] on p "ABRIR" at bounding box center [341, 230] width 31 height 16
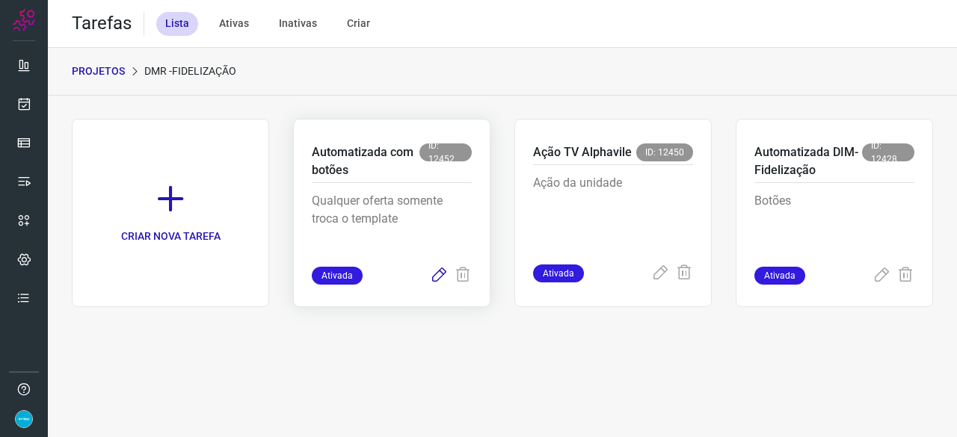
click at [437, 279] on icon at bounding box center [439, 276] width 18 height 18
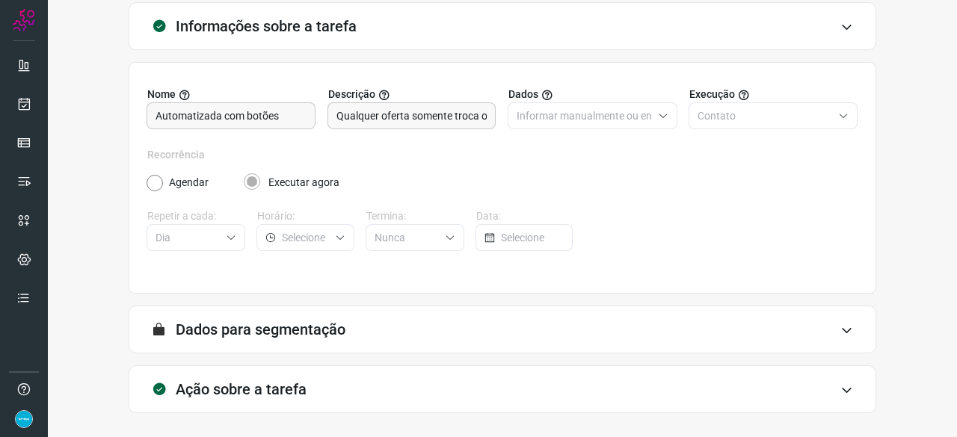
scroll to position [146, 0]
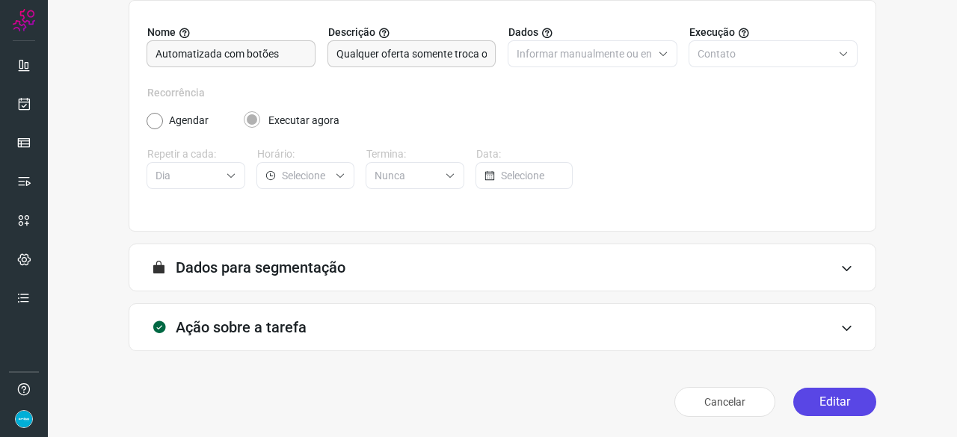
click at [823, 400] on button "Editar" at bounding box center [834, 402] width 83 height 28
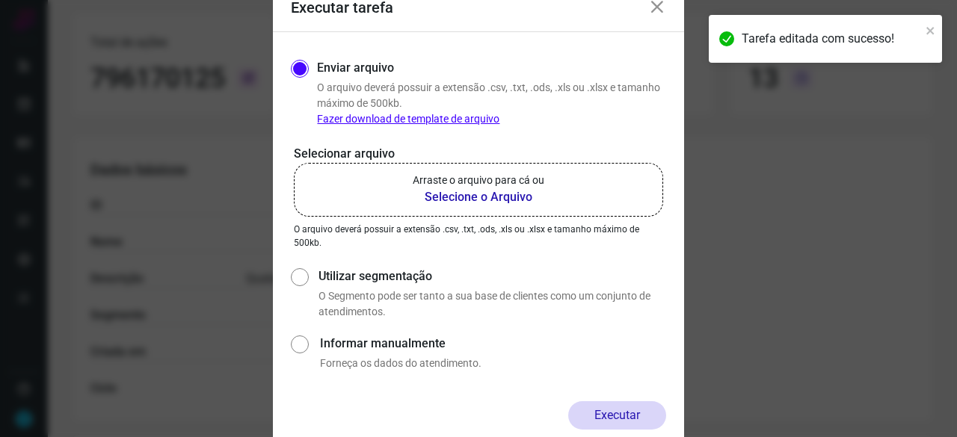
click at [455, 194] on b "Selecione o Arquivo" at bounding box center [479, 197] width 132 height 18
click at [0, 0] on input "Arraste o arquivo para cá ou Selecione o Arquivo" at bounding box center [0, 0] width 0 height 0
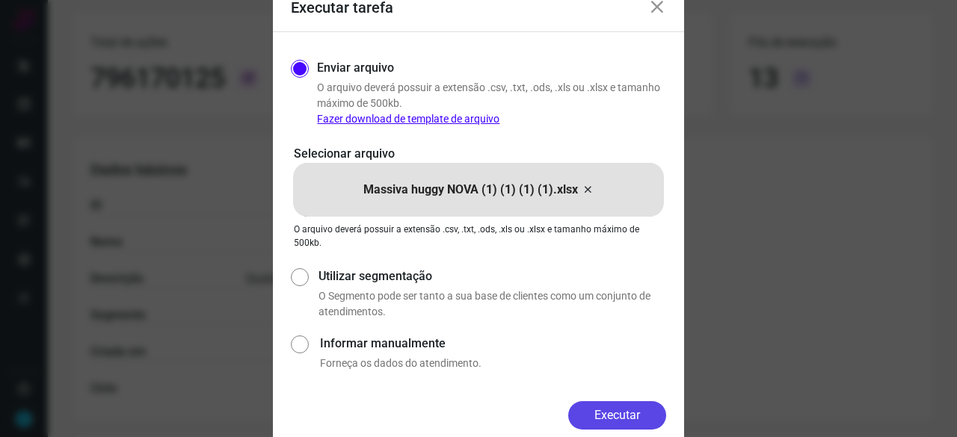
click at [625, 417] on button "Executar" at bounding box center [617, 416] width 98 height 28
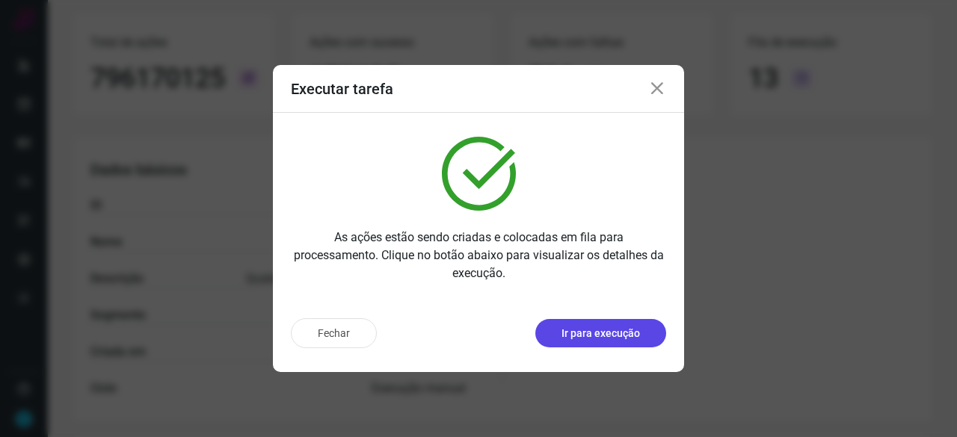
click at [601, 332] on p "Ir para execução" at bounding box center [601, 334] width 79 height 16
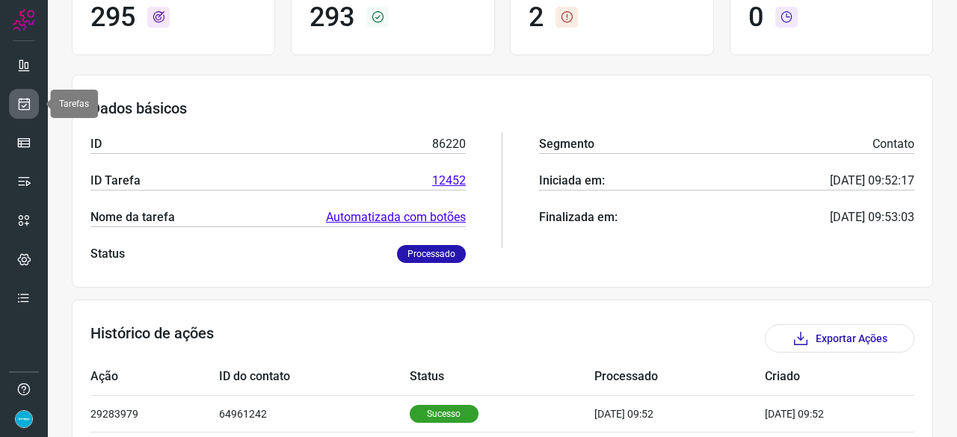
click at [24, 104] on icon at bounding box center [24, 103] width 16 height 15
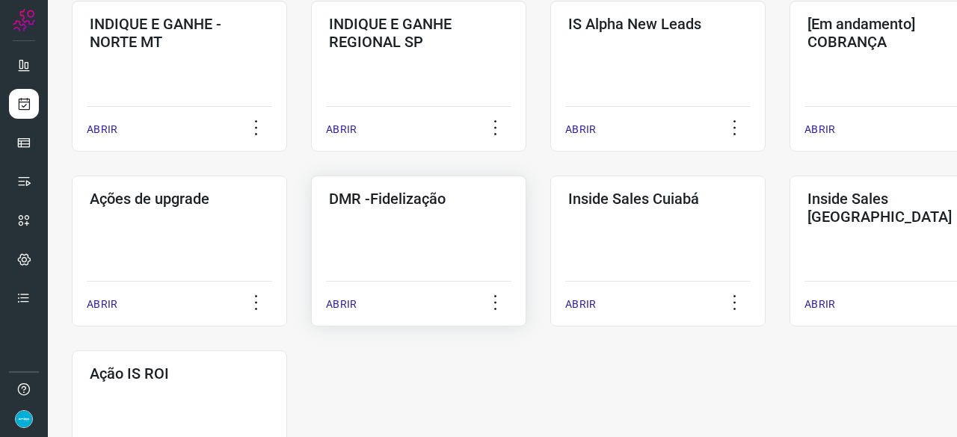
click at [354, 308] on p "ABRIR" at bounding box center [341, 305] width 31 height 16
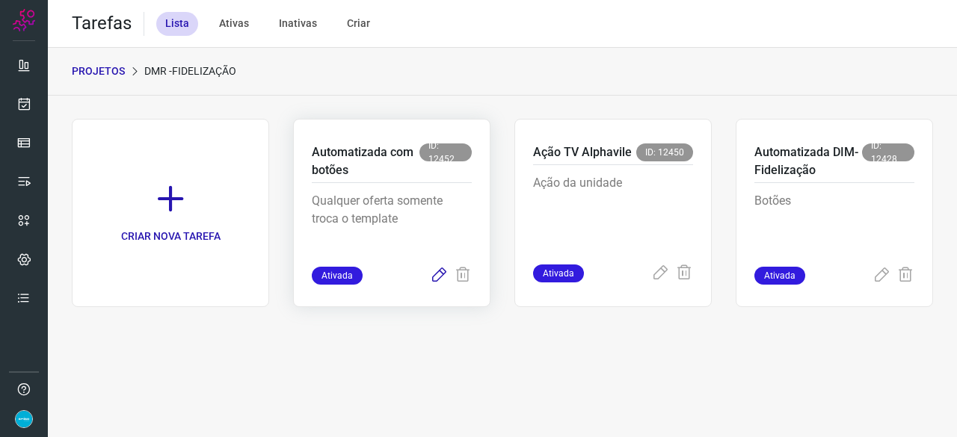
click at [440, 271] on icon at bounding box center [439, 276] width 18 height 18
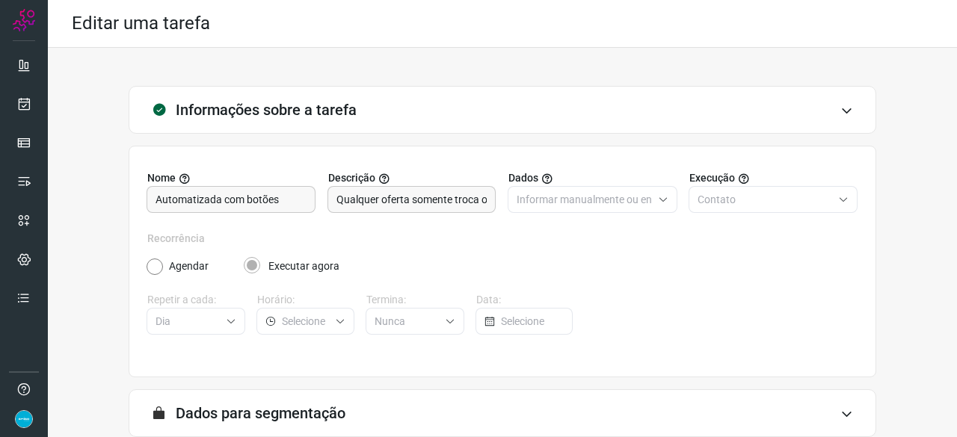
scroll to position [146, 0]
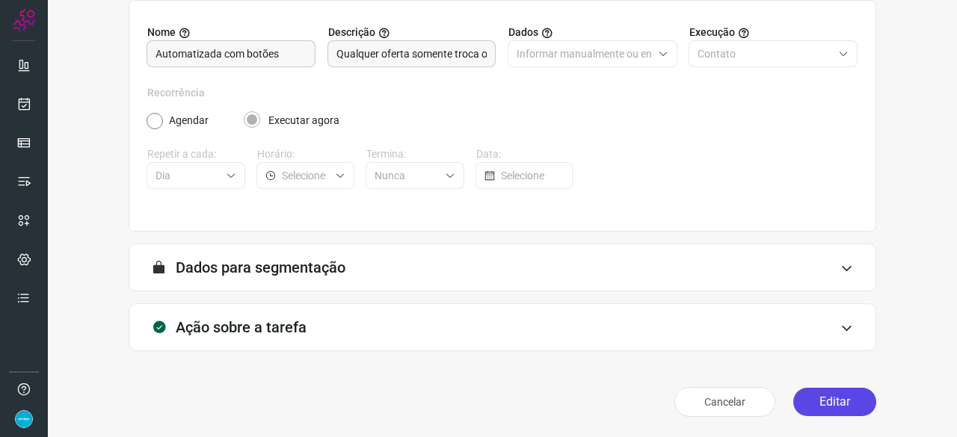
click at [826, 396] on button "Editar" at bounding box center [834, 402] width 83 height 28
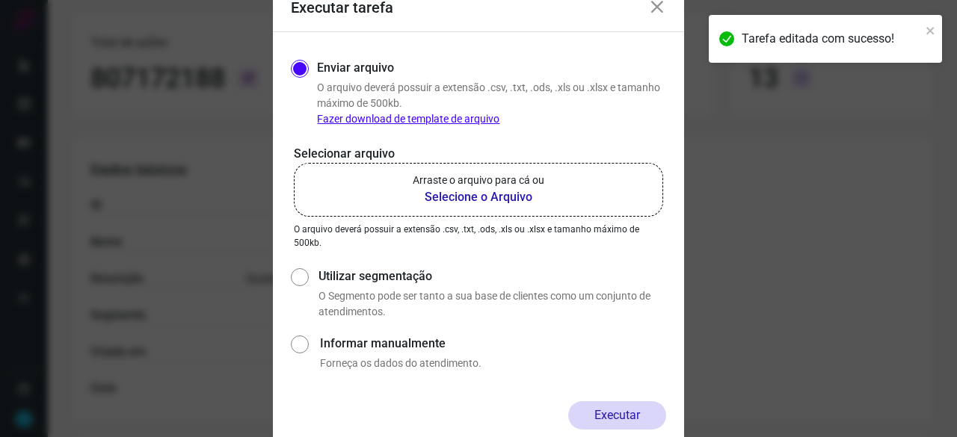
click at [457, 197] on b "Selecione o Arquivo" at bounding box center [479, 197] width 132 height 18
click at [0, 0] on input "Arraste o arquivo para cá ou Selecione o Arquivo" at bounding box center [0, 0] width 0 height 0
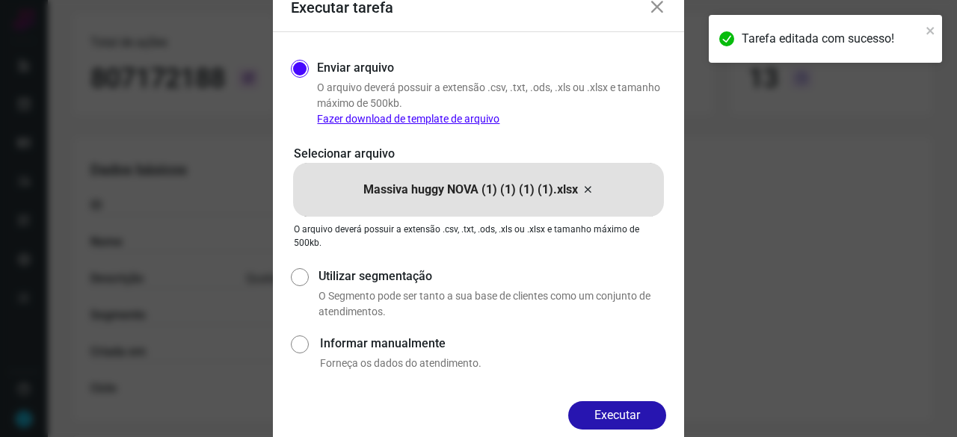
drag, startPoint x: 619, startPoint y: 414, endPoint x: 654, endPoint y: 420, distance: 34.9
click at [622, 414] on button "Executar" at bounding box center [617, 416] width 98 height 28
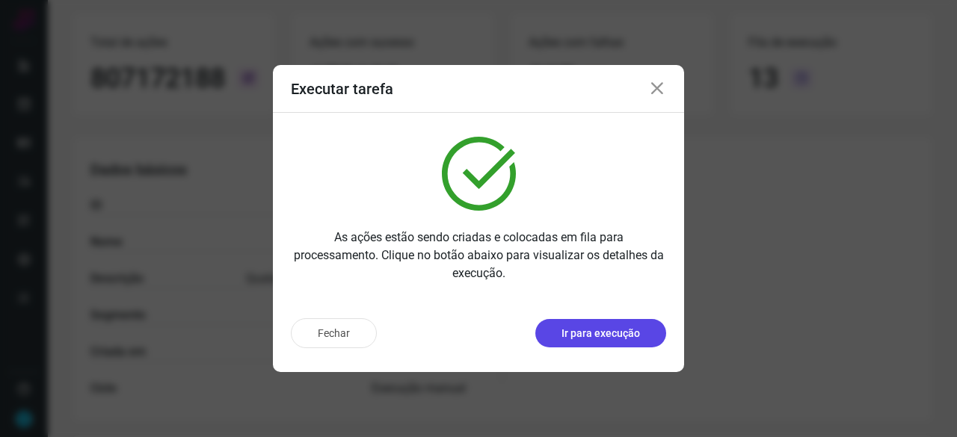
click at [624, 329] on p "Ir para execução" at bounding box center [601, 334] width 79 height 16
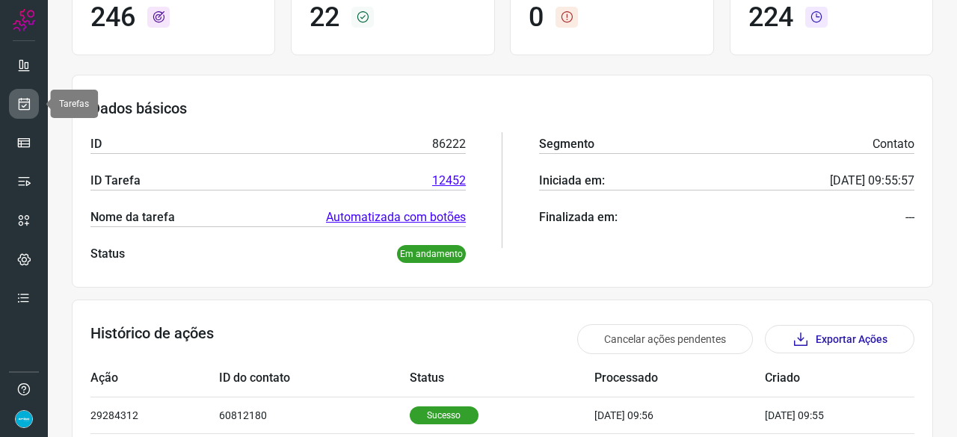
click at [26, 95] on link at bounding box center [24, 104] width 30 height 30
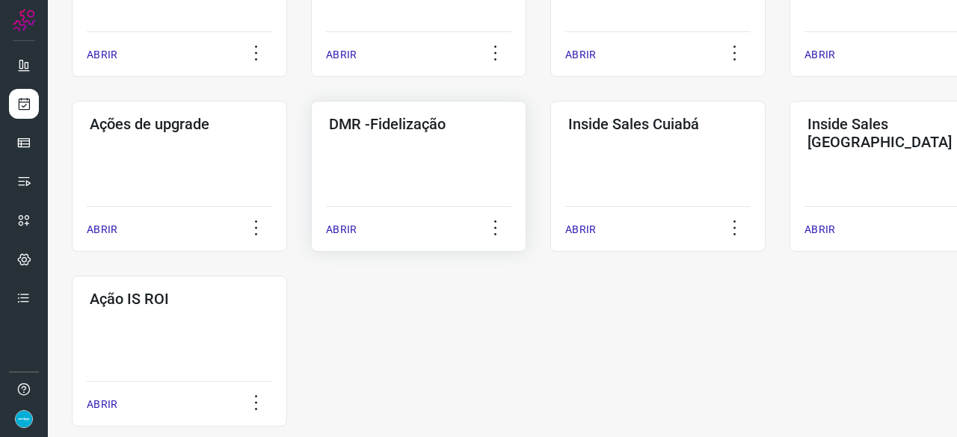
click at [343, 228] on p "ABRIR" at bounding box center [341, 230] width 31 height 16
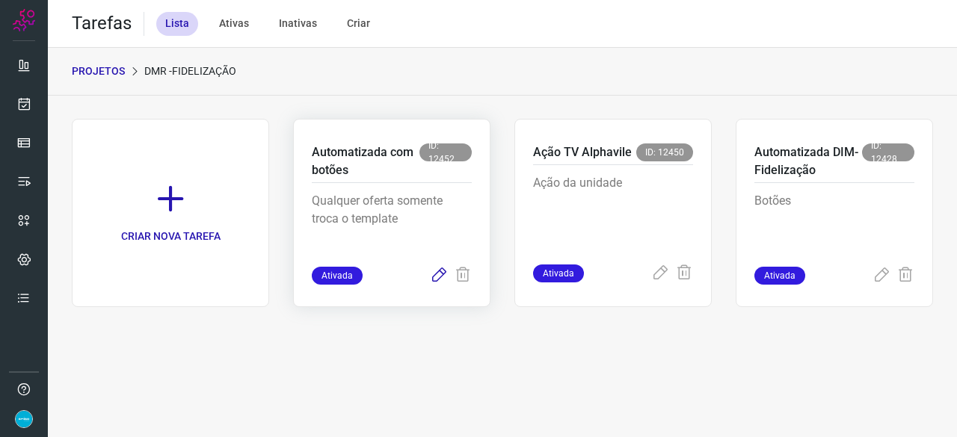
click at [443, 274] on icon at bounding box center [439, 276] width 18 height 18
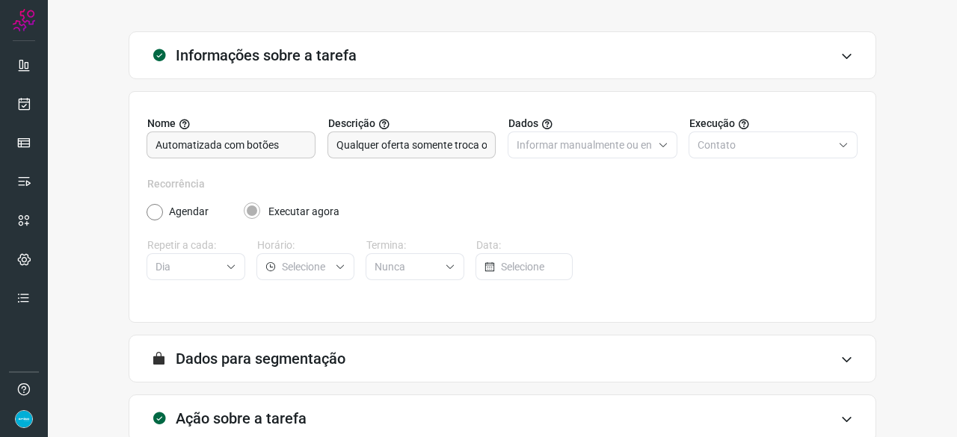
scroll to position [146, 0]
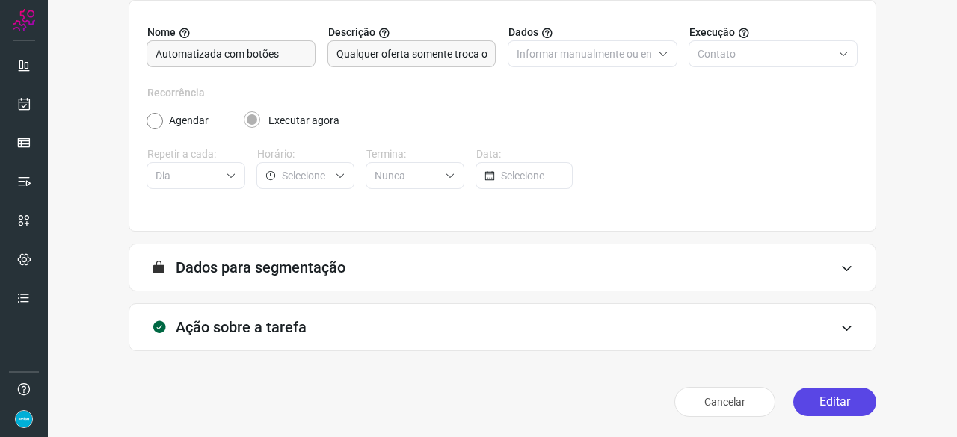
click at [838, 402] on button "Editar" at bounding box center [834, 402] width 83 height 28
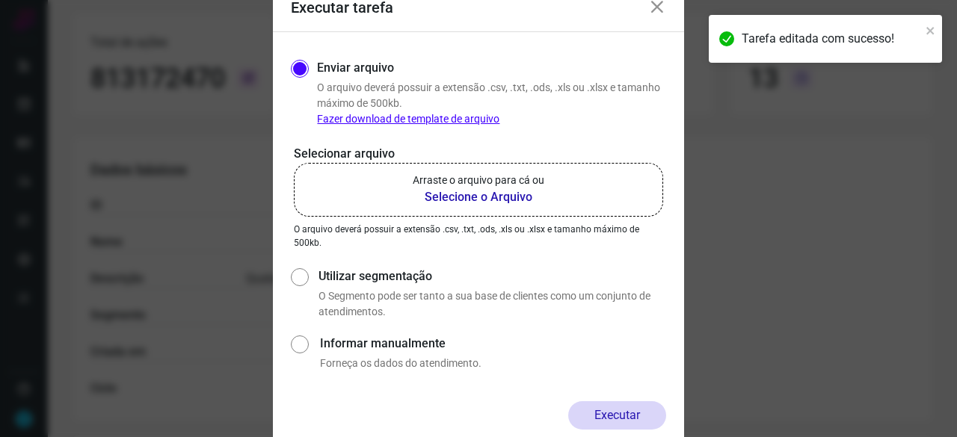
click at [470, 198] on b "Selecione o Arquivo" at bounding box center [479, 197] width 132 height 18
click at [0, 0] on input "Arraste o arquivo para cá ou Selecione o Arquivo" at bounding box center [0, 0] width 0 height 0
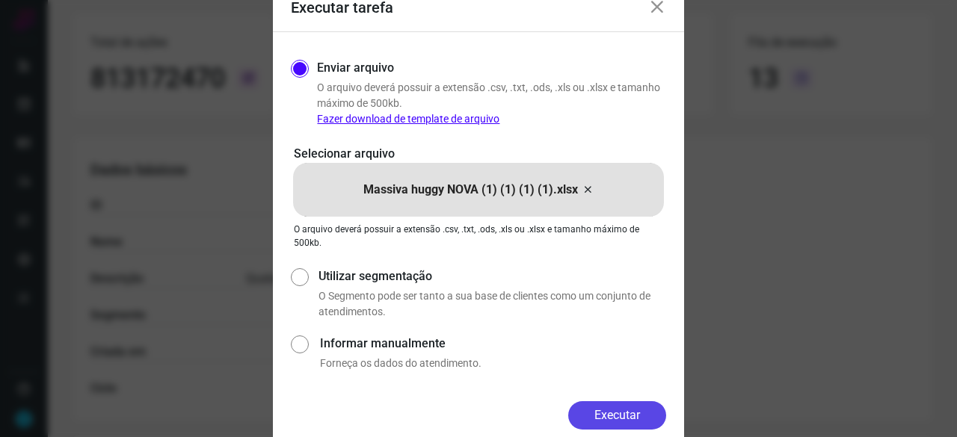
click at [628, 421] on button "Executar" at bounding box center [617, 416] width 98 height 28
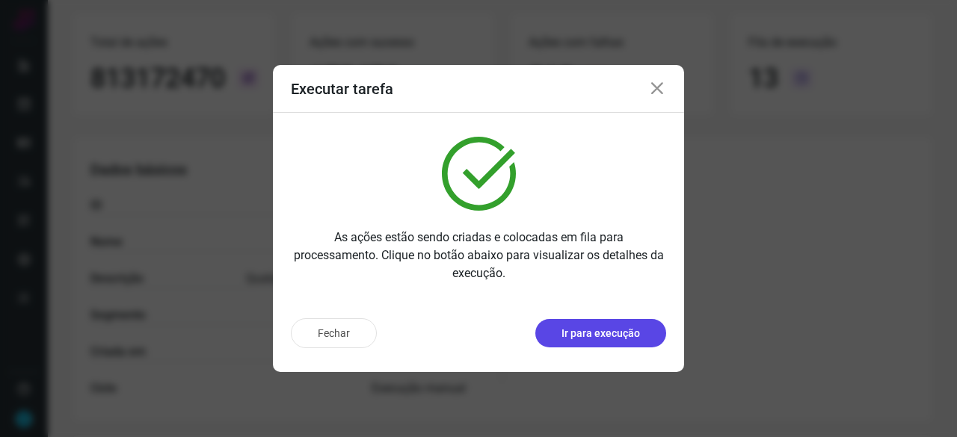
click at [625, 334] on p "Ir para execução" at bounding box center [601, 334] width 79 height 16
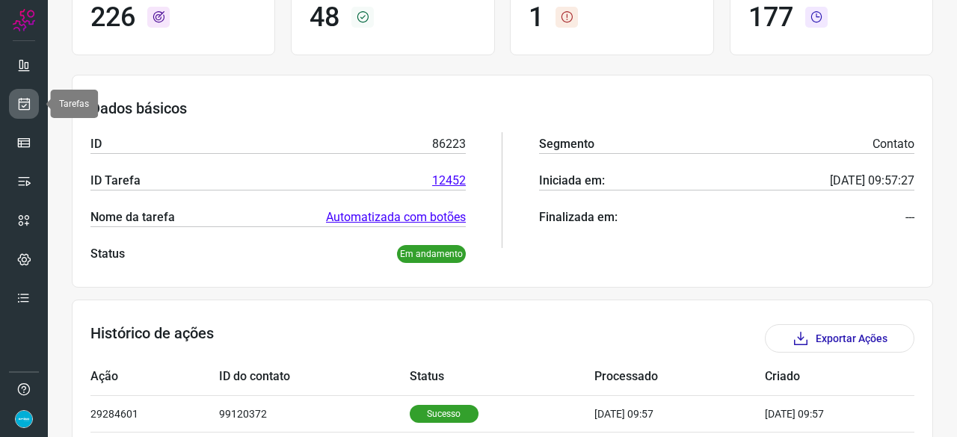
click at [30, 102] on icon at bounding box center [24, 103] width 16 height 15
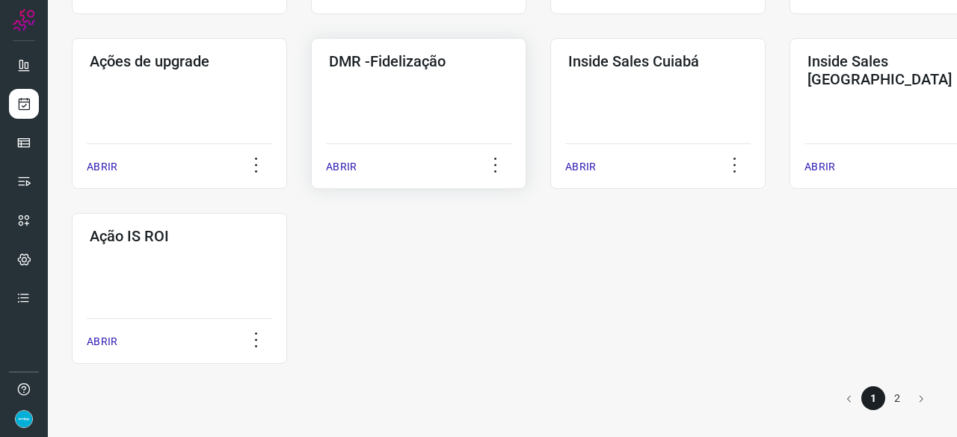
click at [334, 162] on p "ABRIR" at bounding box center [341, 167] width 31 height 16
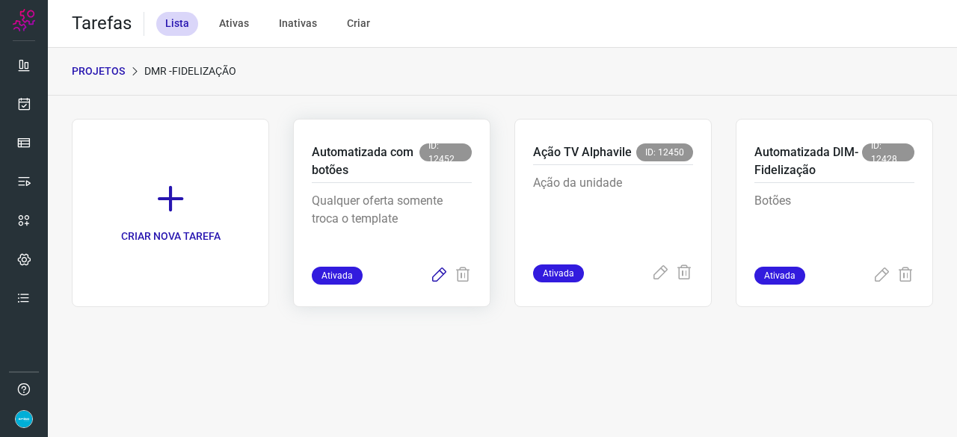
click at [437, 278] on icon at bounding box center [439, 276] width 18 height 18
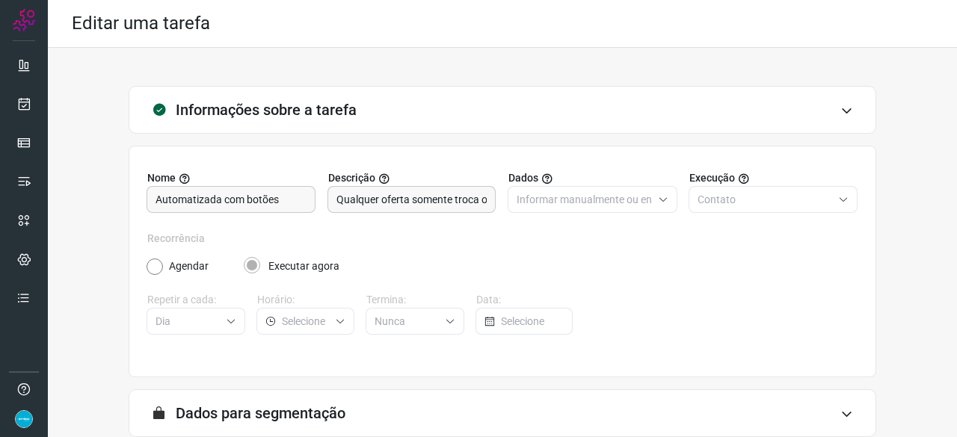
scroll to position [146, 0]
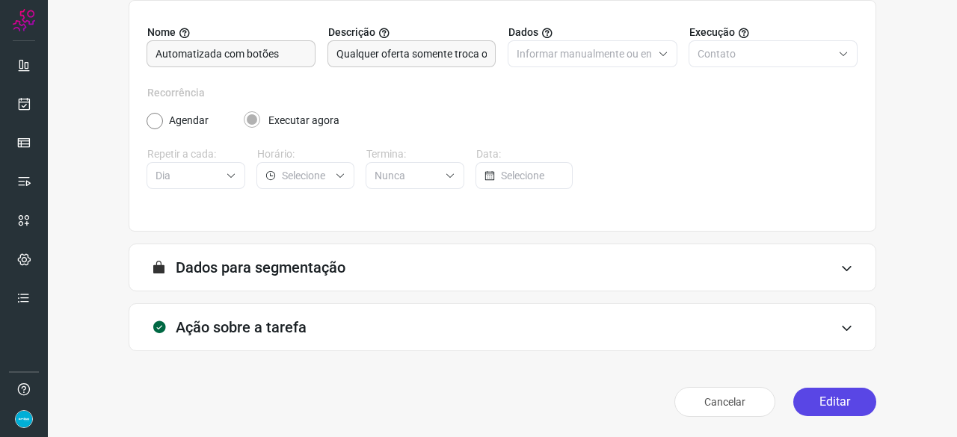
click at [828, 402] on button "Editar" at bounding box center [834, 402] width 83 height 28
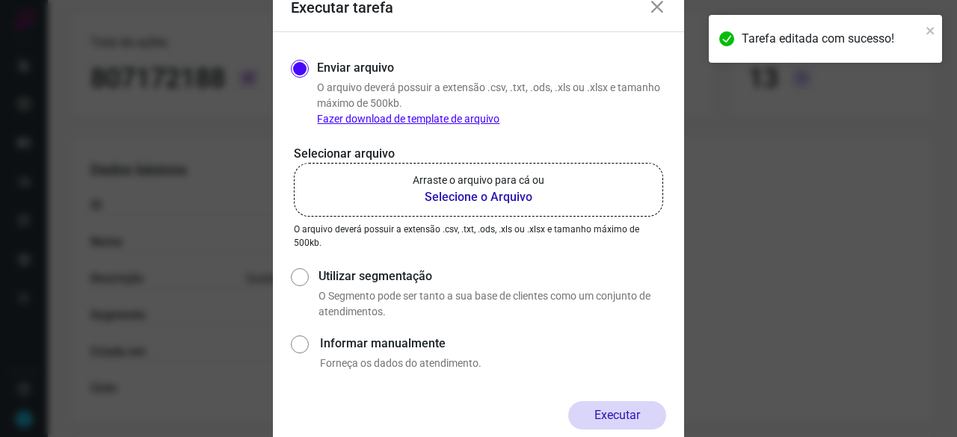
click at [452, 197] on b "Selecione o Arquivo" at bounding box center [479, 197] width 132 height 18
click at [0, 0] on input "Arraste o arquivo para cá ou Selecione o Arquivo" at bounding box center [0, 0] width 0 height 0
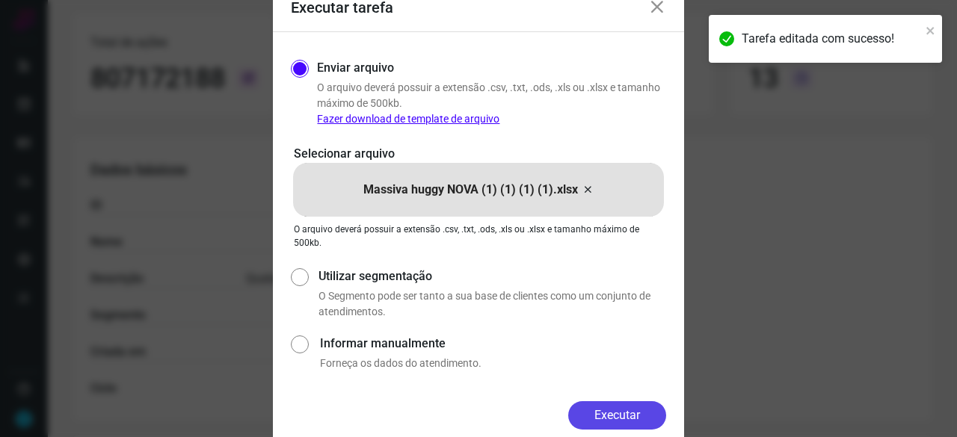
click at [636, 420] on button "Executar" at bounding box center [617, 416] width 98 height 28
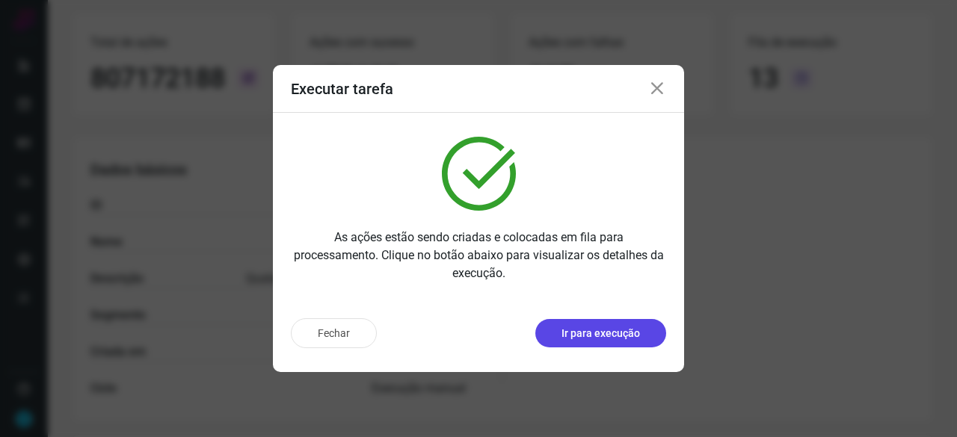
click at [577, 334] on p "Ir para execução" at bounding box center [601, 334] width 79 height 16
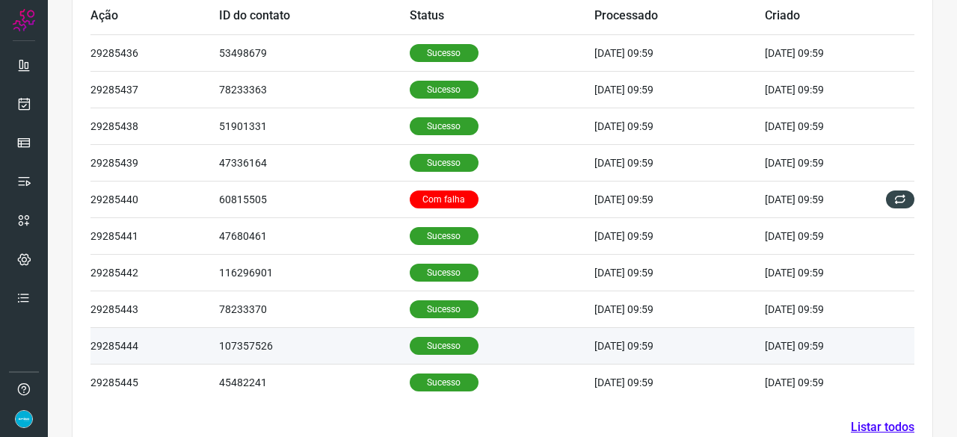
scroll to position [545, 0]
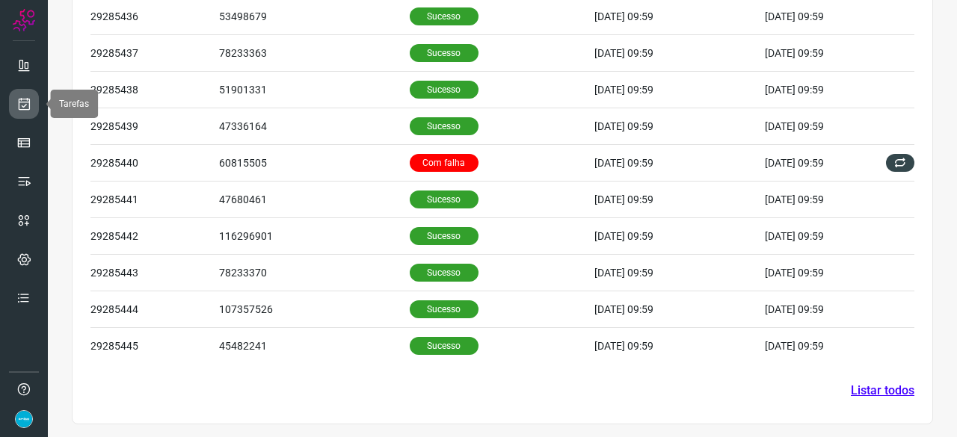
click at [28, 110] on icon at bounding box center [24, 103] width 16 height 15
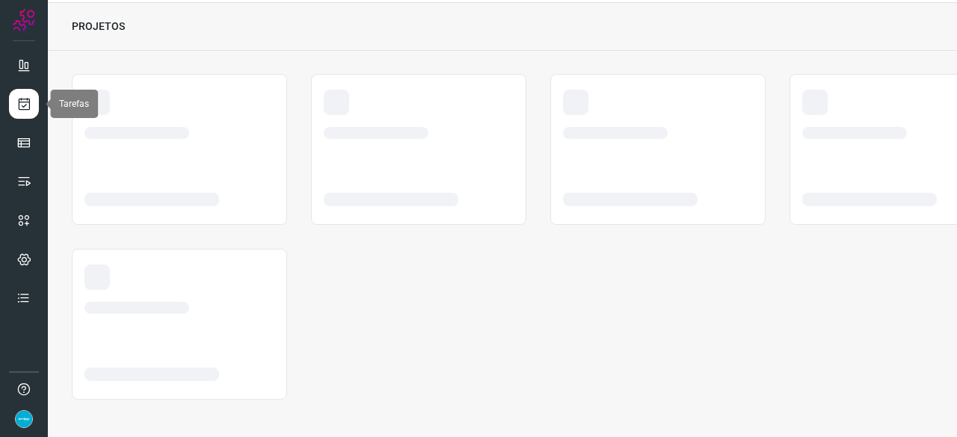
scroll to position [45, 0]
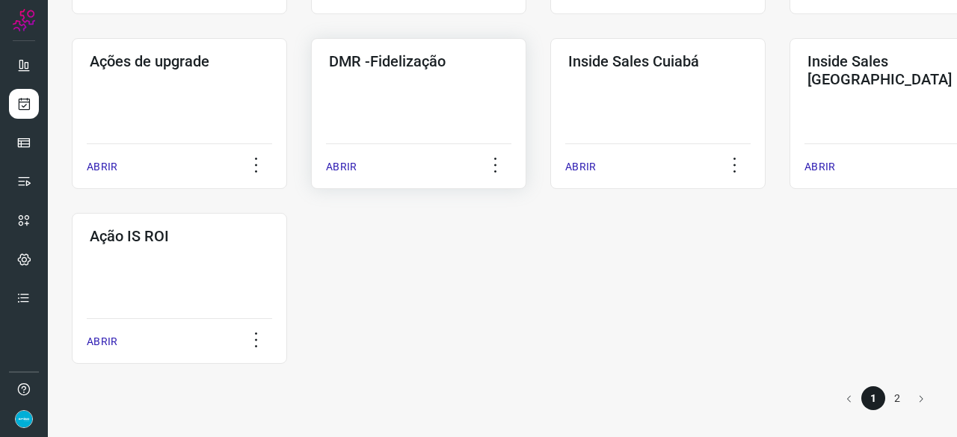
click at [340, 170] on p "ABRIR" at bounding box center [341, 167] width 31 height 16
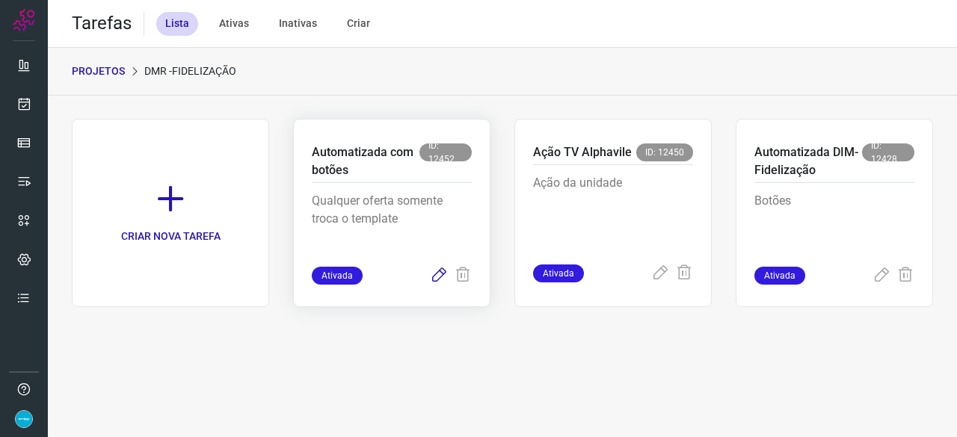
click at [437, 277] on icon at bounding box center [439, 276] width 18 height 18
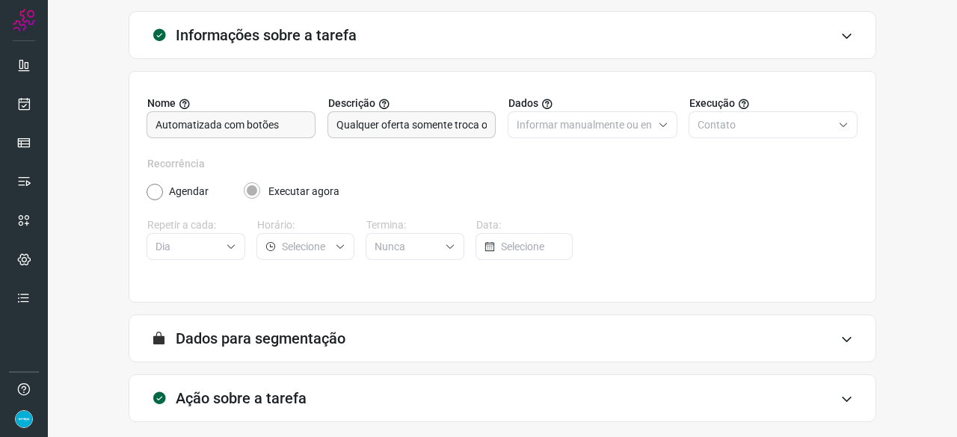
scroll to position [146, 0]
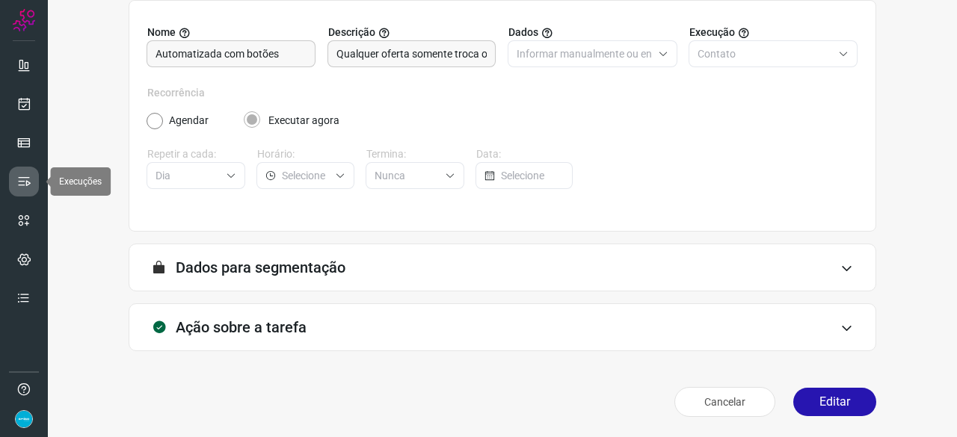
click at [28, 174] on icon at bounding box center [23, 181] width 15 height 15
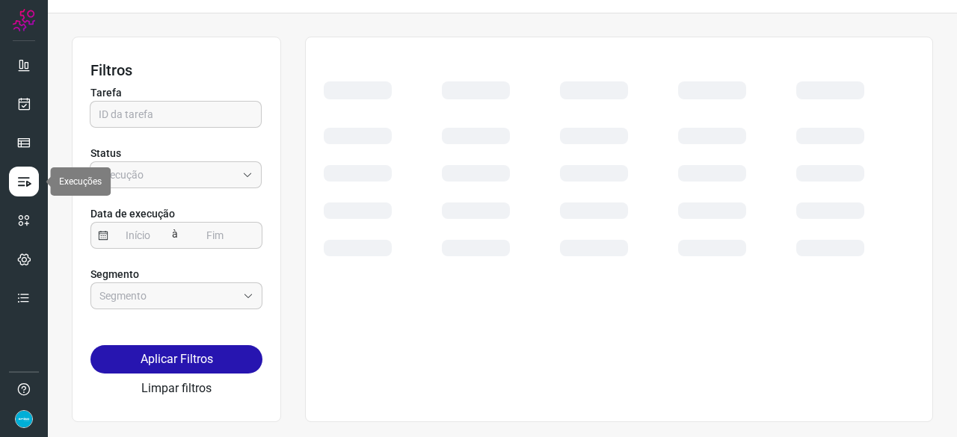
scroll to position [34, 0]
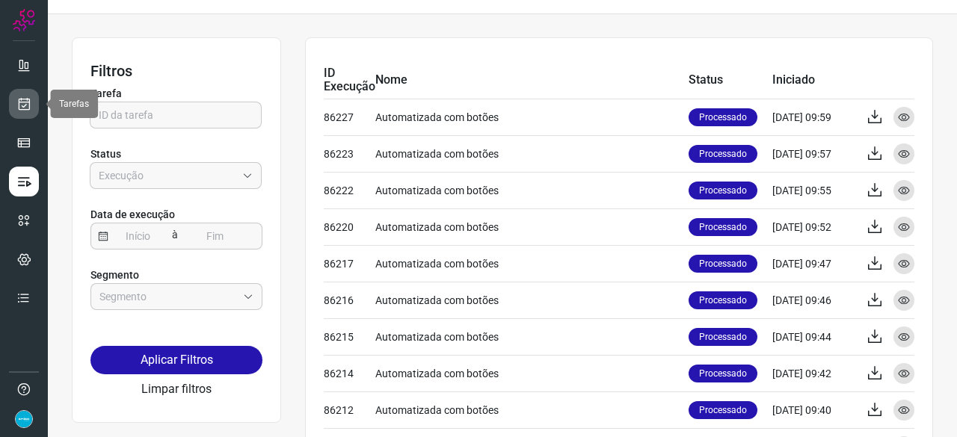
click at [20, 103] on icon at bounding box center [24, 103] width 16 height 15
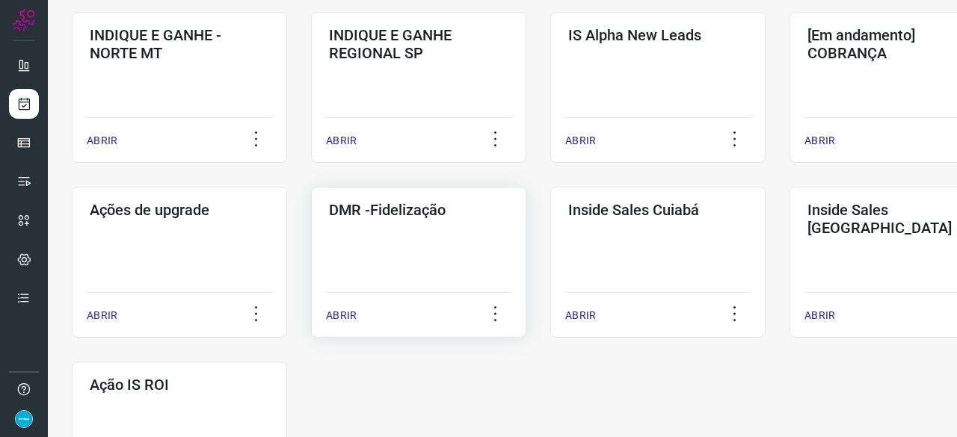
click at [341, 316] on p "ABRIR" at bounding box center [341, 316] width 31 height 16
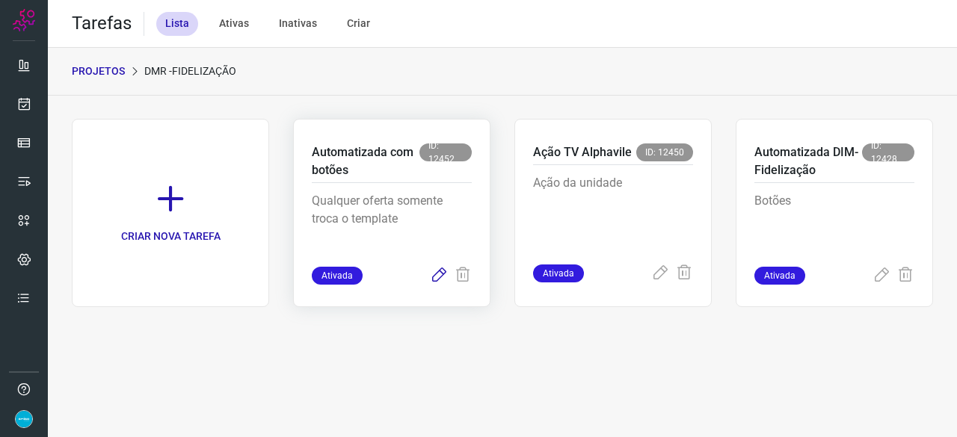
click at [436, 277] on icon at bounding box center [439, 276] width 18 height 18
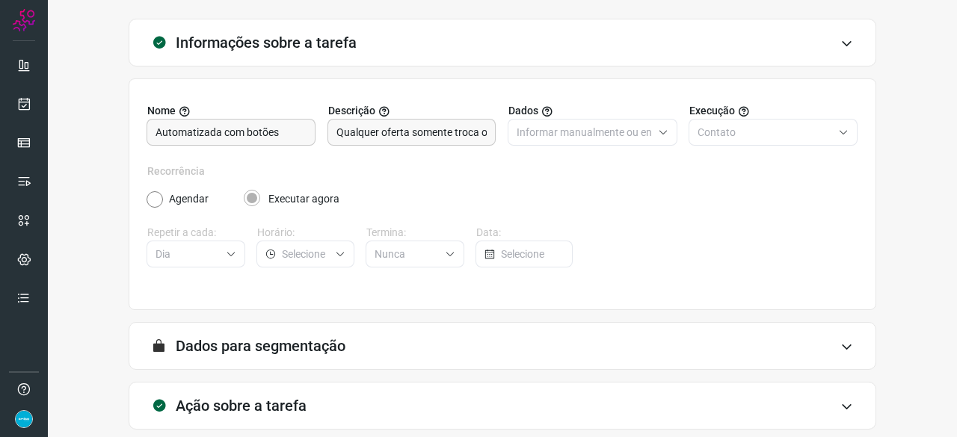
scroll to position [146, 0]
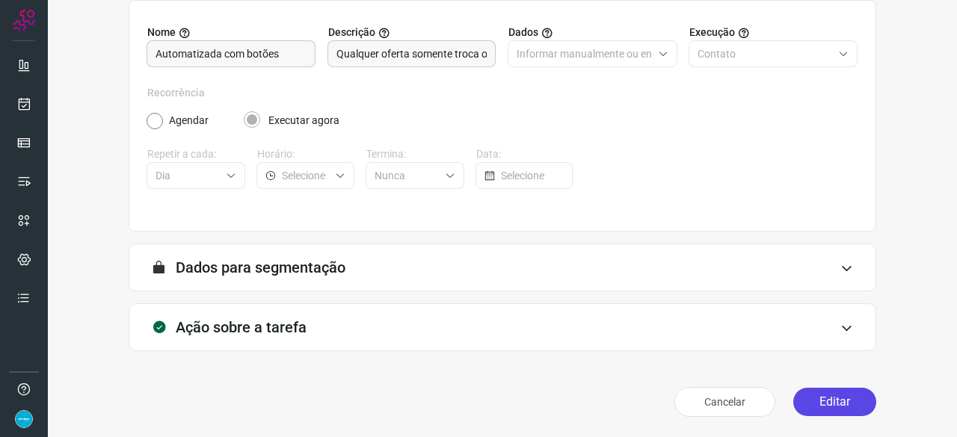
click at [827, 403] on button "Editar" at bounding box center [834, 402] width 83 height 28
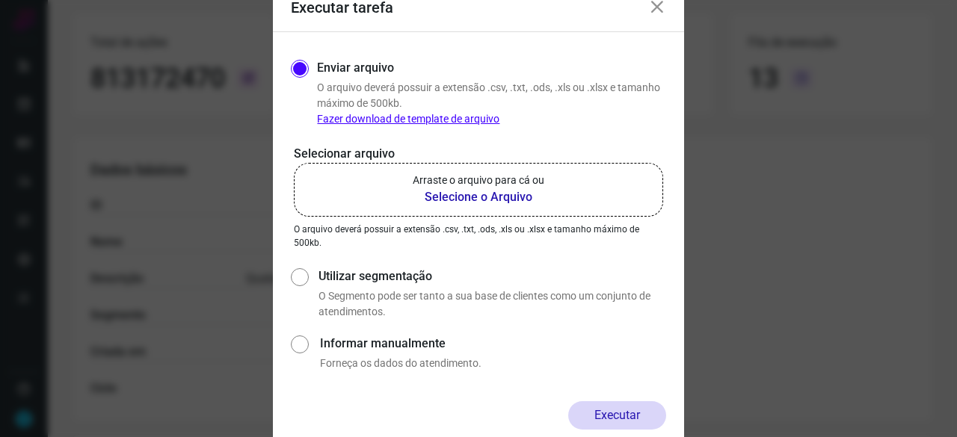
click at [475, 200] on b "Selecione o Arquivo" at bounding box center [479, 197] width 132 height 18
click at [0, 0] on input "Arraste o arquivo para cá ou Selecione o Arquivo" at bounding box center [0, 0] width 0 height 0
click at [482, 198] on b "Selecione o Arquivo" at bounding box center [479, 197] width 132 height 18
click at [0, 0] on input "Arraste o arquivo para cá ou Selecione o Arquivo" at bounding box center [0, 0] width 0 height 0
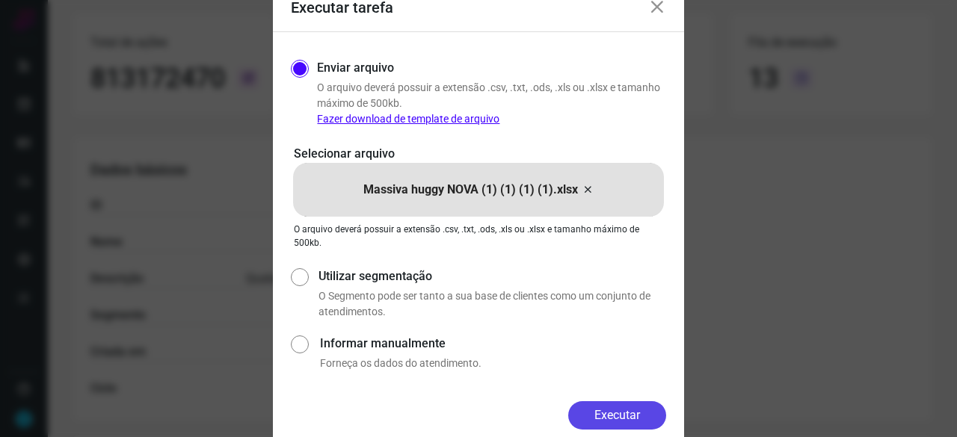
click at [619, 417] on button "Executar" at bounding box center [617, 416] width 98 height 28
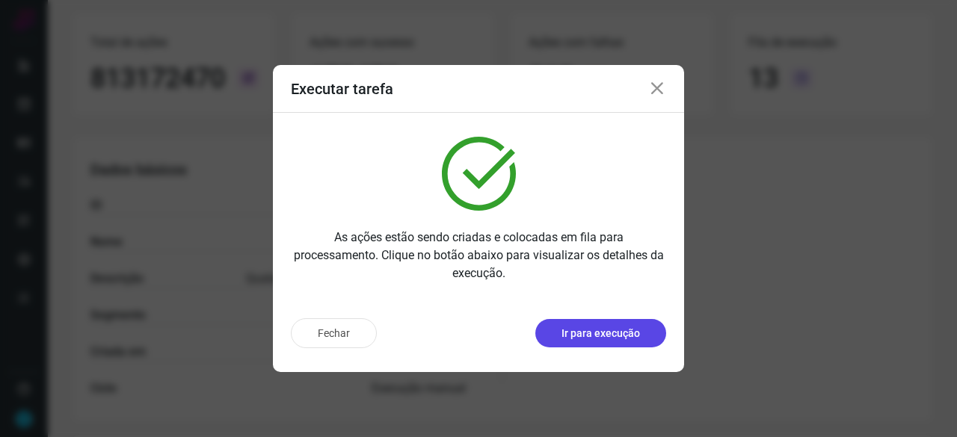
click at [615, 332] on p "Ir para execução" at bounding box center [601, 334] width 79 height 16
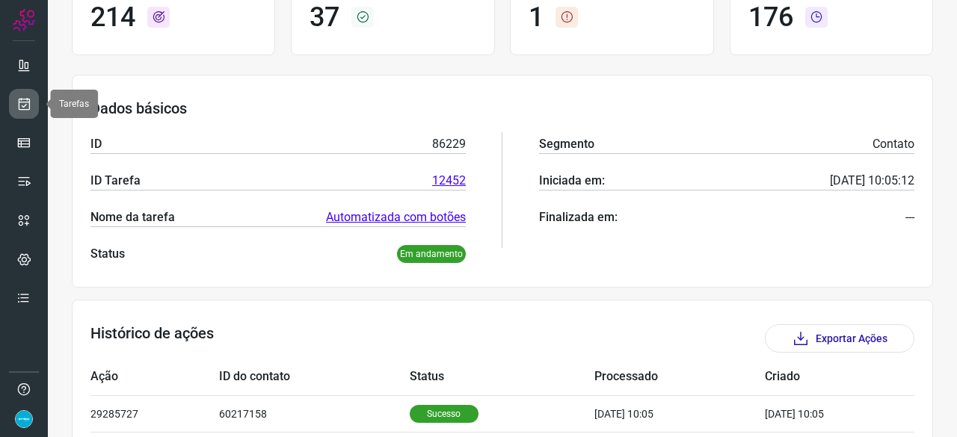
click at [19, 99] on icon at bounding box center [24, 103] width 16 height 15
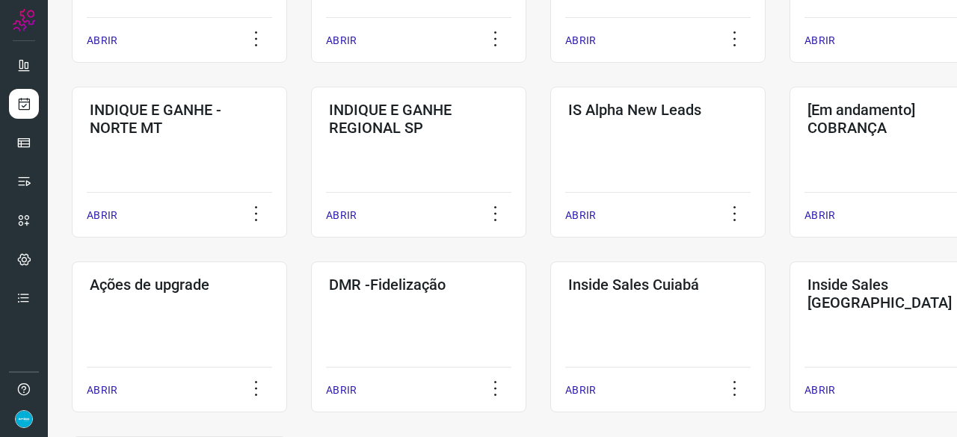
scroll to position [718, 0]
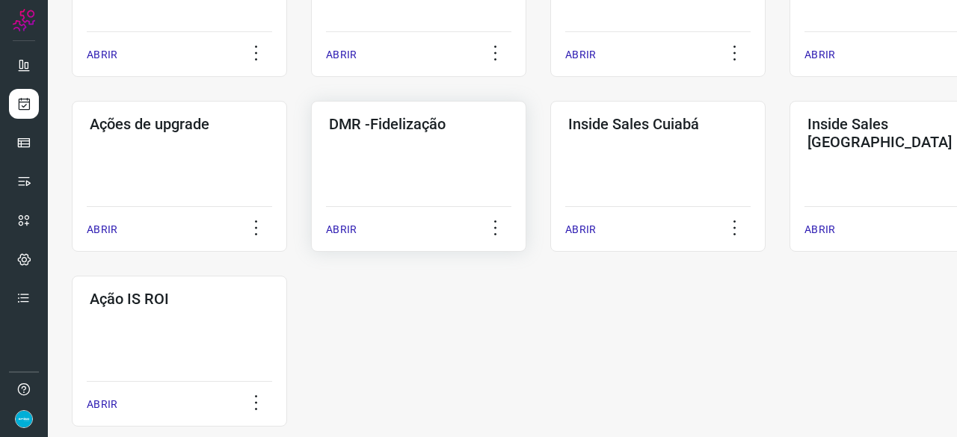
click at [344, 229] on p "ABRIR" at bounding box center [341, 230] width 31 height 16
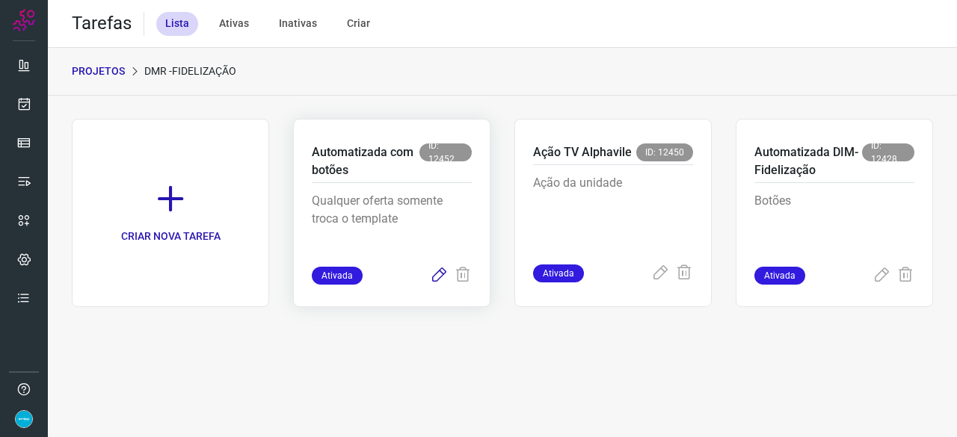
click at [438, 278] on icon at bounding box center [439, 276] width 18 height 18
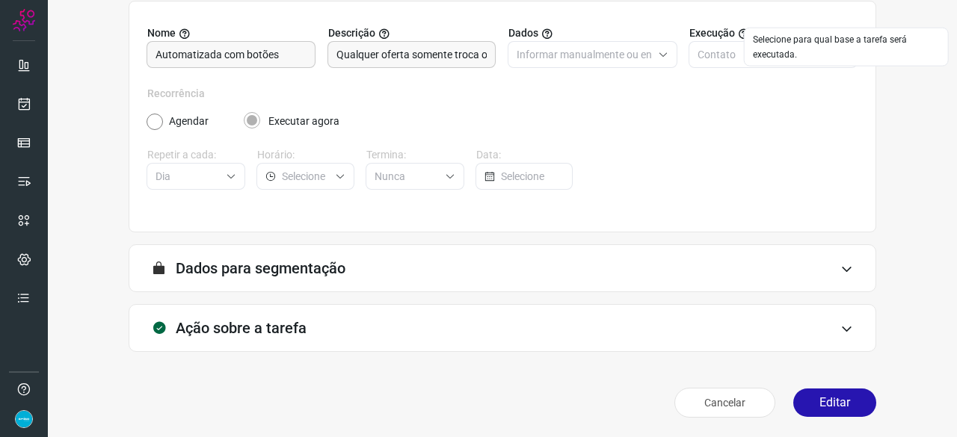
scroll to position [146, 0]
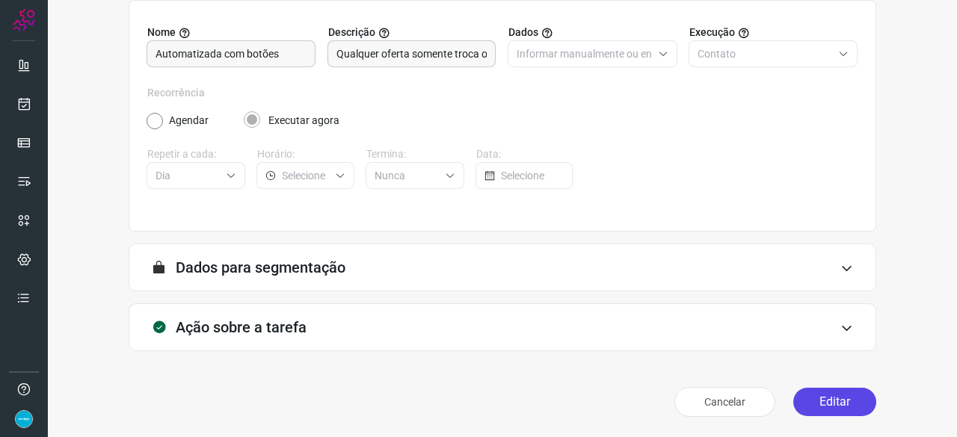
click at [820, 405] on button "Editar" at bounding box center [834, 402] width 83 height 28
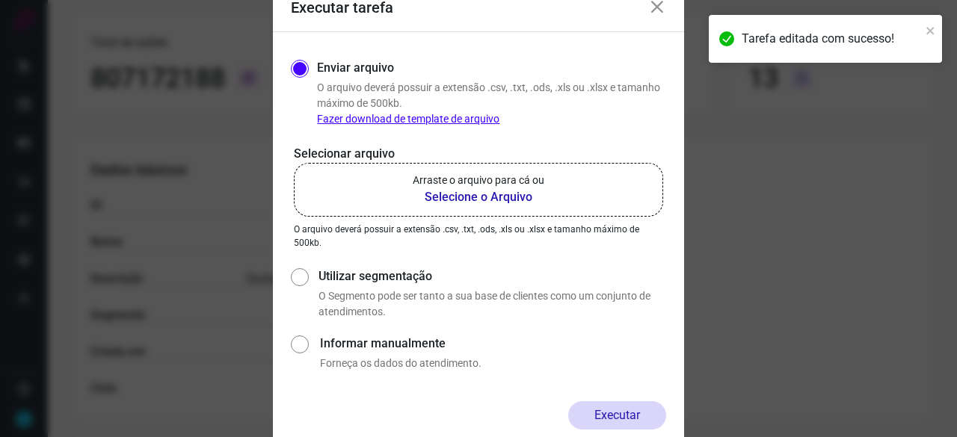
click at [489, 194] on b "Selecione o Arquivo" at bounding box center [479, 197] width 132 height 18
click at [0, 0] on input "Arraste o arquivo para cá ou Selecione o Arquivo" at bounding box center [0, 0] width 0 height 0
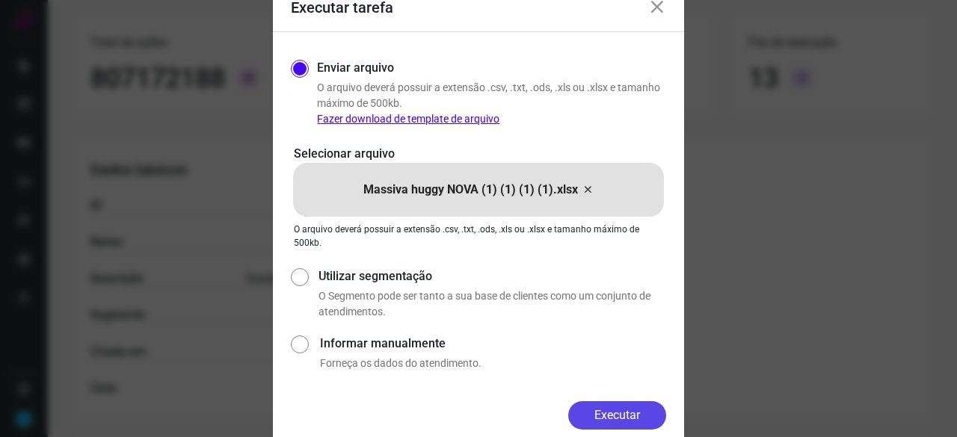
click at [626, 422] on button "Executar" at bounding box center [617, 416] width 98 height 28
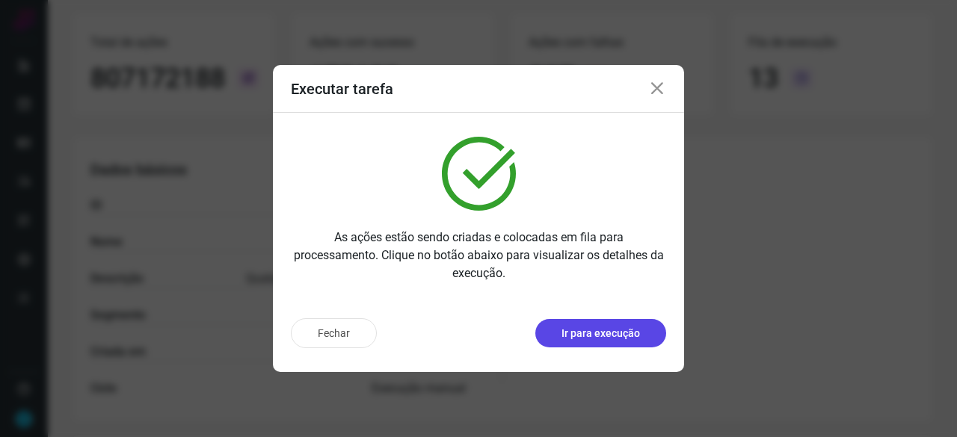
click at [606, 328] on p "Ir para execução" at bounding box center [601, 334] width 79 height 16
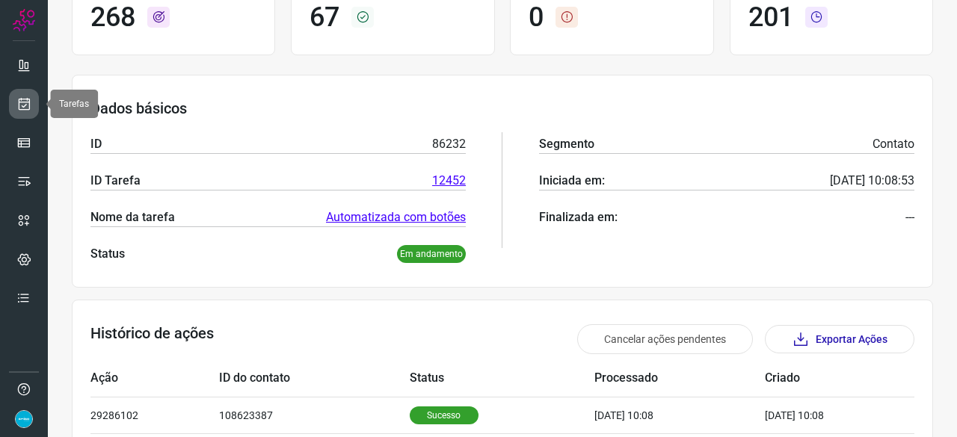
click at [21, 105] on icon at bounding box center [24, 103] width 16 height 15
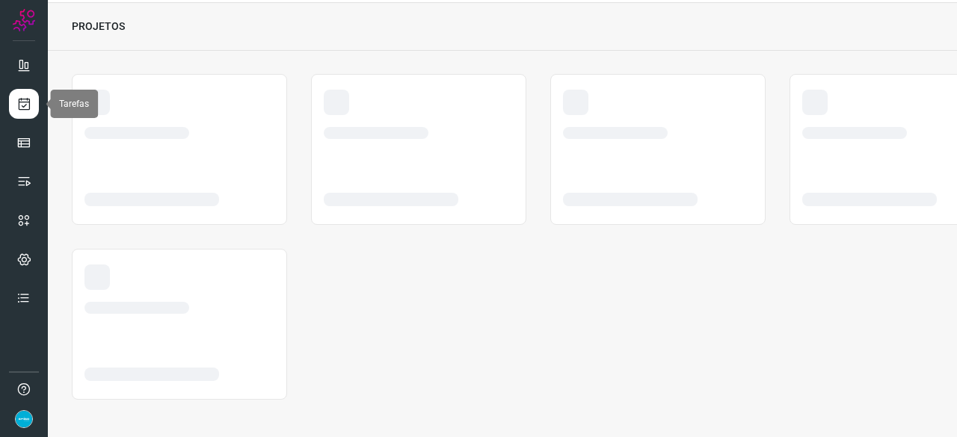
scroll to position [45, 0]
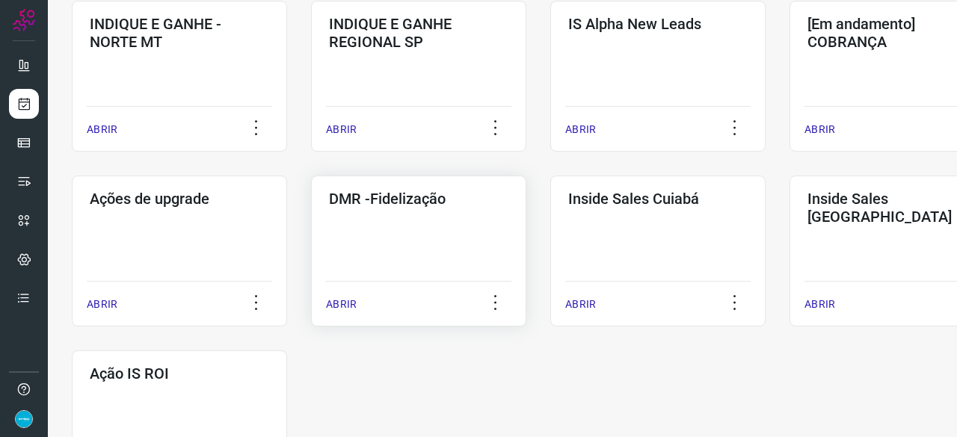
click at [334, 309] on p "ABRIR" at bounding box center [341, 305] width 31 height 16
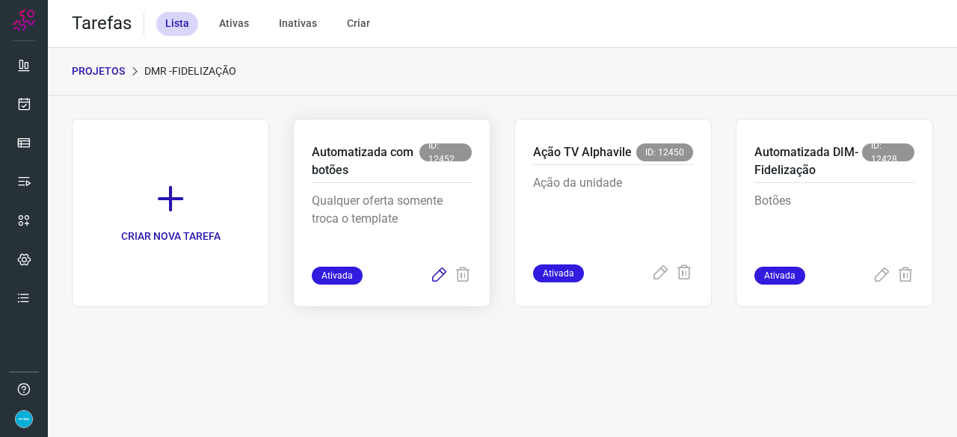
click at [437, 277] on icon at bounding box center [439, 276] width 18 height 18
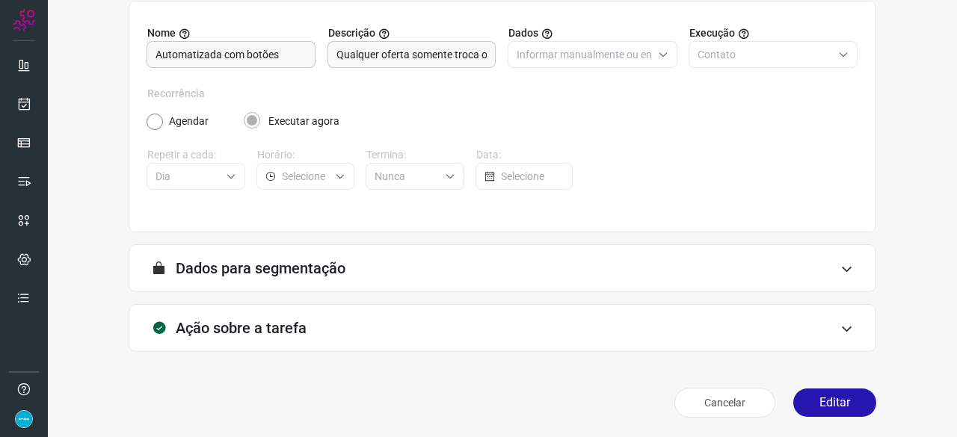
scroll to position [146, 0]
click at [847, 398] on button "Editar" at bounding box center [834, 402] width 83 height 28
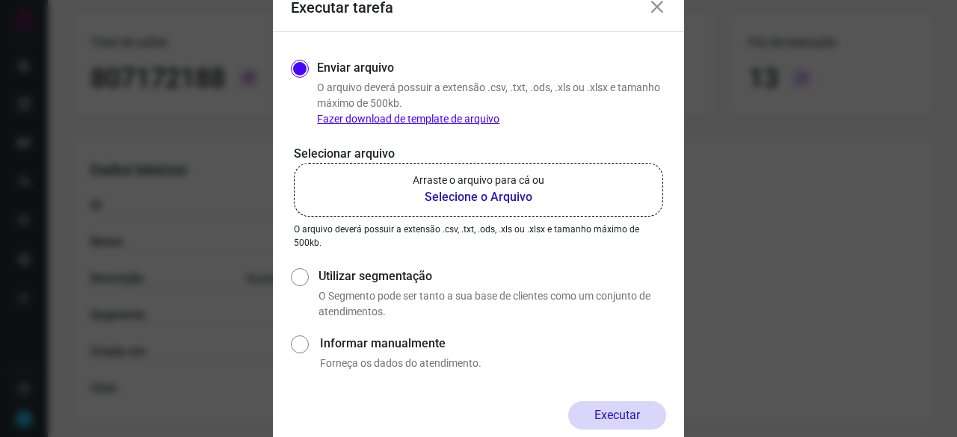
click at [658, 7] on icon at bounding box center [657, 8] width 18 height 18
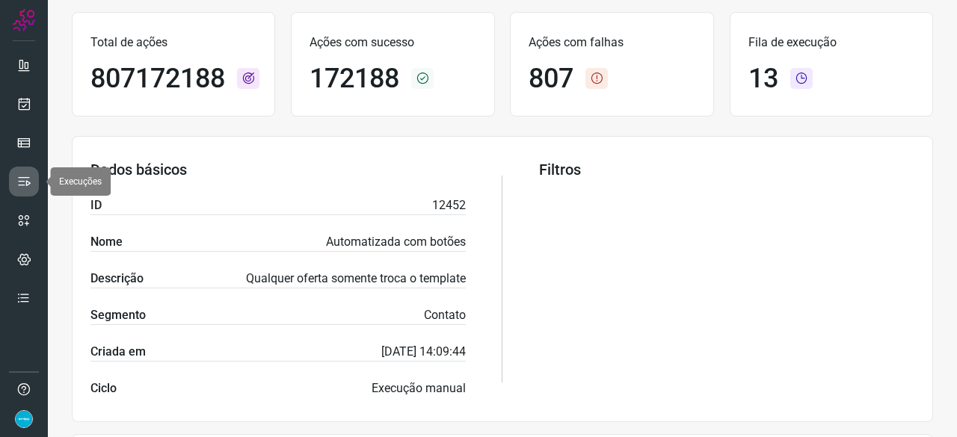
click at [27, 178] on icon at bounding box center [23, 181] width 15 height 15
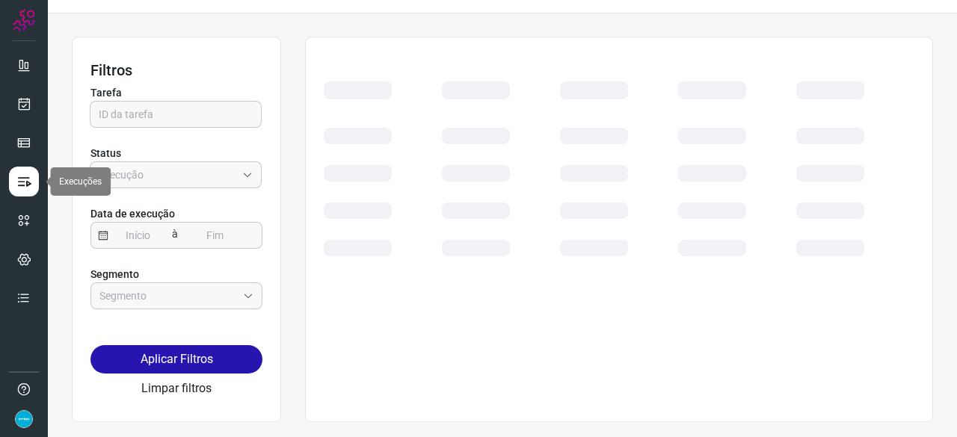
scroll to position [34, 0]
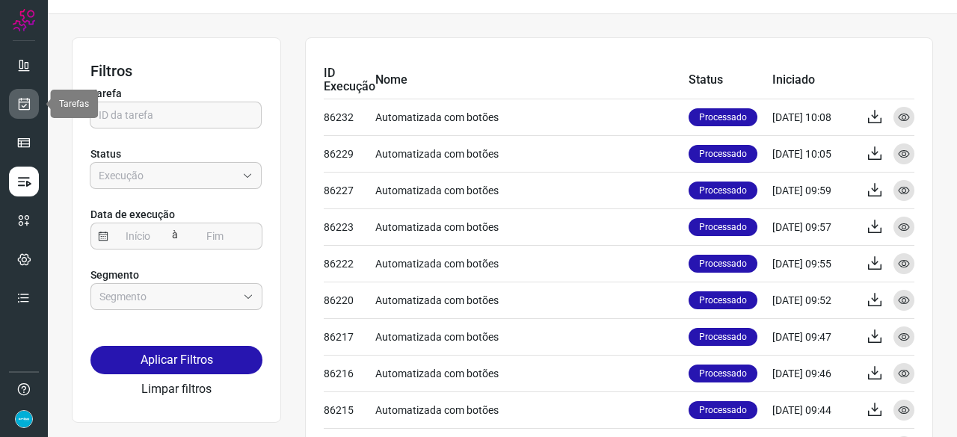
click at [28, 99] on icon at bounding box center [24, 103] width 16 height 15
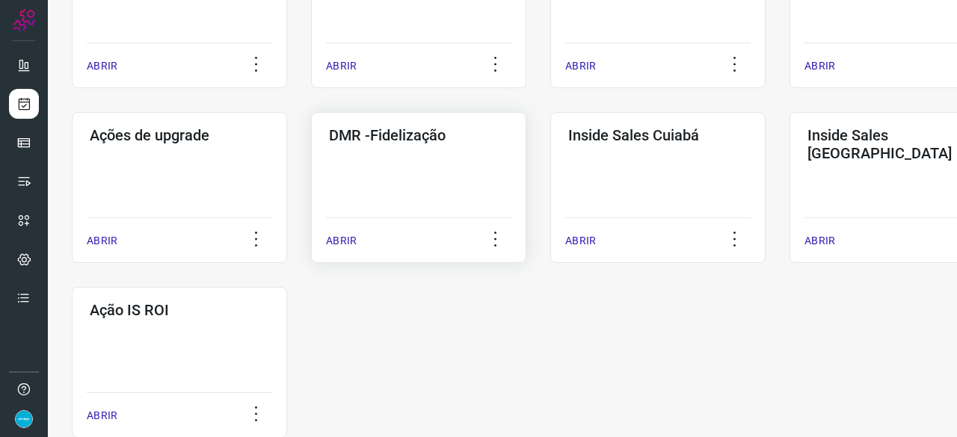
click at [342, 236] on p "ABRIR" at bounding box center [341, 241] width 31 height 16
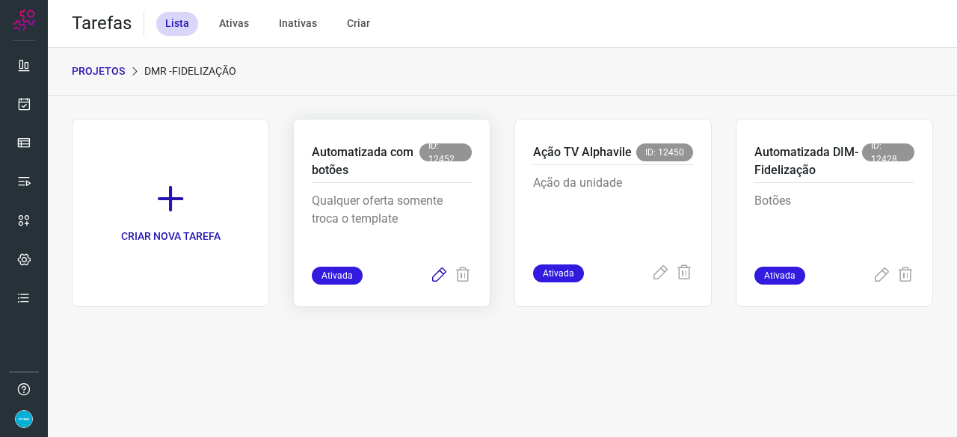
click at [438, 278] on icon at bounding box center [439, 276] width 18 height 18
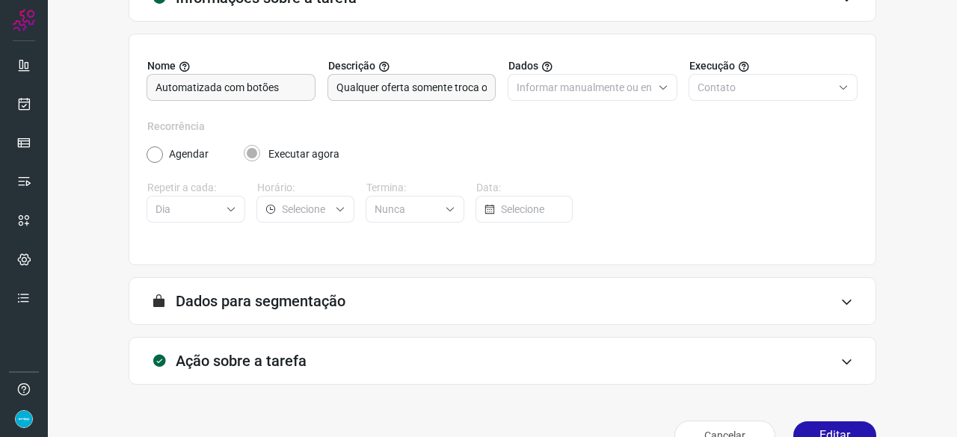
scroll to position [146, 0]
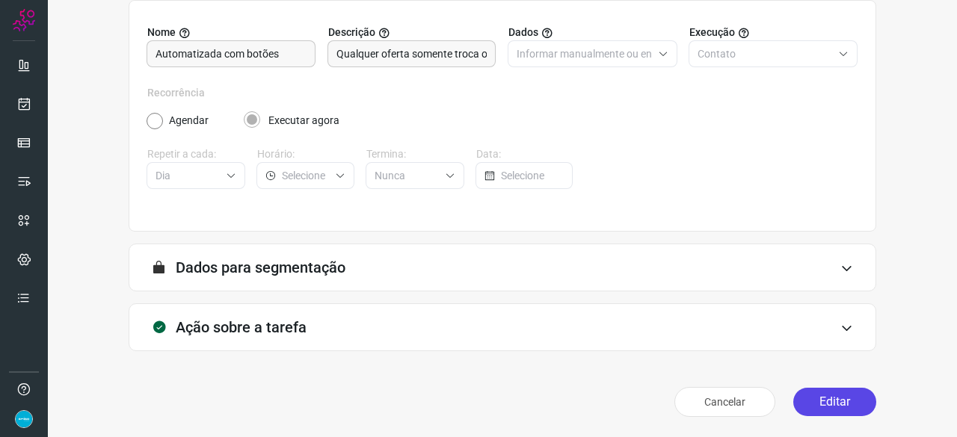
click at [823, 400] on button "Editar" at bounding box center [834, 402] width 83 height 28
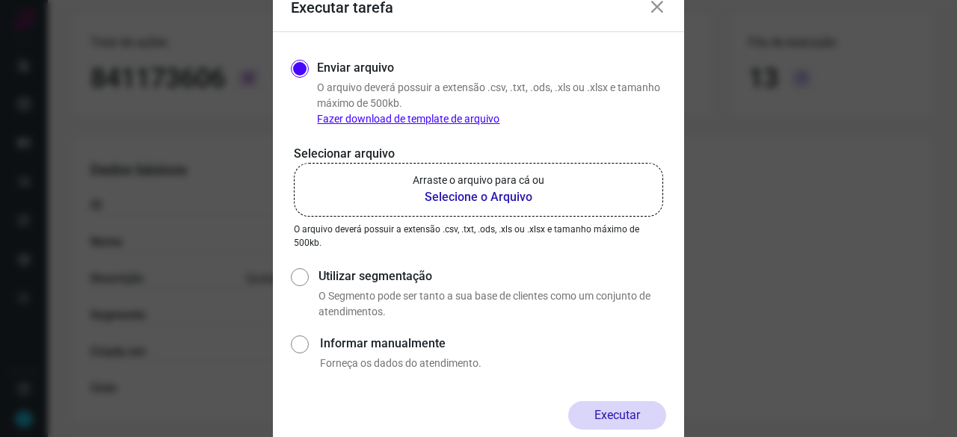
click at [488, 197] on b "Selecione o Arquivo" at bounding box center [479, 197] width 132 height 18
click at [0, 0] on input "Arraste o arquivo para cá ou Selecione o Arquivo" at bounding box center [0, 0] width 0 height 0
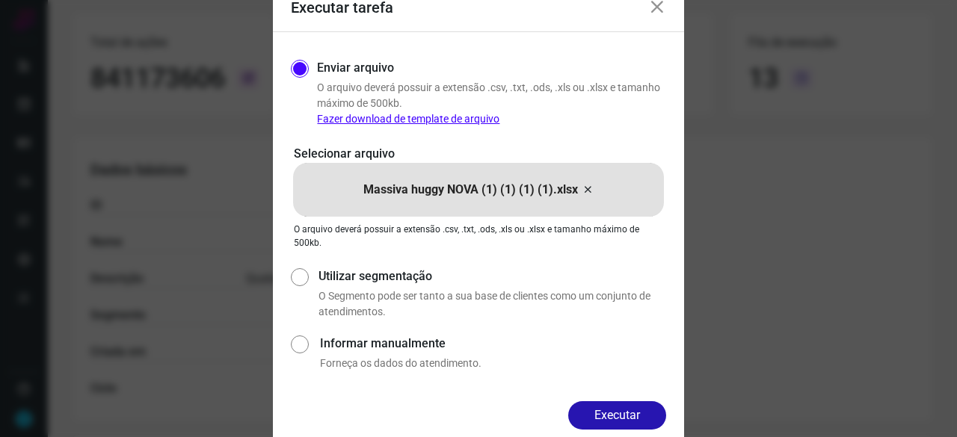
drag, startPoint x: 613, startPoint y: 418, endPoint x: 618, endPoint y: 381, distance: 36.9
click at [613, 417] on button "Executar" at bounding box center [617, 416] width 98 height 28
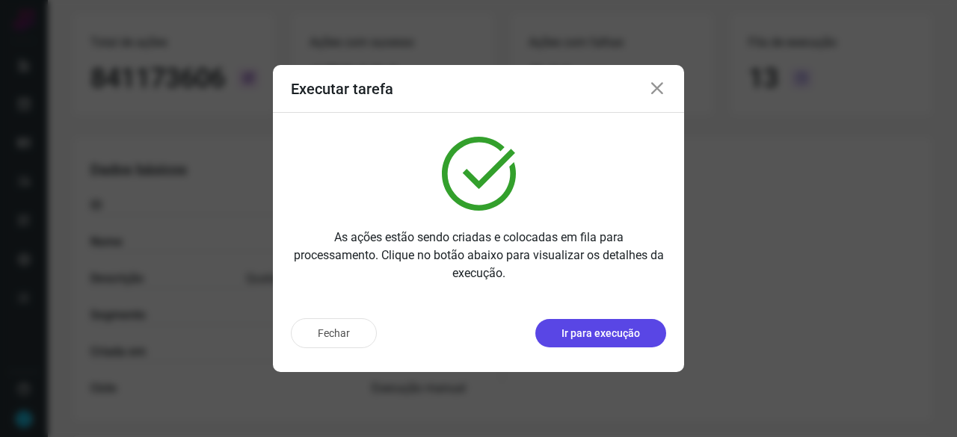
click at [564, 337] on p "Ir para execução" at bounding box center [601, 334] width 79 height 16
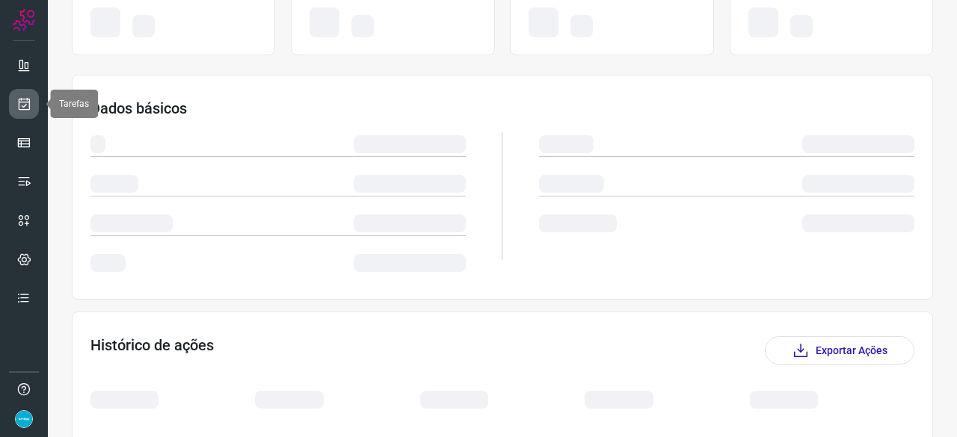
click at [28, 102] on icon at bounding box center [24, 103] width 16 height 15
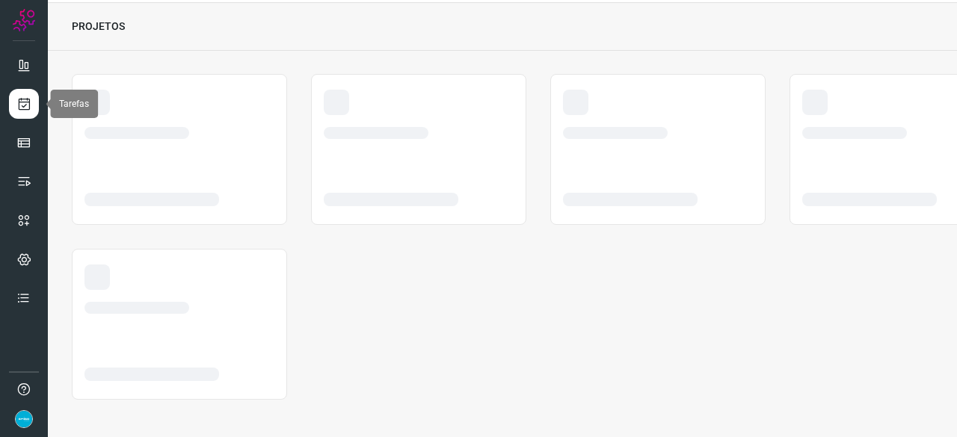
scroll to position [45, 0]
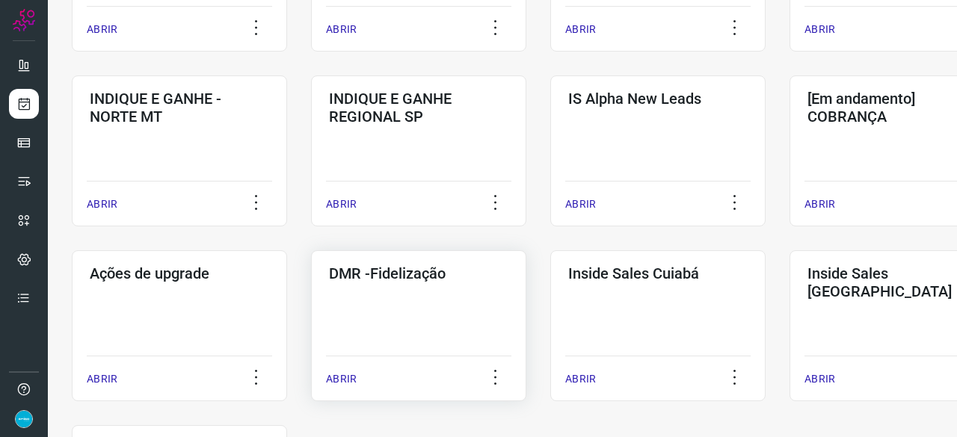
click at [344, 378] on p "ABRIR" at bounding box center [341, 380] width 31 height 16
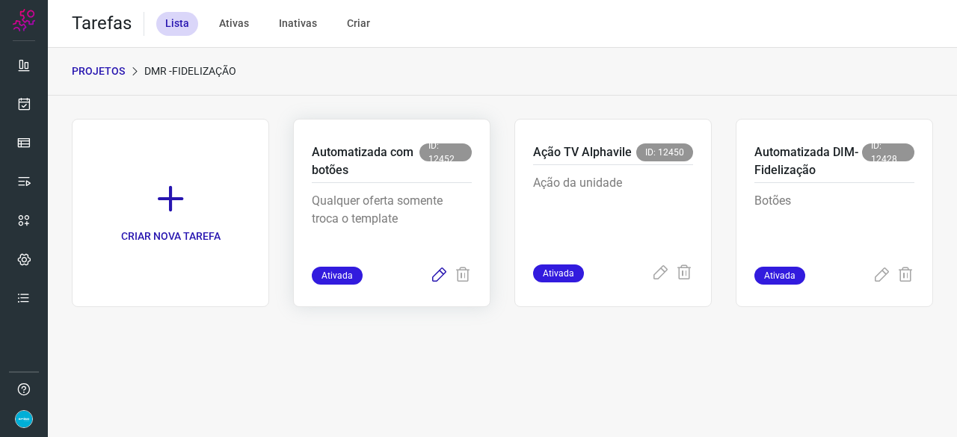
click at [442, 274] on icon at bounding box center [439, 276] width 18 height 18
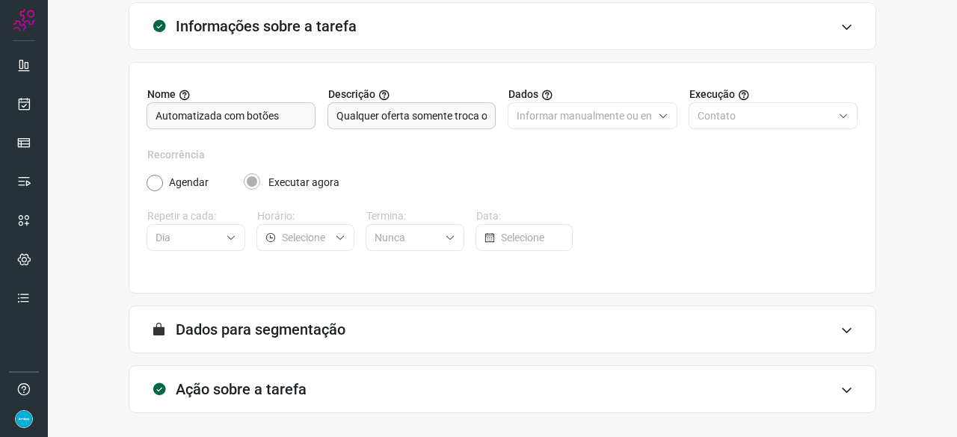
scroll to position [146, 0]
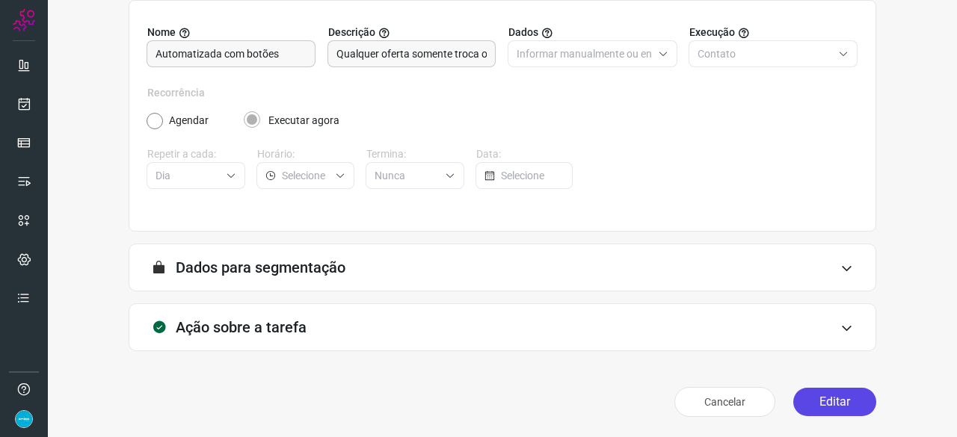
click at [834, 402] on button "Editar" at bounding box center [834, 402] width 83 height 28
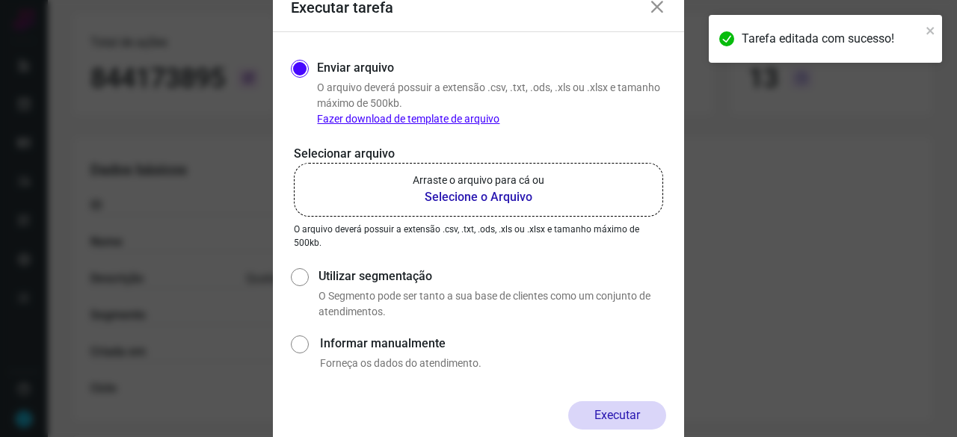
click at [485, 195] on b "Selecione o Arquivo" at bounding box center [479, 197] width 132 height 18
click at [0, 0] on input "Arraste o arquivo para cá ou Selecione o Arquivo" at bounding box center [0, 0] width 0 height 0
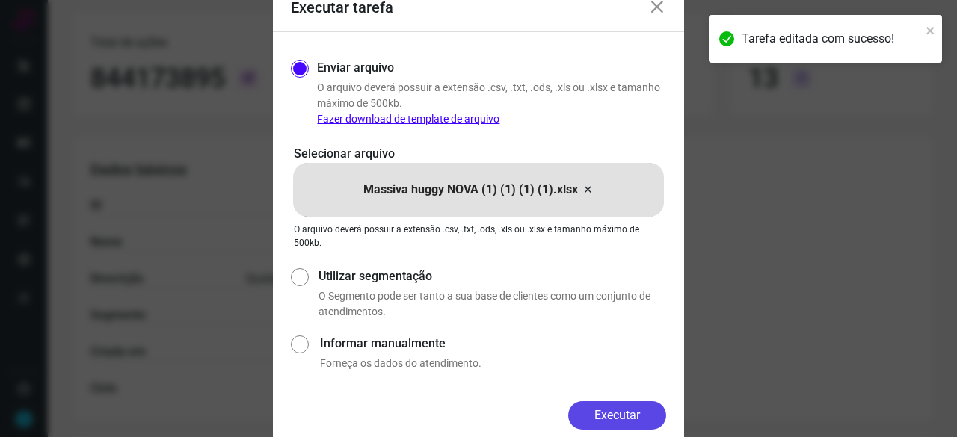
click at [660, 414] on button "Executar" at bounding box center [617, 416] width 98 height 28
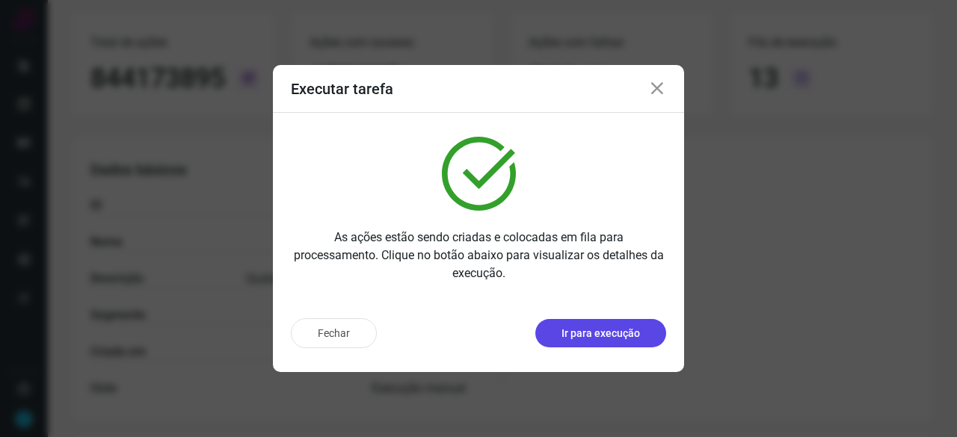
click at [589, 339] on p "Ir para execução" at bounding box center [601, 334] width 79 height 16
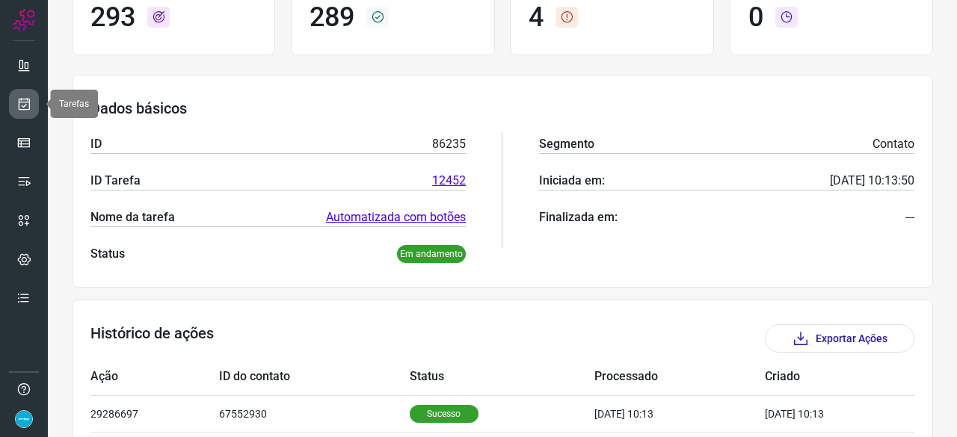
click at [22, 98] on icon at bounding box center [24, 103] width 16 height 15
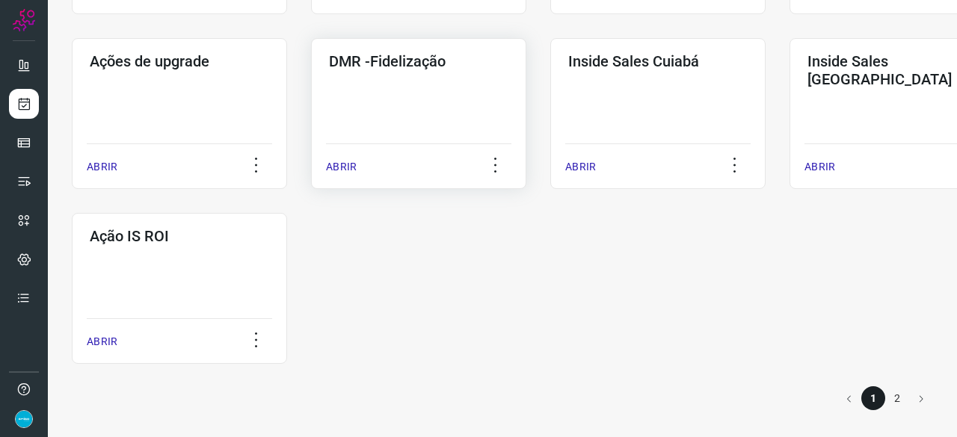
click at [340, 167] on p "ABRIR" at bounding box center [341, 167] width 31 height 16
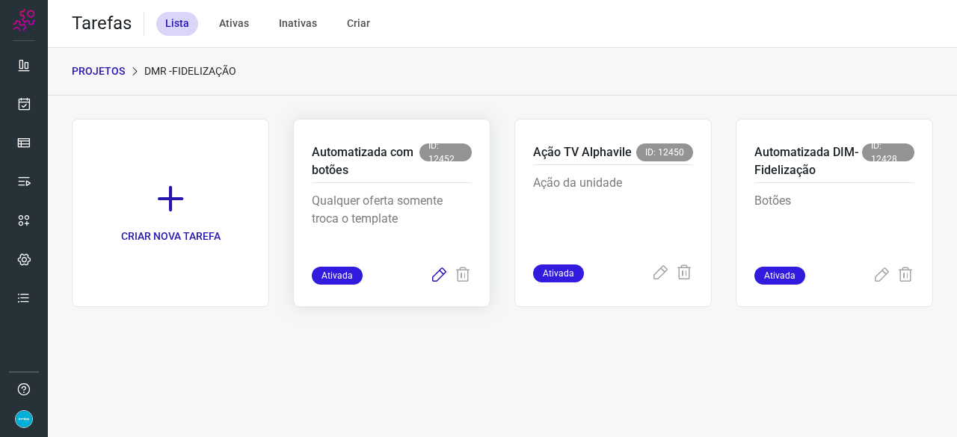
click at [441, 271] on icon at bounding box center [439, 276] width 18 height 18
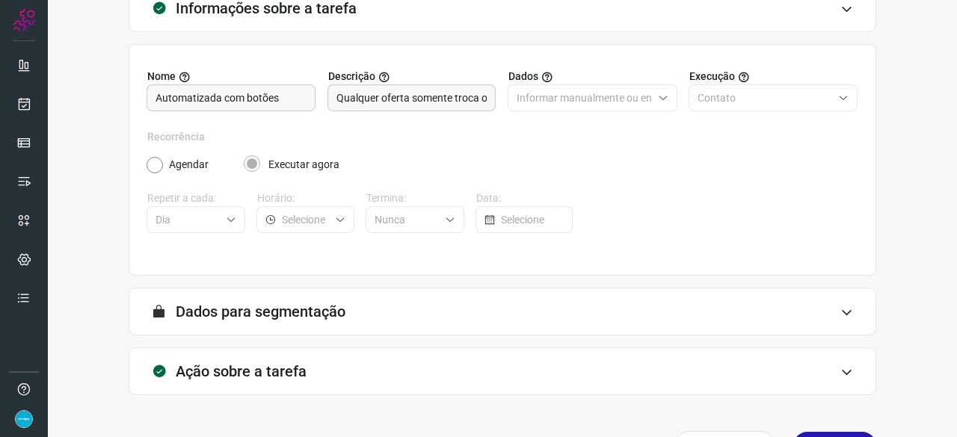
scroll to position [146, 0]
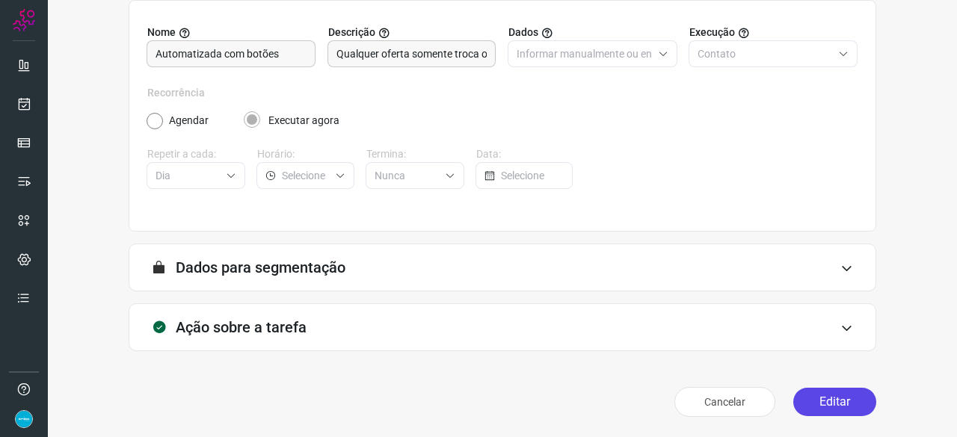
click at [826, 406] on button "Editar" at bounding box center [834, 402] width 83 height 28
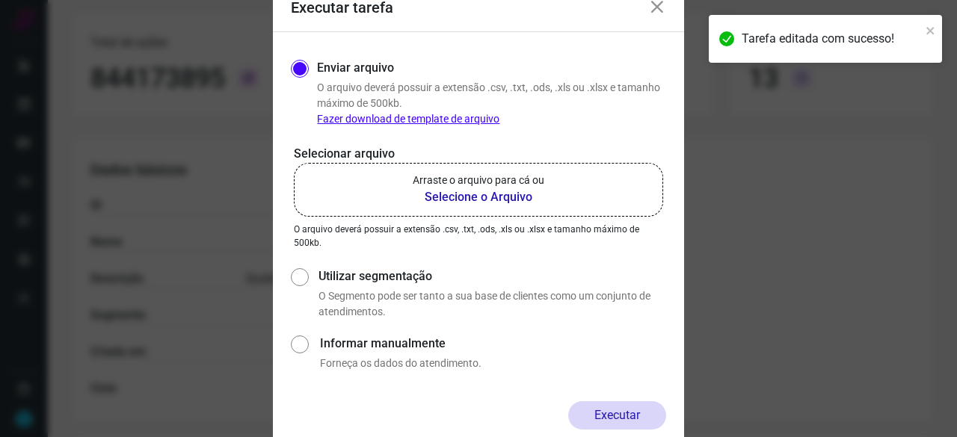
click at [474, 198] on b "Selecione o Arquivo" at bounding box center [479, 197] width 132 height 18
click at [0, 0] on input "Arraste o arquivo para cá ou Selecione o Arquivo" at bounding box center [0, 0] width 0 height 0
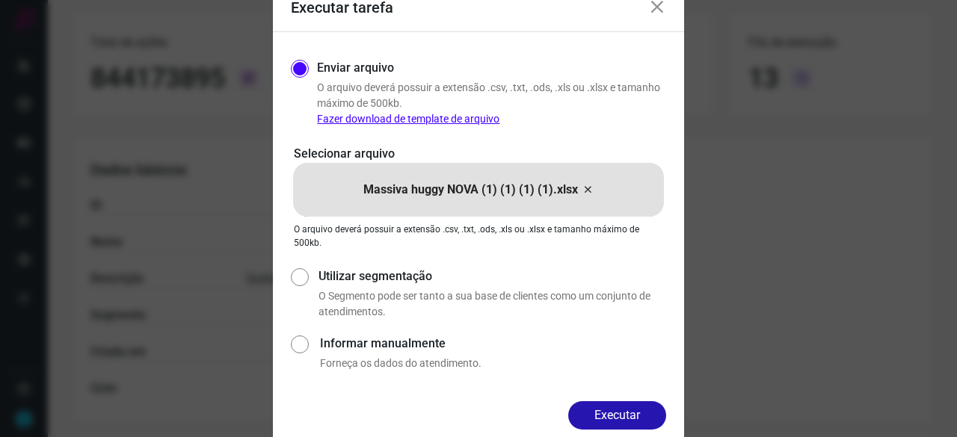
drag, startPoint x: 646, startPoint y: 415, endPoint x: 693, endPoint y: 436, distance: 51.6
click at [648, 415] on button "Executar" at bounding box center [617, 416] width 98 height 28
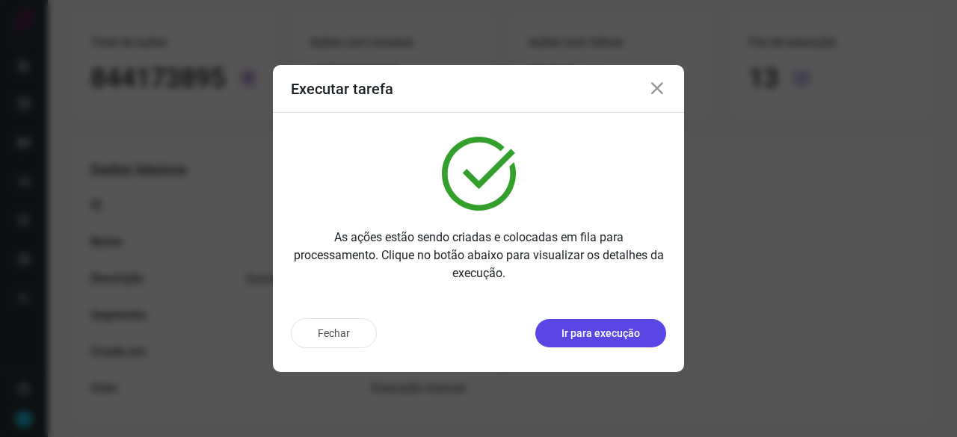
click at [615, 339] on p "Ir para execução" at bounding box center [601, 334] width 79 height 16
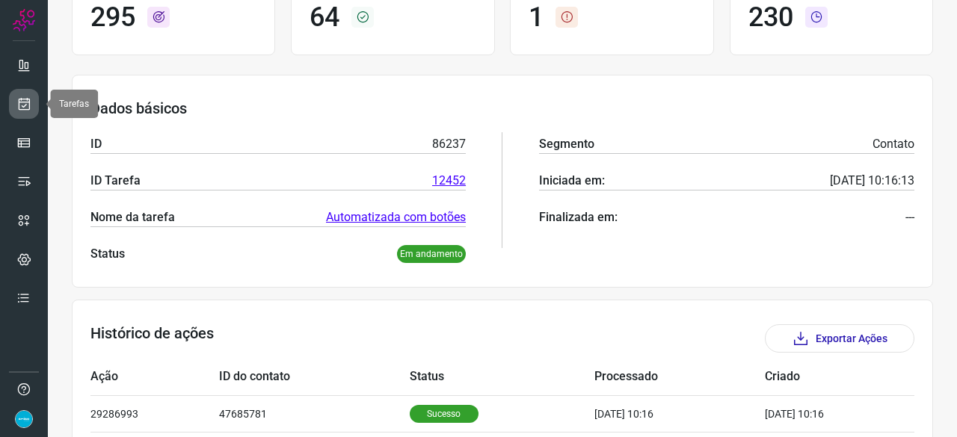
click at [21, 95] on link at bounding box center [24, 104] width 30 height 30
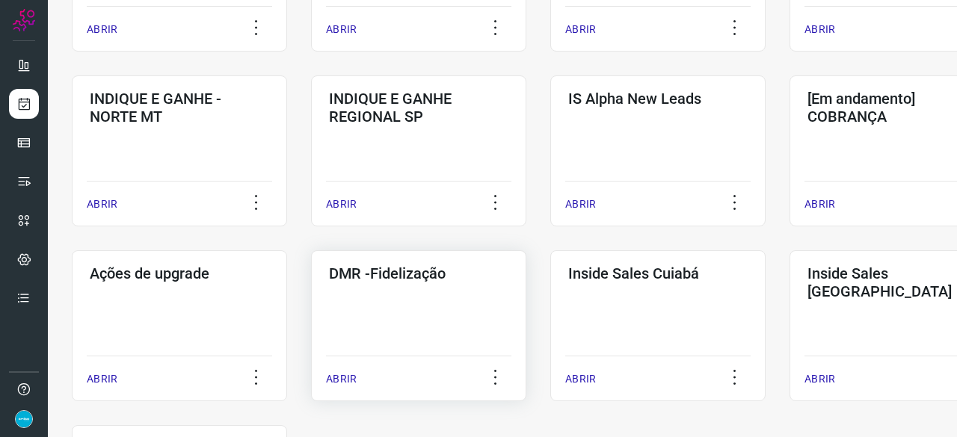
click at [346, 381] on p "ABRIR" at bounding box center [341, 380] width 31 height 16
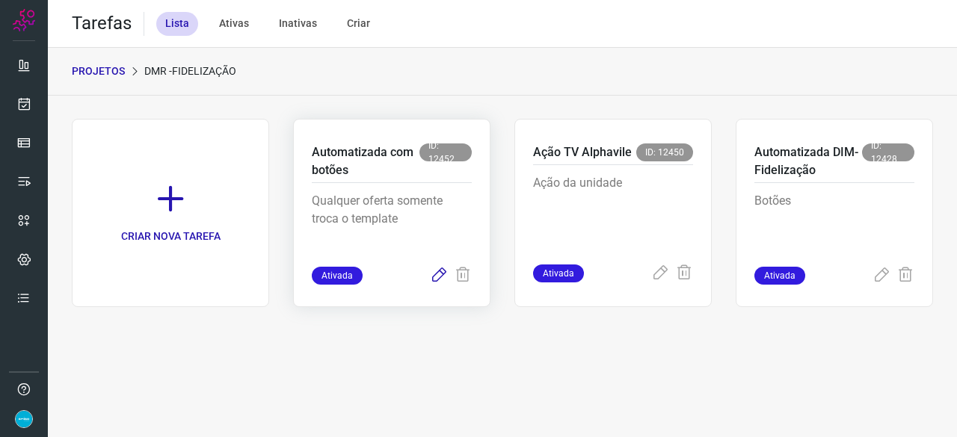
click at [441, 271] on icon at bounding box center [439, 276] width 18 height 18
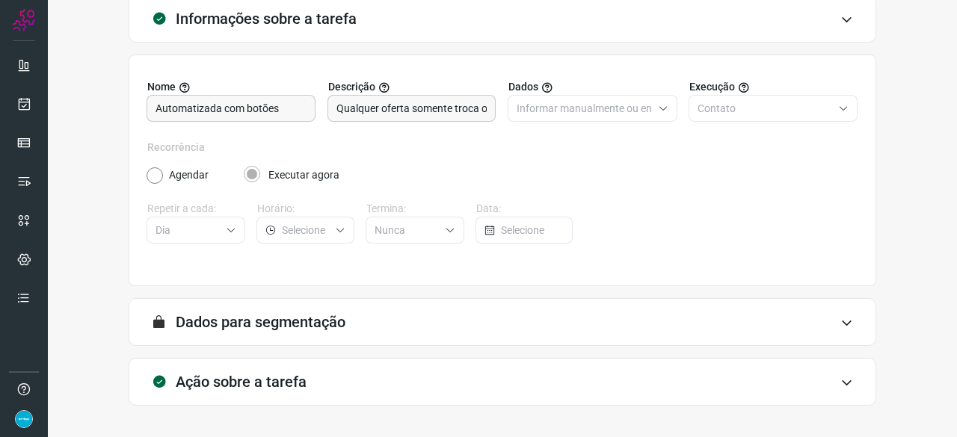
scroll to position [146, 0]
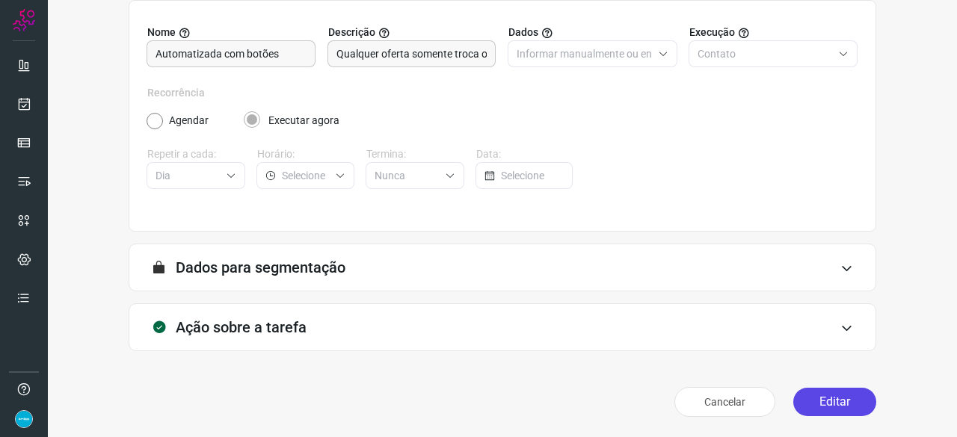
click at [830, 396] on button "Editar" at bounding box center [834, 402] width 83 height 28
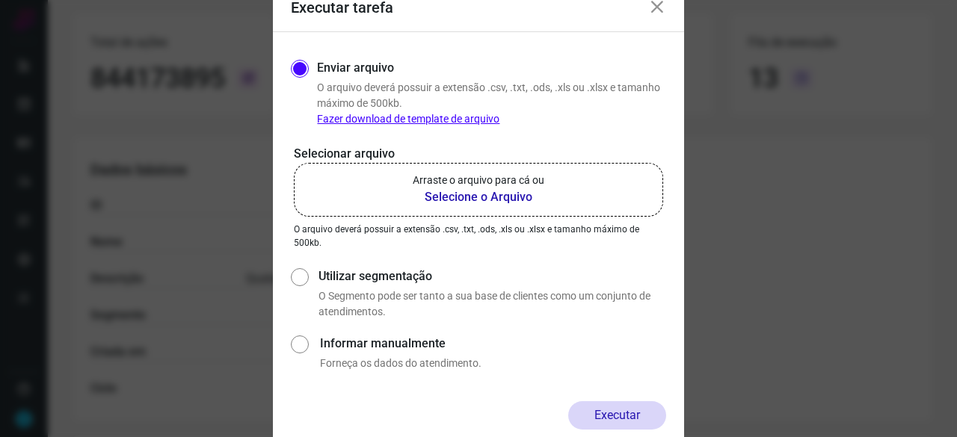
click at [473, 196] on b "Selecione o Arquivo" at bounding box center [479, 197] width 132 height 18
click at [0, 0] on input "Arraste o arquivo para cá ou Selecione o Arquivo" at bounding box center [0, 0] width 0 height 0
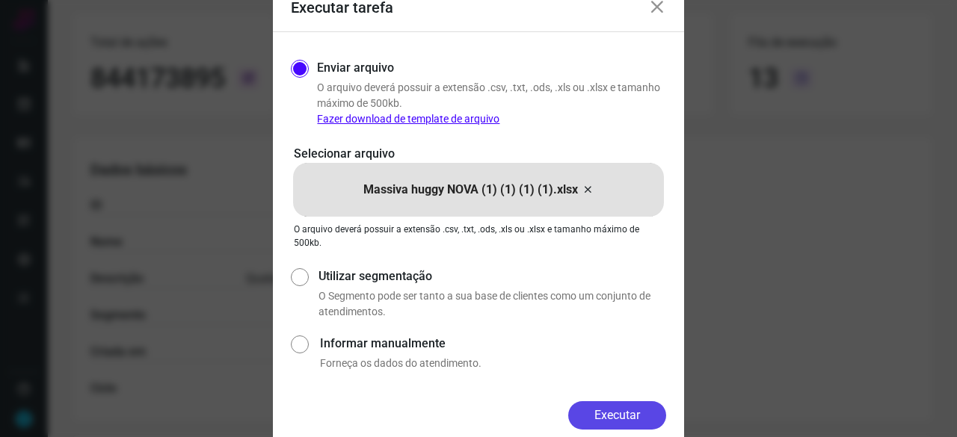
click at [598, 411] on button "Executar" at bounding box center [617, 416] width 98 height 28
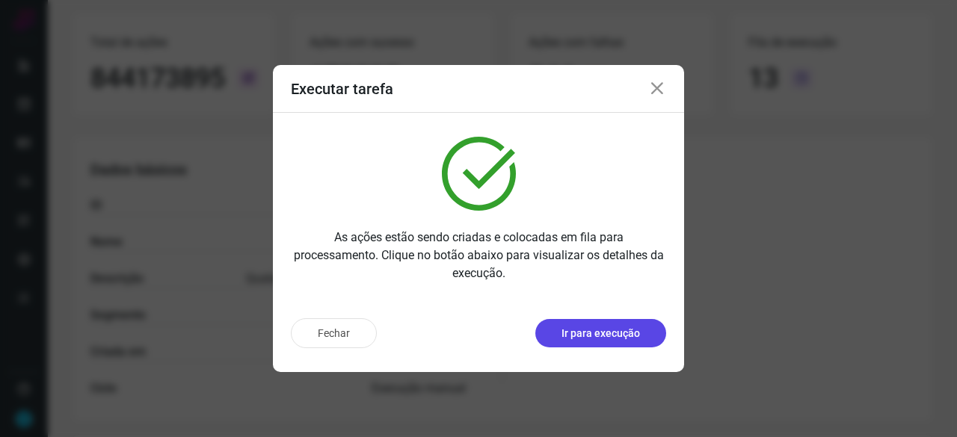
click at [623, 336] on p "Ir para execução" at bounding box center [601, 334] width 79 height 16
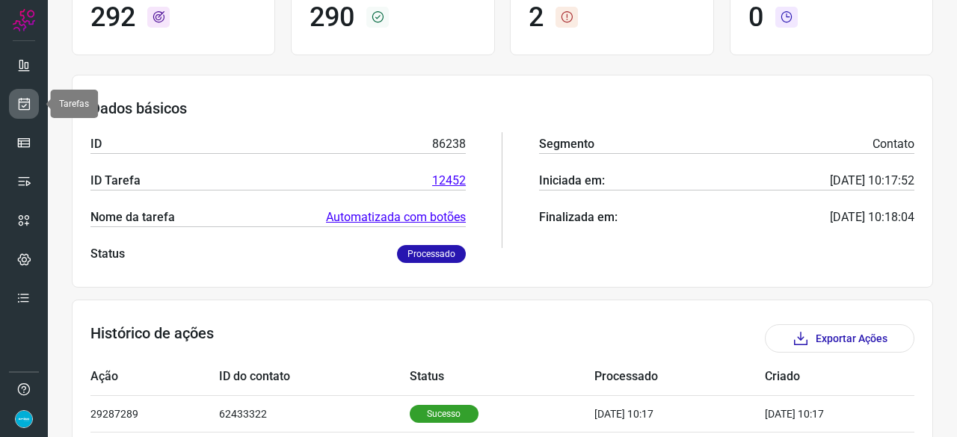
click at [24, 102] on icon at bounding box center [24, 103] width 16 height 15
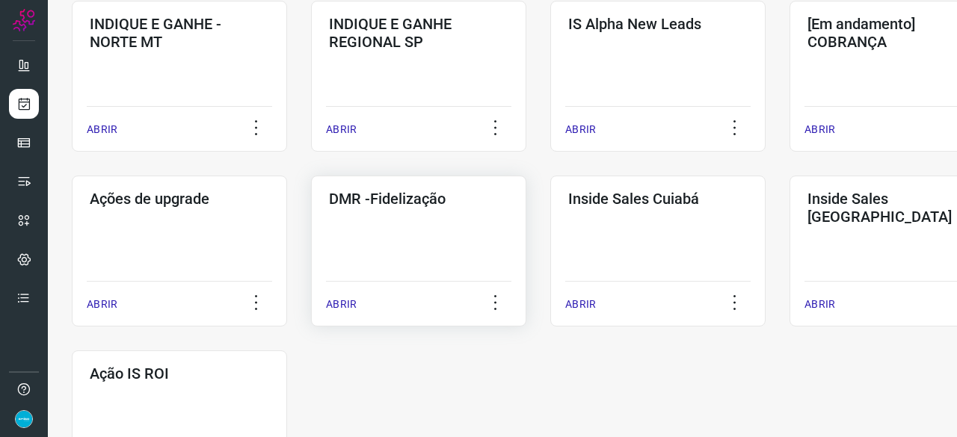
click at [350, 304] on p "ABRIR" at bounding box center [341, 305] width 31 height 16
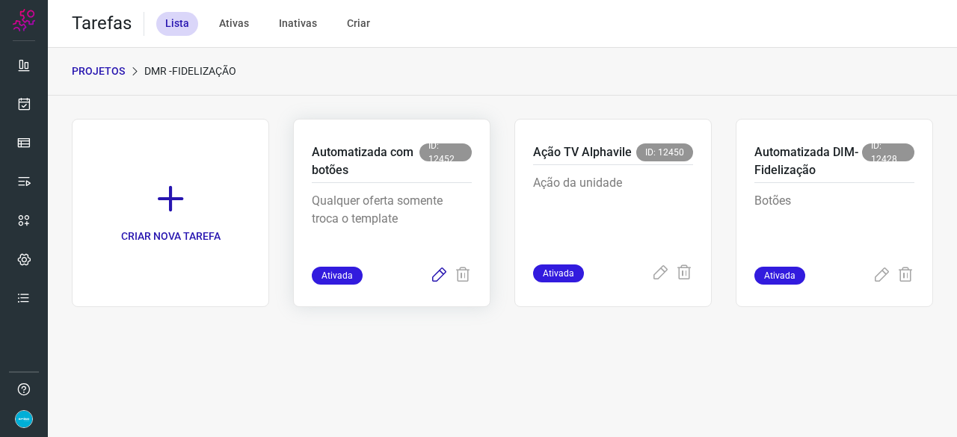
click at [438, 276] on icon at bounding box center [439, 276] width 18 height 18
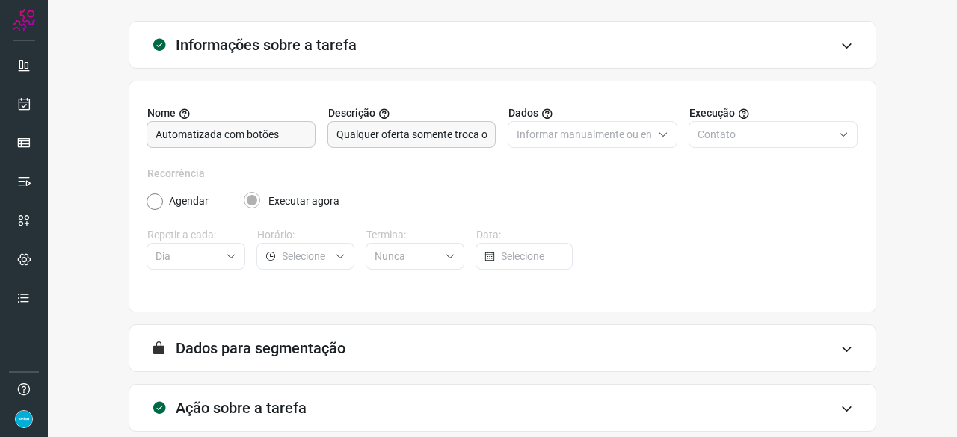
scroll to position [146, 0]
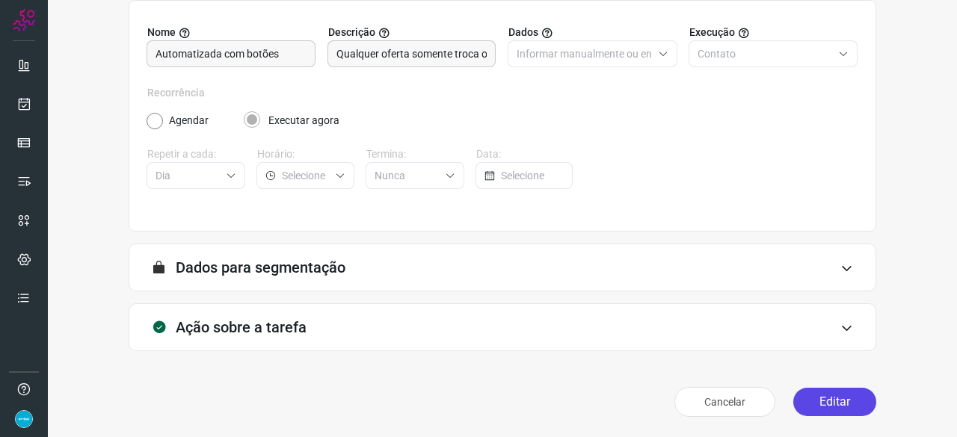
click at [842, 397] on button "Editar" at bounding box center [834, 402] width 83 height 28
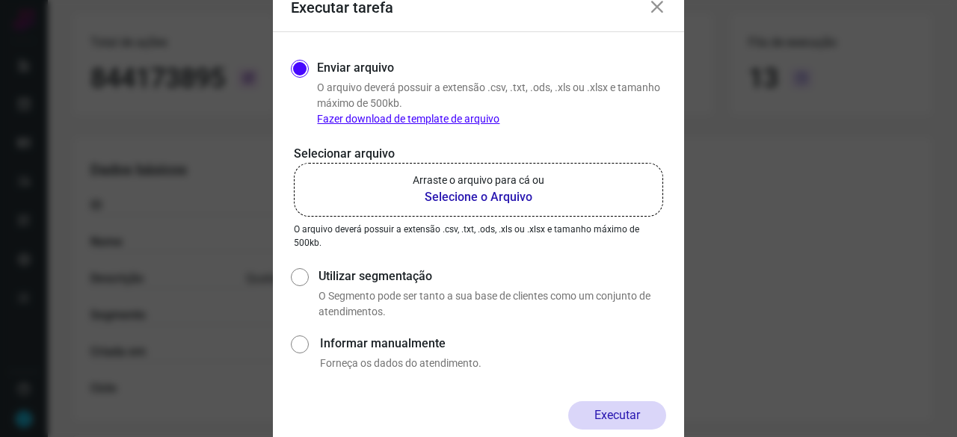
click at [488, 197] on b "Selecione o Arquivo" at bounding box center [479, 197] width 132 height 18
click at [0, 0] on input "Arraste o arquivo para cá ou Selecione o Arquivo" at bounding box center [0, 0] width 0 height 0
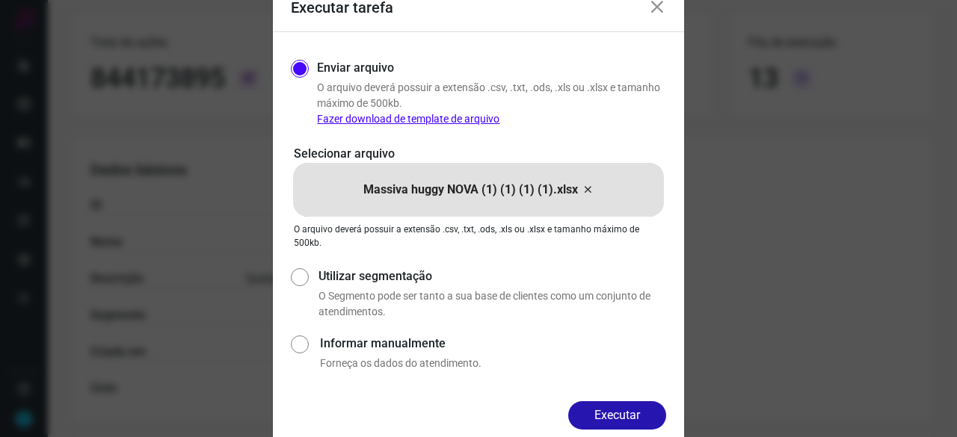
drag, startPoint x: 645, startPoint y: 418, endPoint x: 656, endPoint y: 423, distance: 12.4
click at [645, 417] on button "Executar" at bounding box center [617, 416] width 98 height 28
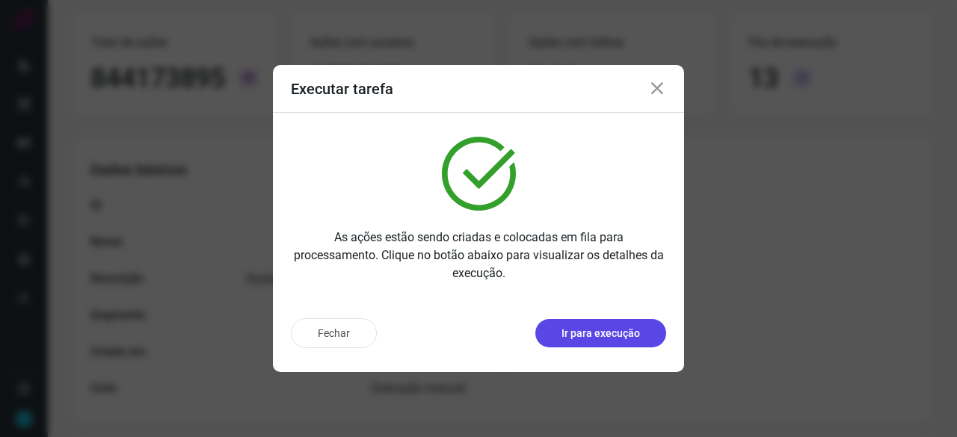
click at [612, 338] on p "Ir para execução" at bounding box center [601, 334] width 79 height 16
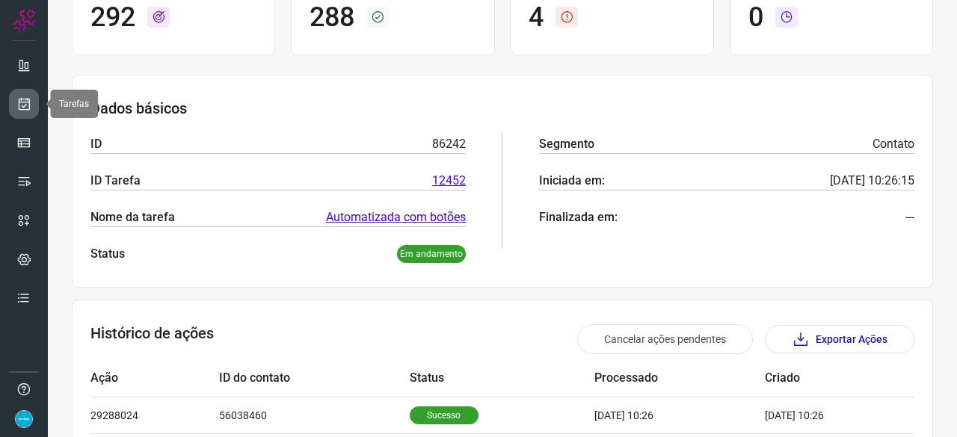
click at [28, 98] on icon at bounding box center [24, 103] width 16 height 15
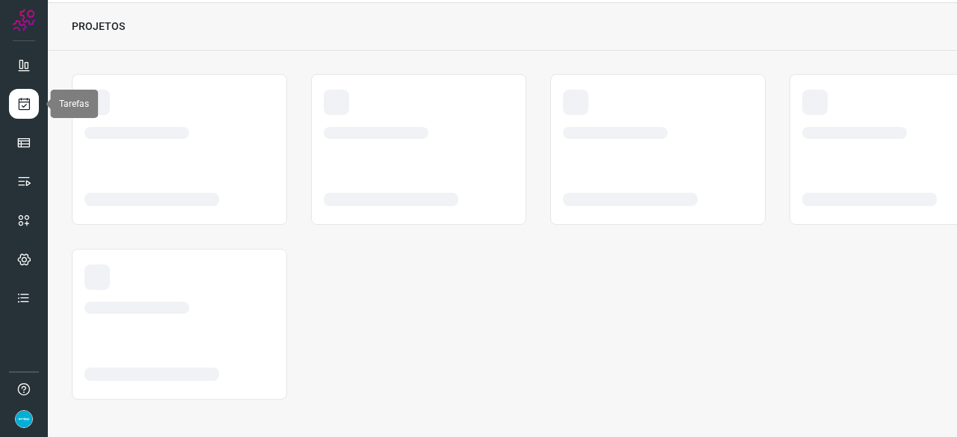
scroll to position [45, 0]
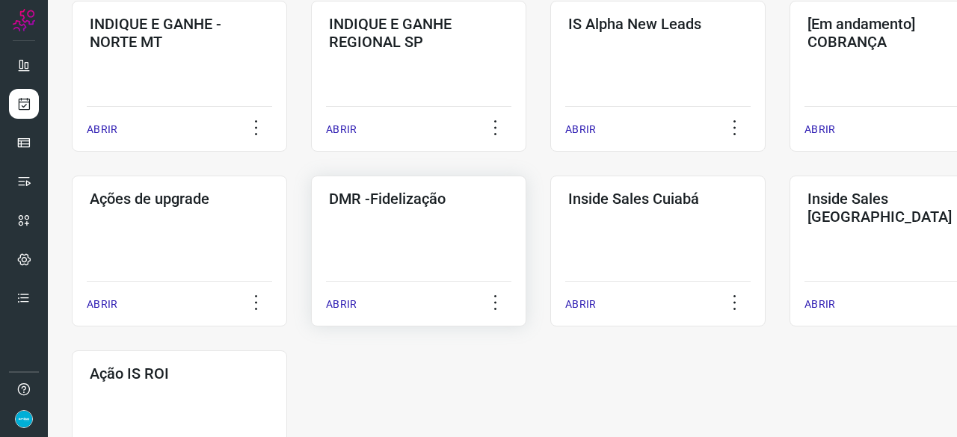
click at [354, 301] on p "ABRIR" at bounding box center [341, 305] width 31 height 16
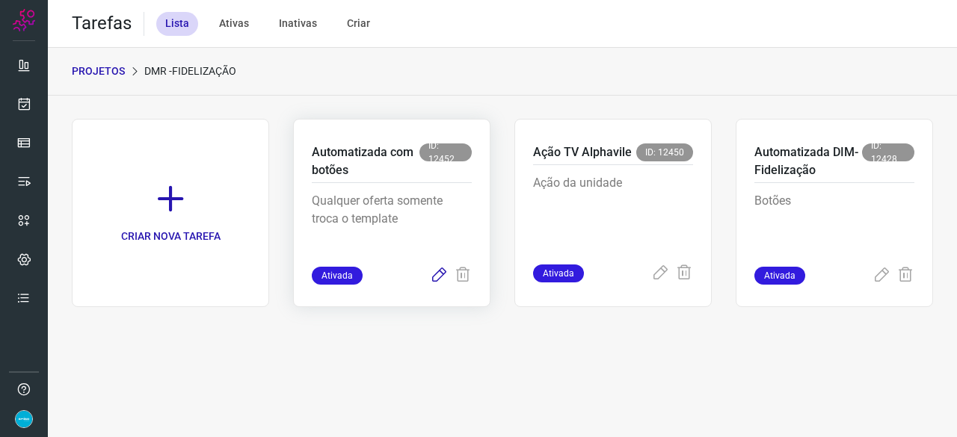
click at [440, 274] on icon at bounding box center [439, 276] width 18 height 18
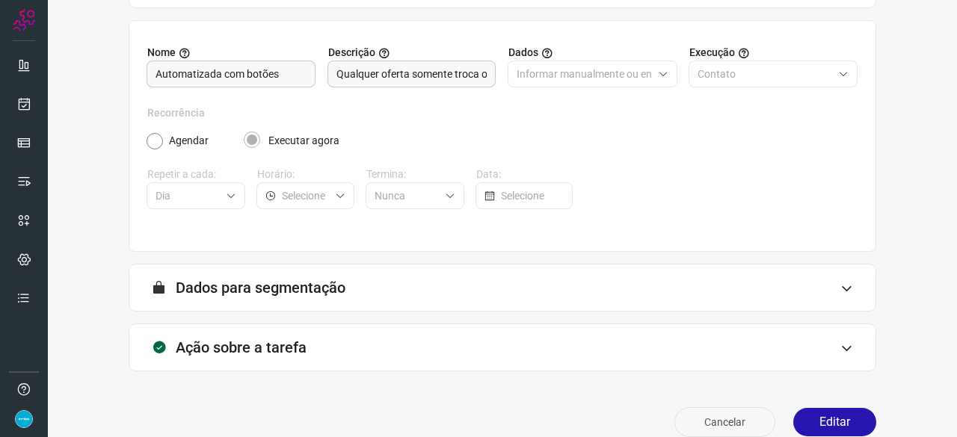
scroll to position [146, 0]
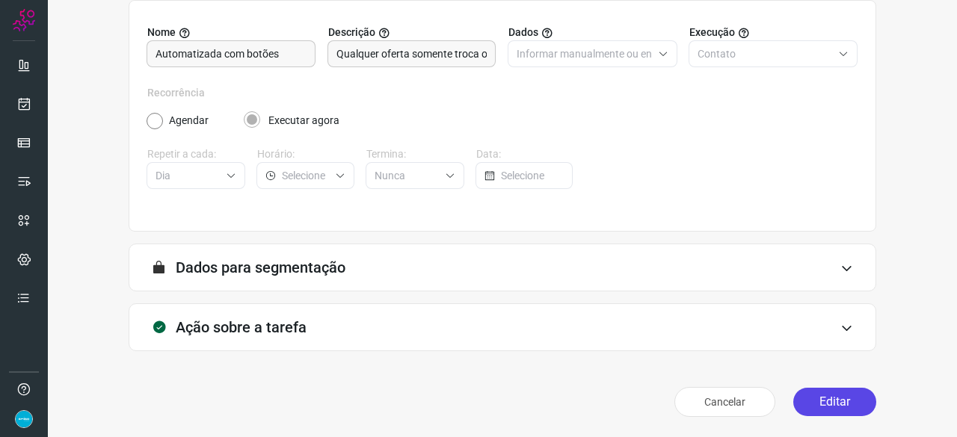
click at [818, 411] on button "Editar" at bounding box center [834, 402] width 83 height 28
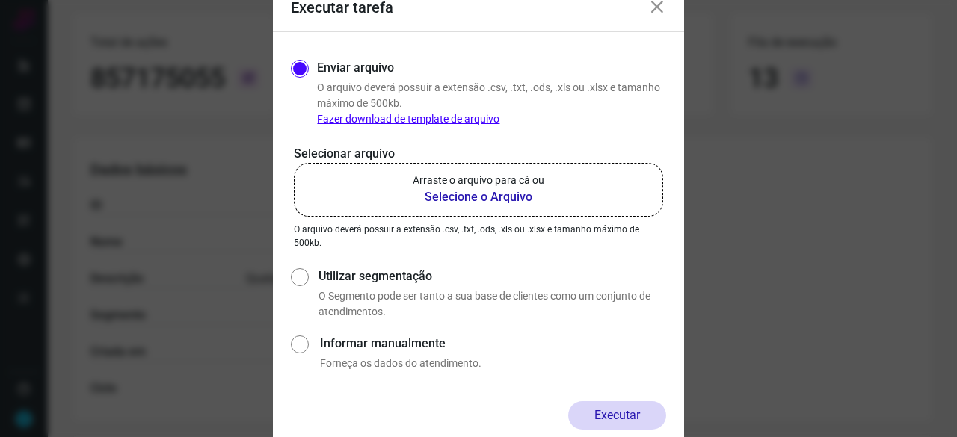
click at [492, 196] on b "Selecione o Arquivo" at bounding box center [479, 197] width 132 height 18
click at [0, 0] on input "Arraste o arquivo para cá ou Selecione o Arquivo" at bounding box center [0, 0] width 0 height 0
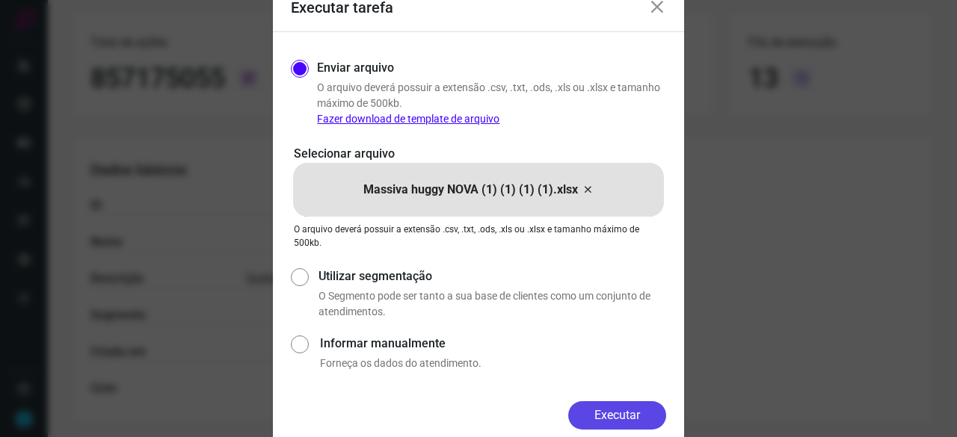
click at [622, 417] on button "Executar" at bounding box center [617, 416] width 98 height 28
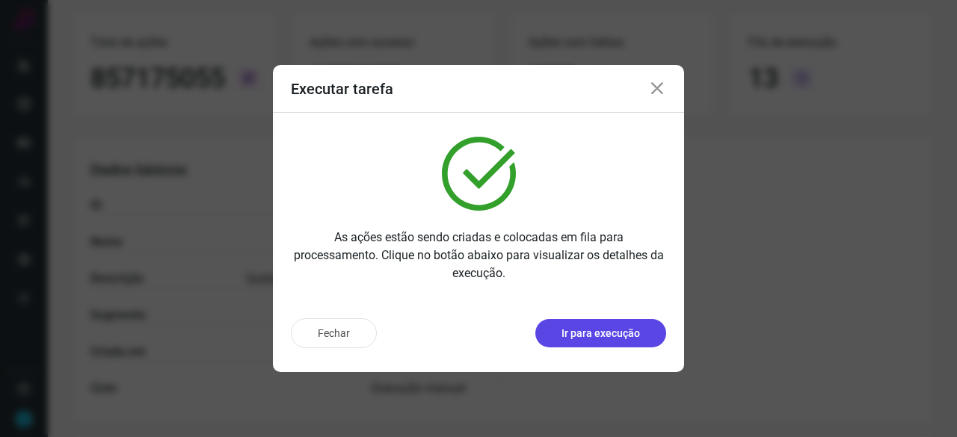
click at [630, 331] on p "Ir para execução" at bounding box center [601, 334] width 79 height 16
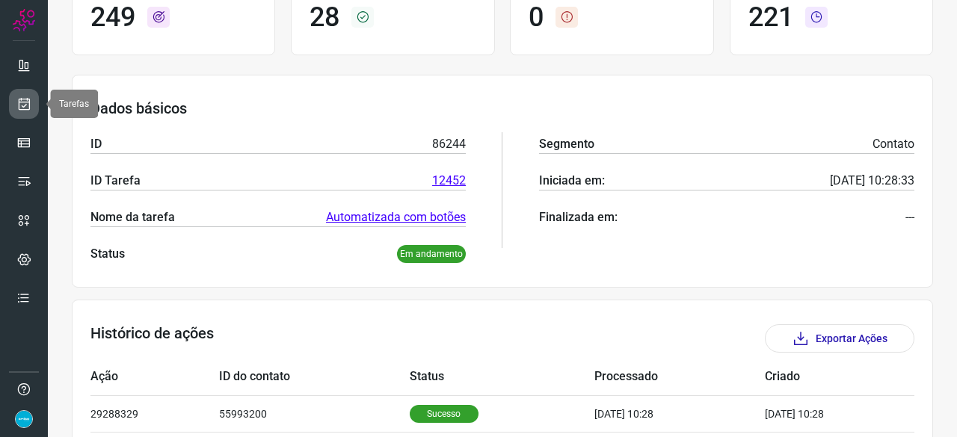
click at [15, 98] on link at bounding box center [24, 104] width 30 height 30
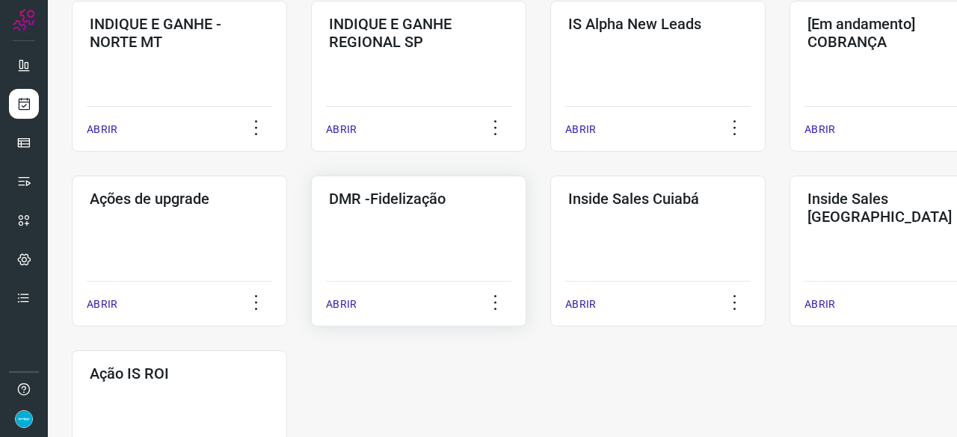
click at [351, 302] on p "ABRIR" at bounding box center [341, 305] width 31 height 16
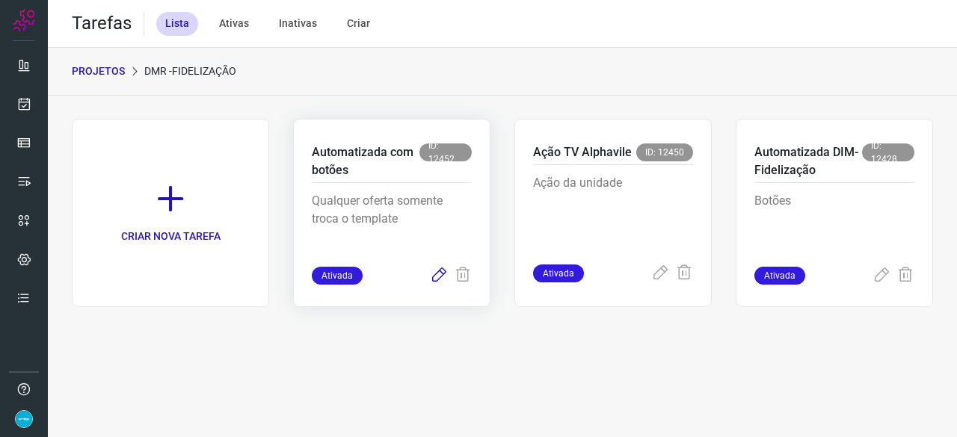
click at [442, 274] on icon at bounding box center [439, 276] width 18 height 18
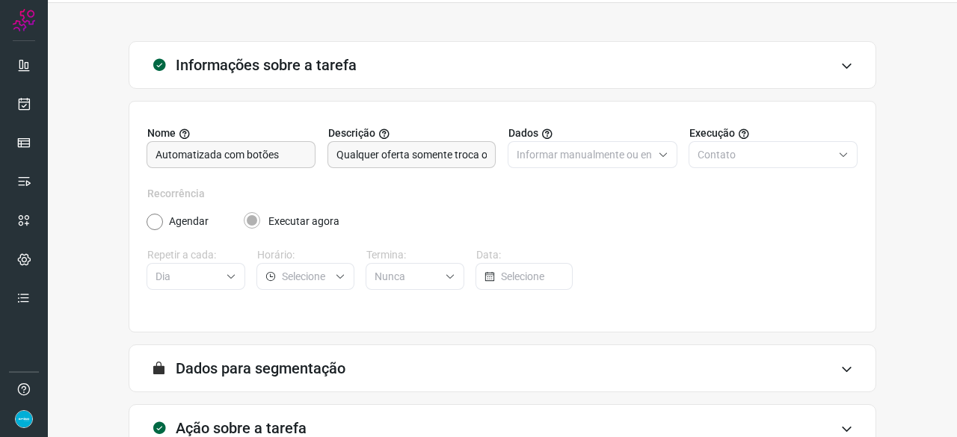
scroll to position [146, 0]
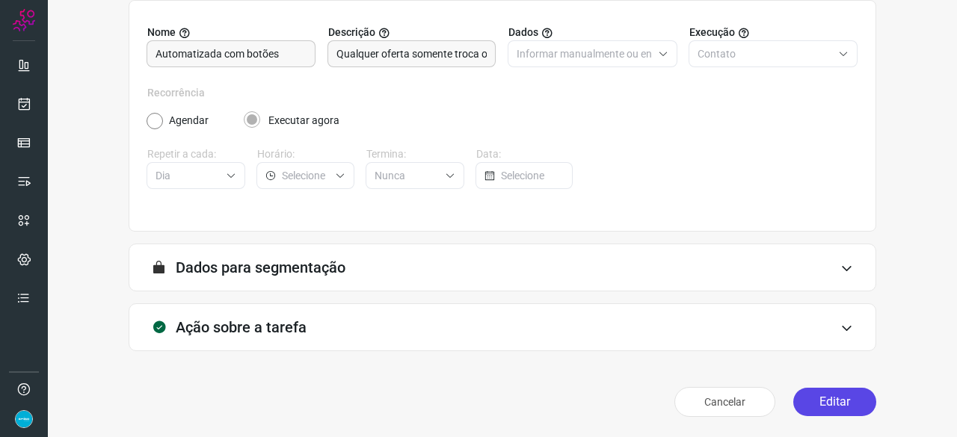
click at [821, 398] on button "Editar" at bounding box center [834, 402] width 83 height 28
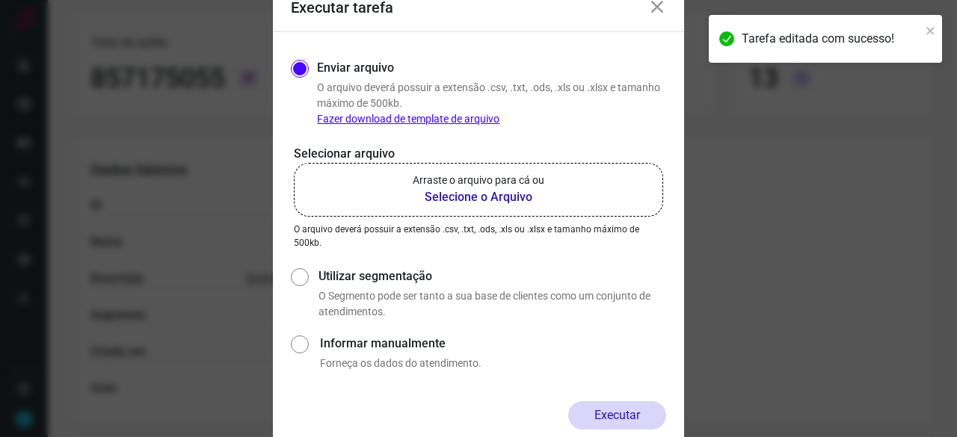
click at [467, 199] on b "Selecione o Arquivo" at bounding box center [479, 197] width 132 height 18
click at [0, 0] on input "Arraste o arquivo para cá ou Selecione o Arquivo" at bounding box center [0, 0] width 0 height 0
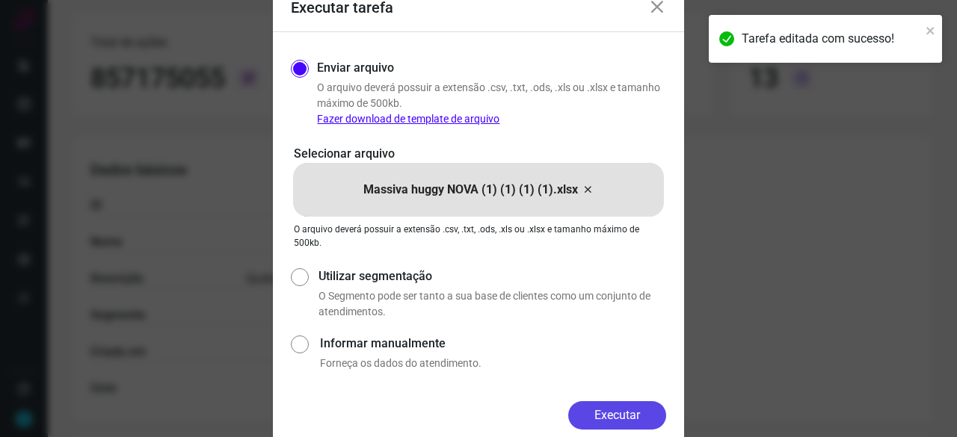
click at [651, 414] on button "Executar" at bounding box center [617, 416] width 98 height 28
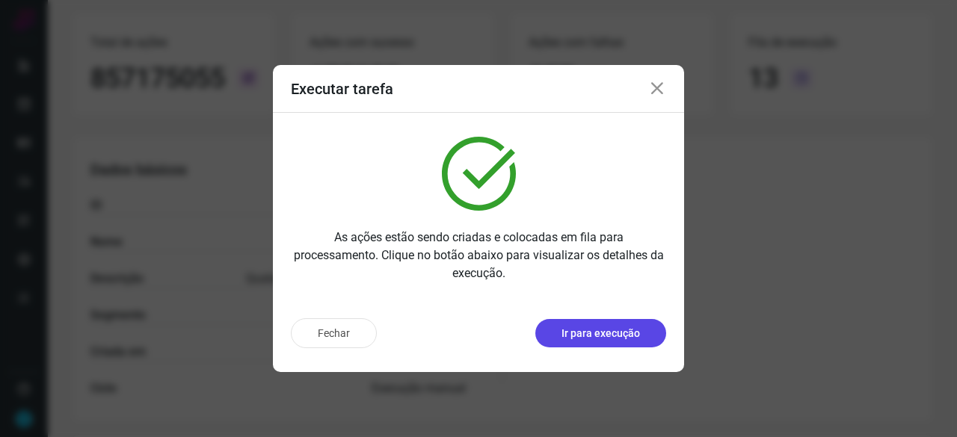
click at [610, 330] on p "Ir para execução" at bounding box center [601, 334] width 79 height 16
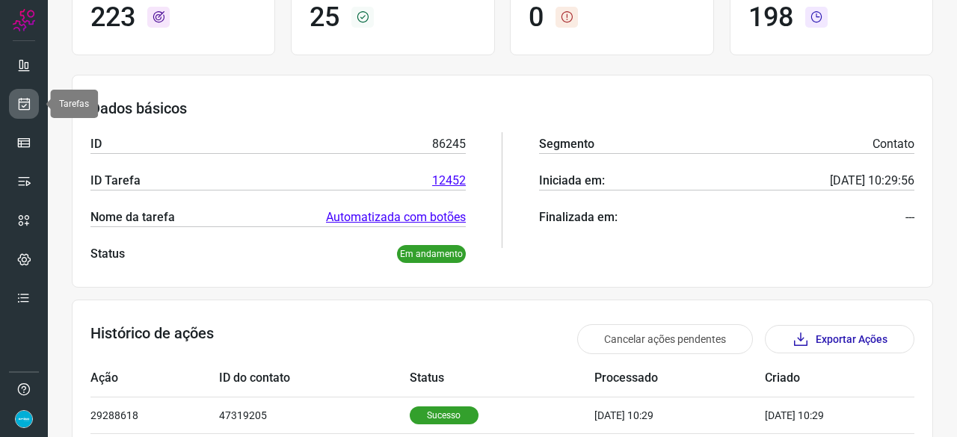
click at [24, 102] on icon at bounding box center [24, 103] width 16 height 15
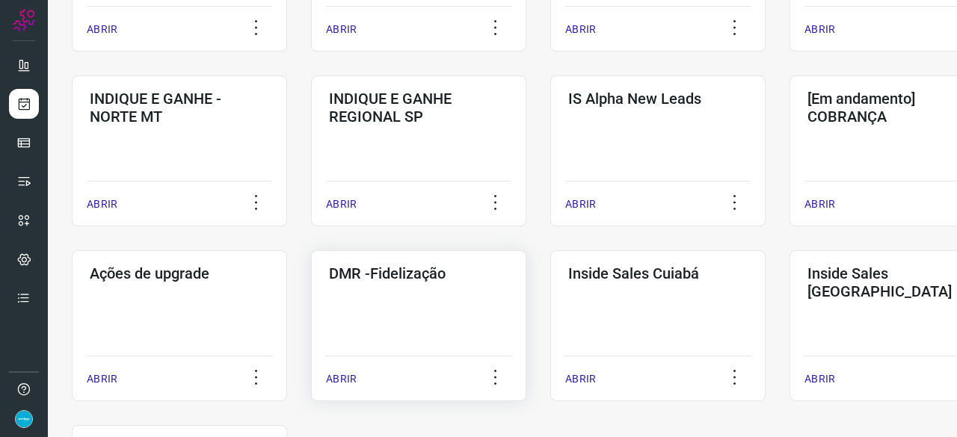
click at [337, 382] on p "ABRIR" at bounding box center [341, 380] width 31 height 16
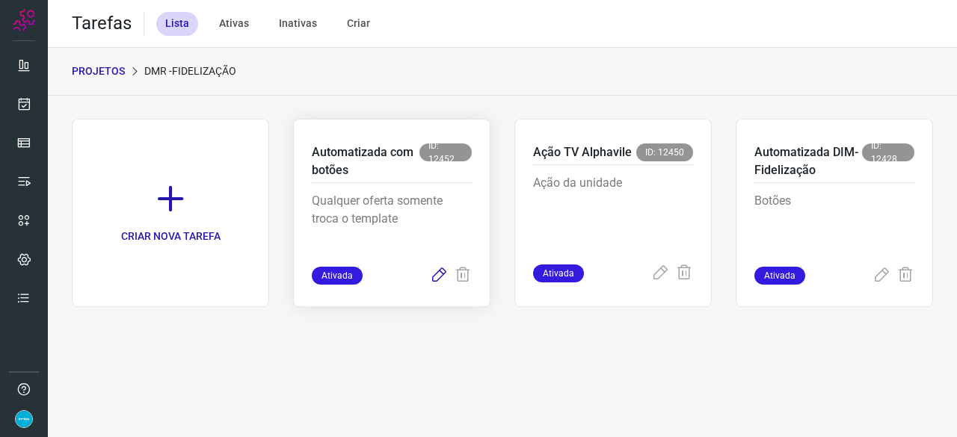
click at [440, 274] on icon at bounding box center [439, 276] width 18 height 18
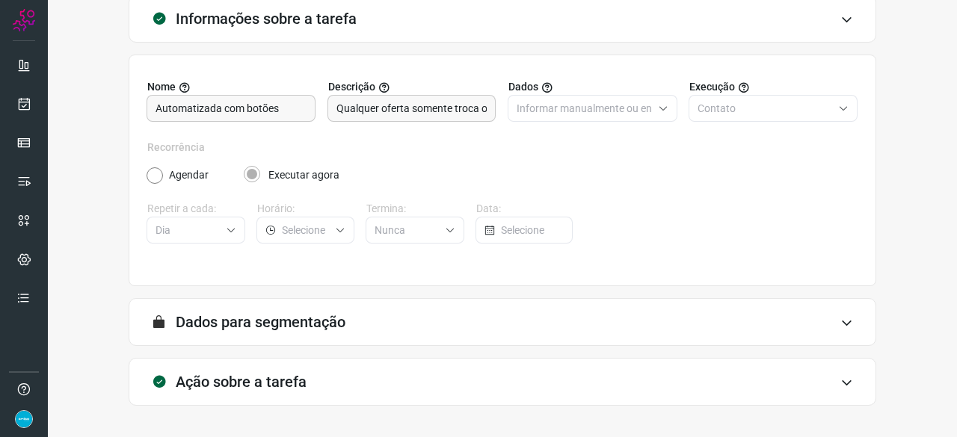
scroll to position [146, 0]
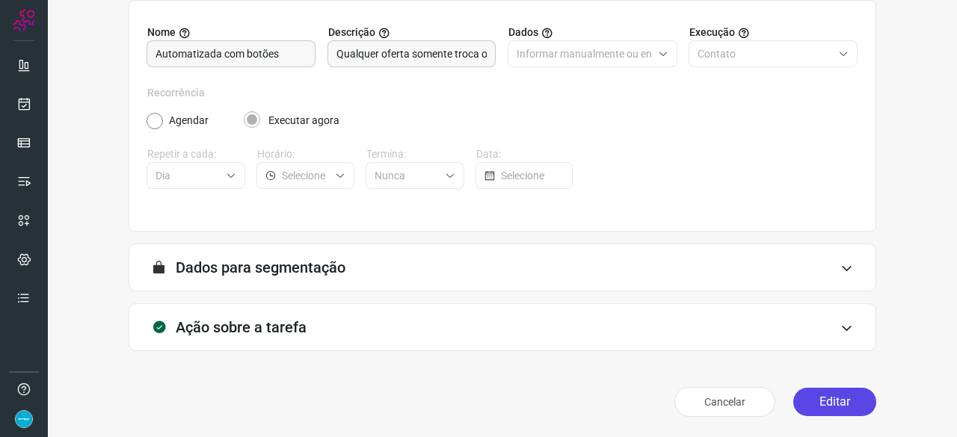
click at [806, 404] on button "Editar" at bounding box center [834, 402] width 83 height 28
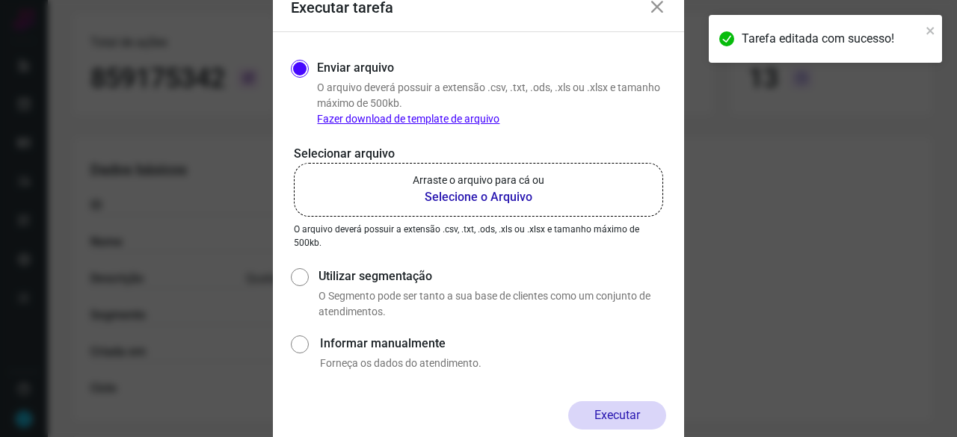
click at [446, 196] on b "Selecione o Arquivo" at bounding box center [479, 197] width 132 height 18
click at [0, 0] on input "Arraste o arquivo para cá ou Selecione o Arquivo" at bounding box center [0, 0] width 0 height 0
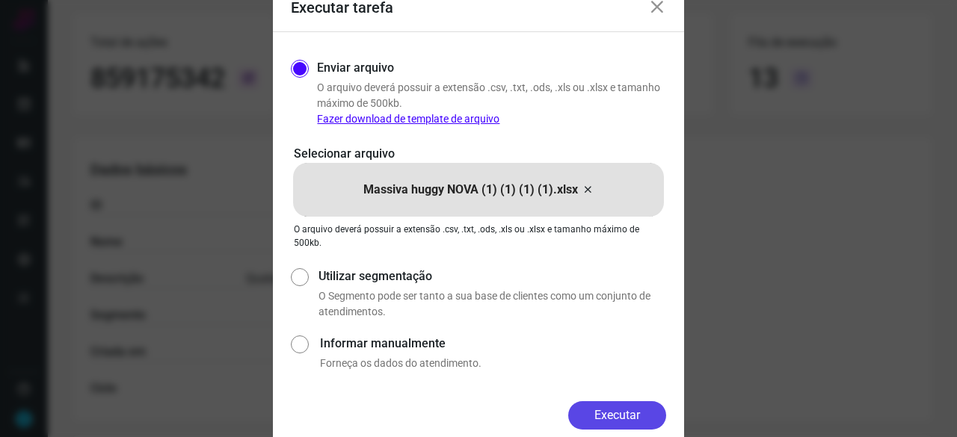
click at [624, 420] on button "Executar" at bounding box center [617, 416] width 98 height 28
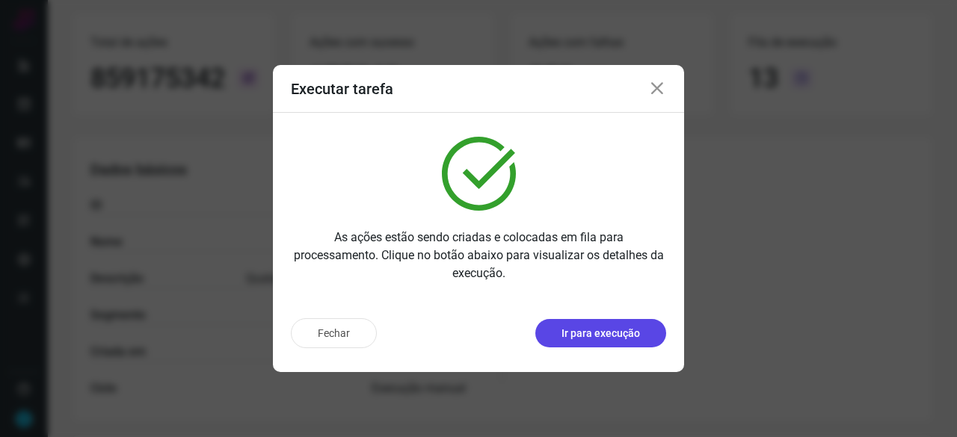
click at [580, 340] on button "Ir para execução" at bounding box center [600, 333] width 131 height 28
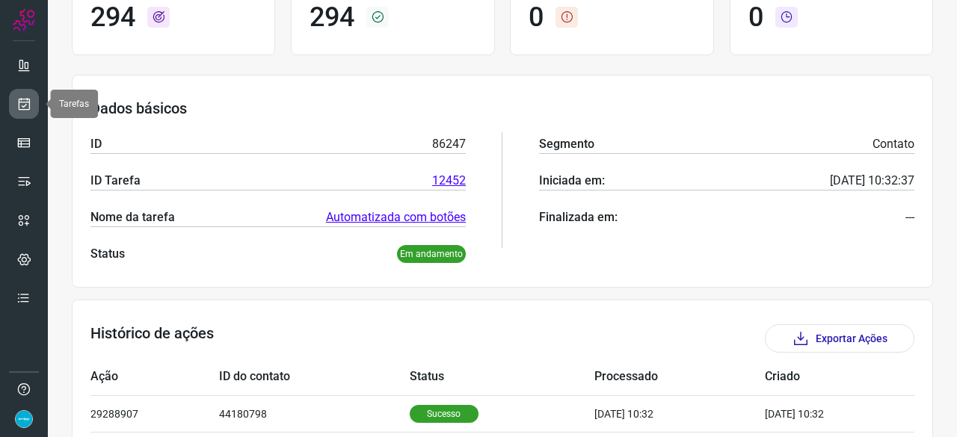
click at [23, 96] on icon at bounding box center [24, 103] width 16 height 15
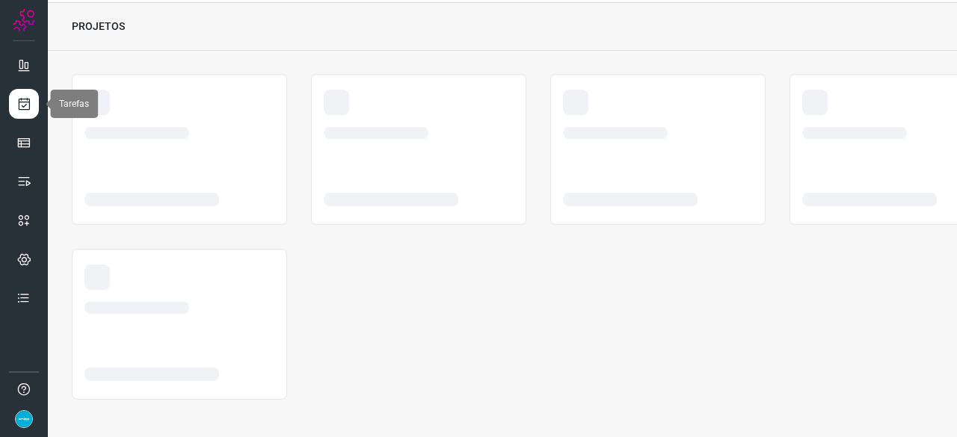
scroll to position [45, 0]
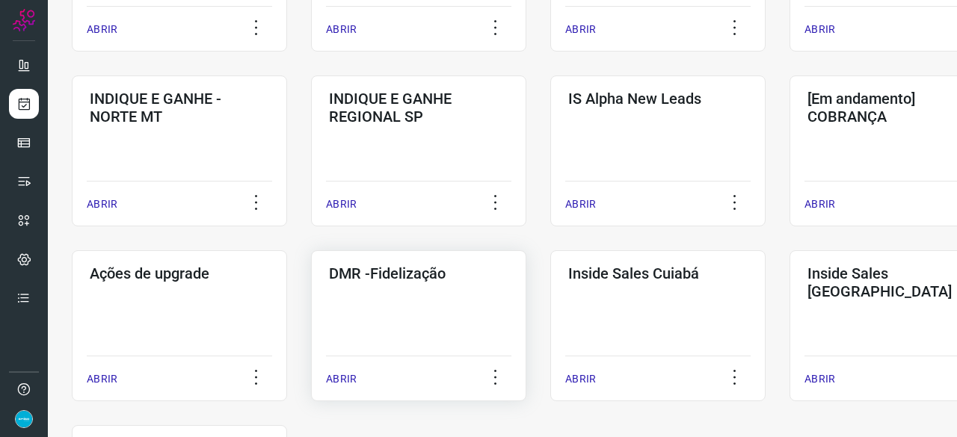
click at [345, 375] on p "ABRIR" at bounding box center [341, 380] width 31 height 16
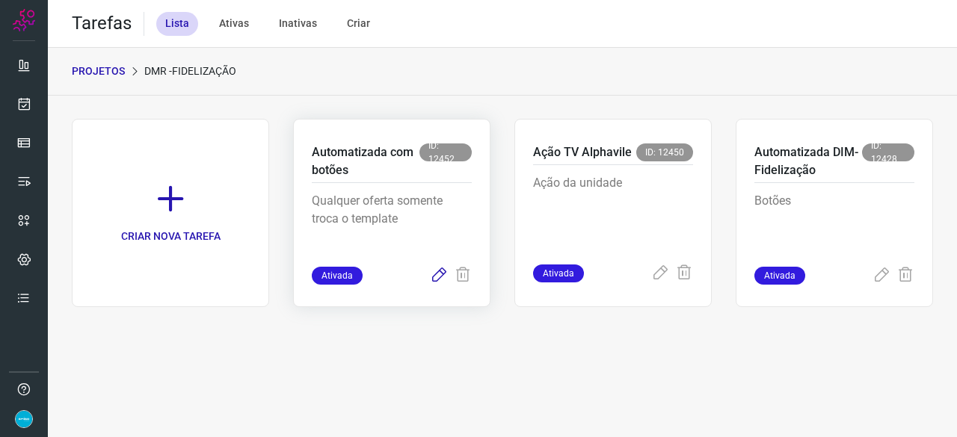
click at [438, 273] on icon at bounding box center [439, 276] width 18 height 18
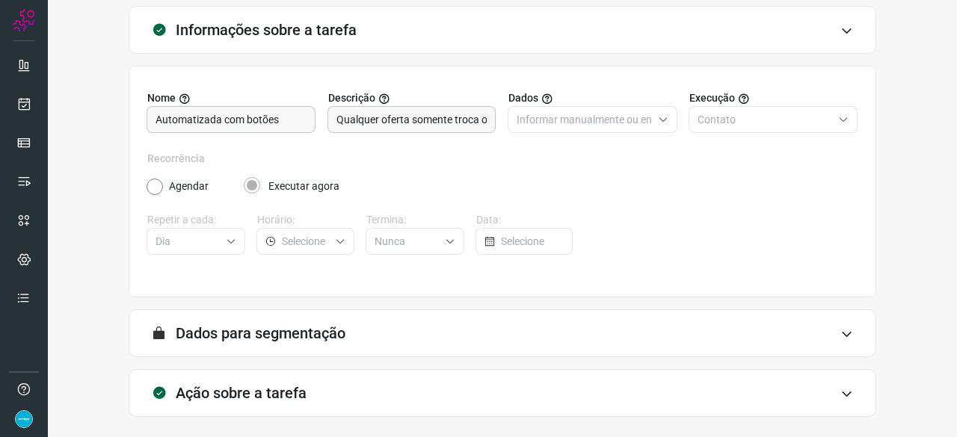
scroll to position [146, 0]
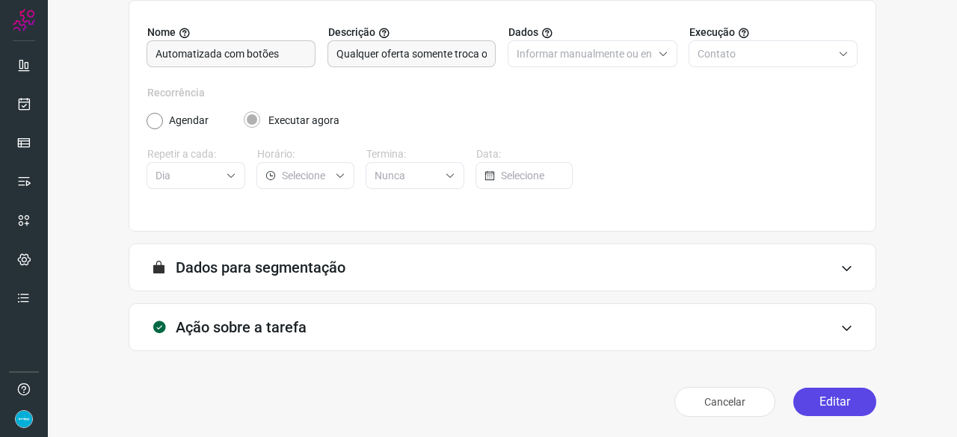
click at [803, 403] on button "Editar" at bounding box center [834, 402] width 83 height 28
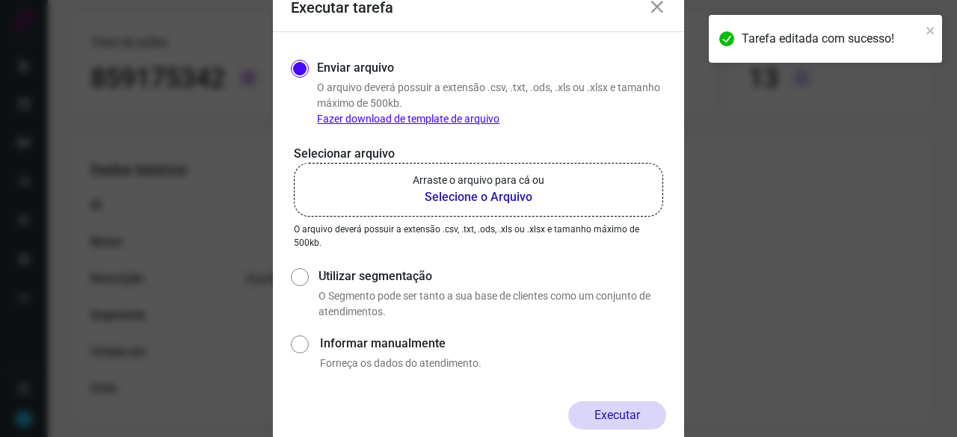
click at [452, 200] on b "Selecione o Arquivo" at bounding box center [479, 197] width 132 height 18
click at [0, 0] on input "Arraste o arquivo para cá ou Selecione o Arquivo" at bounding box center [0, 0] width 0 height 0
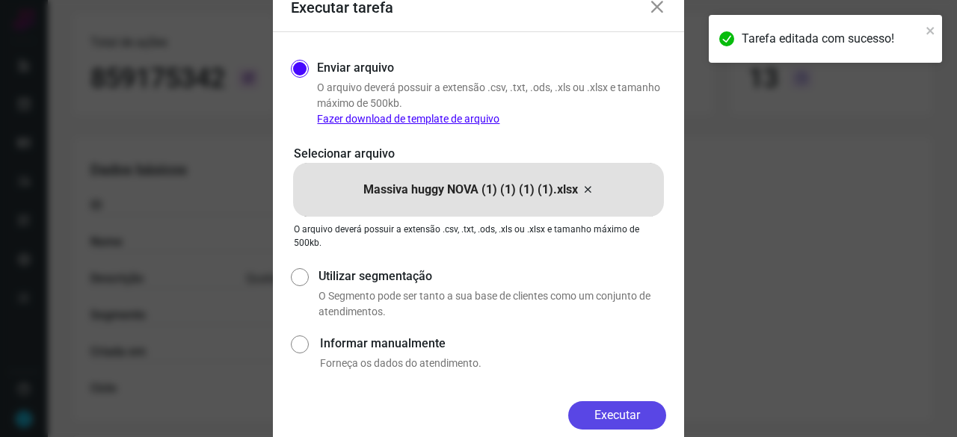
click at [641, 420] on button "Executar" at bounding box center [617, 416] width 98 height 28
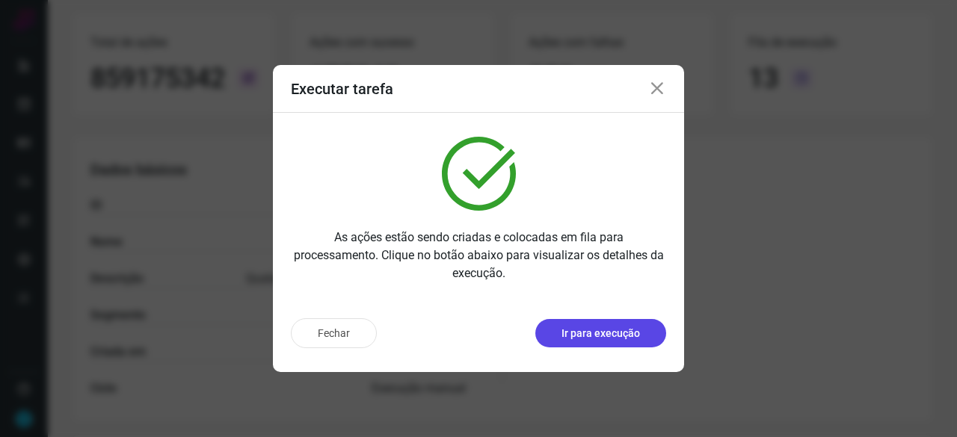
click at [601, 322] on button "Ir para execução" at bounding box center [600, 333] width 131 height 28
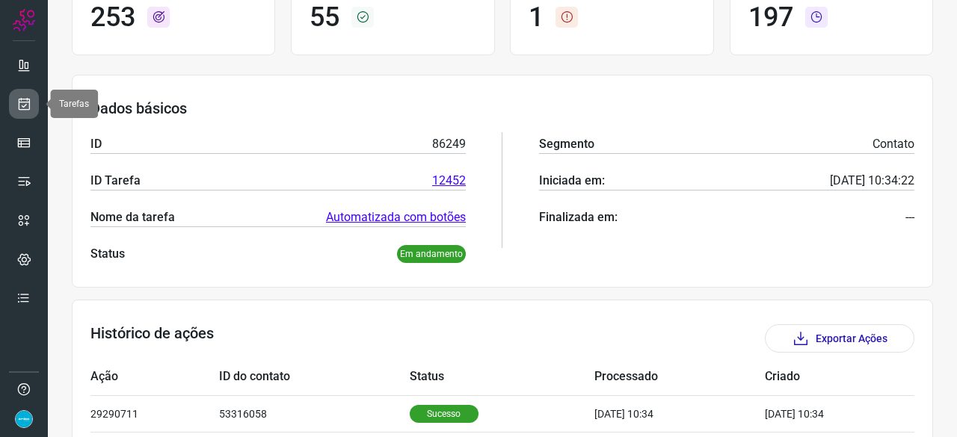
click at [22, 101] on icon at bounding box center [24, 103] width 16 height 15
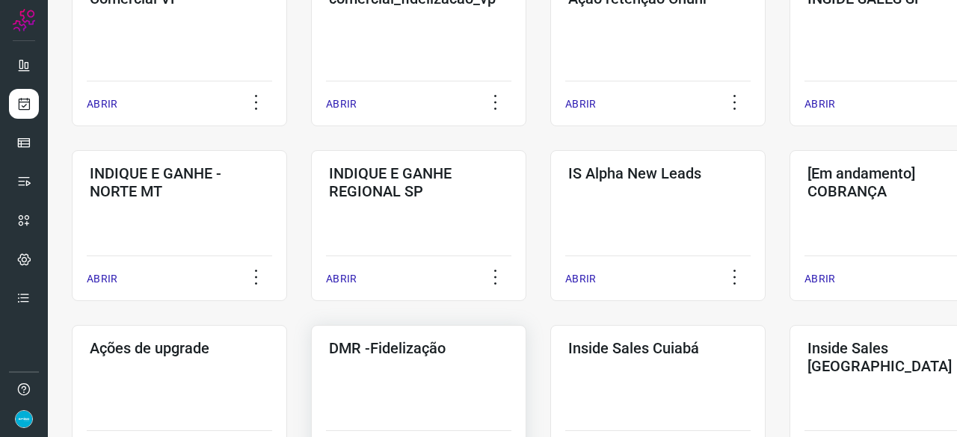
scroll to position [643, 0]
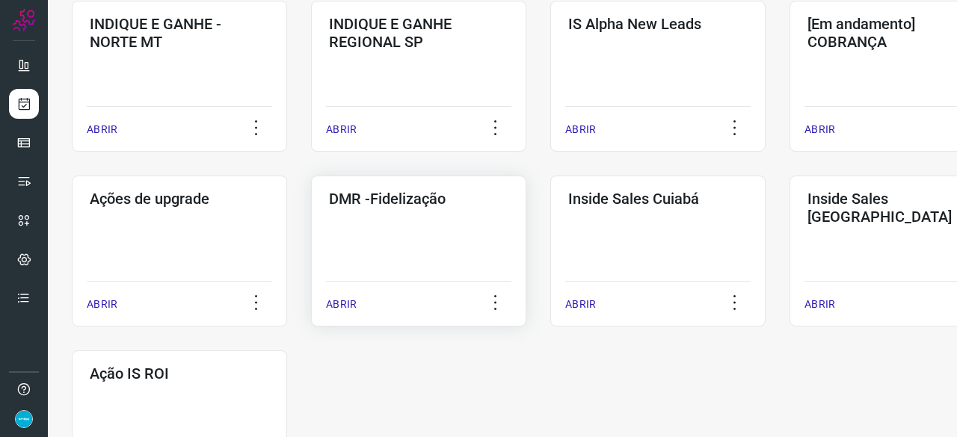
click at [344, 306] on p "ABRIR" at bounding box center [341, 305] width 31 height 16
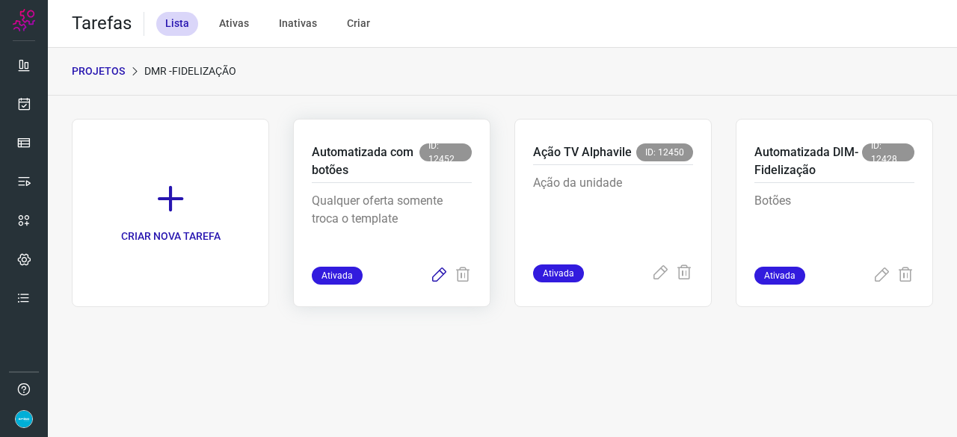
click at [441, 273] on icon at bounding box center [439, 276] width 18 height 18
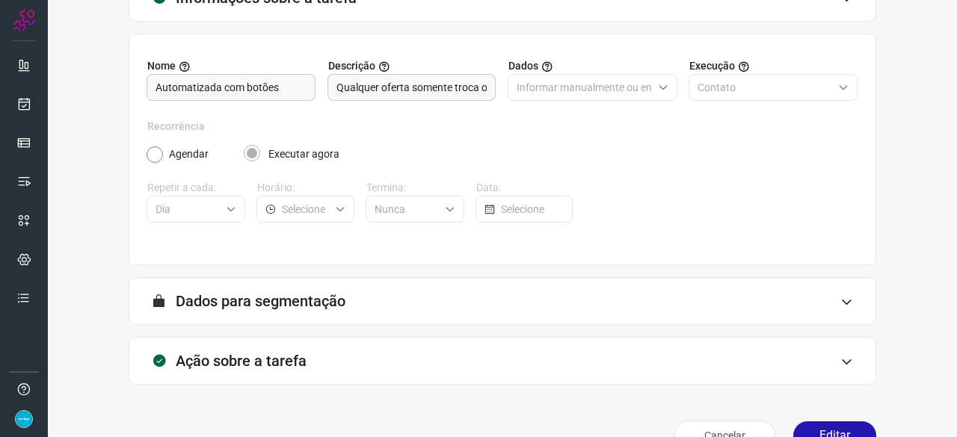
scroll to position [146, 0]
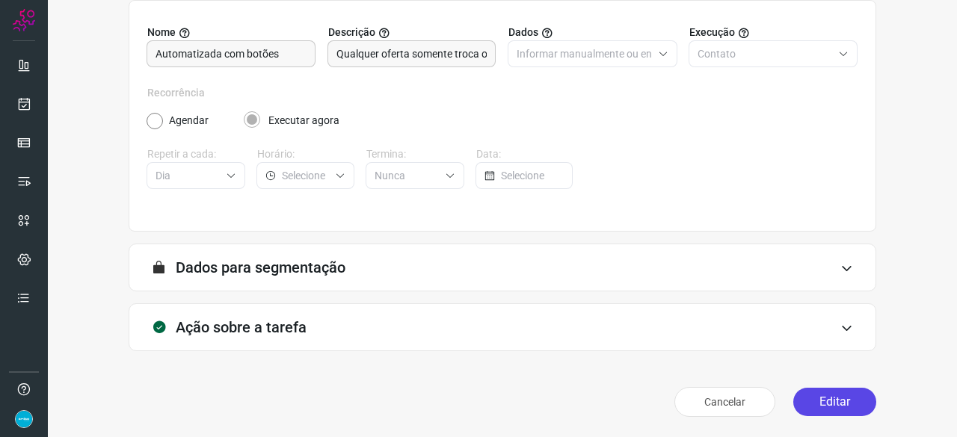
click at [816, 404] on button "Editar" at bounding box center [834, 402] width 83 height 28
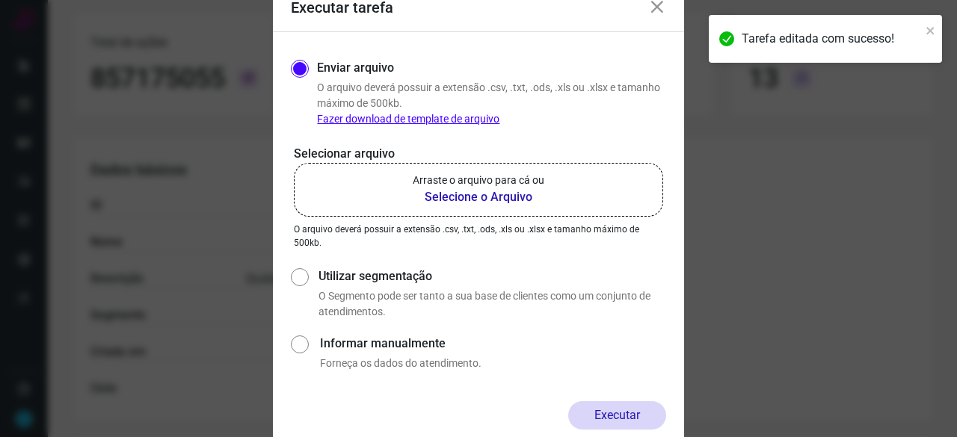
click at [449, 198] on b "Selecione o Arquivo" at bounding box center [479, 197] width 132 height 18
click at [0, 0] on input "Arraste o arquivo para cá ou Selecione o Arquivo" at bounding box center [0, 0] width 0 height 0
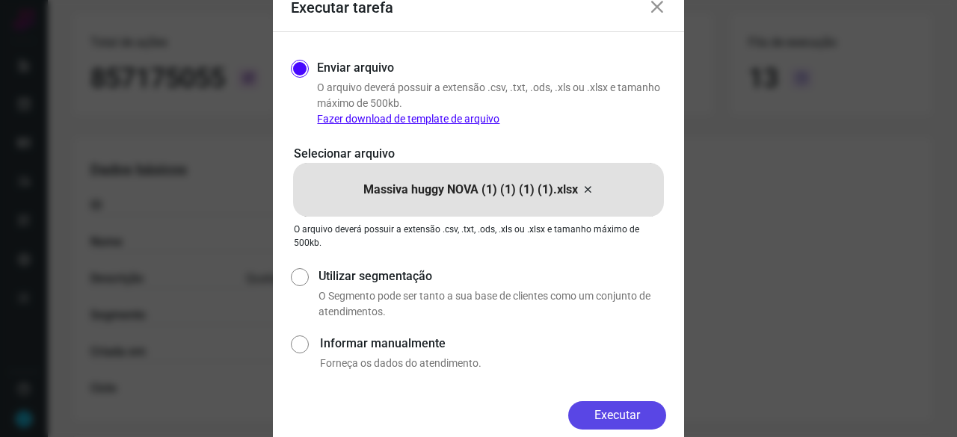
click at [649, 417] on button "Executar" at bounding box center [617, 416] width 98 height 28
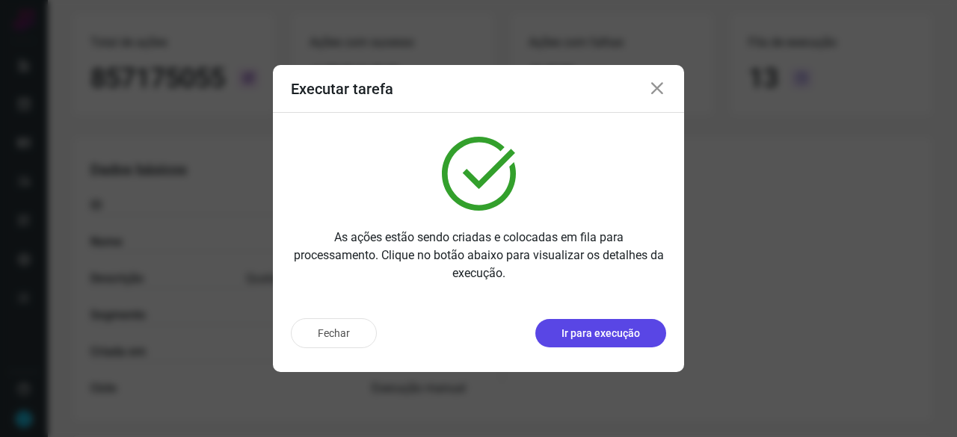
click at [607, 340] on p "Ir para execução" at bounding box center [601, 334] width 79 height 16
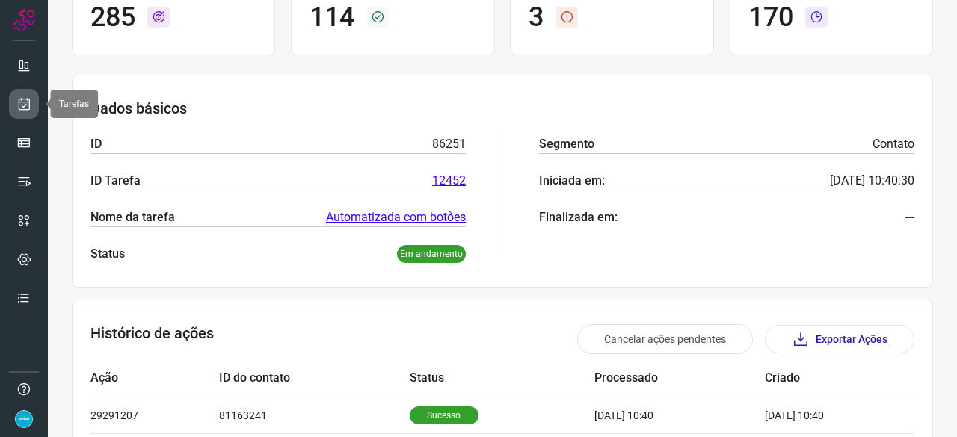
click at [28, 99] on icon at bounding box center [24, 103] width 16 height 15
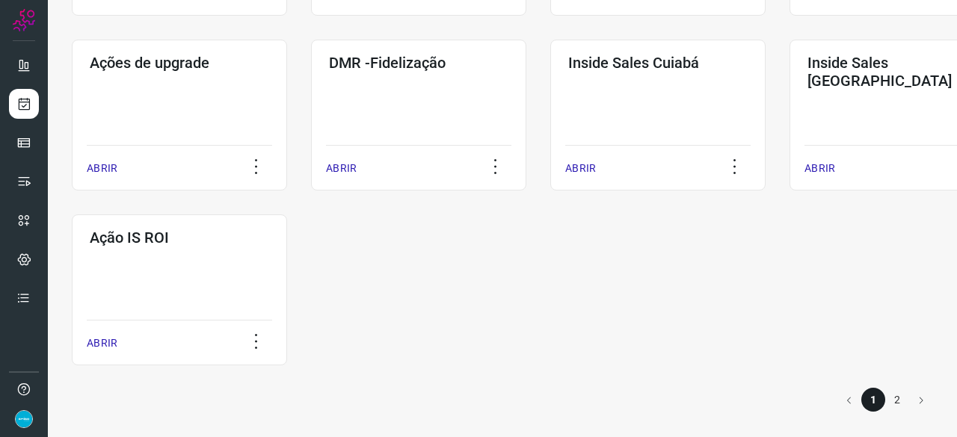
scroll to position [781, 0]
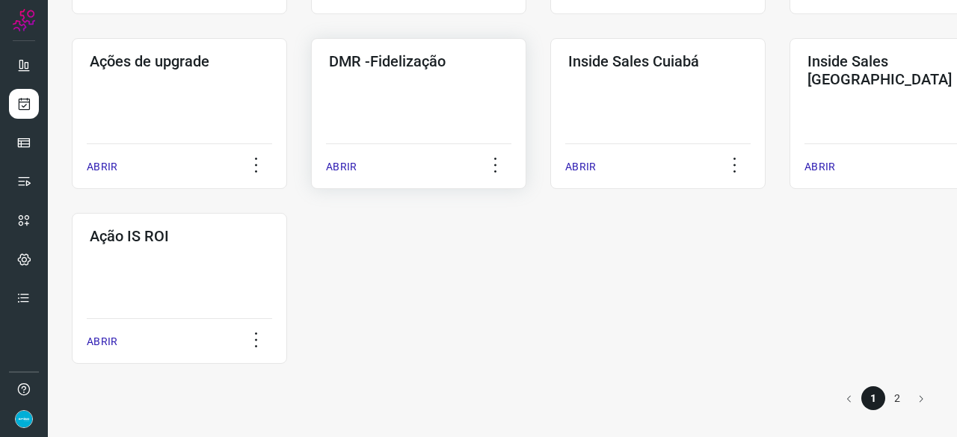
click at [349, 167] on p "ABRIR" at bounding box center [341, 167] width 31 height 16
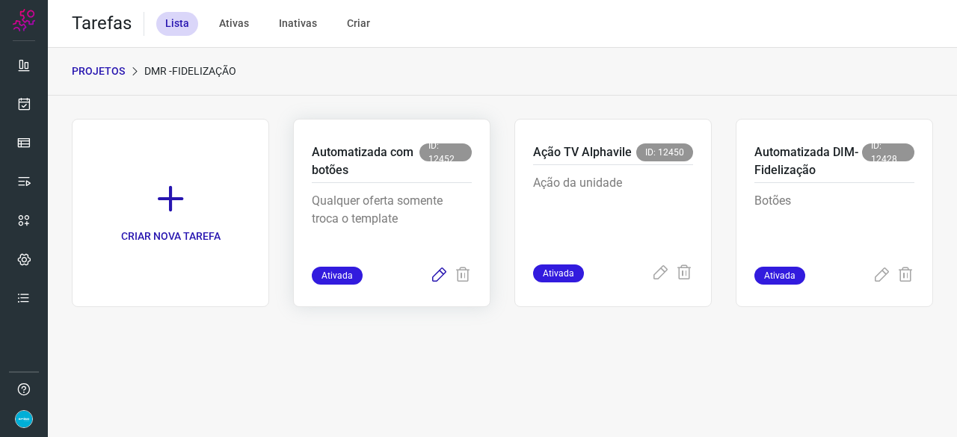
click at [438, 274] on icon at bounding box center [439, 276] width 18 height 18
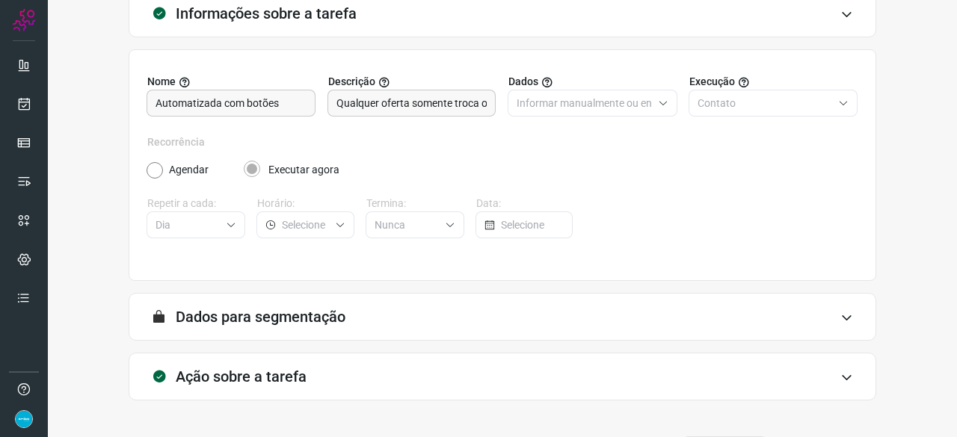
scroll to position [146, 0]
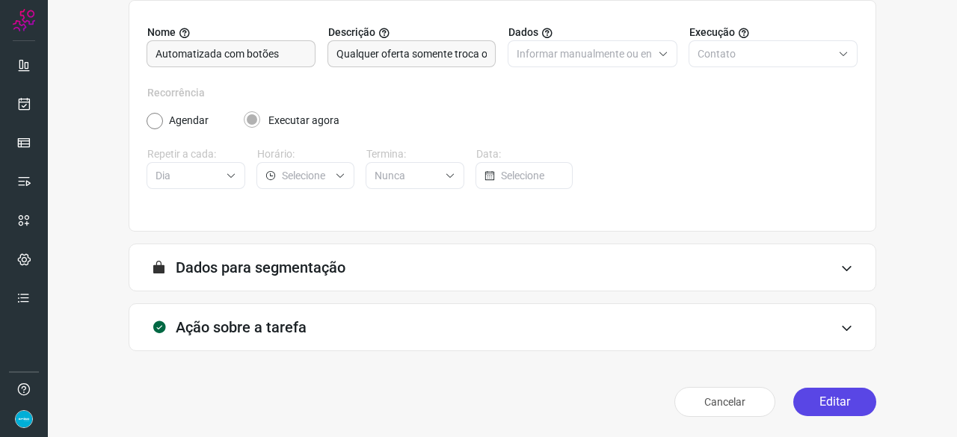
click at [838, 405] on button "Editar" at bounding box center [834, 402] width 83 height 28
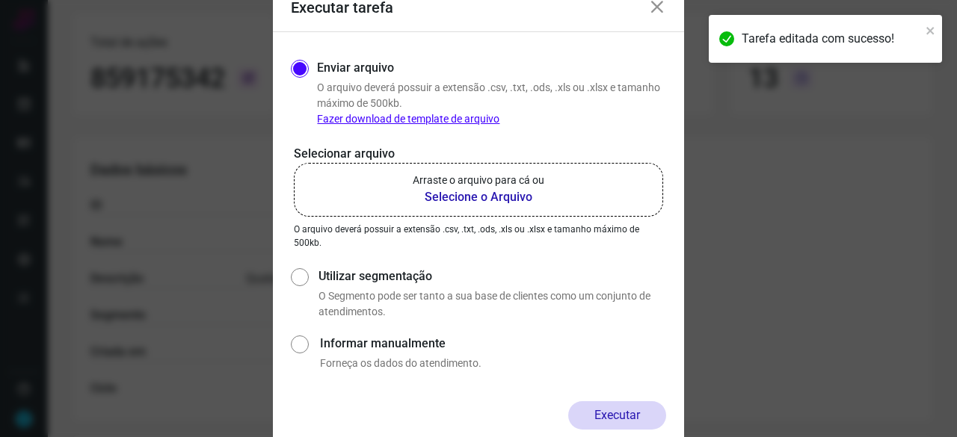
click at [446, 194] on b "Selecione o Arquivo" at bounding box center [479, 197] width 132 height 18
click at [0, 0] on input "Arraste o arquivo para cá ou Selecione o Arquivo" at bounding box center [0, 0] width 0 height 0
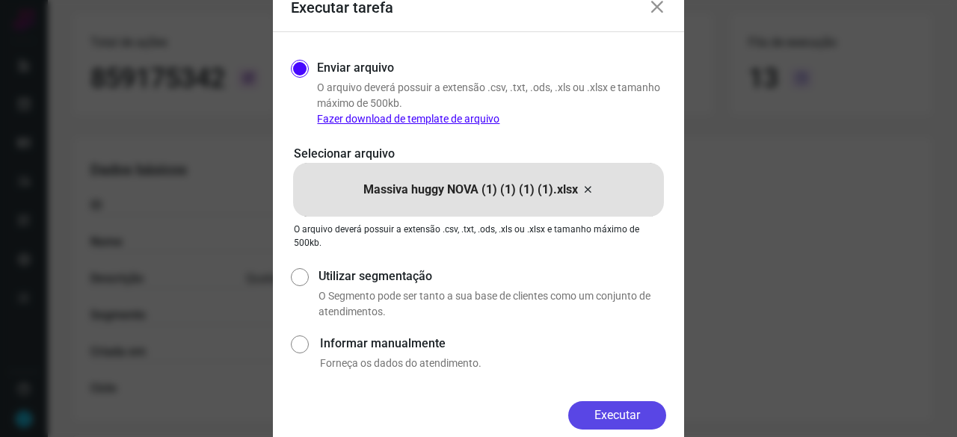
drag, startPoint x: 616, startPoint y: 411, endPoint x: 653, endPoint y: 426, distance: 39.6
click at [617, 411] on button "Executar" at bounding box center [617, 416] width 98 height 28
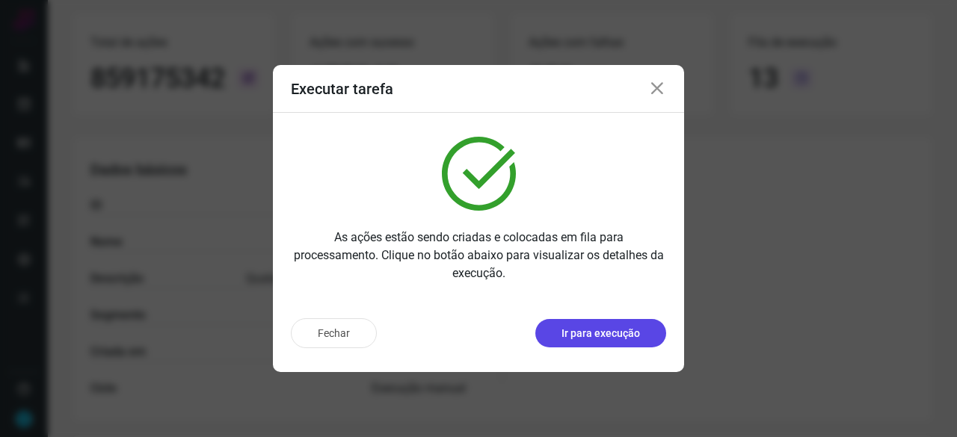
click at [571, 335] on p "Ir para execução" at bounding box center [601, 334] width 79 height 16
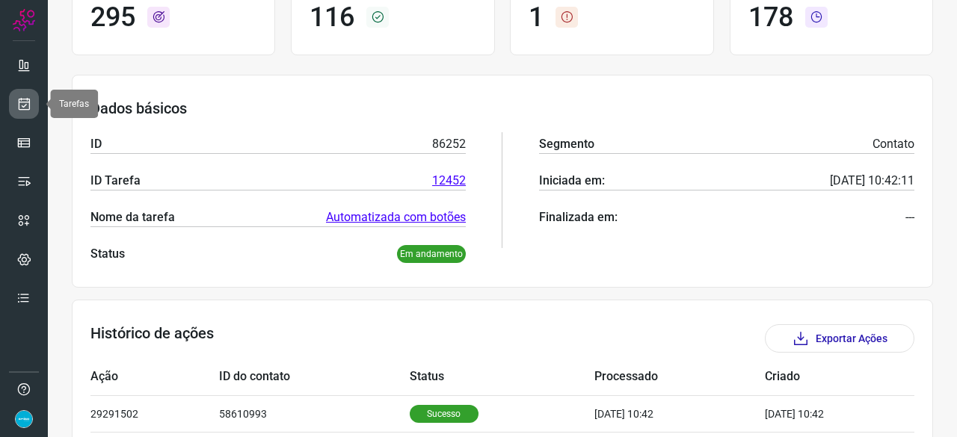
click at [28, 102] on icon at bounding box center [24, 103] width 16 height 15
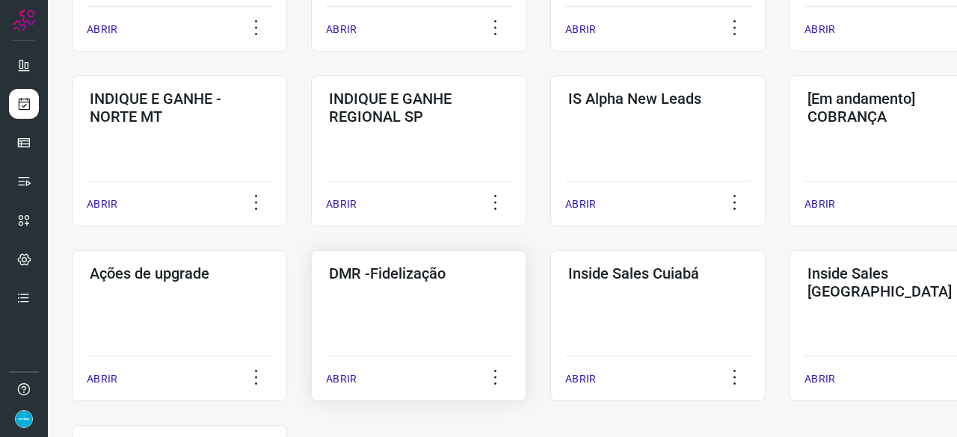
click at [341, 375] on p "ABRIR" at bounding box center [341, 380] width 31 height 16
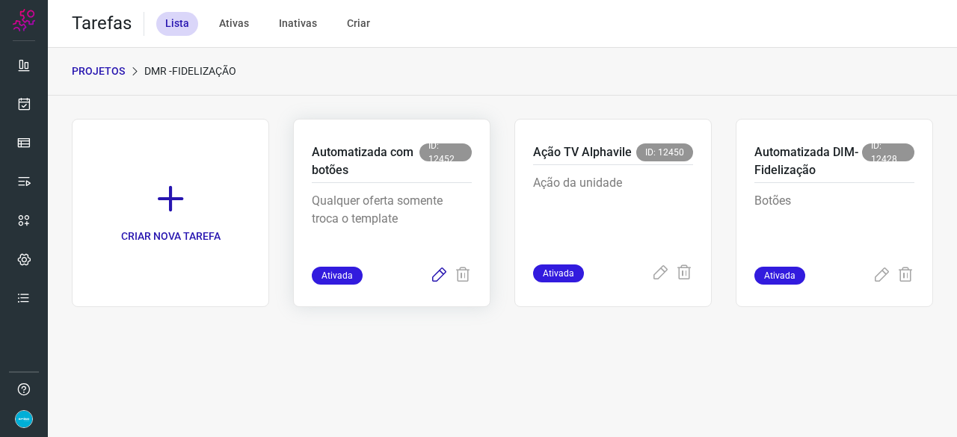
click at [444, 273] on icon at bounding box center [439, 276] width 18 height 18
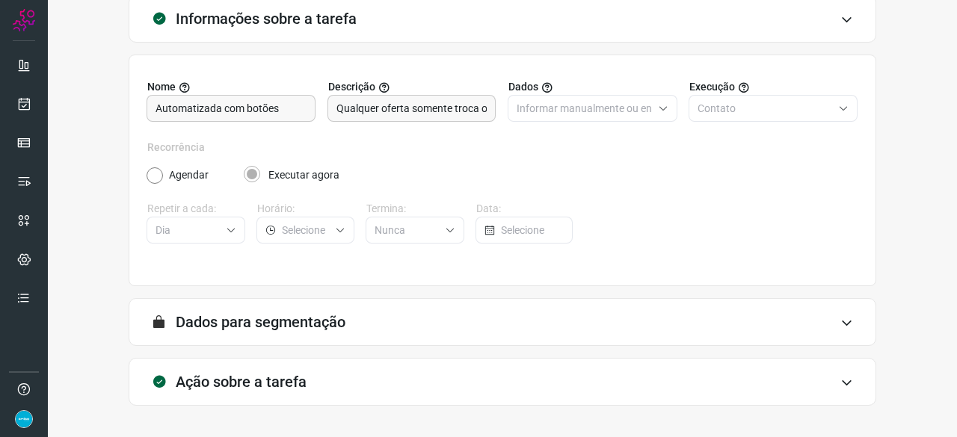
scroll to position [146, 0]
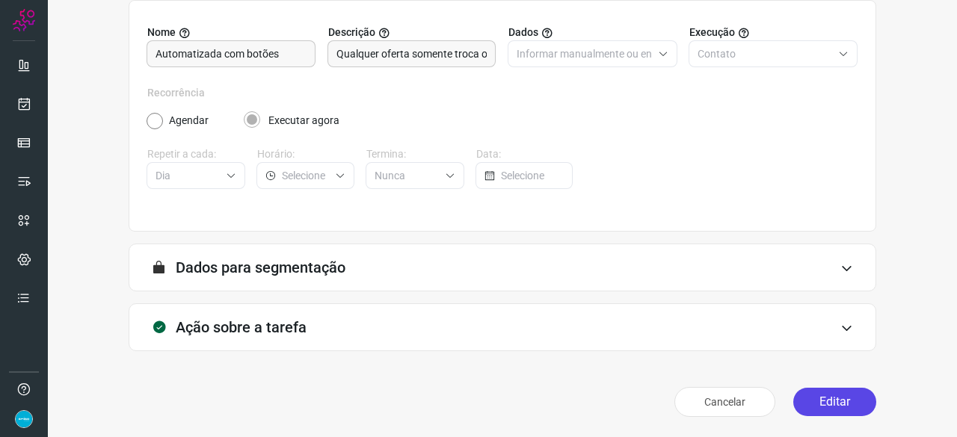
click at [826, 399] on button "Editar" at bounding box center [834, 402] width 83 height 28
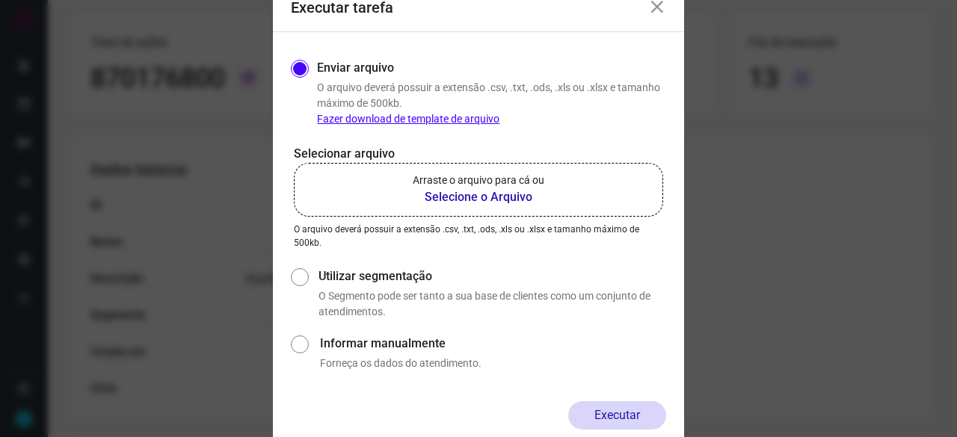
click at [460, 196] on b "Selecione o Arquivo" at bounding box center [479, 197] width 132 height 18
click at [0, 0] on input "Arraste o arquivo para cá ou Selecione o Arquivo" at bounding box center [0, 0] width 0 height 0
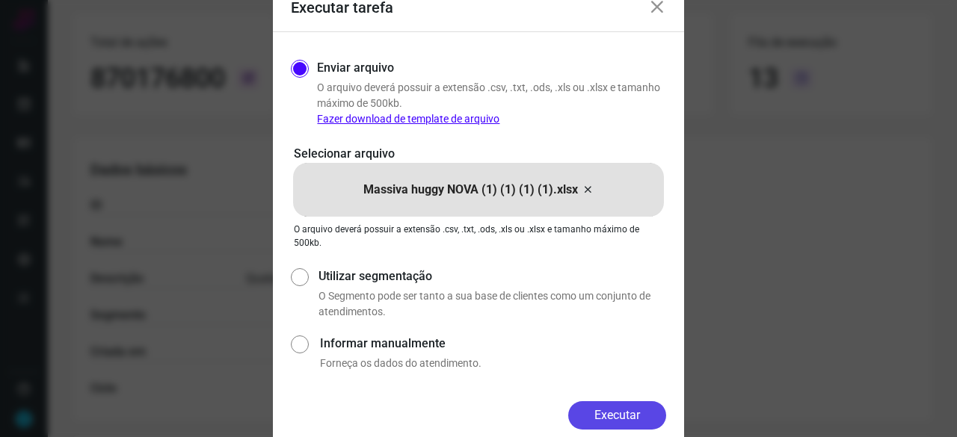
click at [604, 405] on button "Executar" at bounding box center [617, 416] width 98 height 28
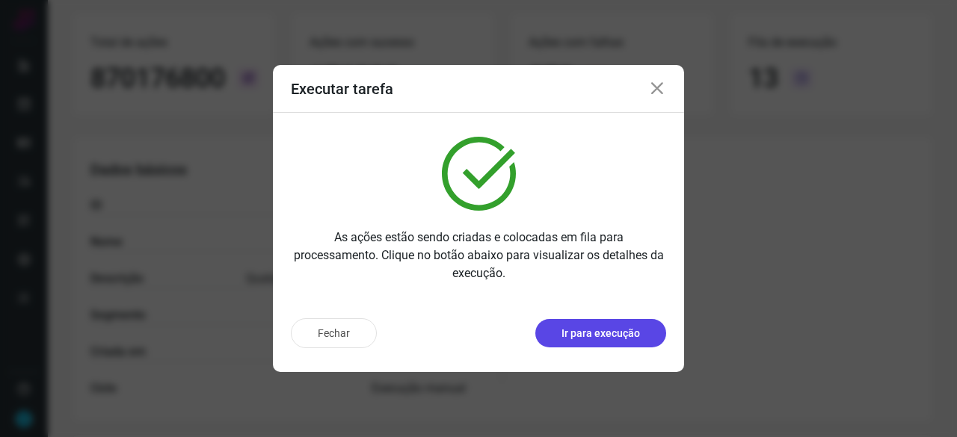
click at [588, 335] on p "Ir para execução" at bounding box center [601, 334] width 79 height 16
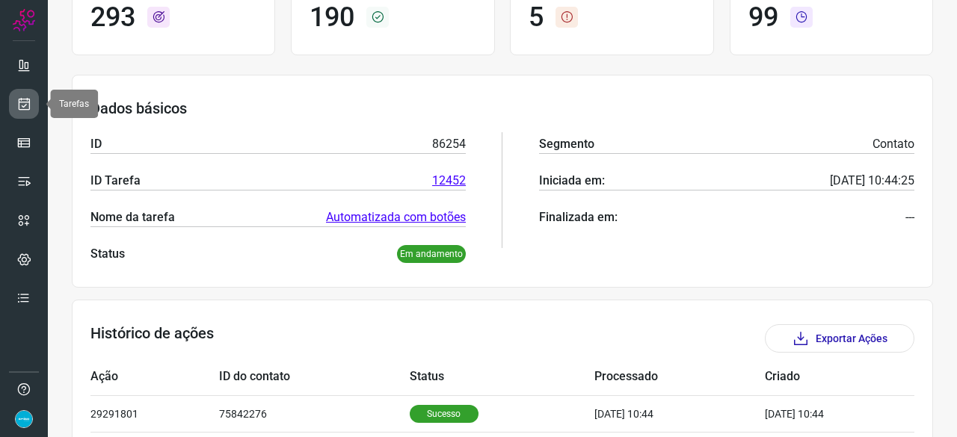
click at [19, 100] on icon at bounding box center [24, 103] width 16 height 15
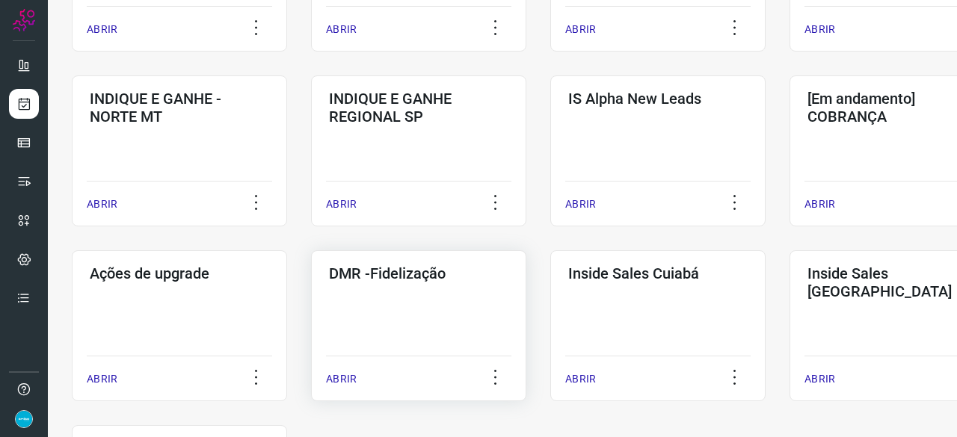
click at [344, 373] on p "ABRIR" at bounding box center [341, 380] width 31 height 16
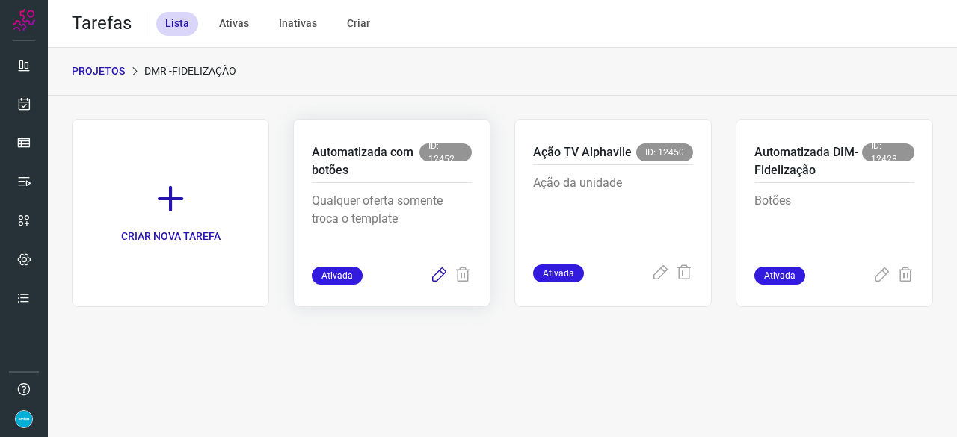
click at [441, 273] on icon at bounding box center [439, 276] width 18 height 18
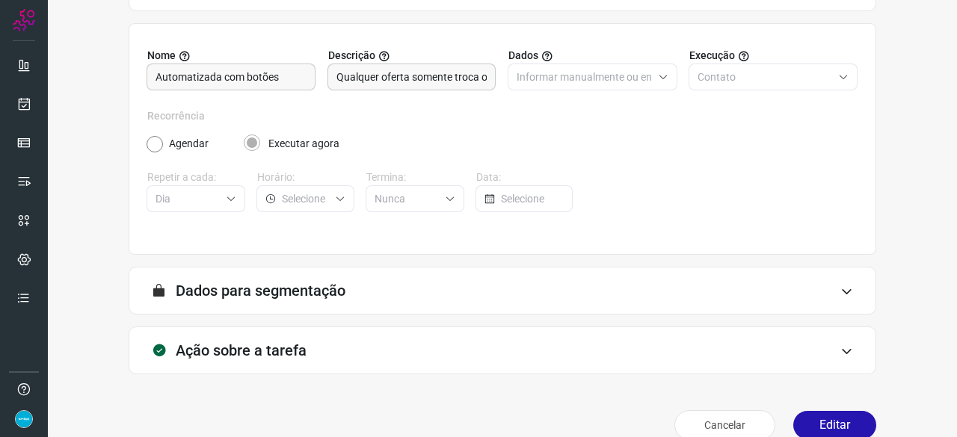
scroll to position [146, 0]
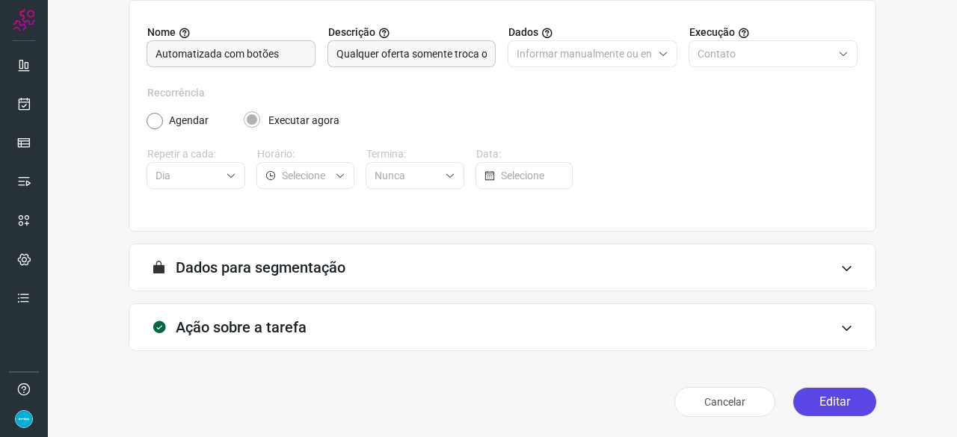
click at [817, 396] on button "Editar" at bounding box center [834, 402] width 83 height 28
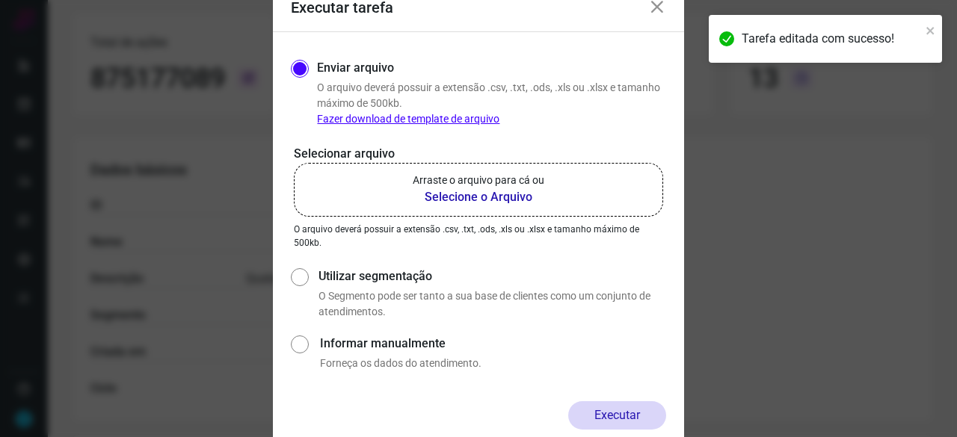
click at [437, 196] on b "Selecione o Arquivo" at bounding box center [479, 197] width 132 height 18
click at [0, 0] on input "Arraste o arquivo para cá ou Selecione o Arquivo" at bounding box center [0, 0] width 0 height 0
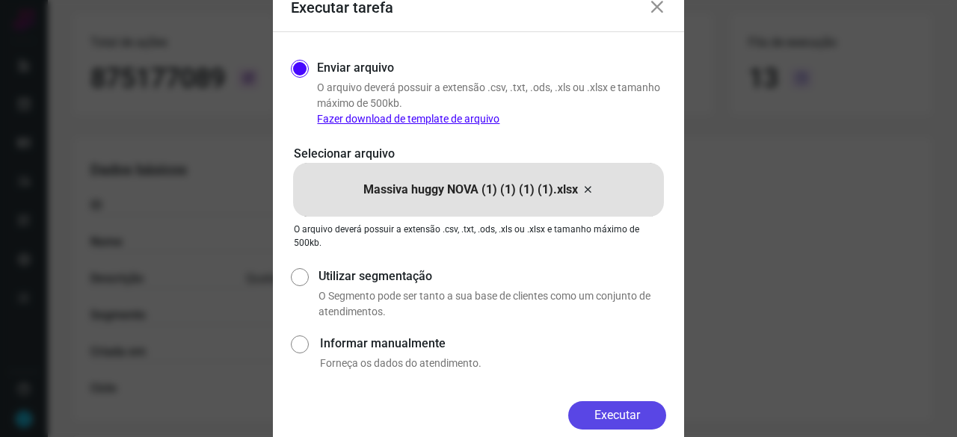
click at [636, 426] on button "Executar" at bounding box center [617, 416] width 98 height 28
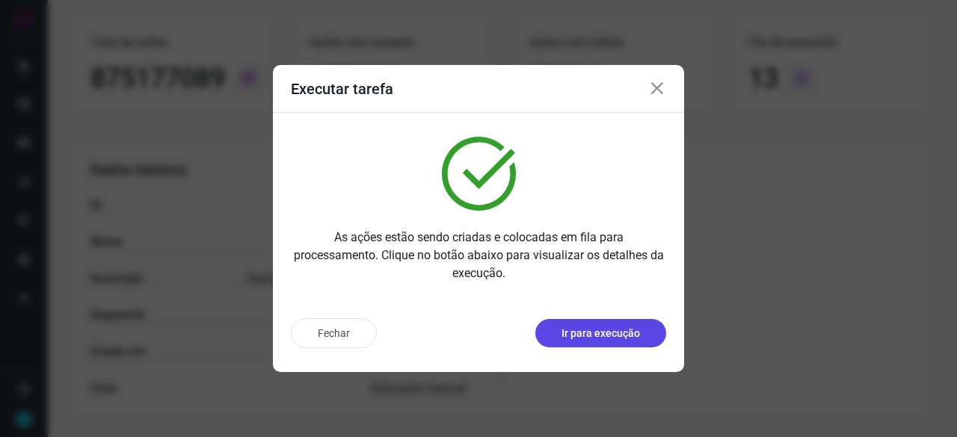
click at [578, 331] on p "Ir para execução" at bounding box center [601, 334] width 79 height 16
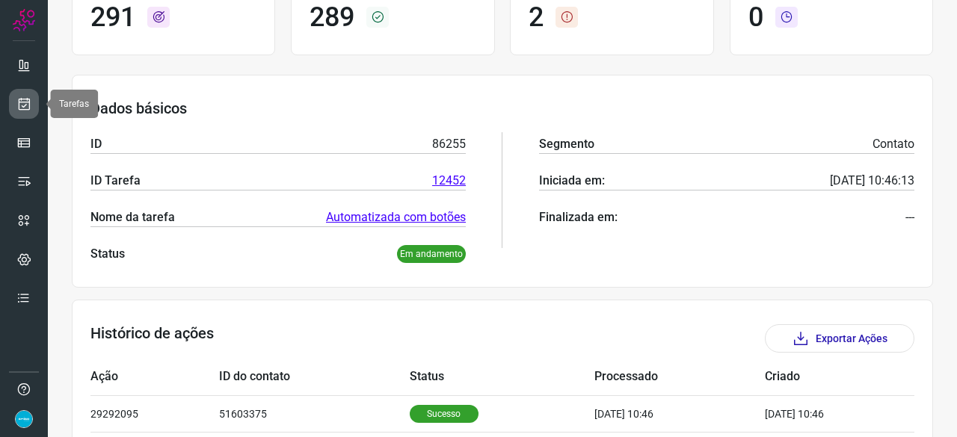
click at [23, 103] on icon at bounding box center [24, 103] width 16 height 15
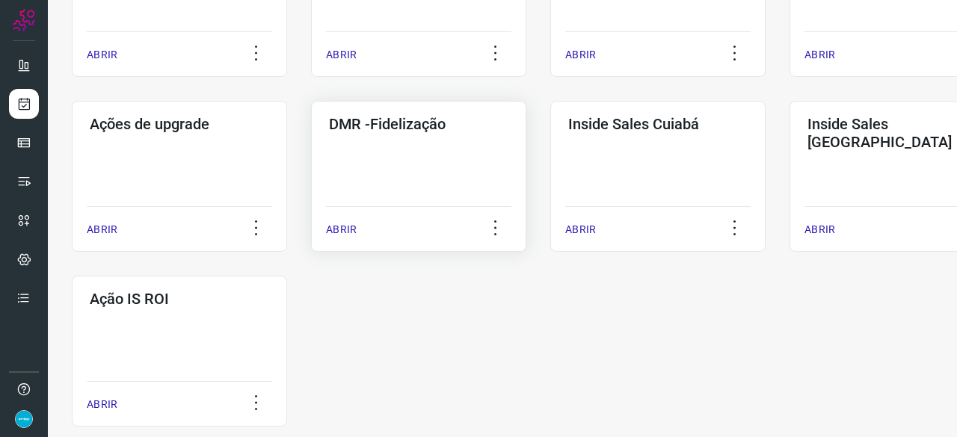
click at [343, 233] on p "ABRIR" at bounding box center [341, 230] width 31 height 16
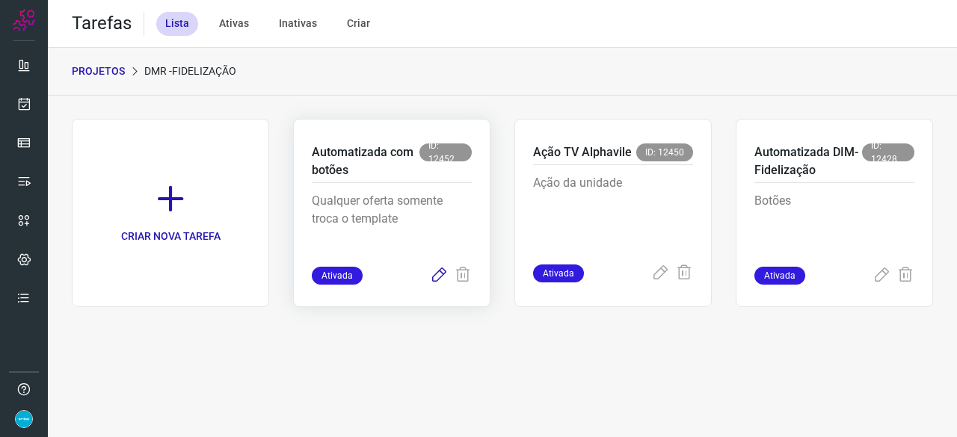
click at [441, 271] on icon at bounding box center [439, 276] width 18 height 18
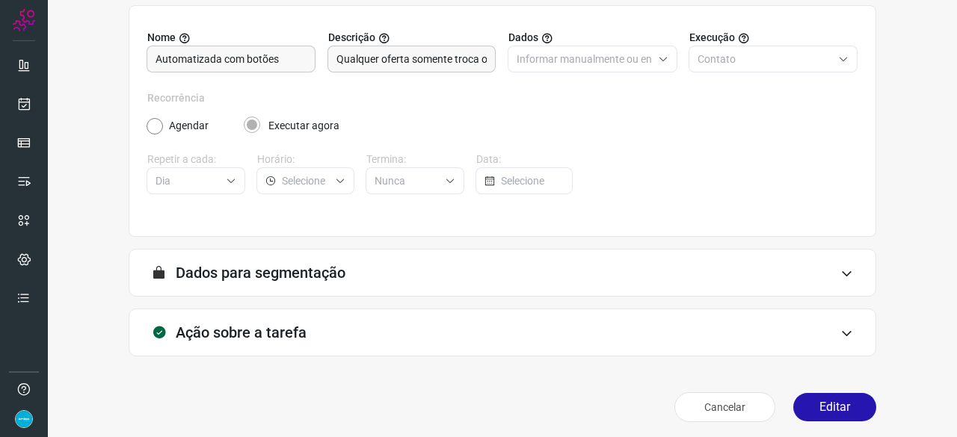
scroll to position [146, 0]
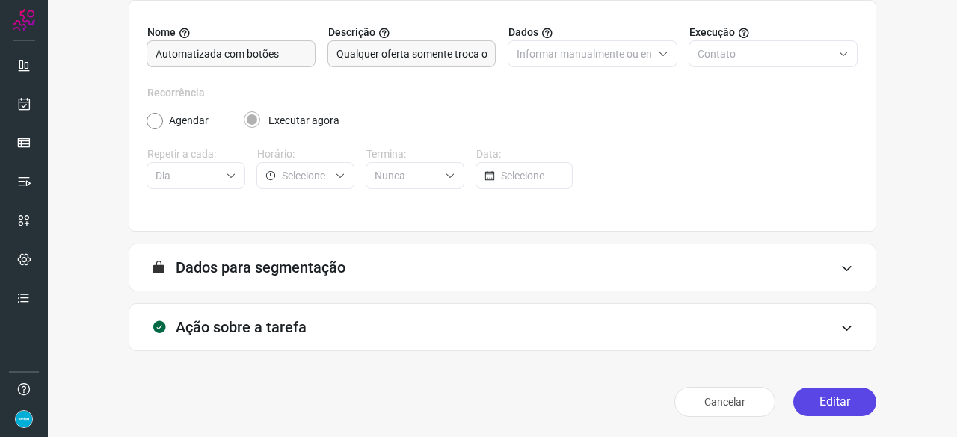
click at [841, 410] on button "Editar" at bounding box center [834, 402] width 83 height 28
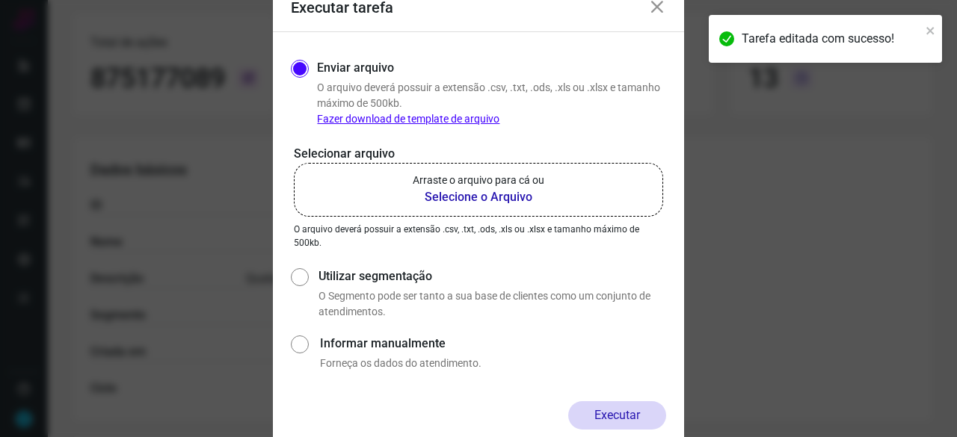
click at [458, 200] on b "Selecione o Arquivo" at bounding box center [479, 197] width 132 height 18
click at [0, 0] on input "Arraste o arquivo para cá ou Selecione o Arquivo" at bounding box center [0, 0] width 0 height 0
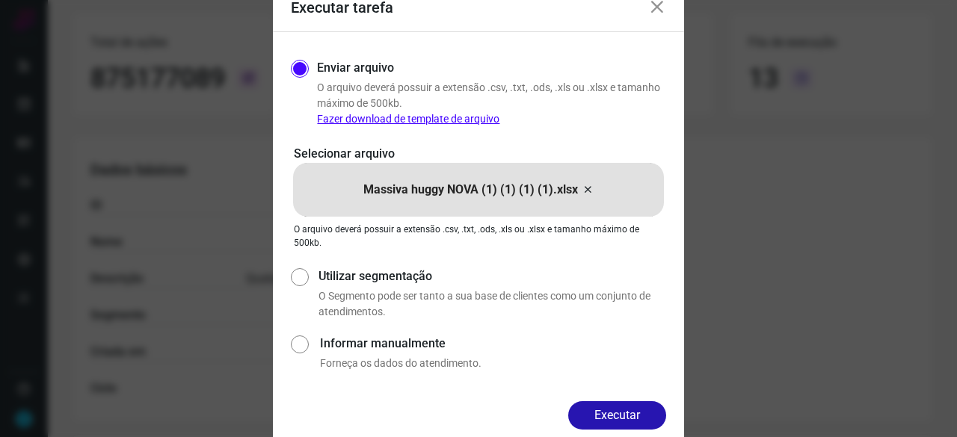
click at [622, 408] on button "Executar" at bounding box center [617, 416] width 98 height 28
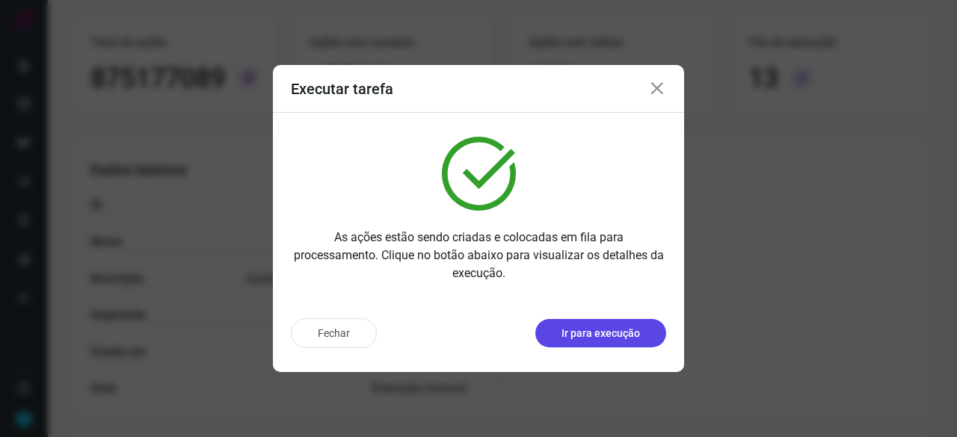
click at [633, 328] on p "Ir para execução" at bounding box center [601, 334] width 79 height 16
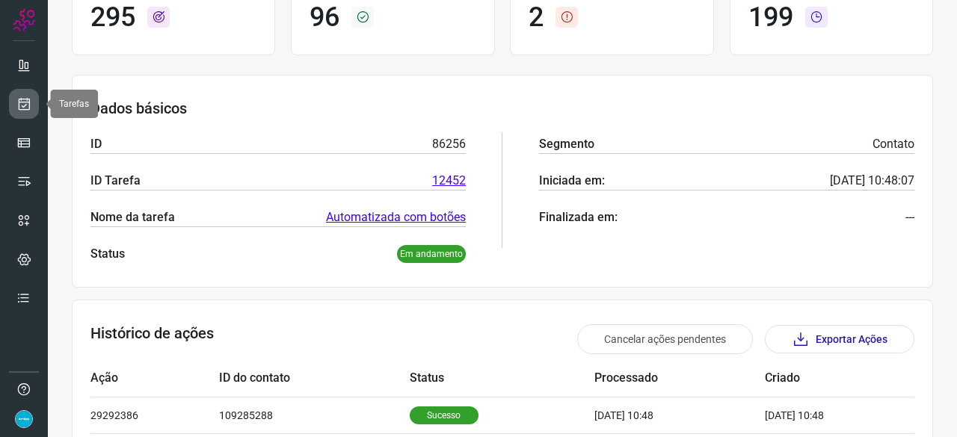
click at [31, 109] on link at bounding box center [24, 104] width 30 height 30
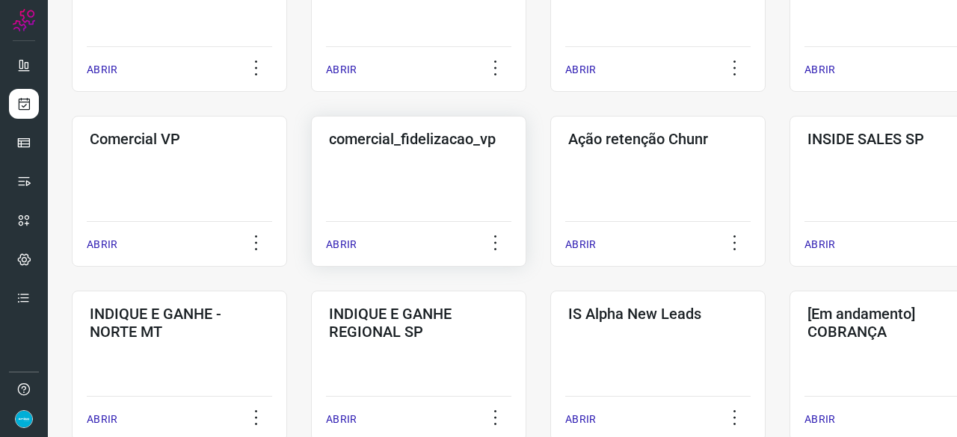
scroll to position [494, 0]
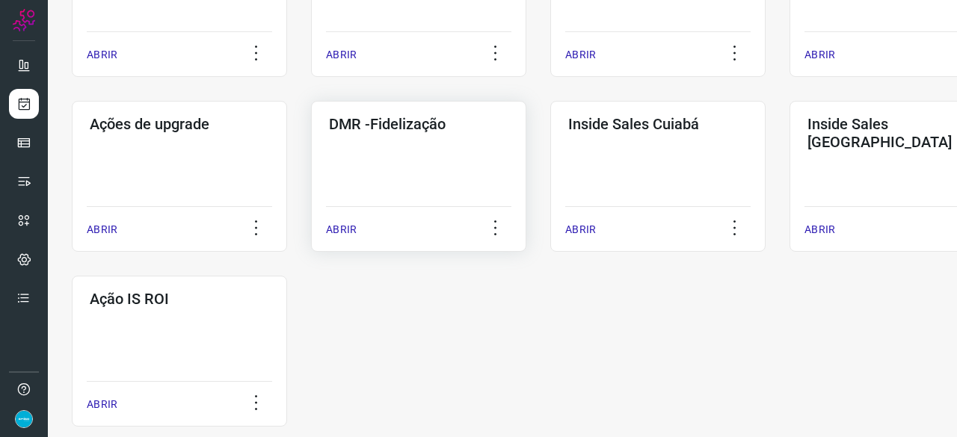
click at [351, 233] on p "ABRIR" at bounding box center [341, 230] width 31 height 16
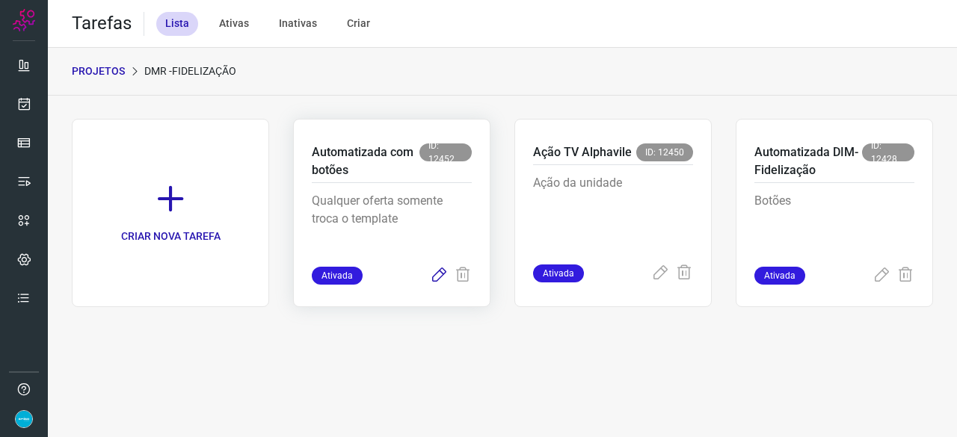
click at [443, 275] on icon at bounding box center [439, 276] width 18 height 18
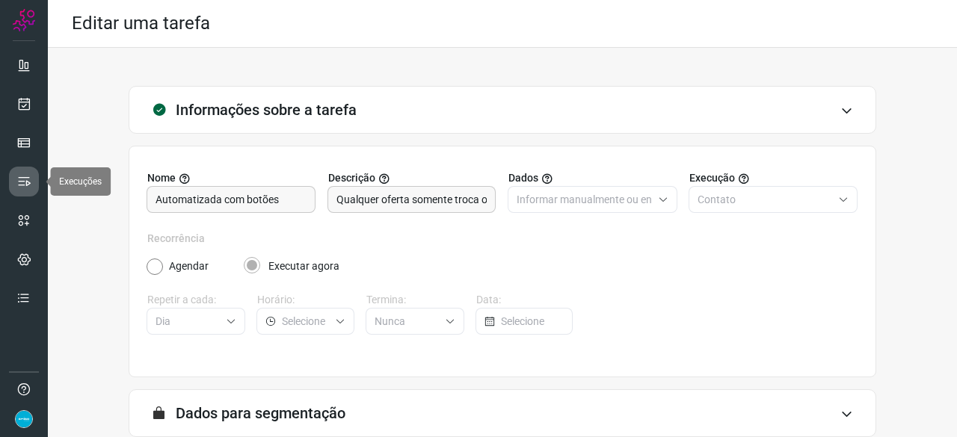
click at [21, 176] on icon at bounding box center [23, 181] width 15 height 15
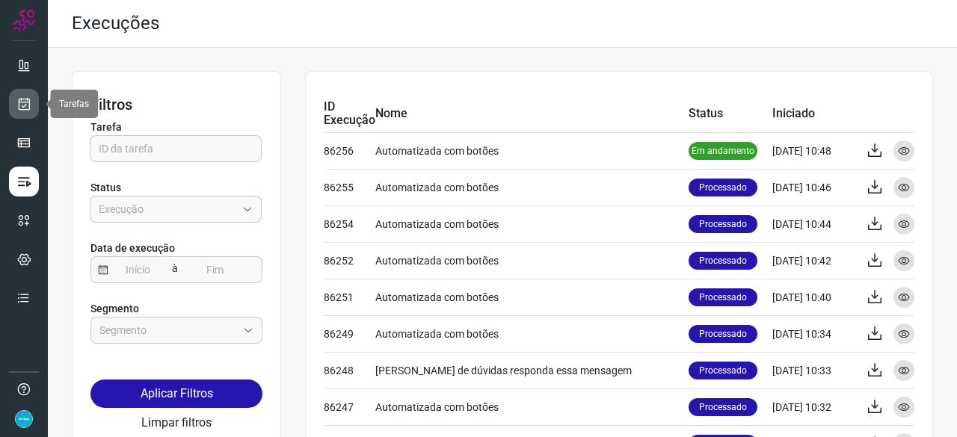
click at [30, 90] on link at bounding box center [24, 104] width 30 height 30
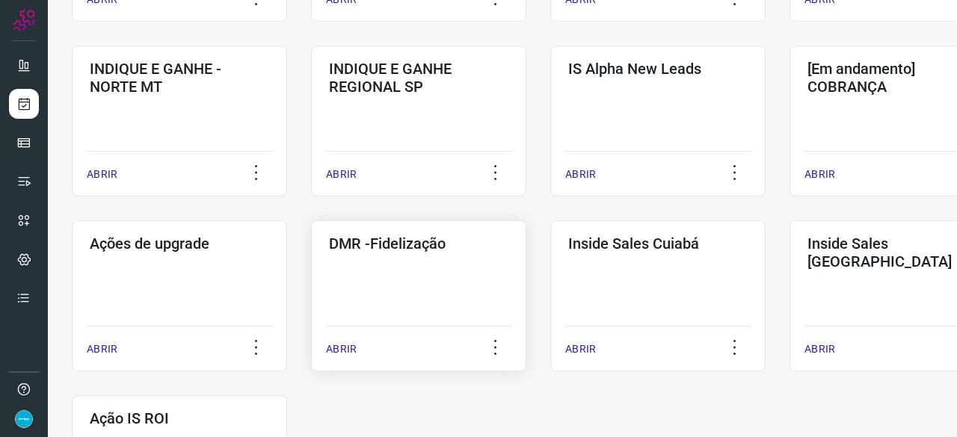
click at [330, 345] on p "ABRIR" at bounding box center [341, 350] width 31 height 16
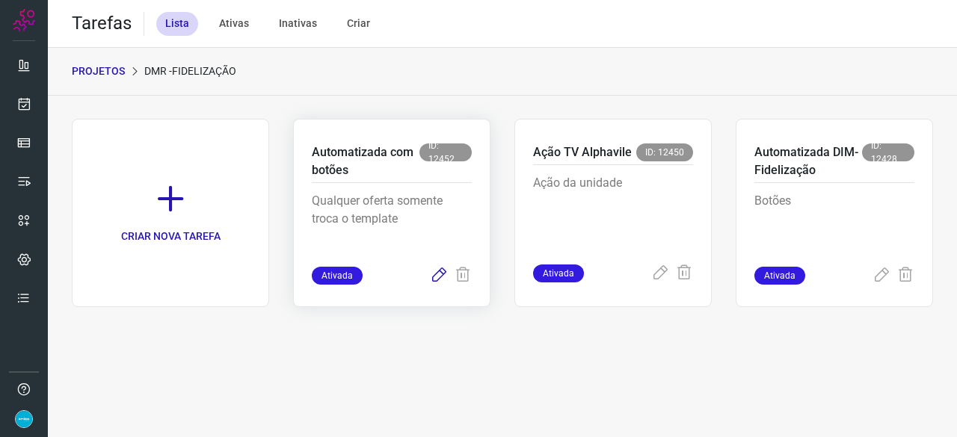
click at [443, 273] on icon at bounding box center [439, 276] width 18 height 18
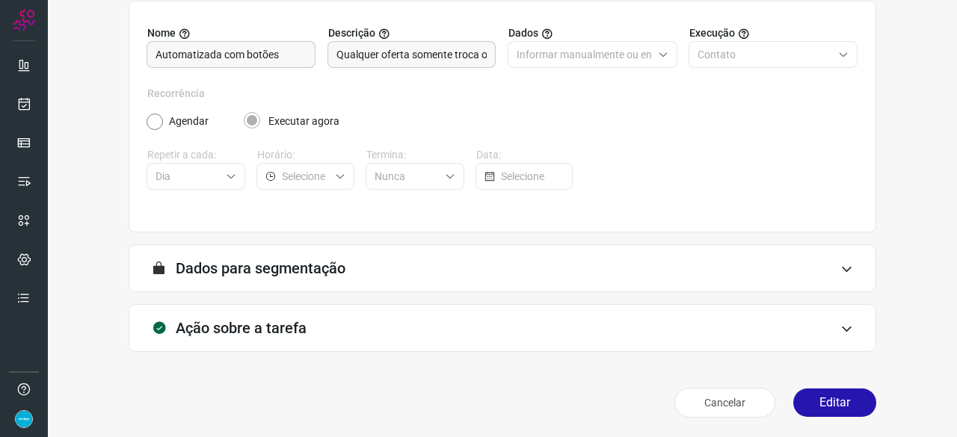
scroll to position [146, 0]
click at [818, 402] on button "Editar" at bounding box center [834, 402] width 83 height 28
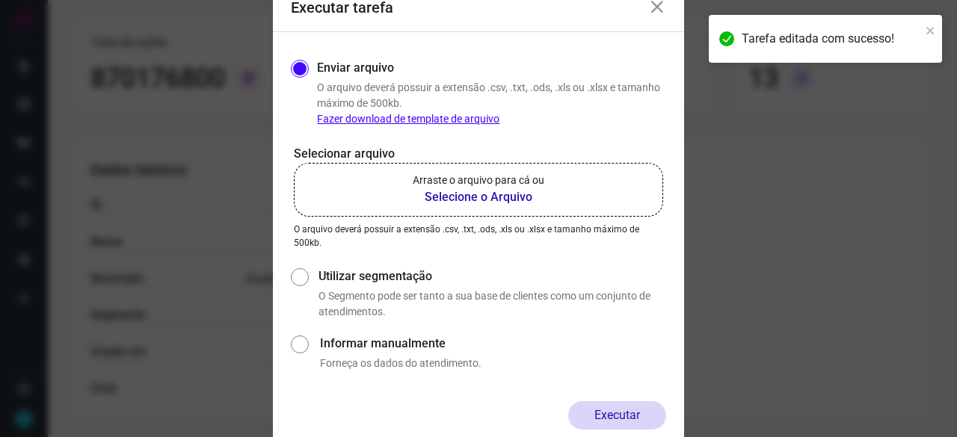
click at [488, 197] on b "Selecione o Arquivo" at bounding box center [479, 197] width 132 height 18
click at [0, 0] on input "Arraste o arquivo para cá ou Selecione o Arquivo" at bounding box center [0, 0] width 0 height 0
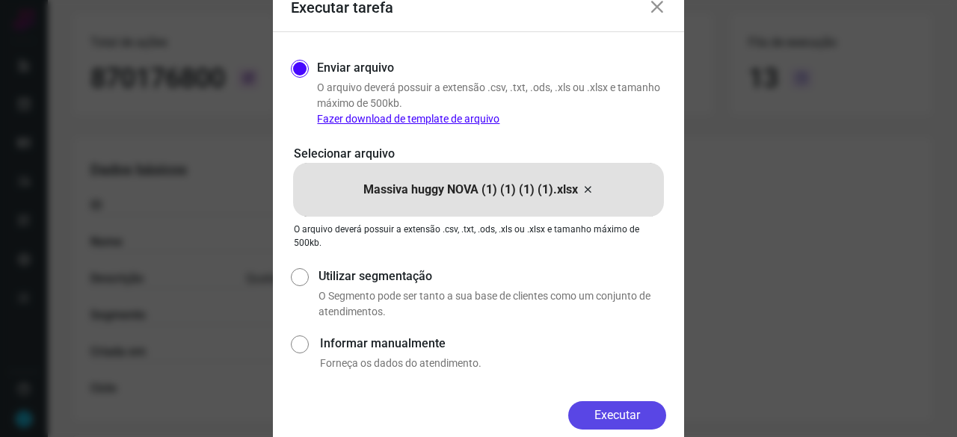
click at [612, 417] on button "Executar" at bounding box center [617, 416] width 98 height 28
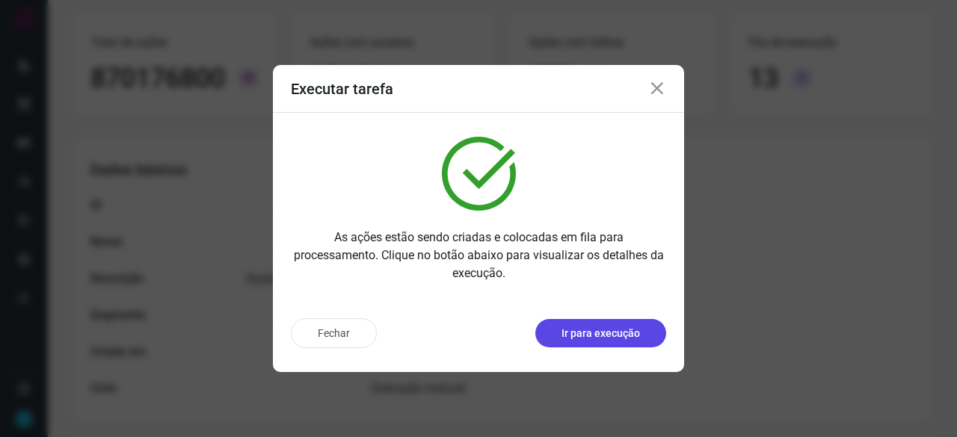
click at [603, 332] on p "Ir para execução" at bounding box center [601, 334] width 79 height 16
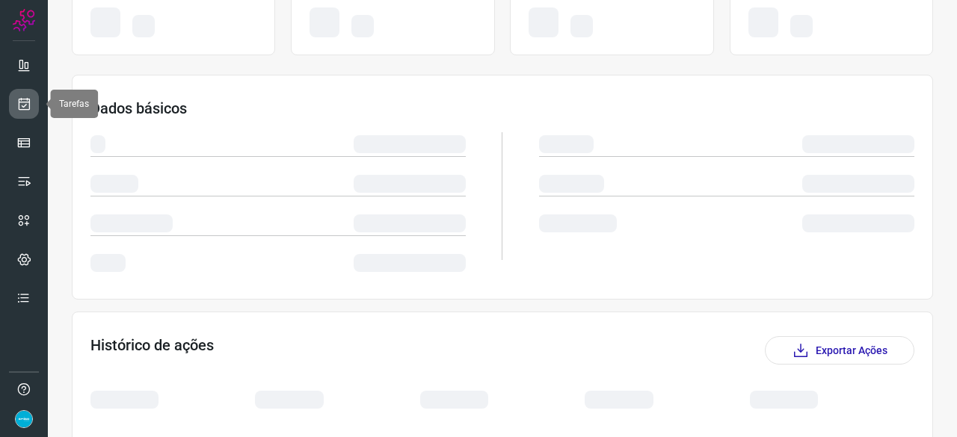
click at [25, 105] on icon at bounding box center [24, 103] width 16 height 15
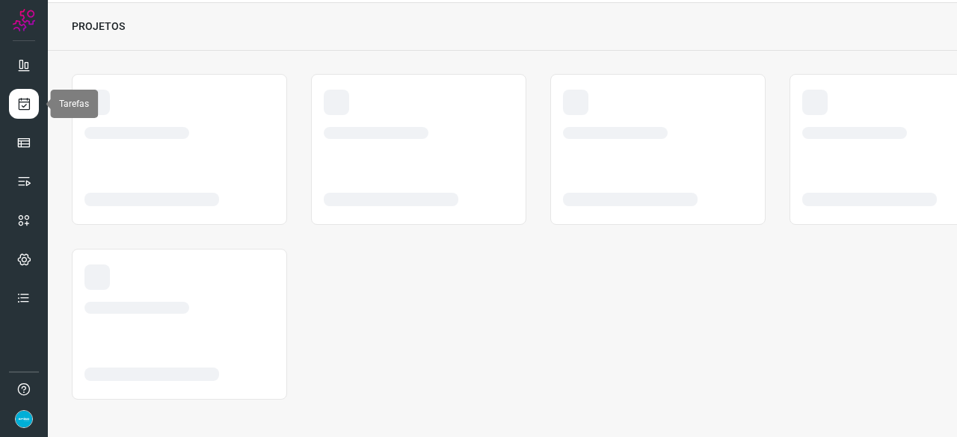
scroll to position [45, 0]
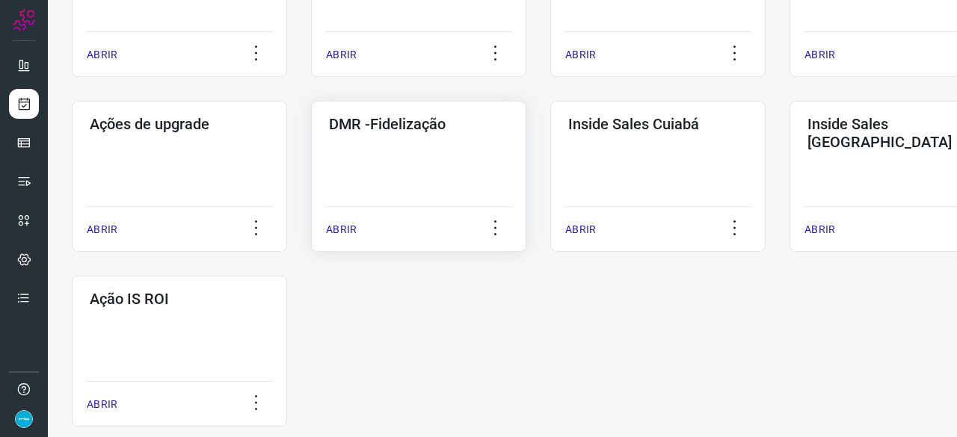
click at [337, 233] on p "ABRIR" at bounding box center [341, 230] width 31 height 16
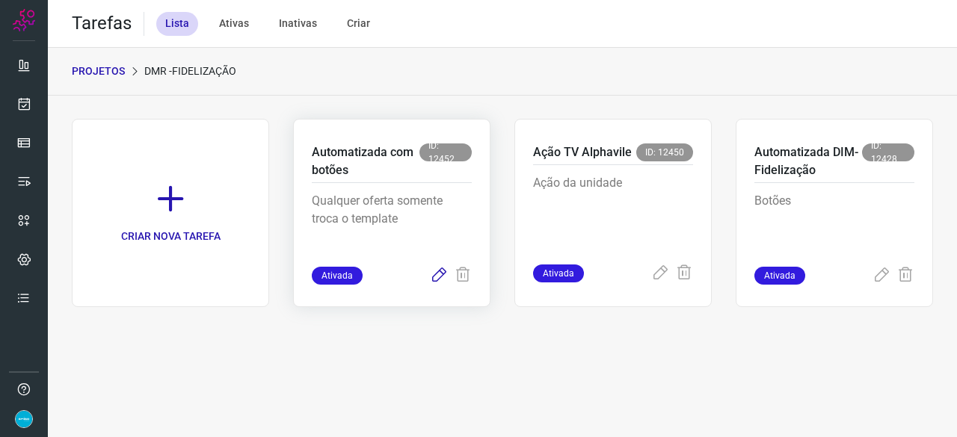
click at [438, 274] on icon at bounding box center [439, 276] width 18 height 18
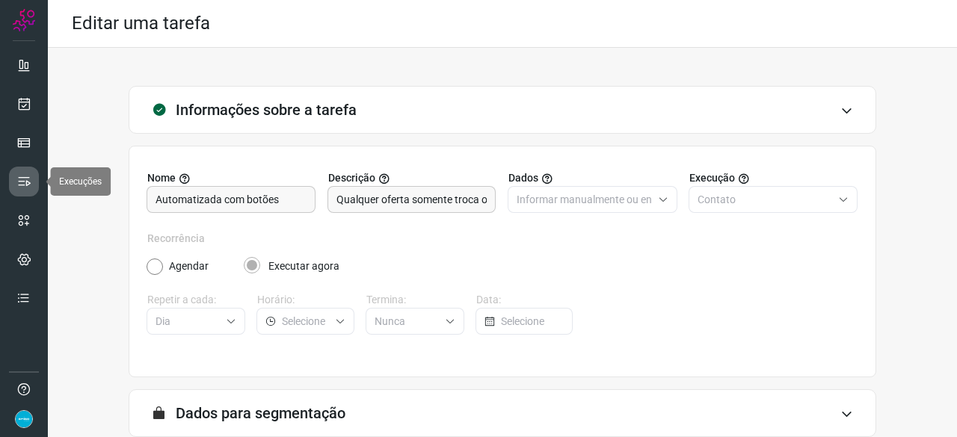
click at [22, 179] on icon at bounding box center [23, 181] width 15 height 15
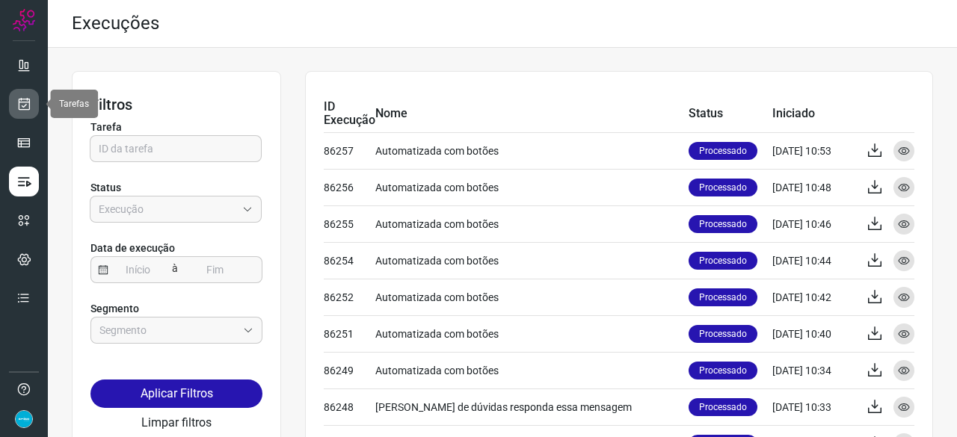
click at [28, 96] on icon at bounding box center [24, 103] width 16 height 15
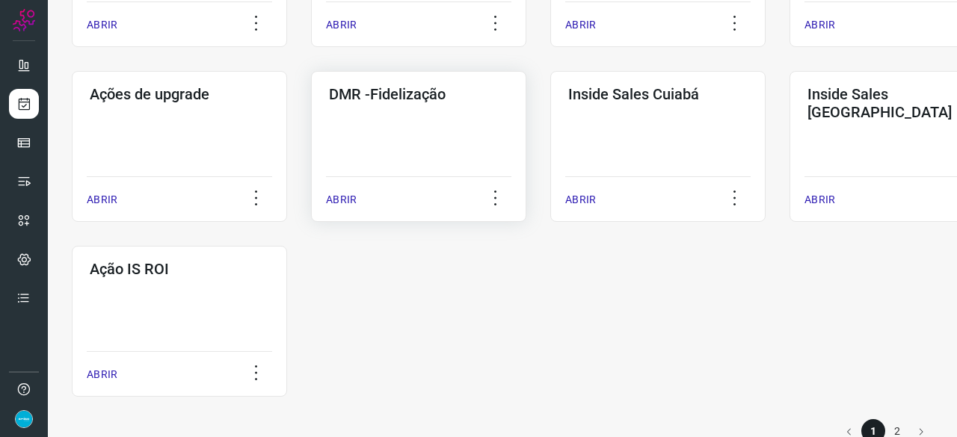
click at [344, 197] on p "ABRIR" at bounding box center [341, 200] width 31 height 16
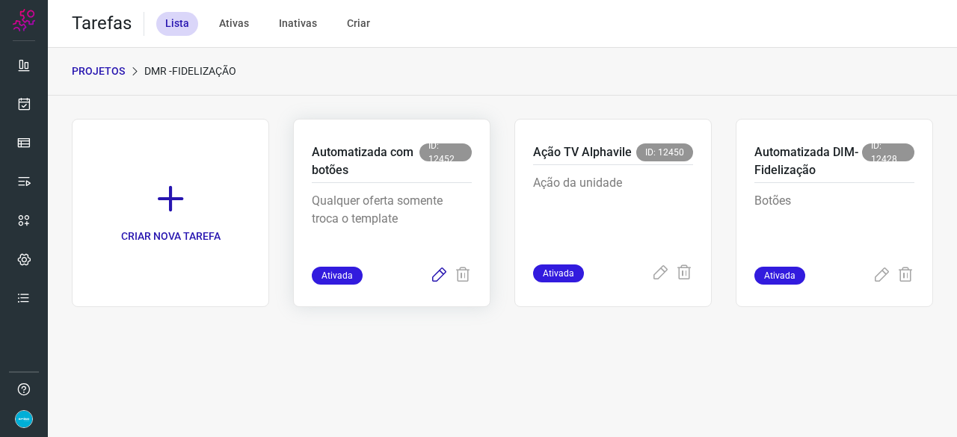
click at [433, 278] on icon at bounding box center [439, 276] width 18 height 18
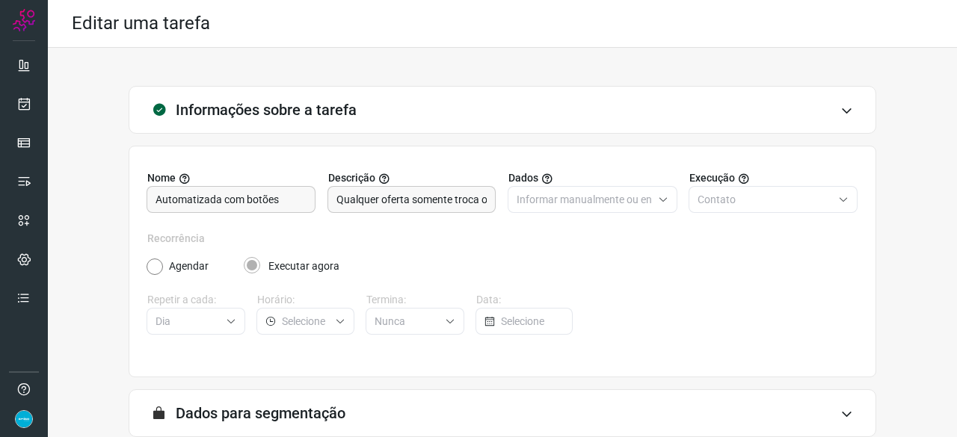
scroll to position [146, 0]
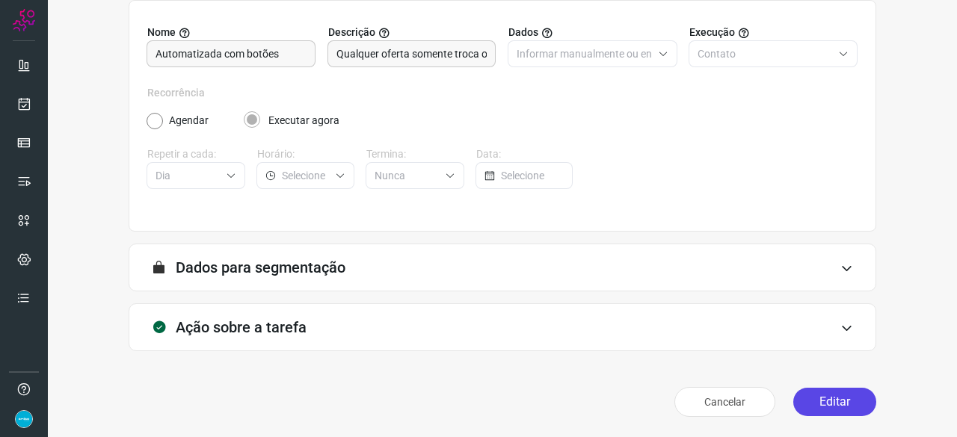
click at [850, 406] on button "Editar" at bounding box center [834, 402] width 83 height 28
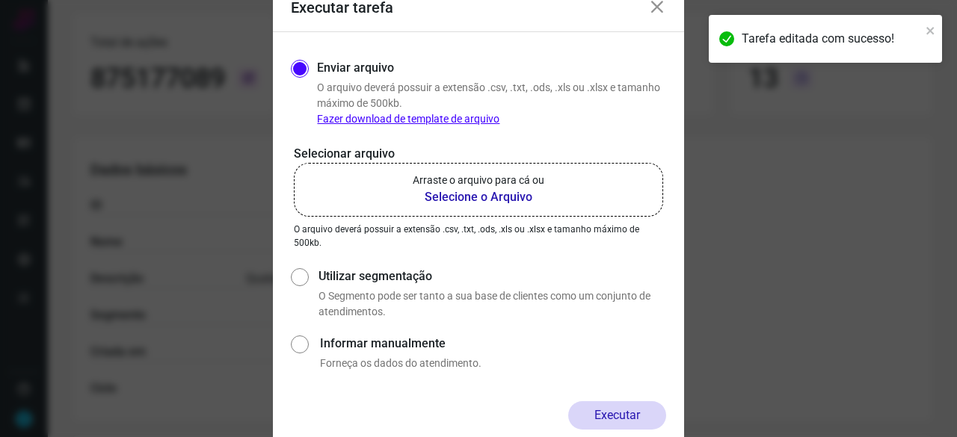
click at [476, 201] on b "Selecione o Arquivo" at bounding box center [479, 197] width 132 height 18
click at [0, 0] on input "Arraste o arquivo para cá ou Selecione o Arquivo" at bounding box center [0, 0] width 0 height 0
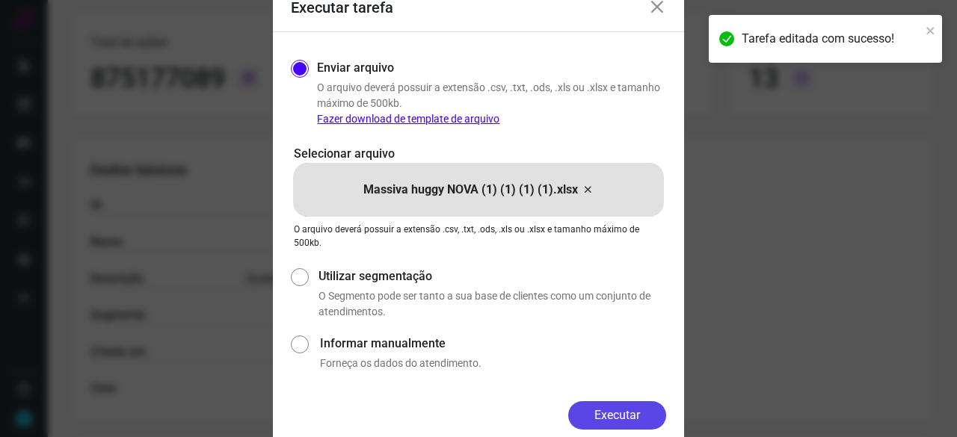
click at [604, 417] on button "Executar" at bounding box center [617, 416] width 98 height 28
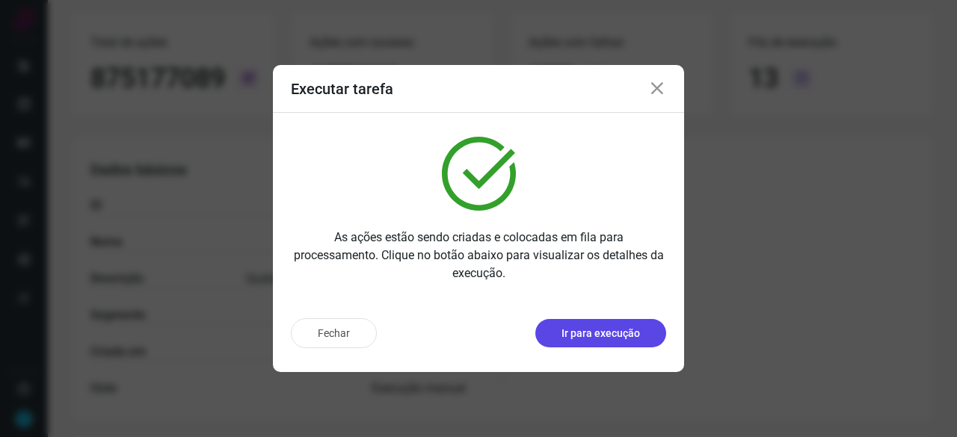
click at [571, 331] on p "Ir para execução" at bounding box center [601, 334] width 79 height 16
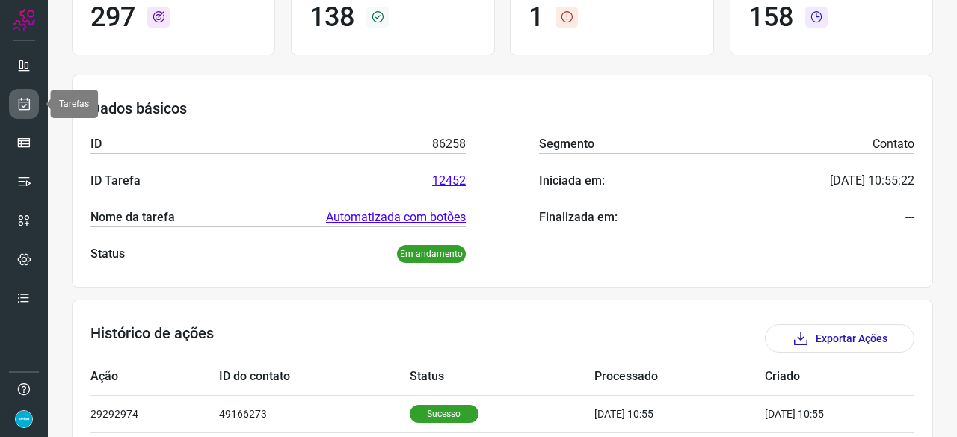
click at [21, 105] on icon at bounding box center [24, 103] width 16 height 15
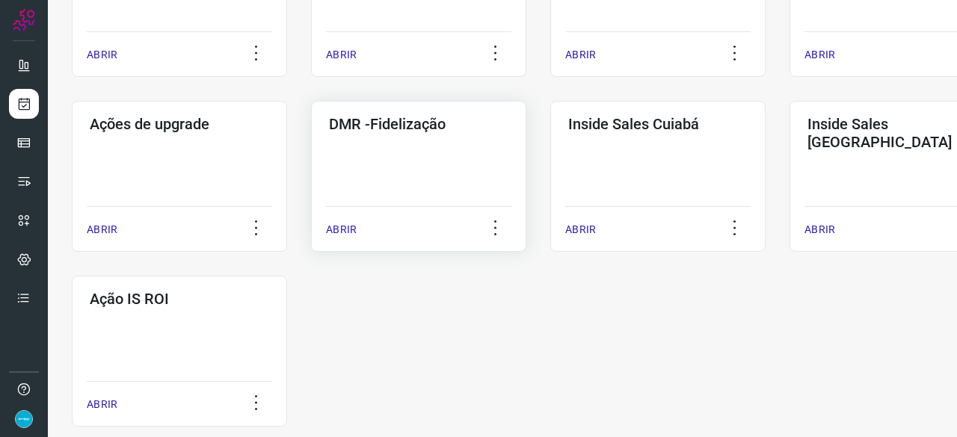
click at [344, 227] on p "ABRIR" at bounding box center [341, 230] width 31 height 16
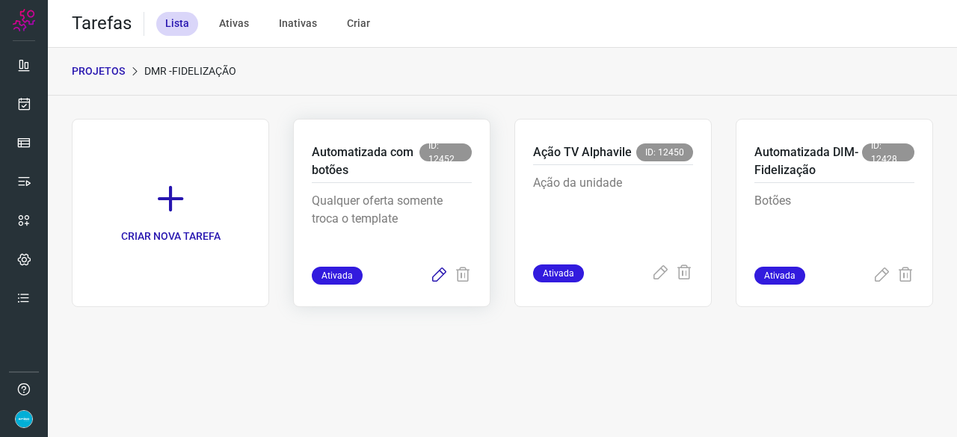
click at [440, 273] on icon at bounding box center [439, 276] width 18 height 18
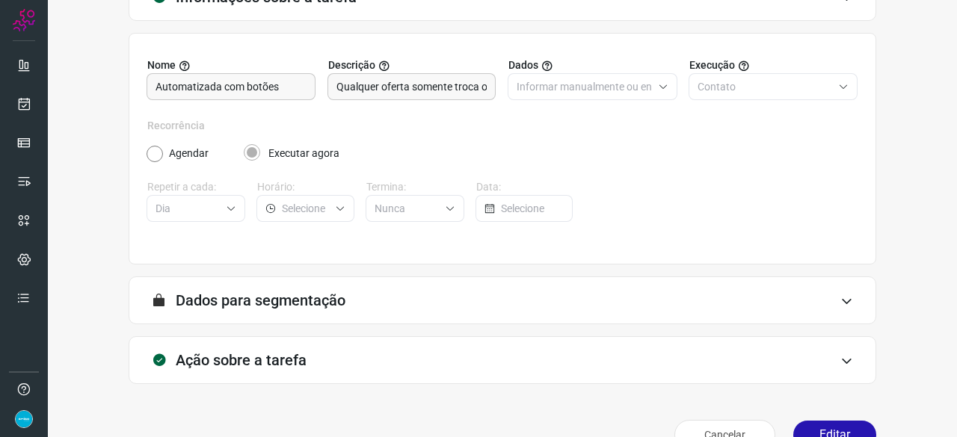
scroll to position [146, 0]
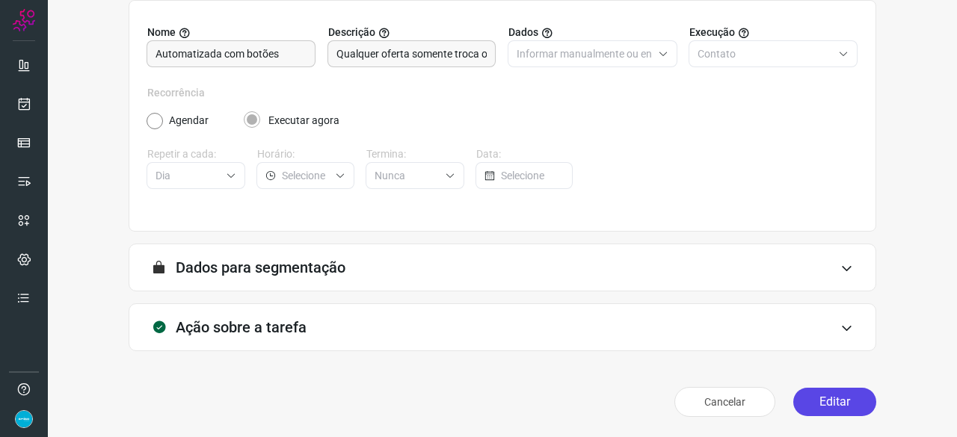
click at [820, 403] on button "Editar" at bounding box center [834, 402] width 83 height 28
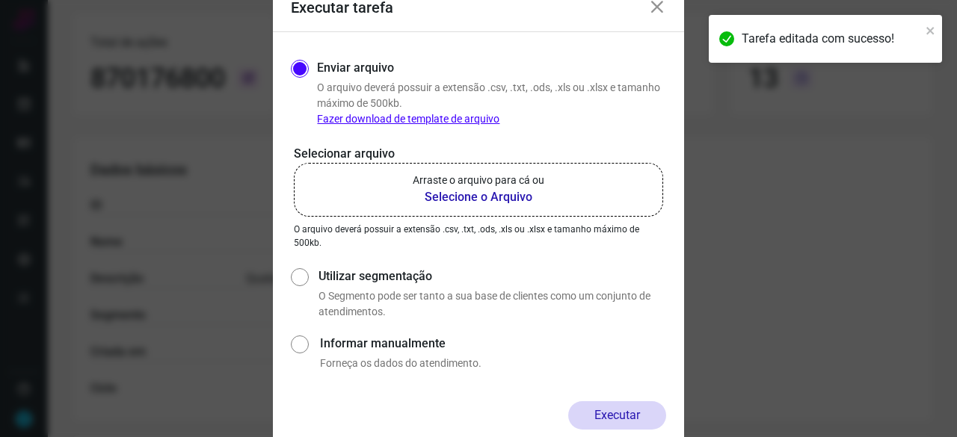
click at [457, 192] on b "Selecione o Arquivo" at bounding box center [479, 197] width 132 height 18
click at [0, 0] on input "Arraste o arquivo para cá ou Selecione o Arquivo" at bounding box center [0, 0] width 0 height 0
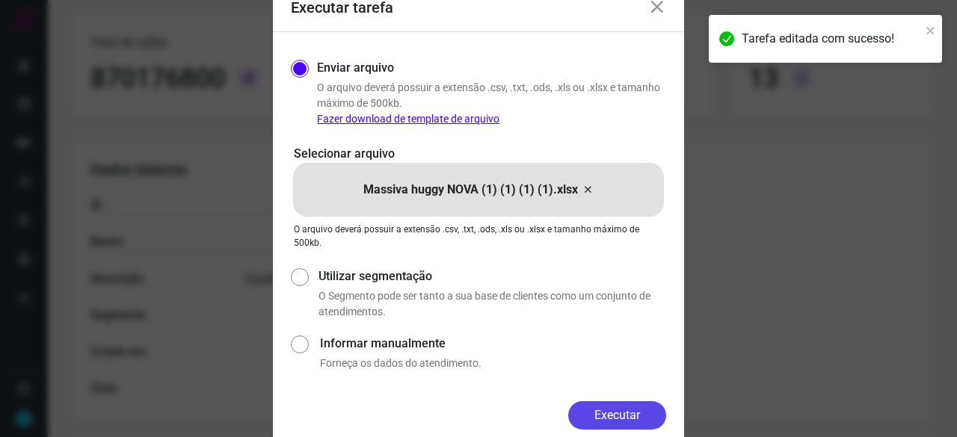
click at [649, 414] on button "Executar" at bounding box center [617, 416] width 98 height 28
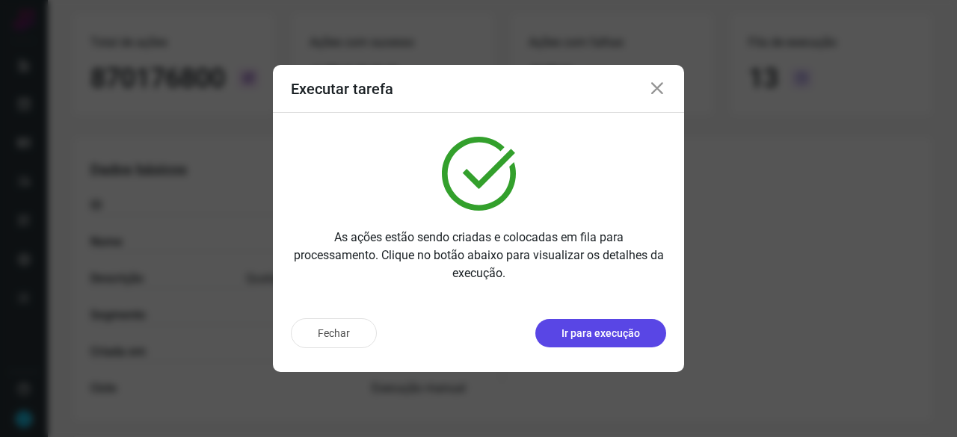
click at [590, 335] on p "Ir para execução" at bounding box center [601, 334] width 79 height 16
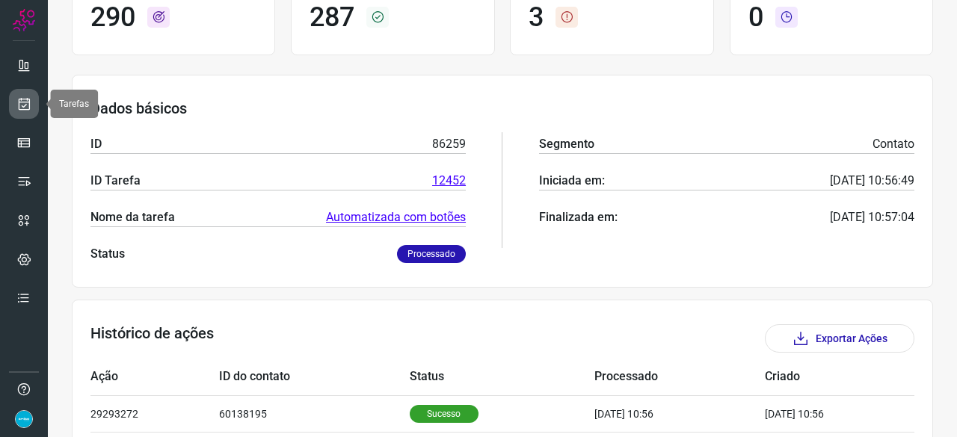
click at [21, 96] on icon at bounding box center [24, 103] width 16 height 15
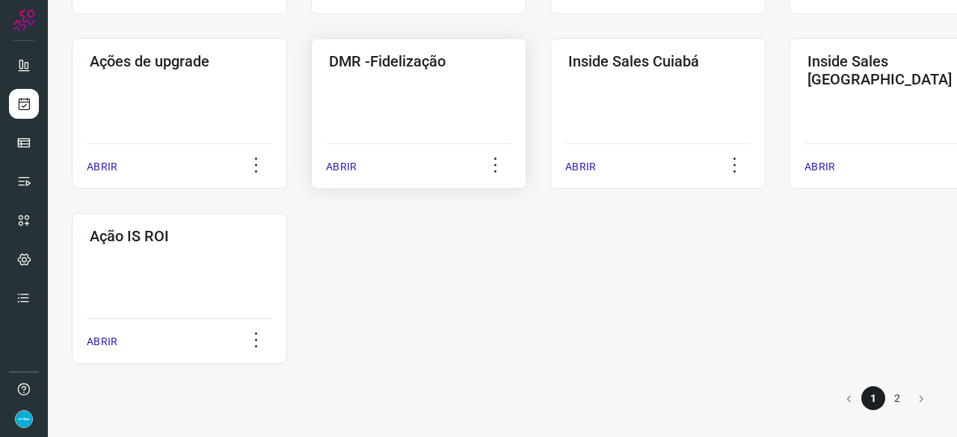
click at [346, 166] on p "ABRIR" at bounding box center [341, 167] width 31 height 16
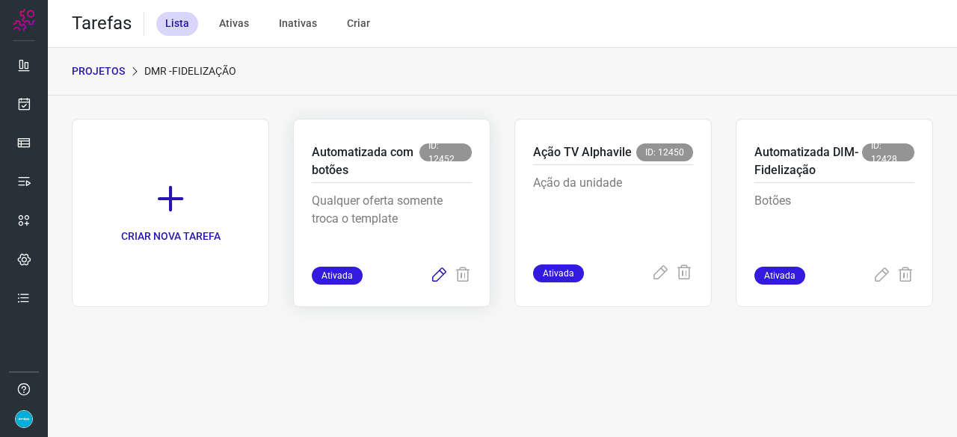
click at [438, 274] on icon at bounding box center [439, 276] width 18 height 18
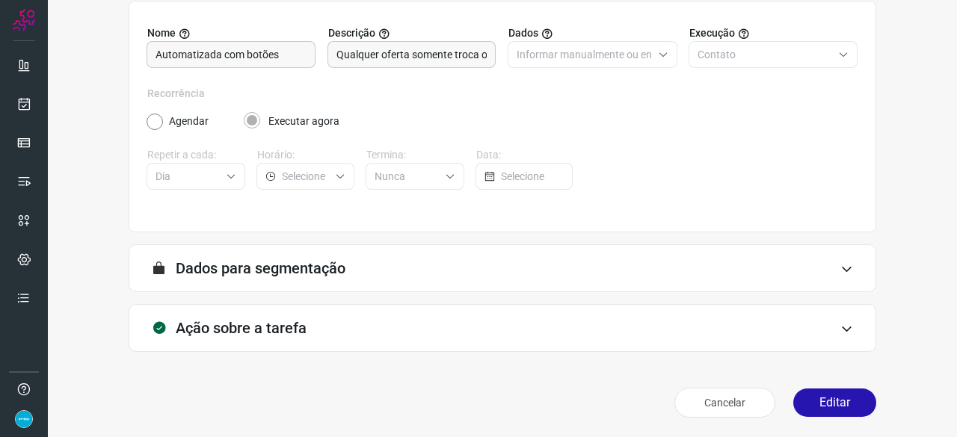
scroll to position [146, 0]
click at [826, 405] on button "Editar" at bounding box center [834, 402] width 83 height 28
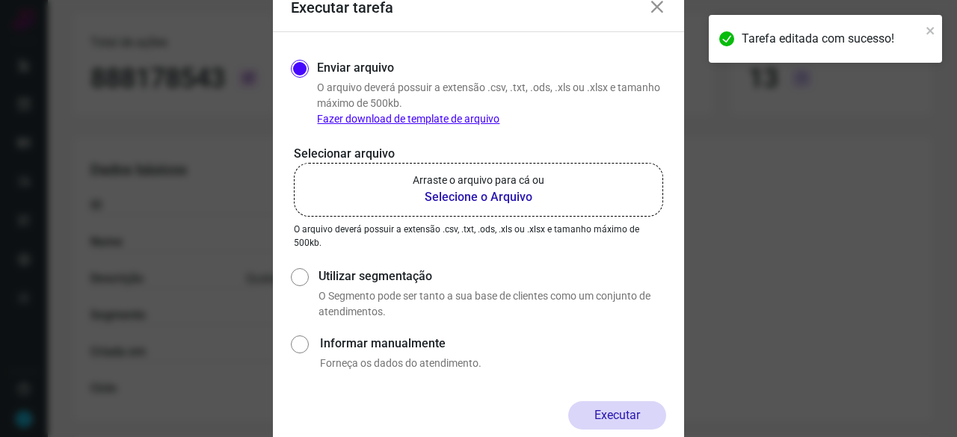
click at [465, 196] on b "Selecione o Arquivo" at bounding box center [479, 197] width 132 height 18
click at [0, 0] on input "Arraste o arquivo para cá ou Selecione o Arquivo" at bounding box center [0, 0] width 0 height 0
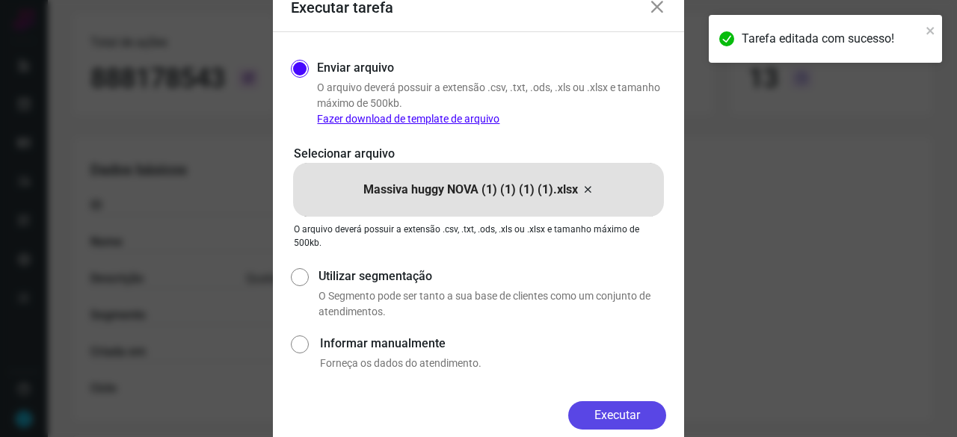
click at [624, 418] on button "Executar" at bounding box center [617, 416] width 98 height 28
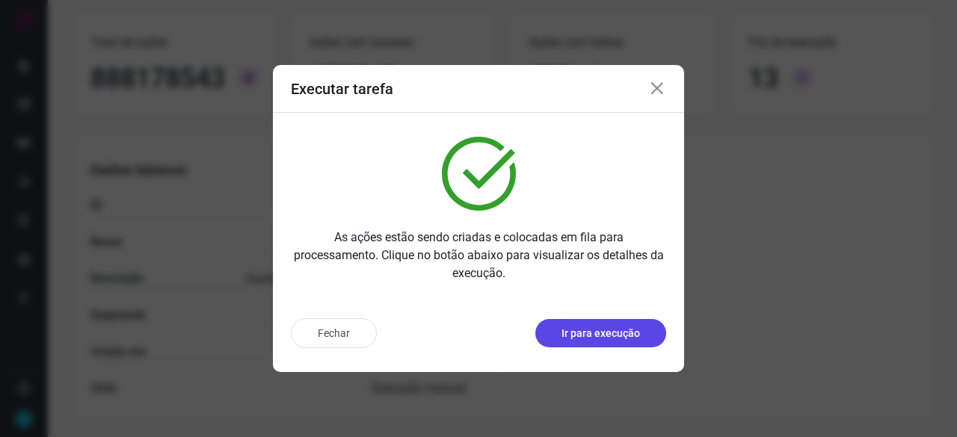
click at [585, 324] on button "Ir para execução" at bounding box center [600, 333] width 131 height 28
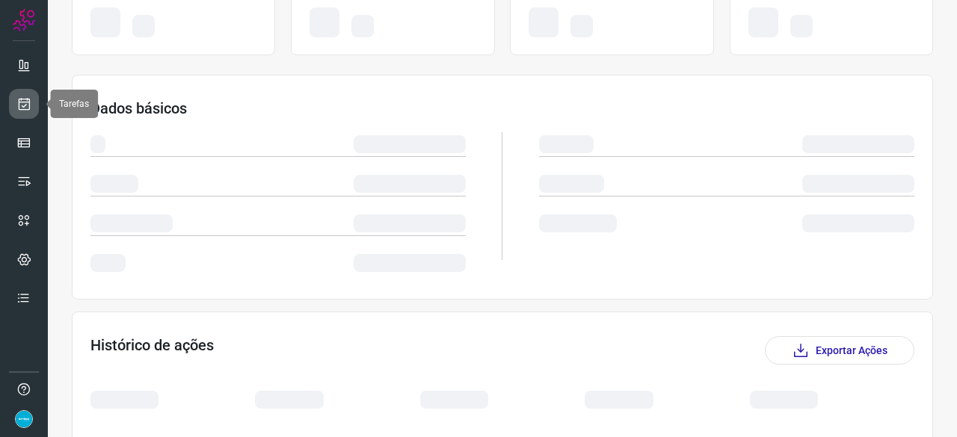
click at [26, 96] on icon at bounding box center [24, 103] width 16 height 15
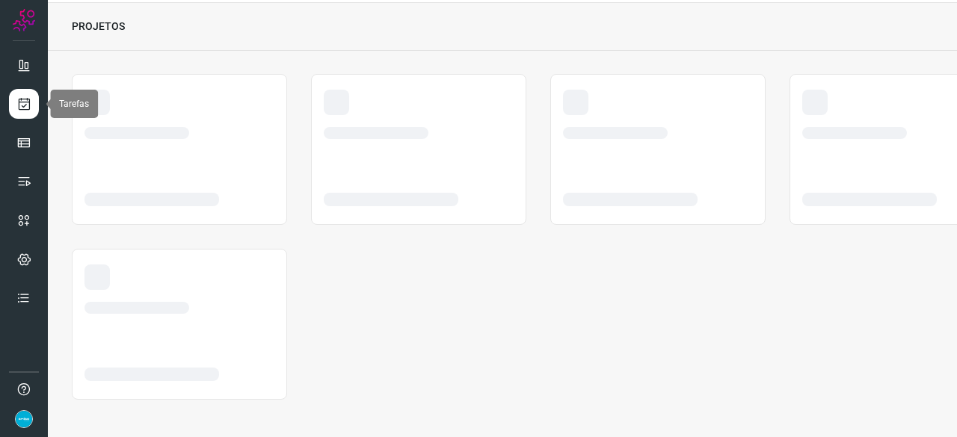
scroll to position [45, 0]
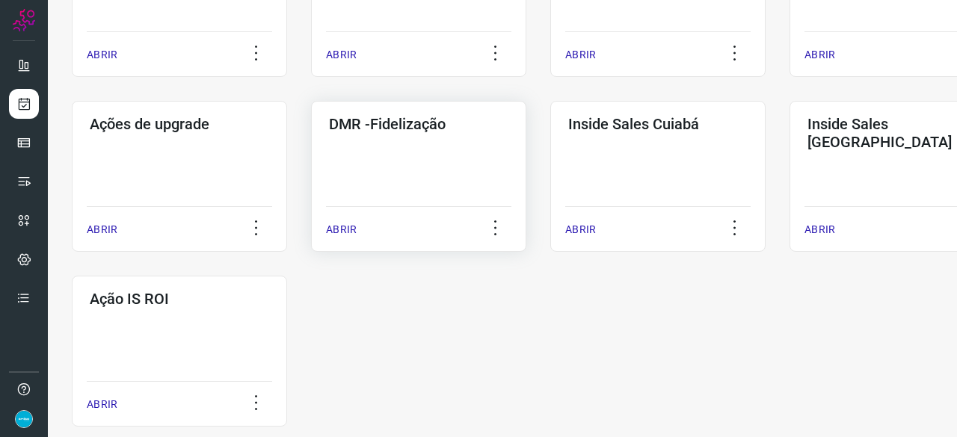
click at [335, 235] on p "ABRIR" at bounding box center [341, 230] width 31 height 16
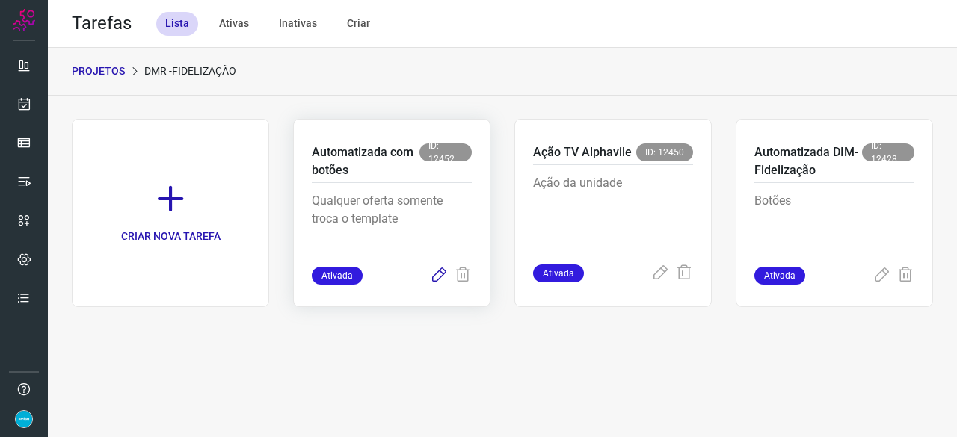
click at [434, 277] on icon at bounding box center [439, 276] width 18 height 18
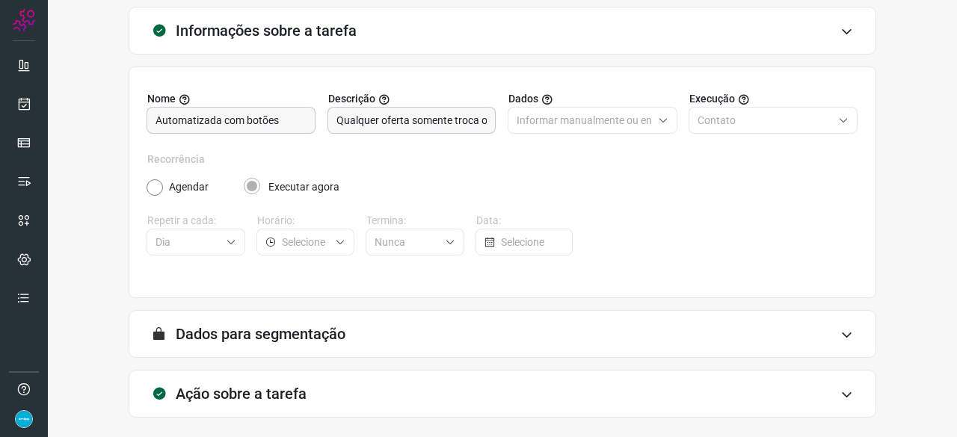
scroll to position [146, 0]
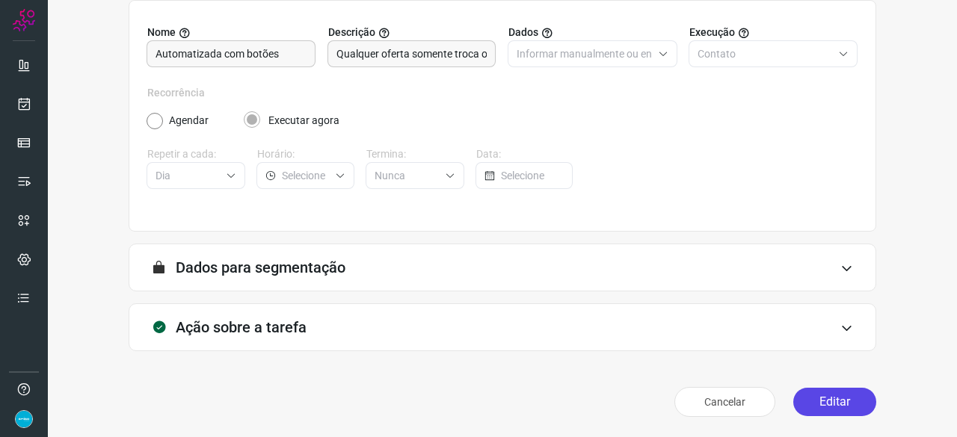
click at [820, 409] on button "Editar" at bounding box center [834, 402] width 83 height 28
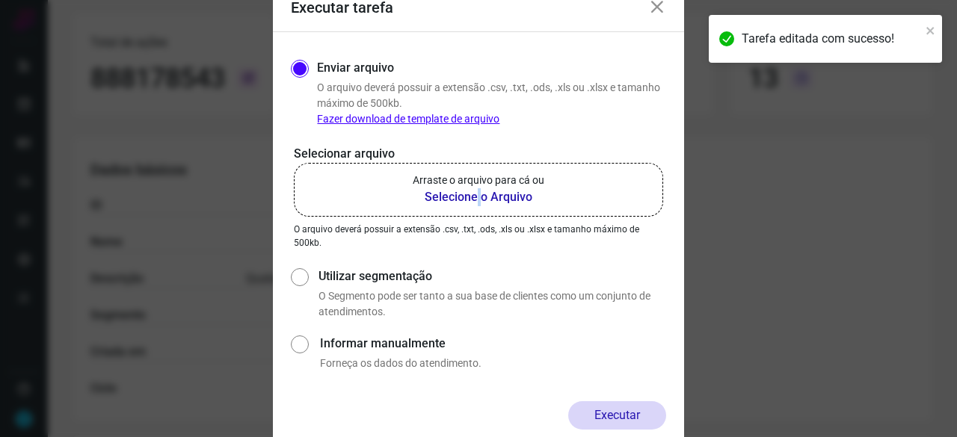
click at [479, 197] on b "Selecione o Arquivo" at bounding box center [479, 197] width 132 height 18
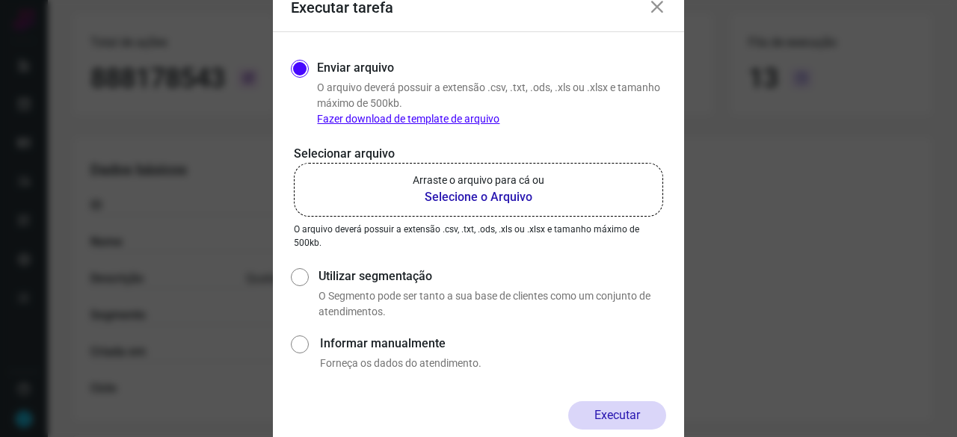
click at [452, 198] on b "Selecione o Arquivo" at bounding box center [479, 197] width 132 height 18
click at [0, 0] on input "Arraste o arquivo para cá ou Selecione o Arquivo" at bounding box center [0, 0] width 0 height 0
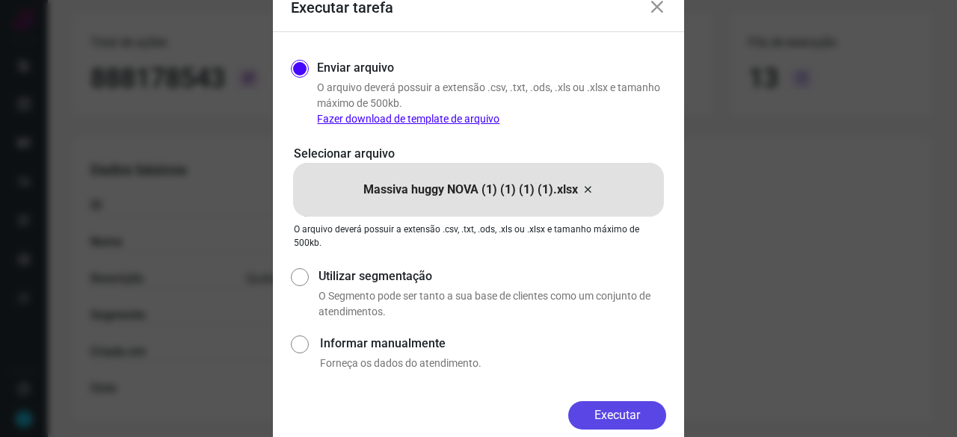
click at [607, 414] on button "Executar" at bounding box center [617, 416] width 98 height 28
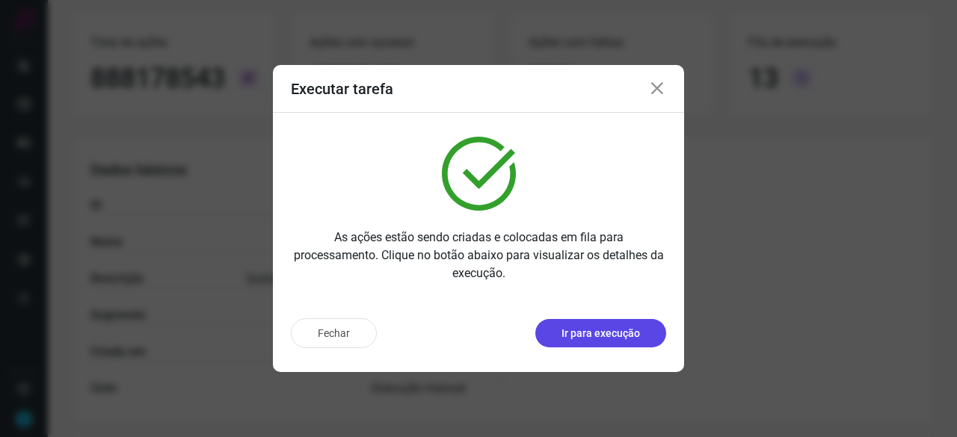
click at [584, 323] on button "Ir para execução" at bounding box center [600, 333] width 131 height 28
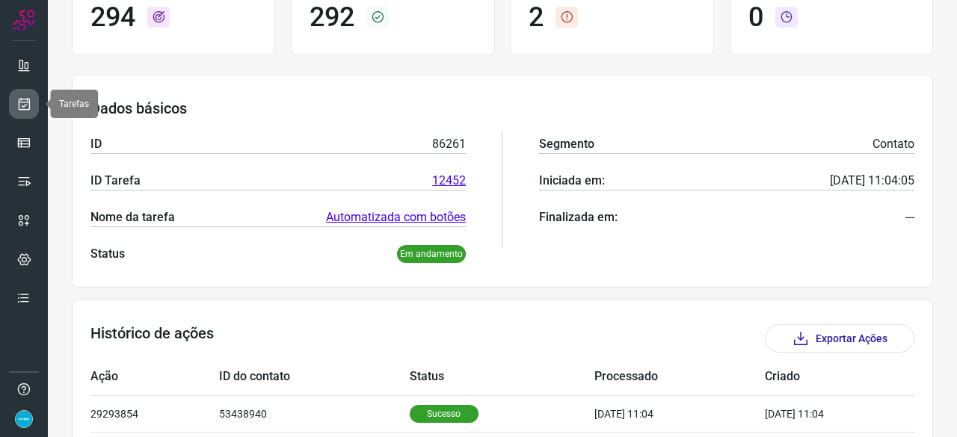
click at [24, 93] on link at bounding box center [24, 104] width 30 height 30
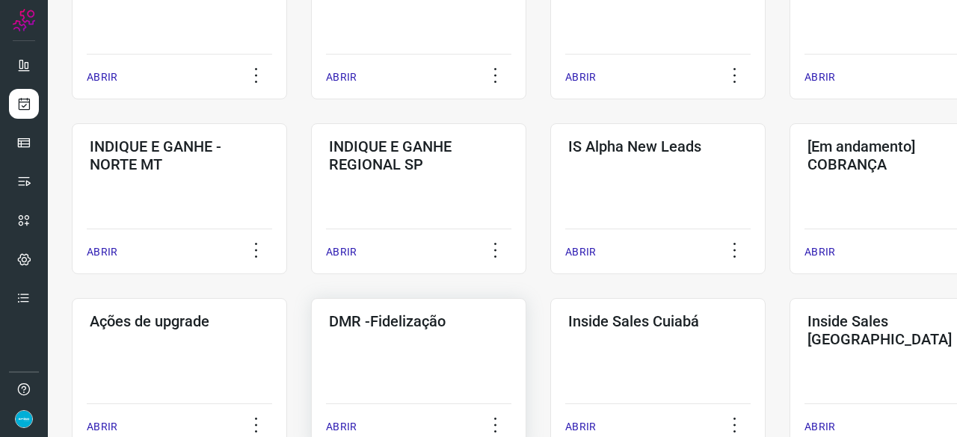
scroll to position [568, 0]
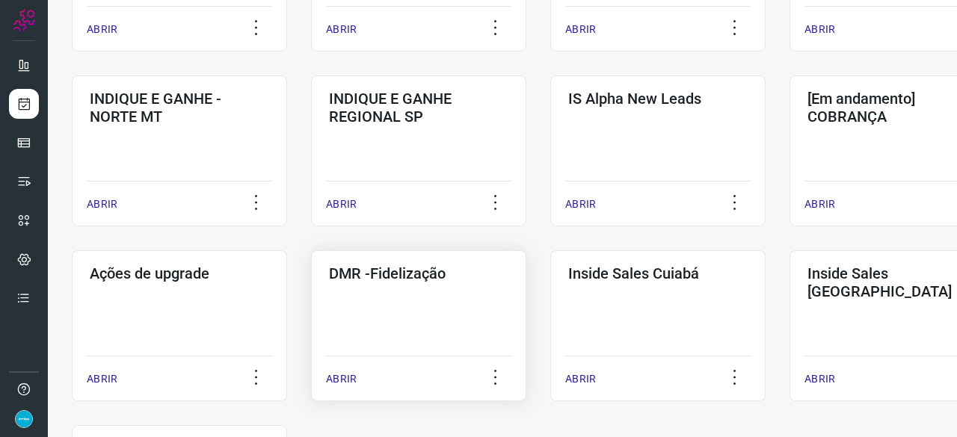
click at [347, 378] on p "ABRIR" at bounding box center [341, 380] width 31 height 16
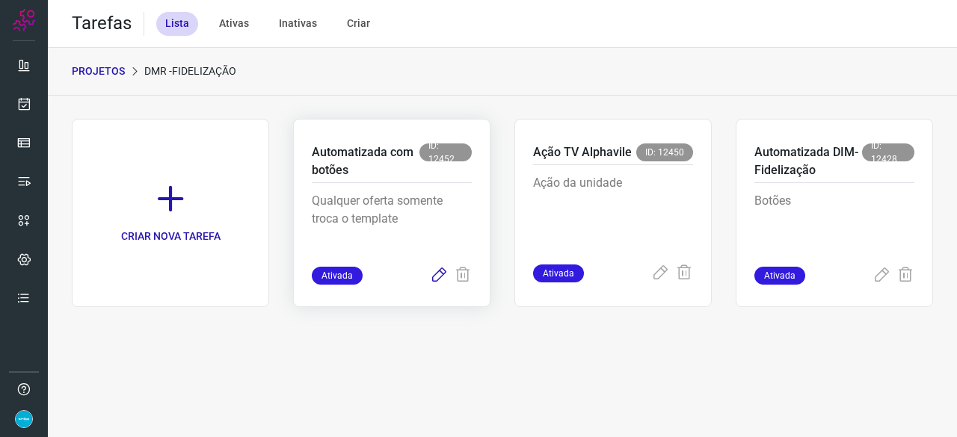
click at [437, 276] on icon at bounding box center [439, 276] width 18 height 18
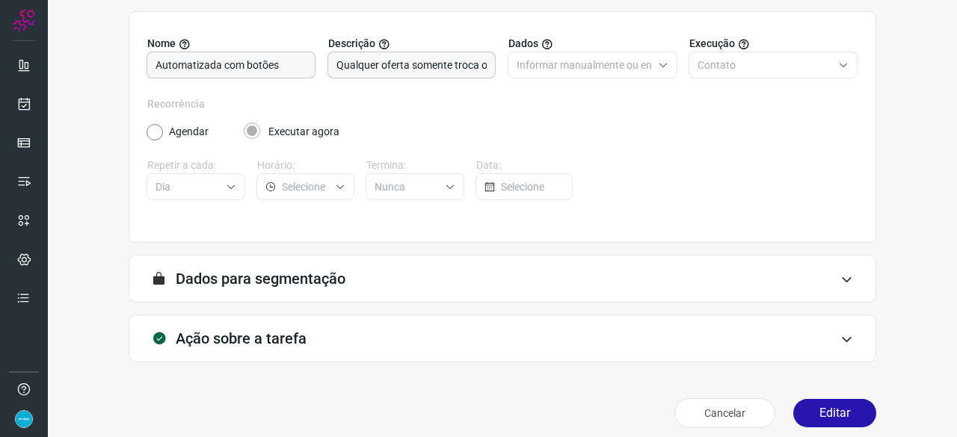
scroll to position [146, 0]
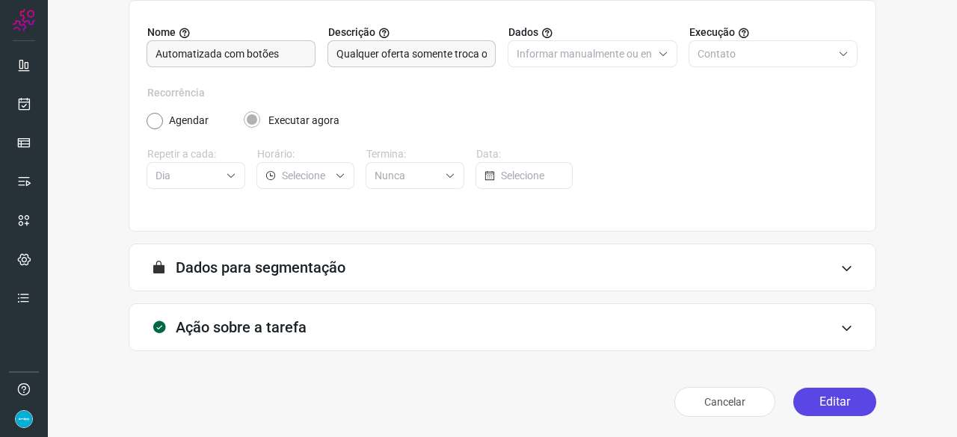
click at [817, 398] on button "Editar" at bounding box center [834, 402] width 83 height 28
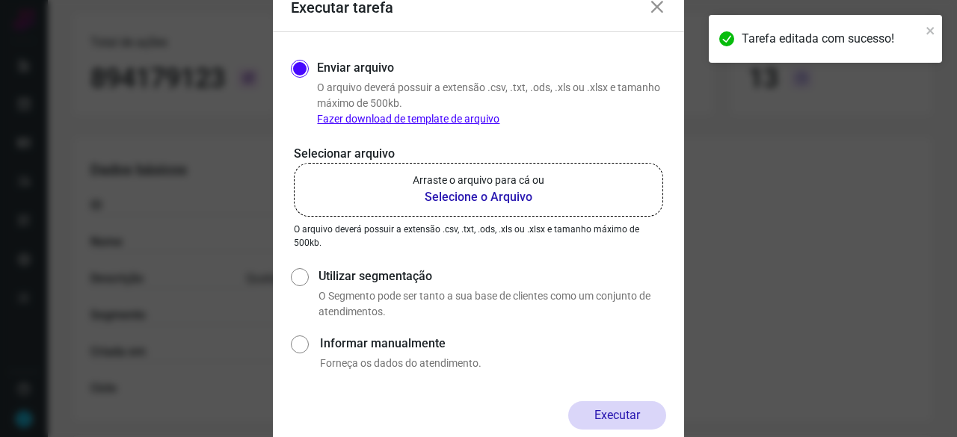
click at [479, 198] on b "Selecione o Arquivo" at bounding box center [479, 197] width 132 height 18
click at [0, 0] on input "Arraste o arquivo para cá ou Selecione o Arquivo" at bounding box center [0, 0] width 0 height 0
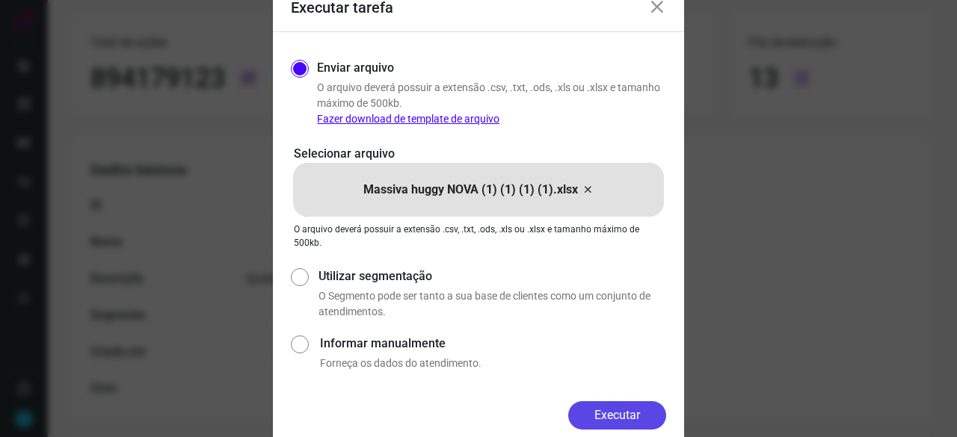
click at [604, 409] on button "Executar" at bounding box center [617, 416] width 98 height 28
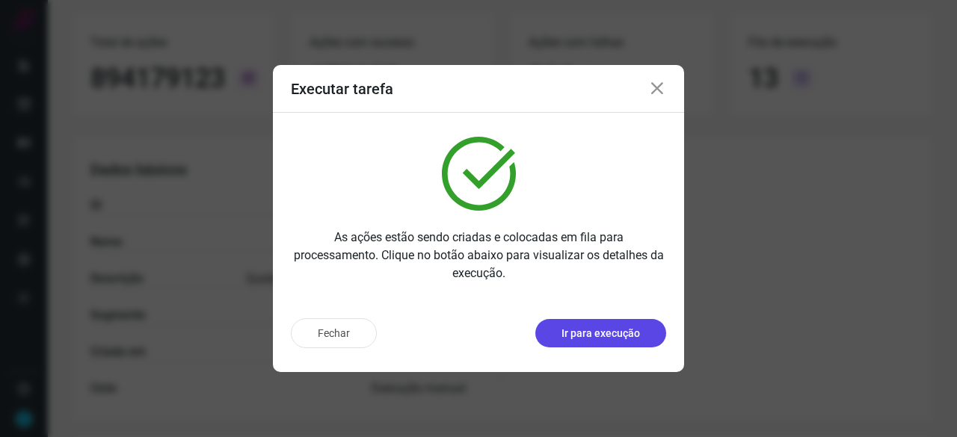
click at [590, 328] on p "Ir para execução" at bounding box center [601, 334] width 79 height 16
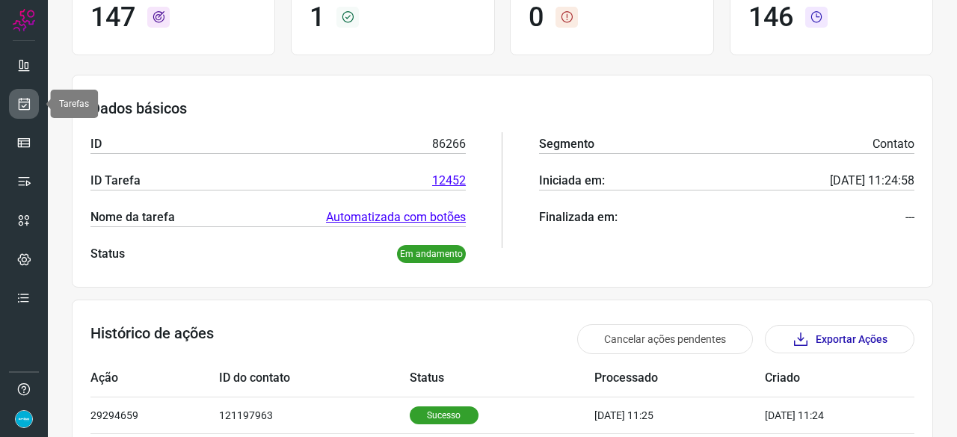
click at [25, 101] on icon at bounding box center [24, 103] width 16 height 15
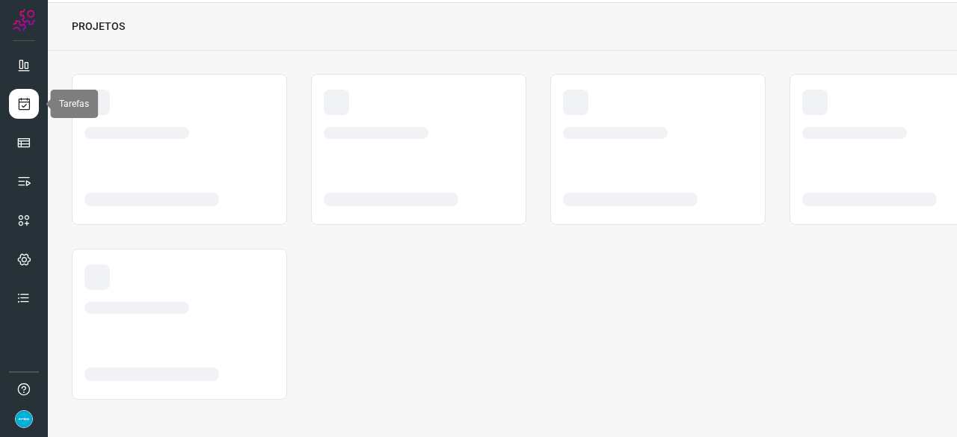
scroll to position [45, 0]
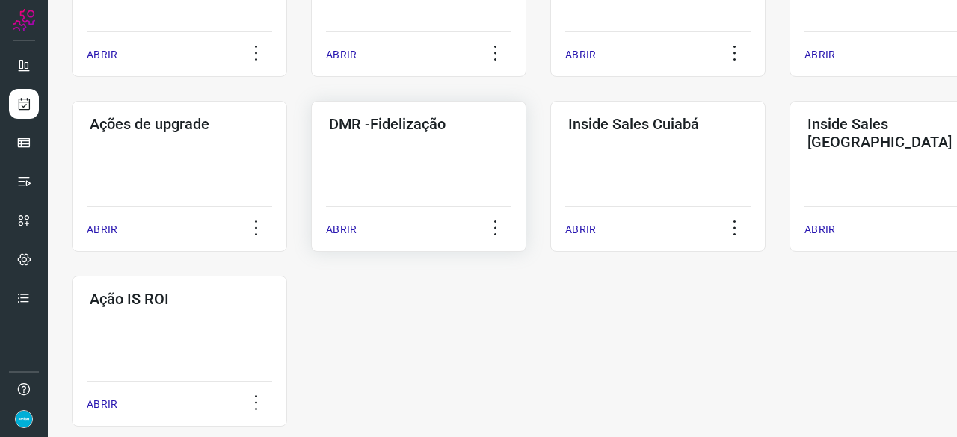
click at [341, 230] on p "ABRIR" at bounding box center [341, 230] width 31 height 16
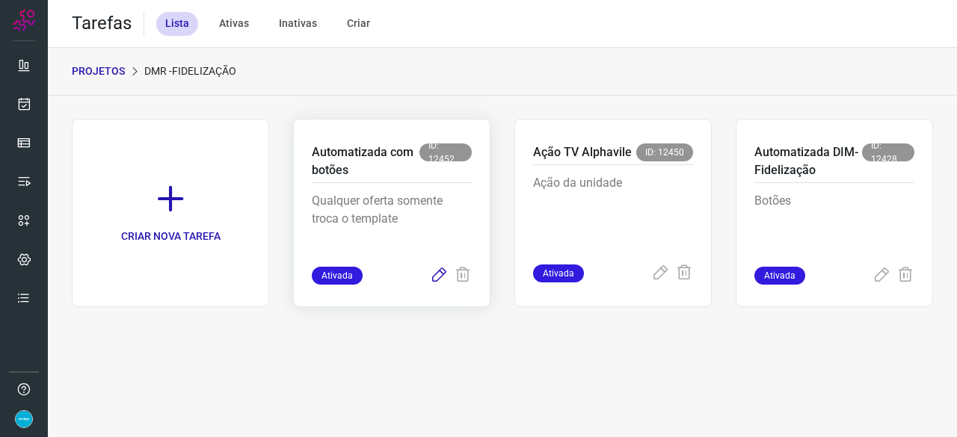
click at [443, 276] on icon at bounding box center [439, 276] width 18 height 18
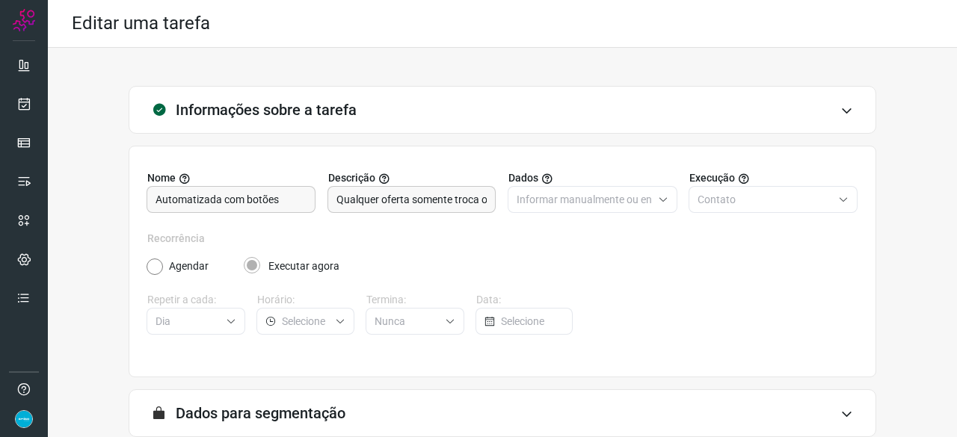
scroll to position [146, 0]
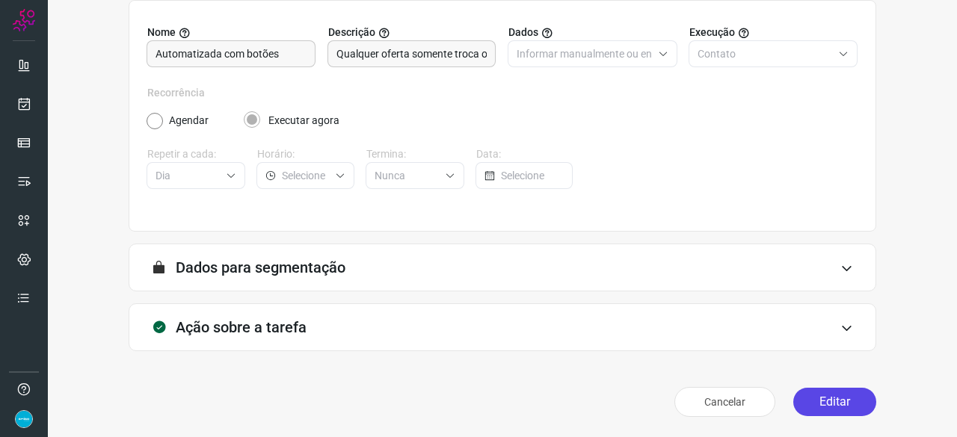
click at [814, 400] on button "Editar" at bounding box center [834, 402] width 83 height 28
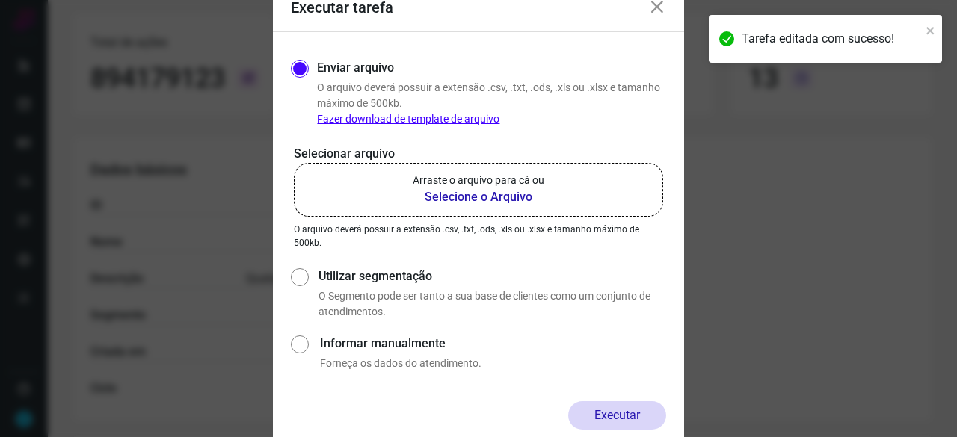
click at [478, 200] on b "Selecione o Arquivo" at bounding box center [479, 197] width 132 height 18
click at [0, 0] on input "Arraste o arquivo para cá ou Selecione o Arquivo" at bounding box center [0, 0] width 0 height 0
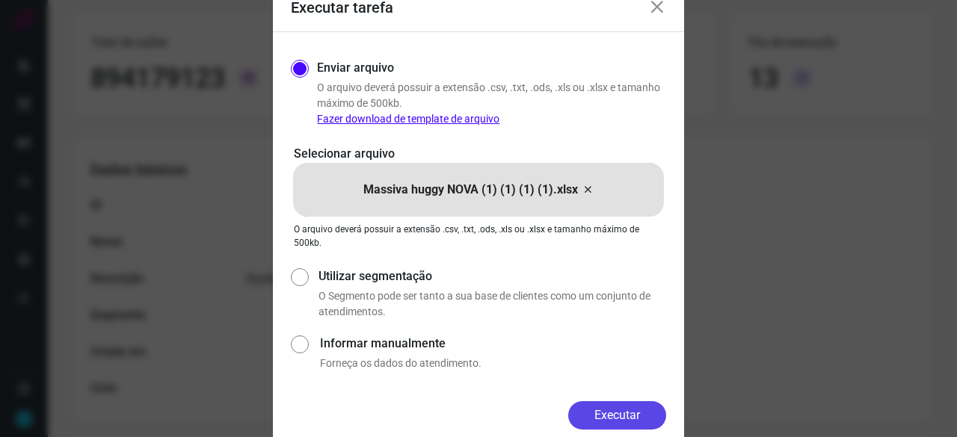
click at [606, 405] on button "Executar" at bounding box center [617, 416] width 98 height 28
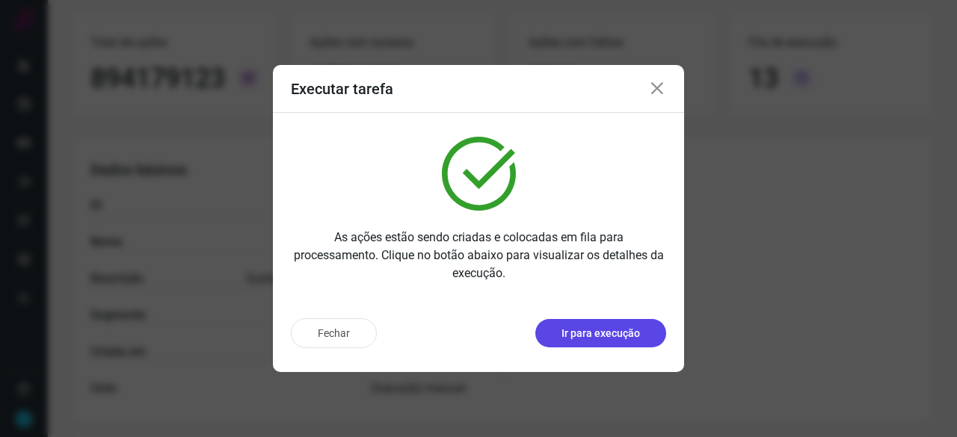
click at [592, 336] on p "Ir para execução" at bounding box center [601, 334] width 79 height 16
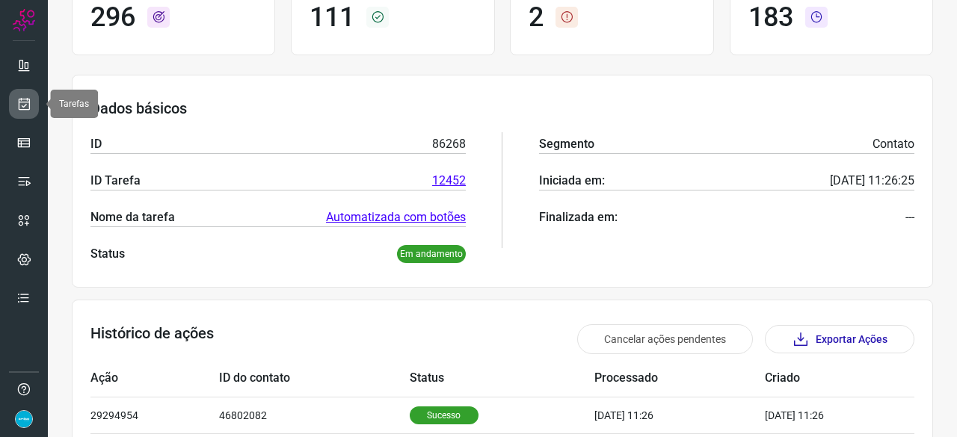
click at [33, 105] on link at bounding box center [24, 104] width 30 height 30
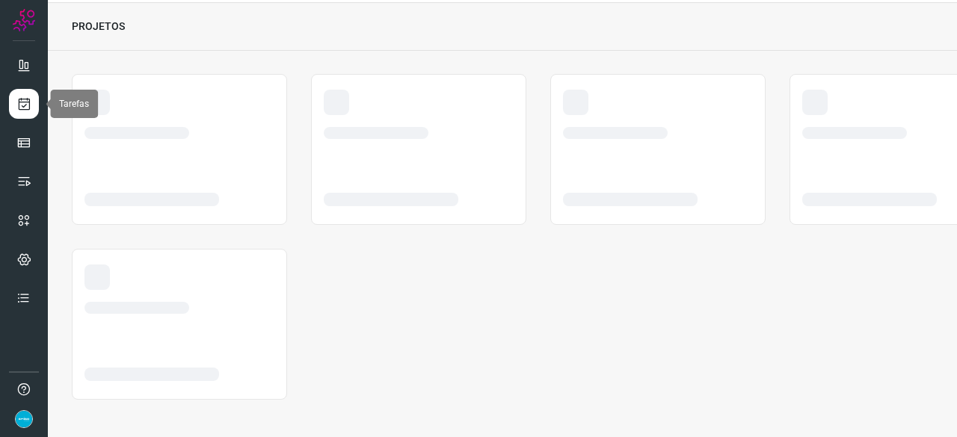
scroll to position [45, 0]
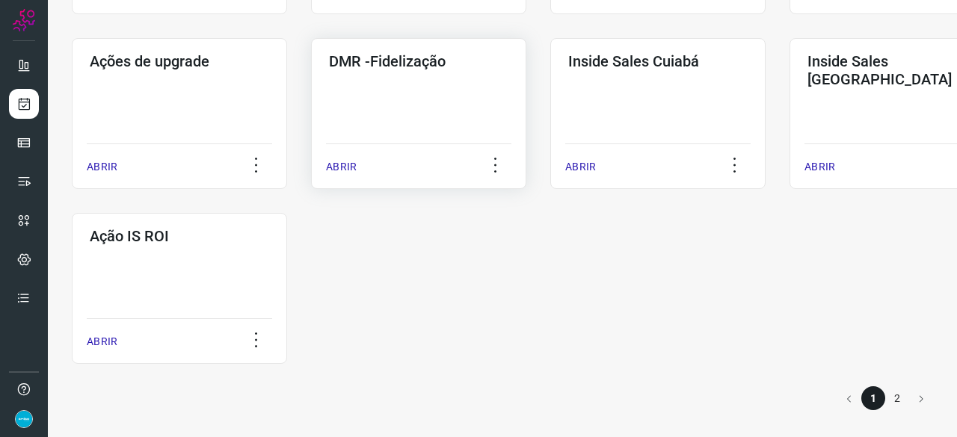
click at [343, 165] on p "ABRIR" at bounding box center [341, 167] width 31 height 16
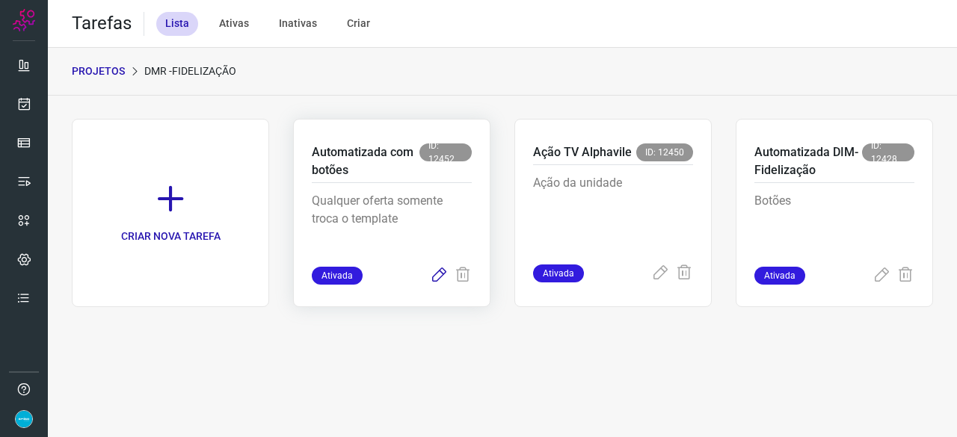
click at [437, 276] on icon at bounding box center [439, 276] width 18 height 18
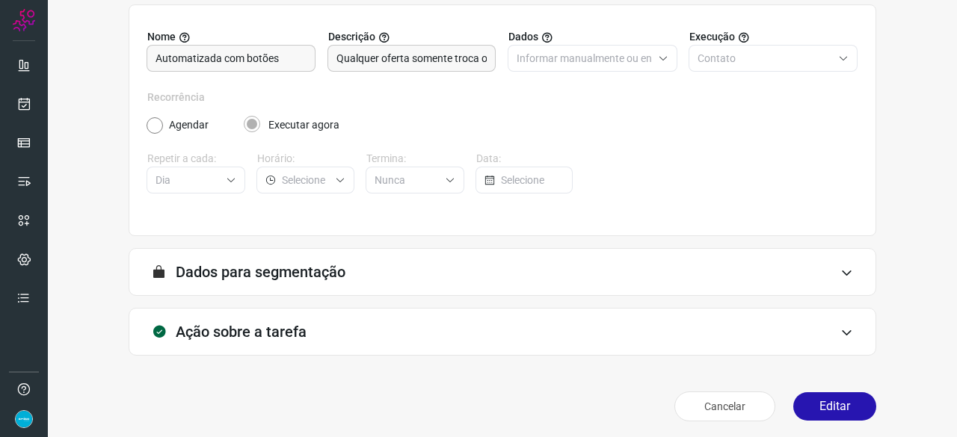
scroll to position [146, 0]
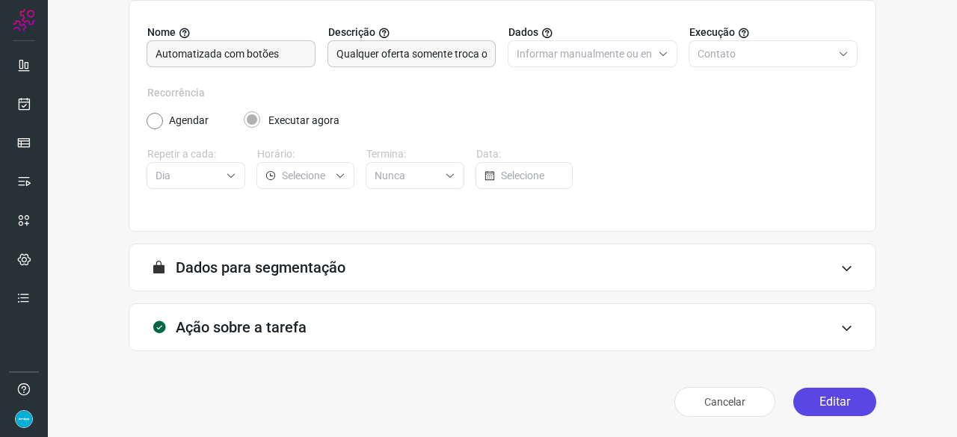
click at [845, 396] on button "Editar" at bounding box center [834, 402] width 83 height 28
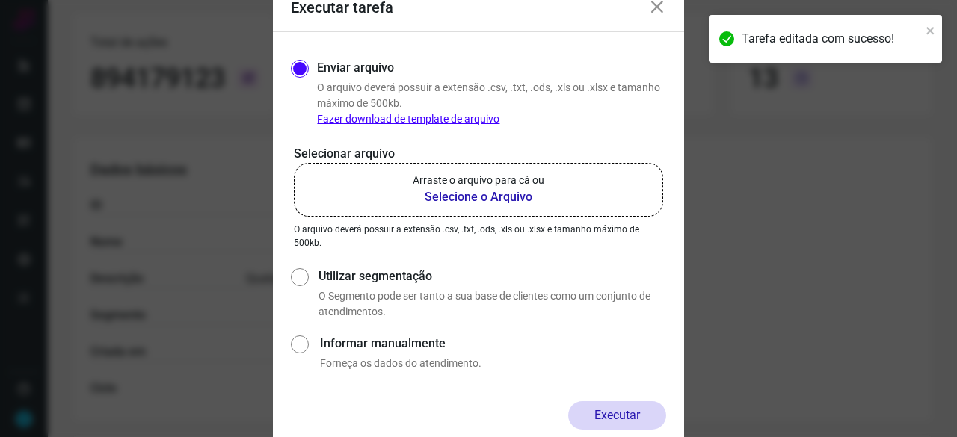
click at [441, 200] on b "Selecione o Arquivo" at bounding box center [479, 197] width 132 height 18
click at [0, 0] on input "Arraste o arquivo para cá ou Selecione o Arquivo" at bounding box center [0, 0] width 0 height 0
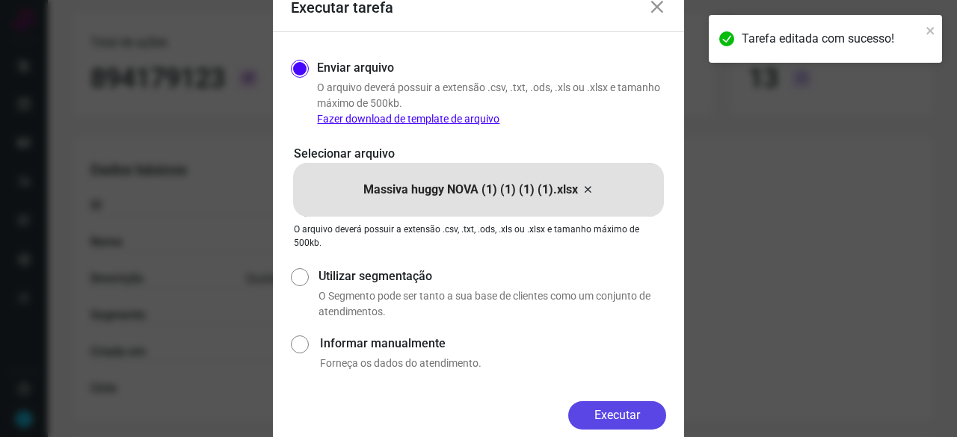
click at [610, 411] on button "Executar" at bounding box center [617, 416] width 98 height 28
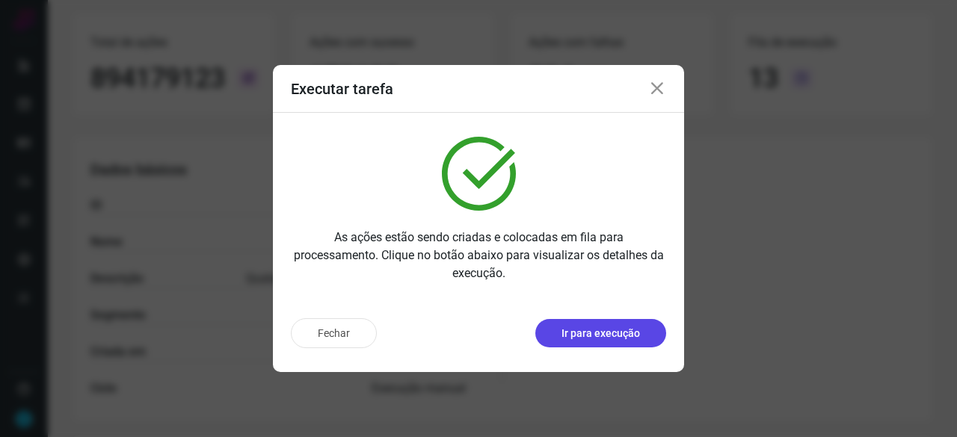
click at [584, 339] on p "Ir para execução" at bounding box center [601, 334] width 79 height 16
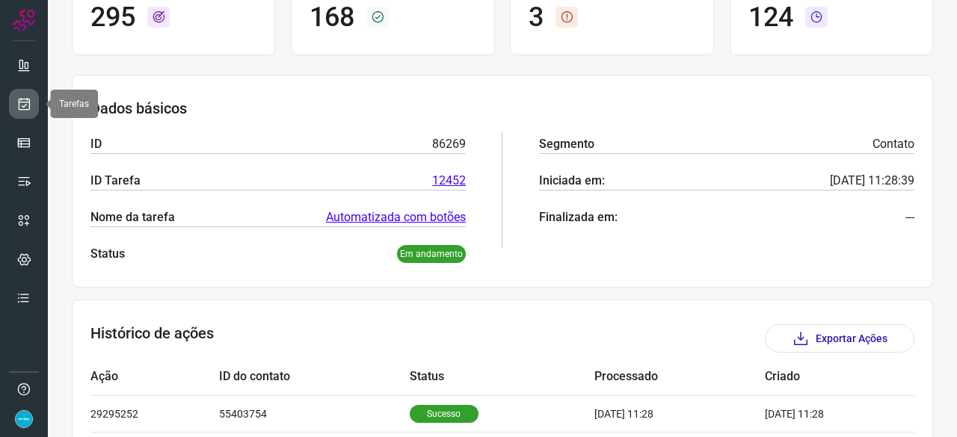
click at [21, 100] on icon at bounding box center [24, 103] width 16 height 15
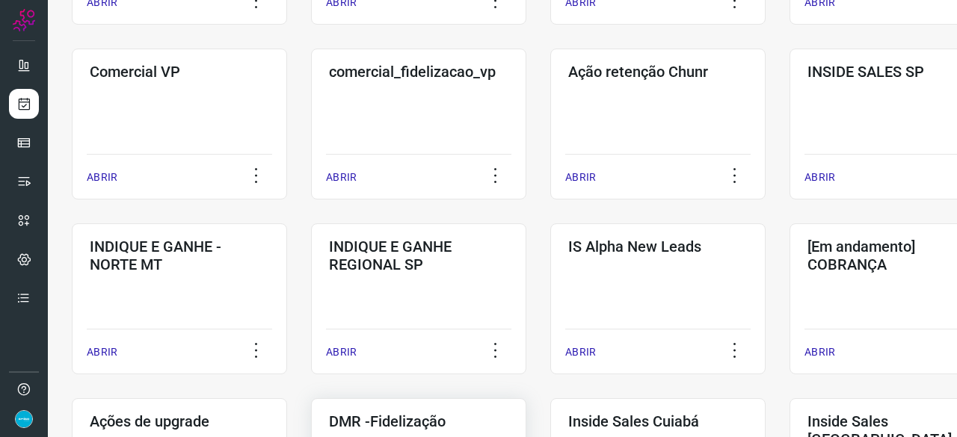
scroll to position [568, 0]
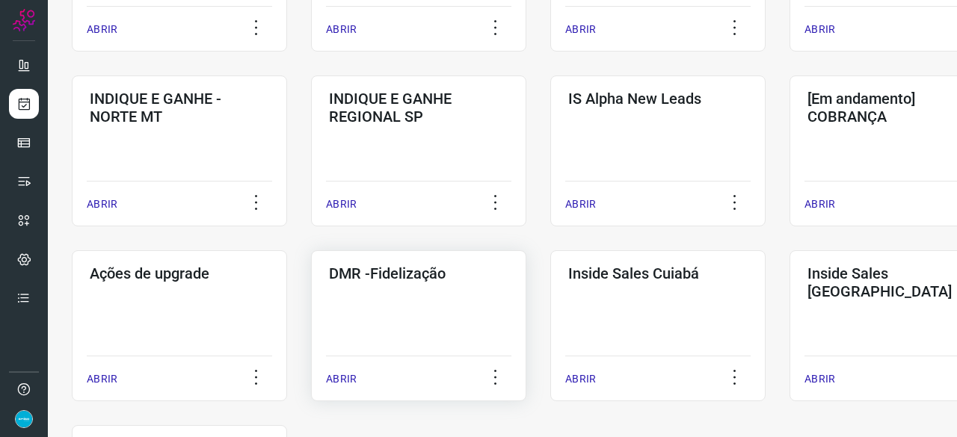
click at [340, 380] on p "ABRIR" at bounding box center [341, 380] width 31 height 16
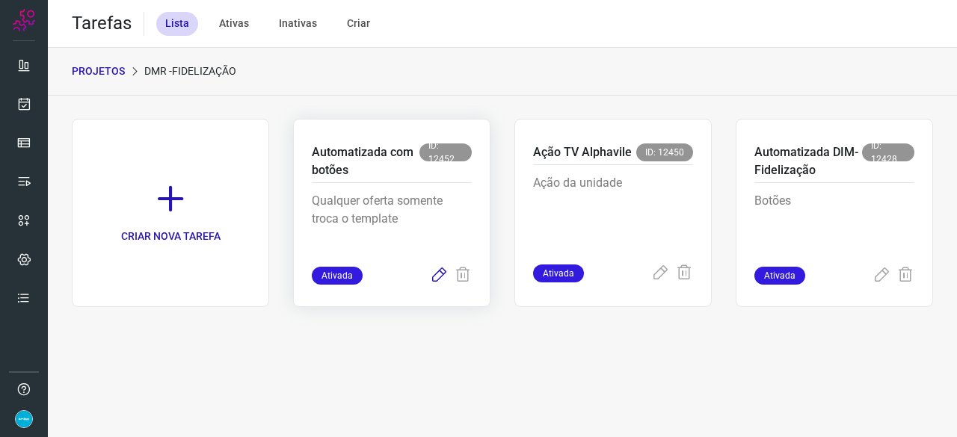
click at [433, 275] on icon at bounding box center [439, 276] width 18 height 18
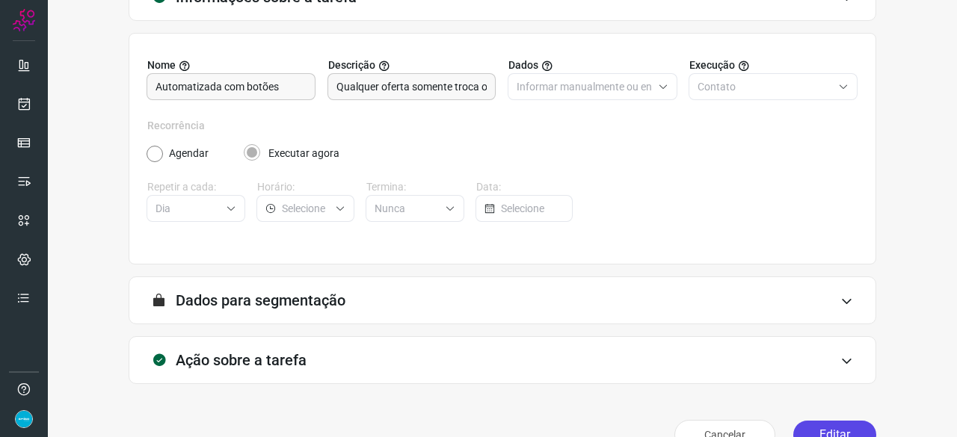
scroll to position [146, 0]
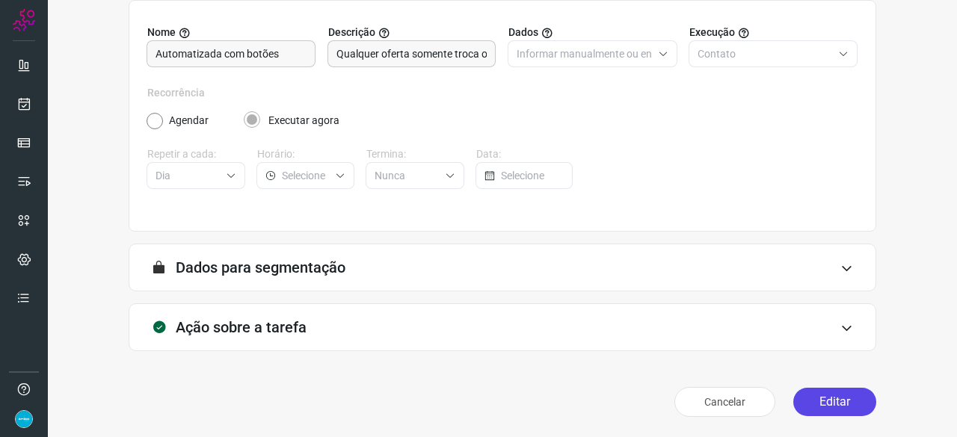
click at [828, 408] on button "Editar" at bounding box center [834, 402] width 83 height 28
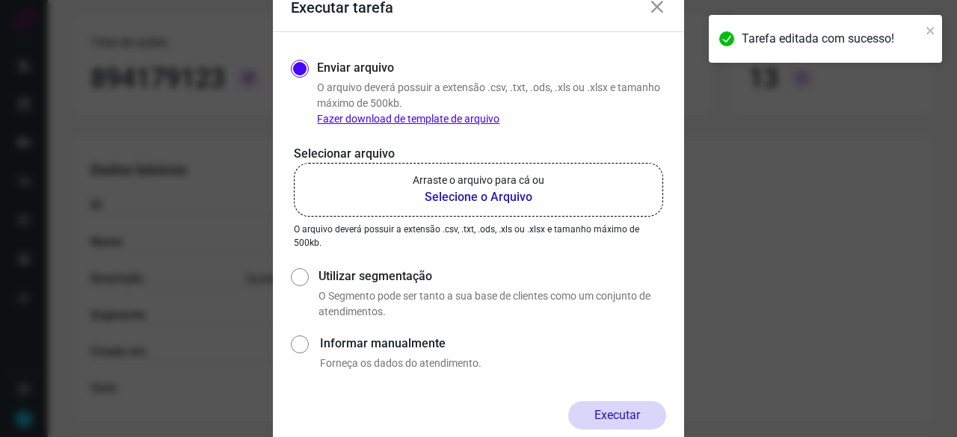
click at [474, 194] on b "Selecione o Arquivo" at bounding box center [479, 197] width 132 height 18
click at [0, 0] on input "Arraste o arquivo para cá ou Selecione o Arquivo" at bounding box center [0, 0] width 0 height 0
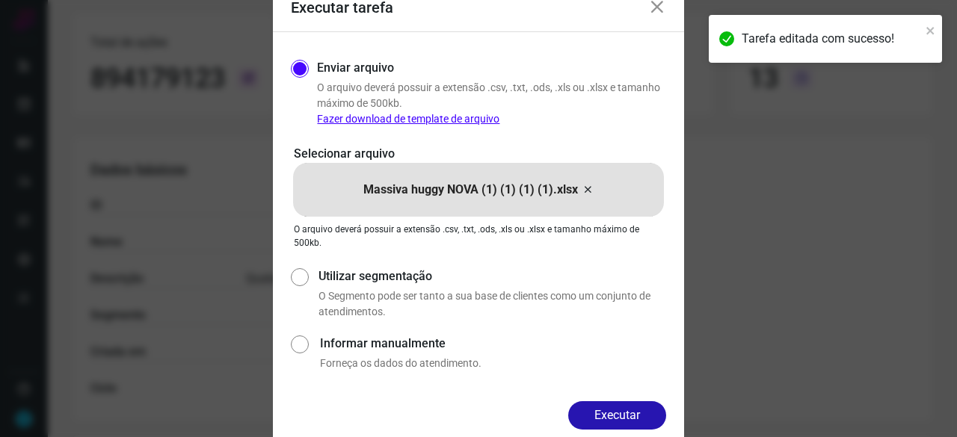
click at [599, 432] on div "Executar" at bounding box center [478, 428] width 411 height 52
click at [622, 418] on button "Executar" at bounding box center [617, 416] width 98 height 28
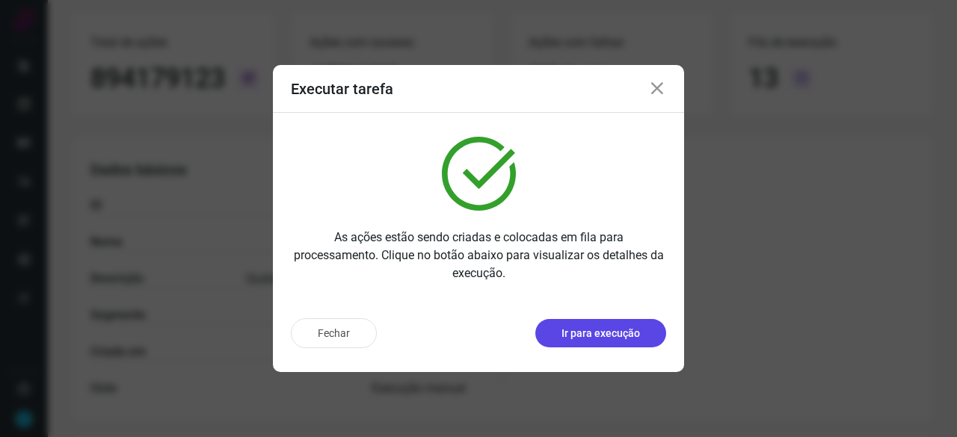
click at [592, 327] on p "Ir para execução" at bounding box center [601, 334] width 79 height 16
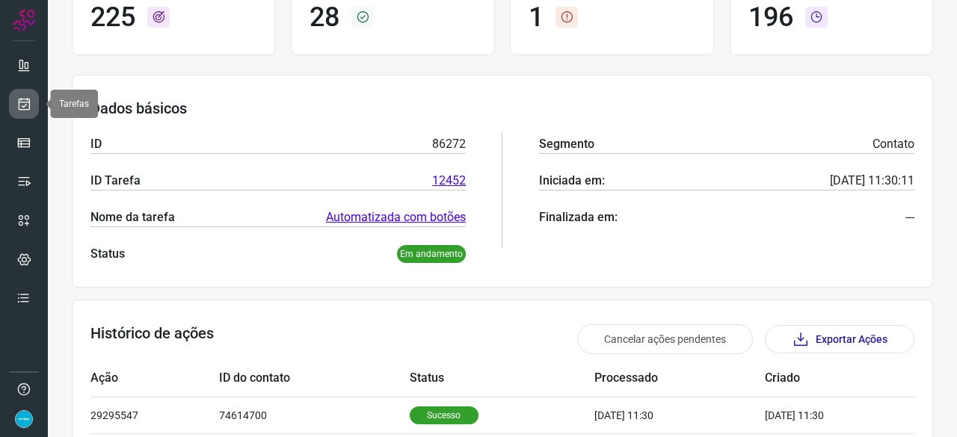
click at [28, 102] on icon at bounding box center [24, 103] width 16 height 15
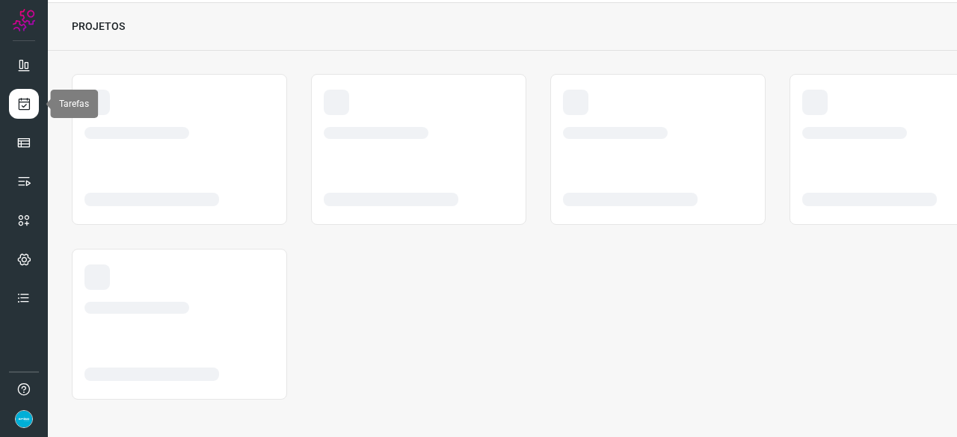
scroll to position [45, 0]
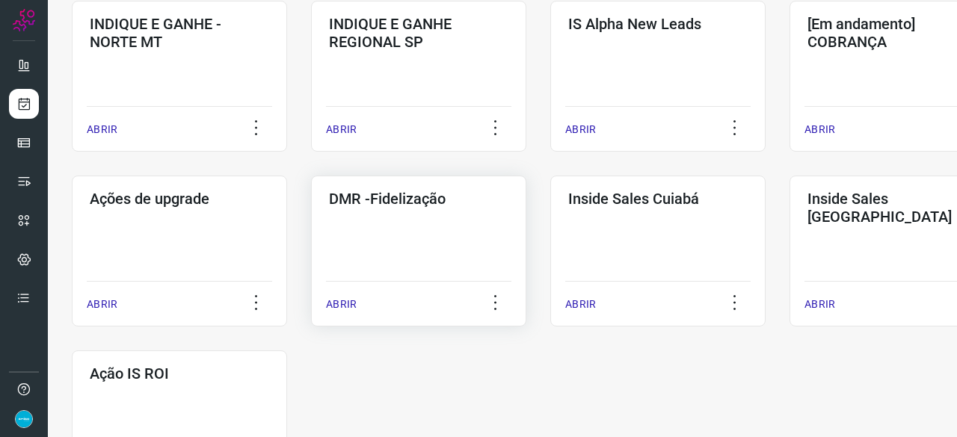
click at [340, 307] on p "ABRIR" at bounding box center [341, 305] width 31 height 16
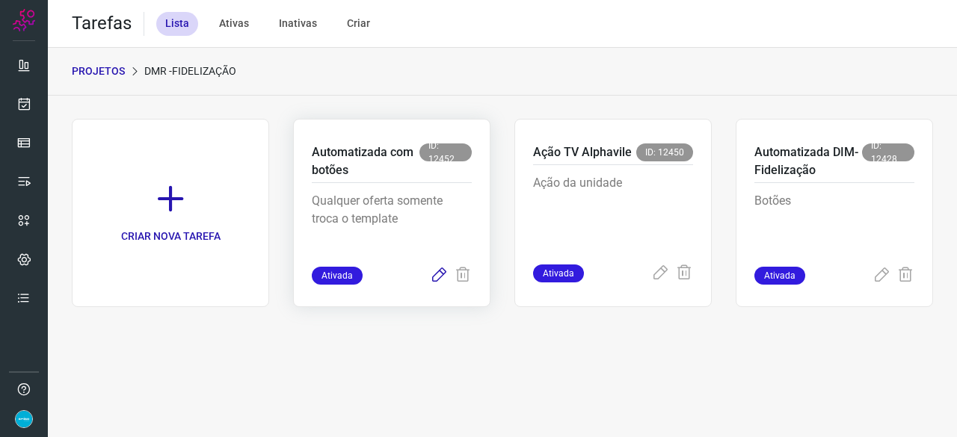
click at [437, 276] on icon at bounding box center [439, 276] width 18 height 18
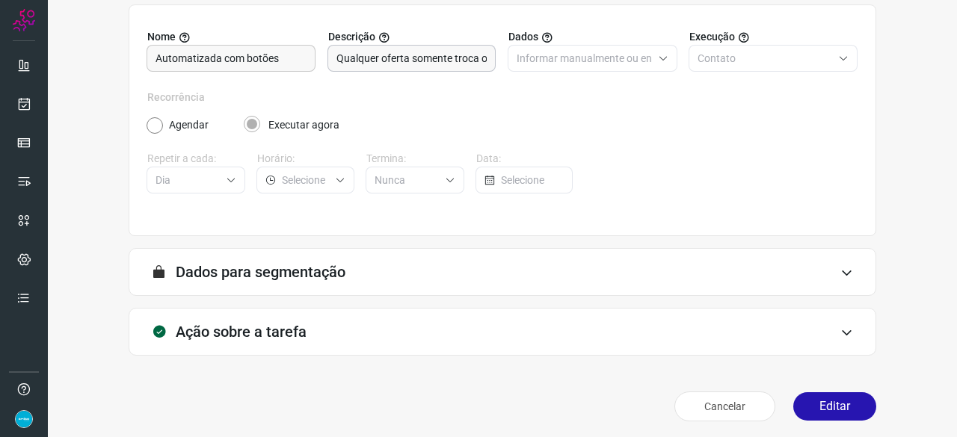
scroll to position [146, 0]
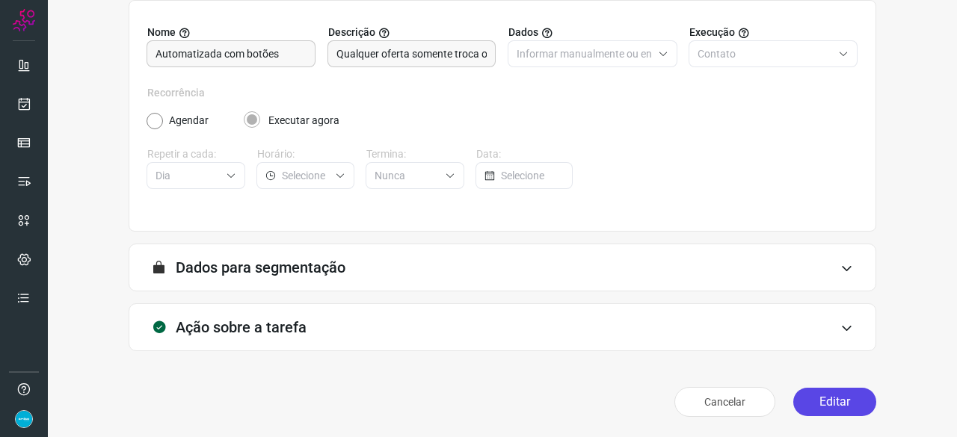
click at [823, 405] on button "Editar" at bounding box center [834, 402] width 83 height 28
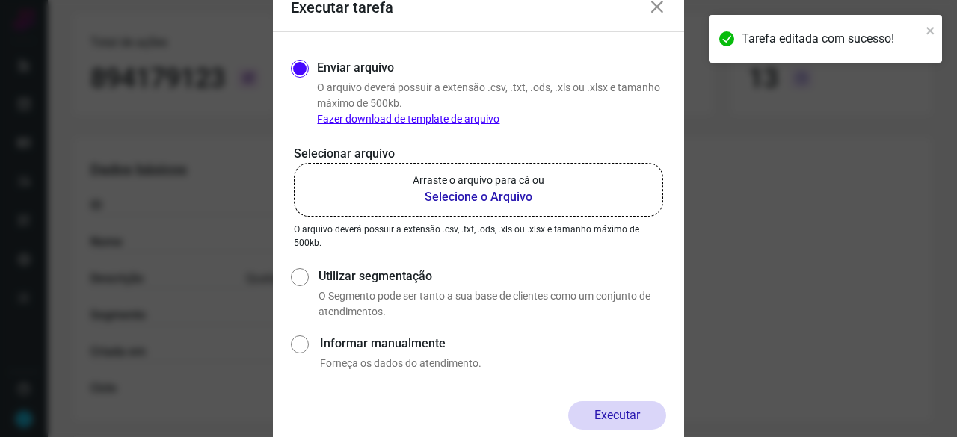
click at [447, 196] on b "Selecione o Arquivo" at bounding box center [479, 197] width 132 height 18
click at [0, 0] on input "Arraste o arquivo para cá ou Selecione o Arquivo" at bounding box center [0, 0] width 0 height 0
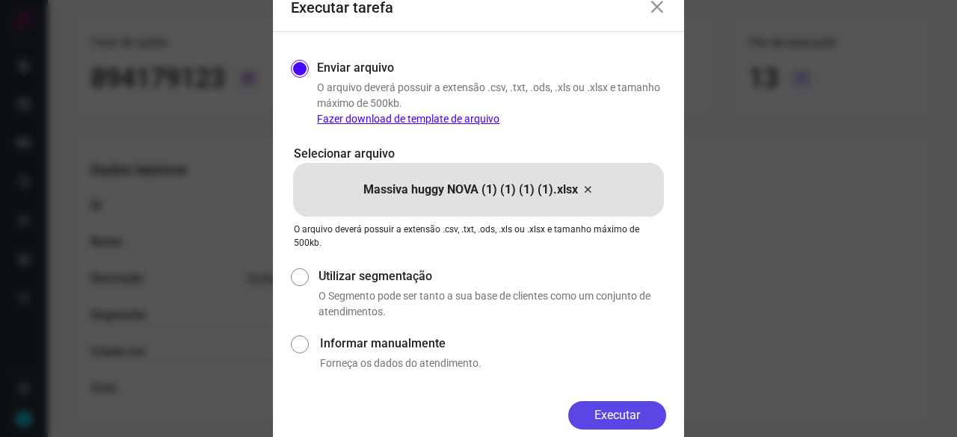
click at [615, 414] on button "Executar" at bounding box center [617, 416] width 98 height 28
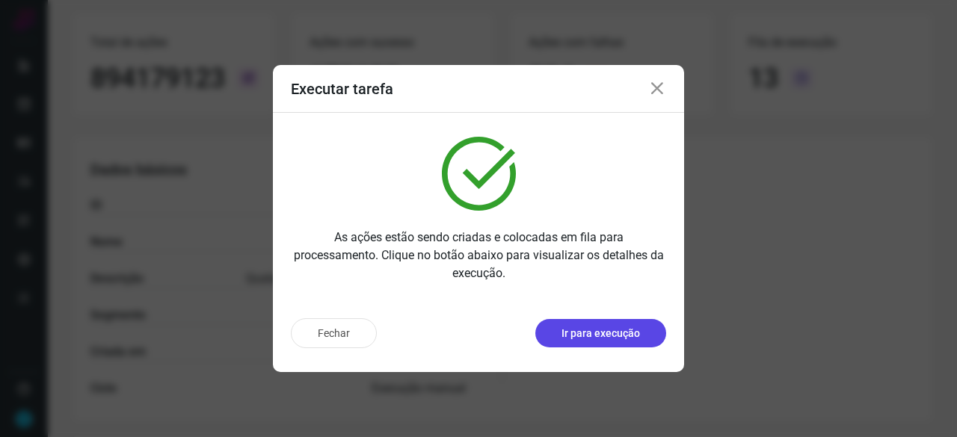
click at [589, 331] on p "Ir para execução" at bounding box center [601, 334] width 79 height 16
